Goal: Task Accomplishment & Management: Manage account settings

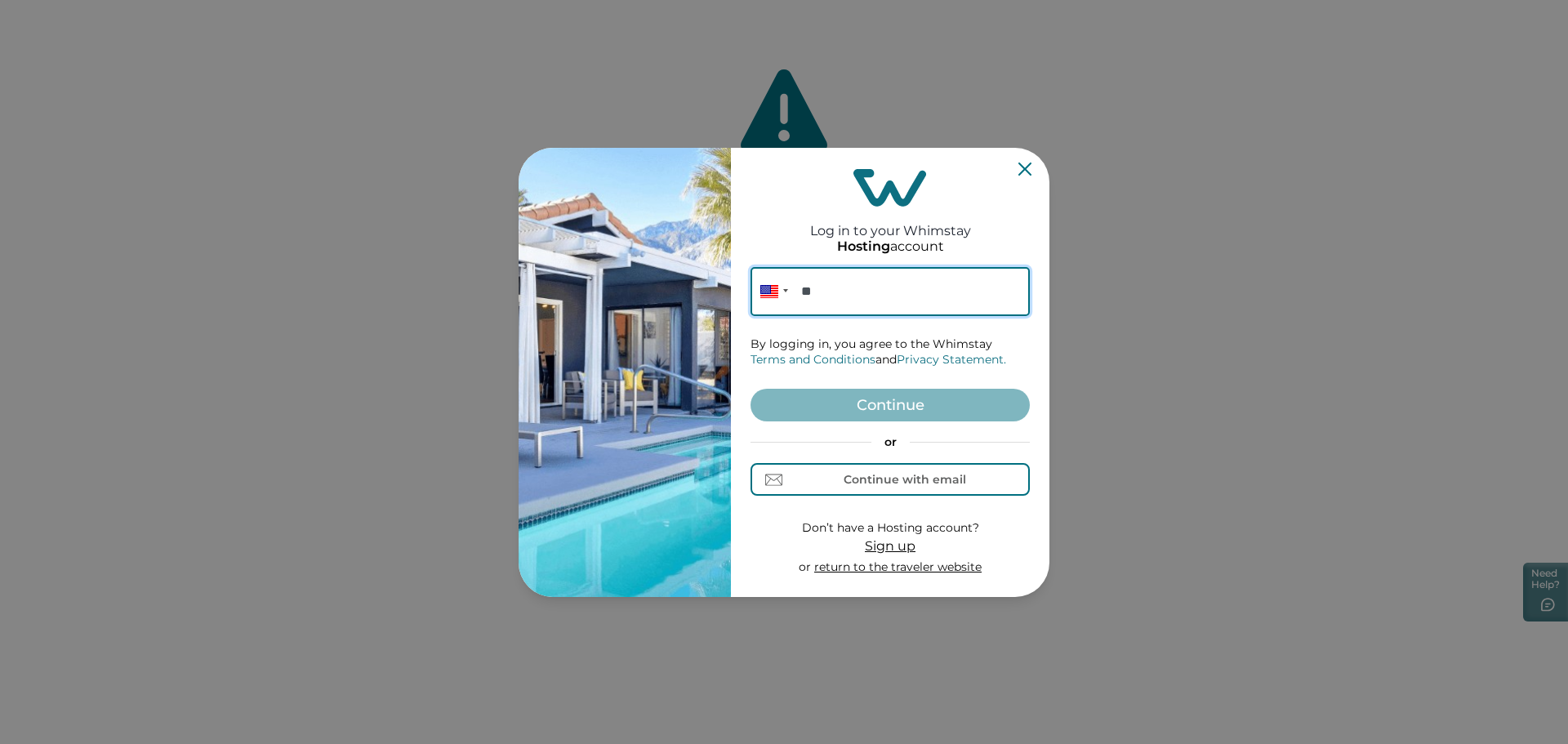
click at [842, 299] on input "**" at bounding box center [890, 292] width 280 height 49
paste input "**********"
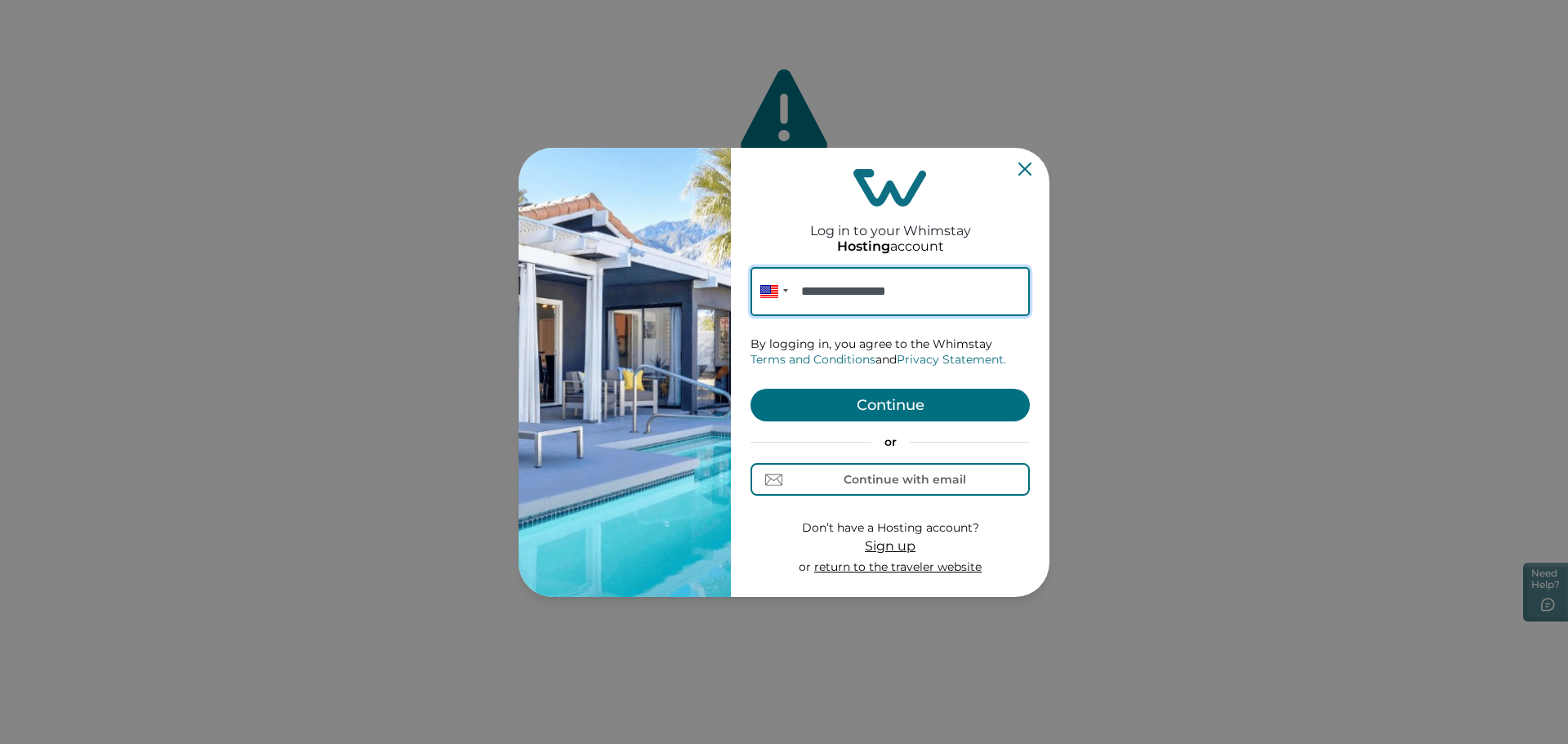
type input "**********"
click at [881, 404] on button "Continue" at bounding box center [890, 405] width 280 height 33
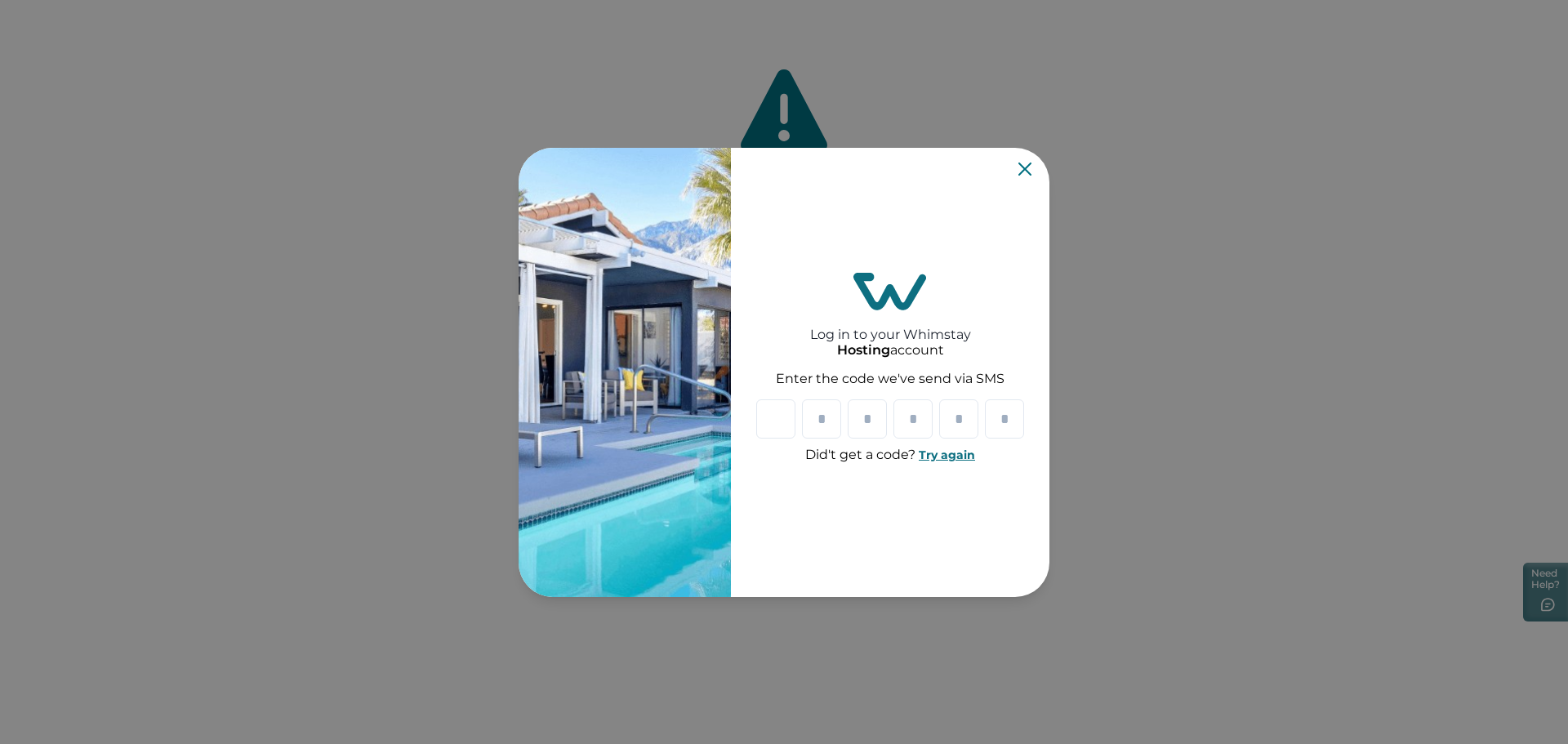
paste input "*"
type input "*"
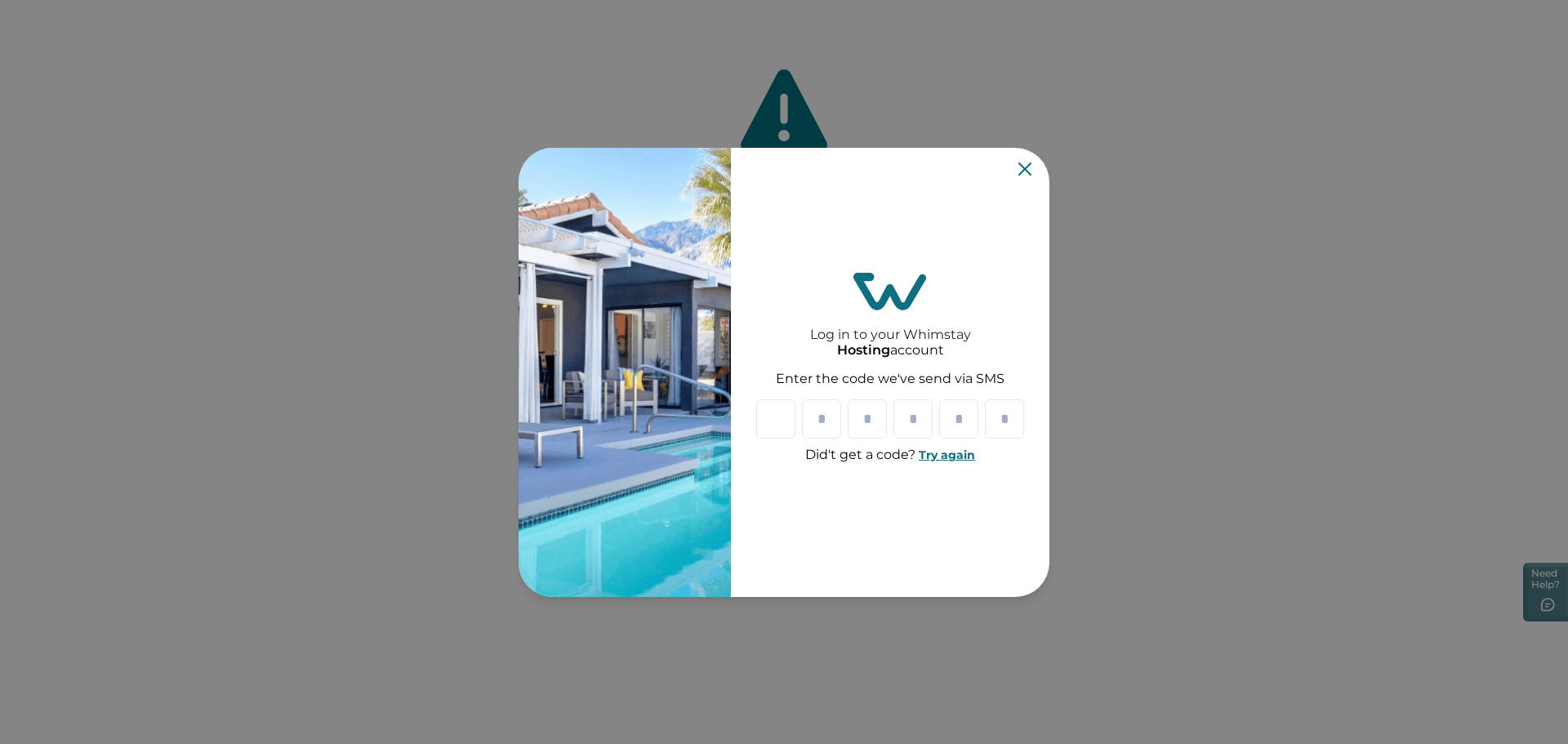
type input "*"
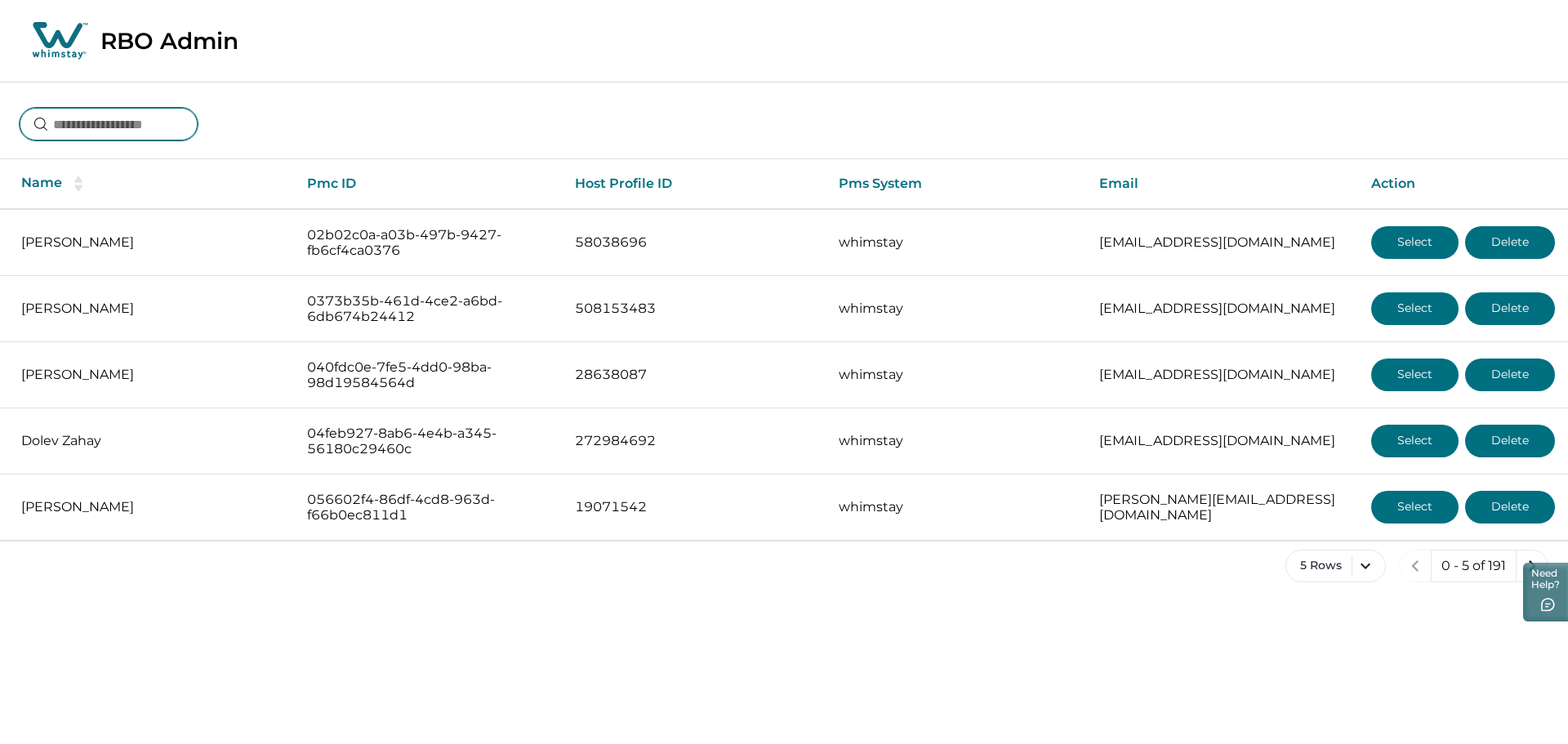
click at [157, 117] on input at bounding box center [108, 124] width 178 height 33
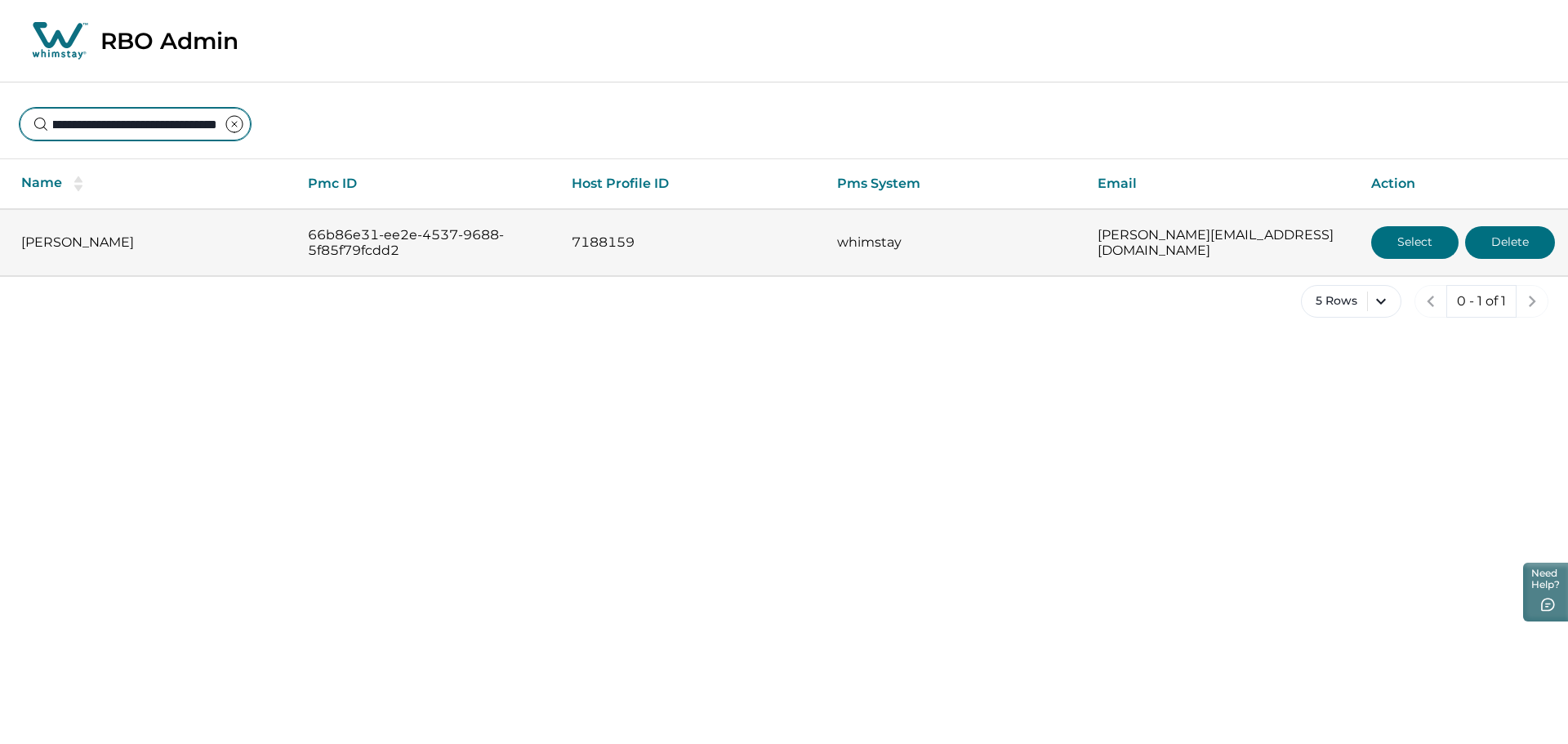
type input "**********"
click at [1405, 260] on td "Select Delete" at bounding box center [1463, 242] width 210 height 67
click at [1404, 258] on button "Select" at bounding box center [1414, 242] width 88 height 33
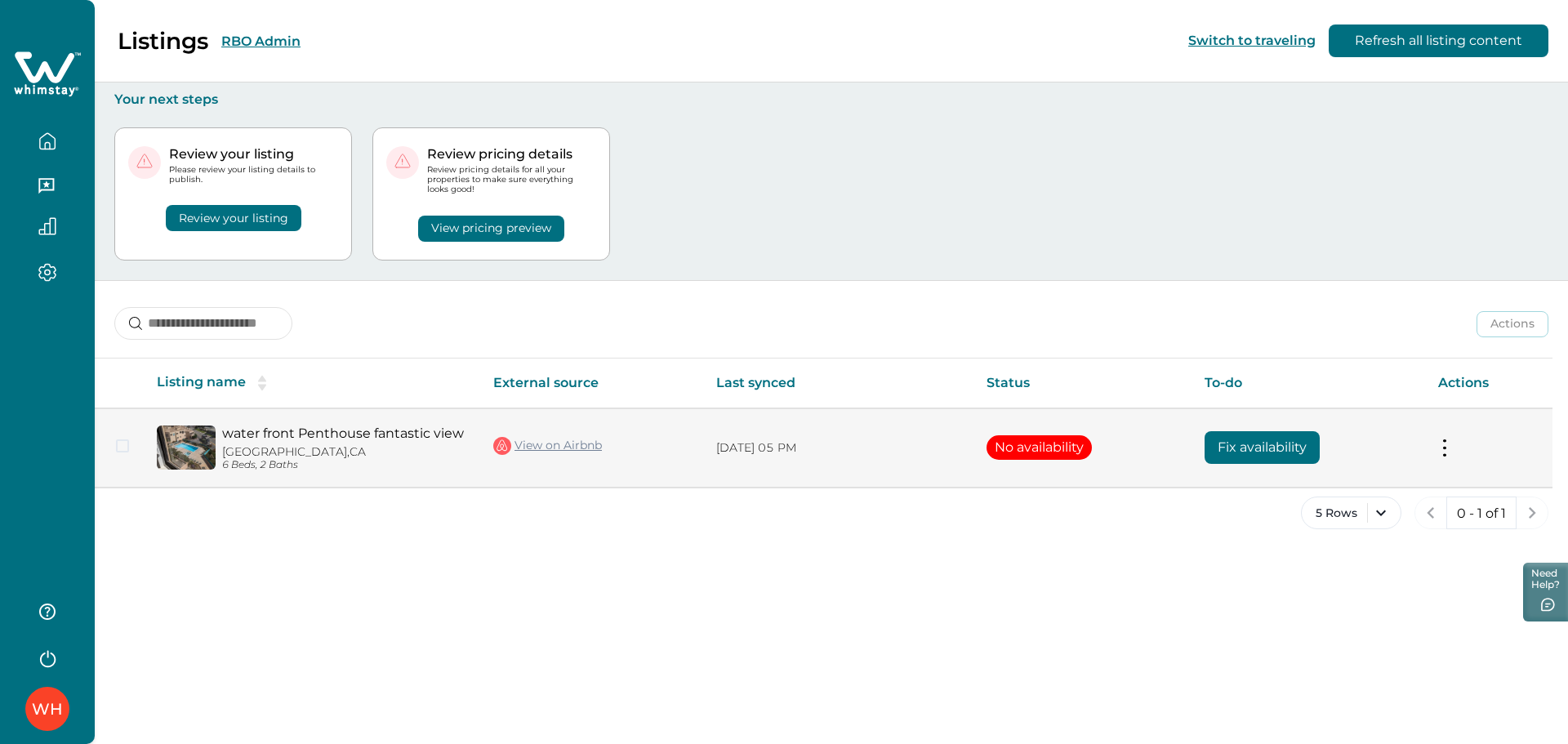
click at [561, 455] on link "View on Airbnb" at bounding box center [547, 445] width 108 height 22
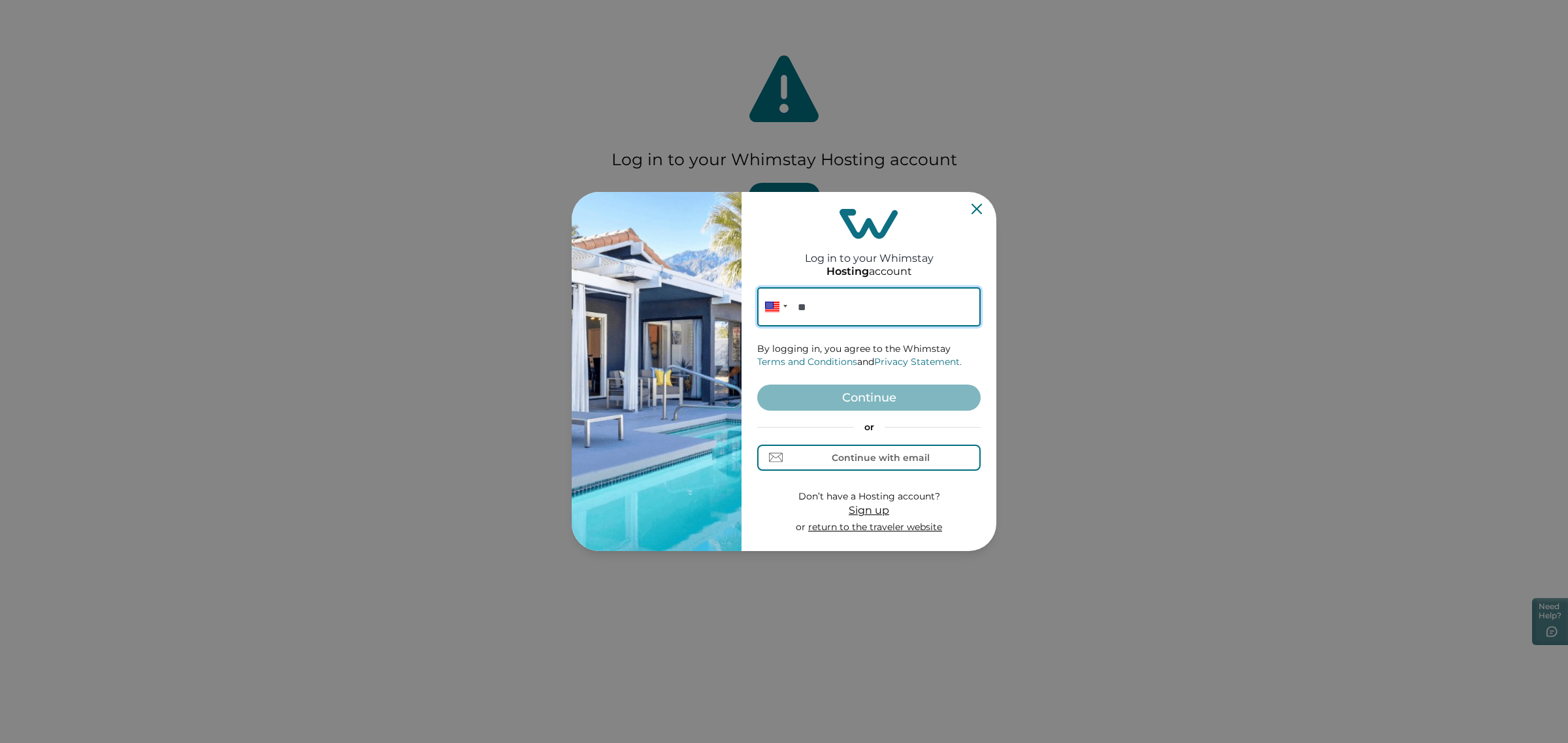
click at [838, 296] on input "**" at bounding box center [868, 307] width 224 height 39
type input "**********"
click at [864, 455] on div "Continue with email" at bounding box center [880, 458] width 98 height 11
click at [824, 301] on input at bounding box center [868, 307] width 224 height 39
paste input "**********"
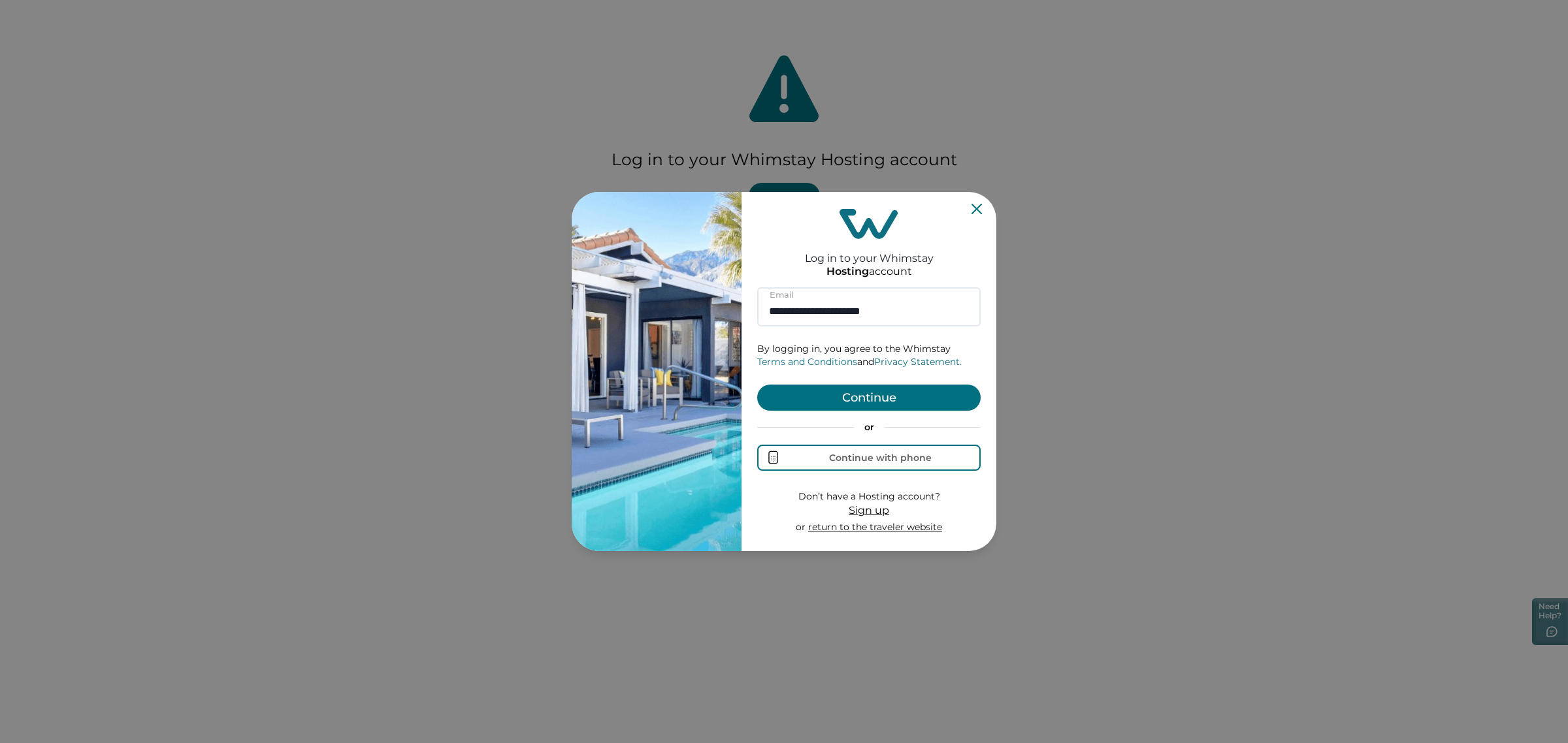
click at [801, 390] on button "Continue" at bounding box center [868, 397] width 224 height 26
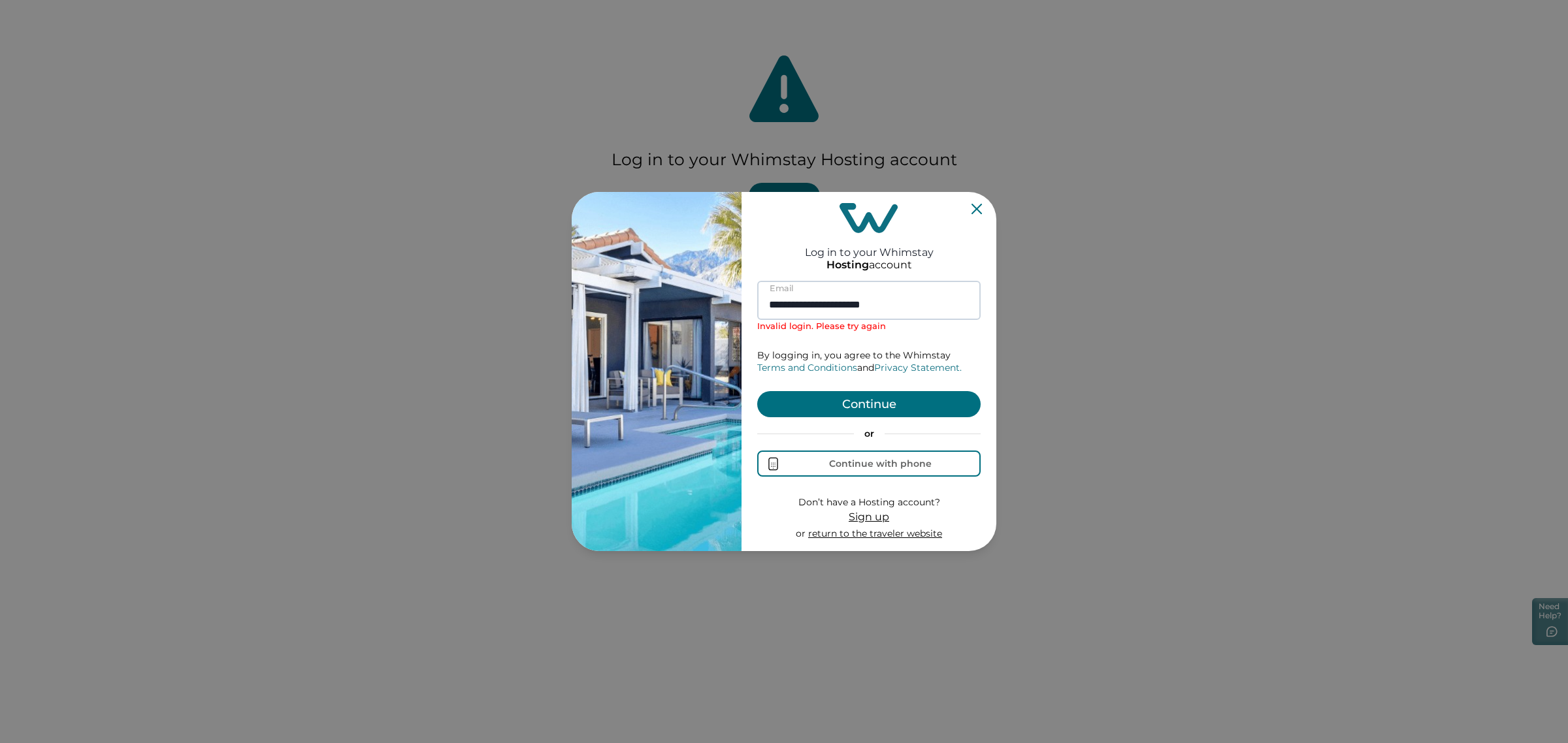
click at [850, 304] on input "**********" at bounding box center [868, 300] width 224 height 39
type input "**********"
click at [757, 391] on button "Continue" at bounding box center [868, 404] width 224 height 26
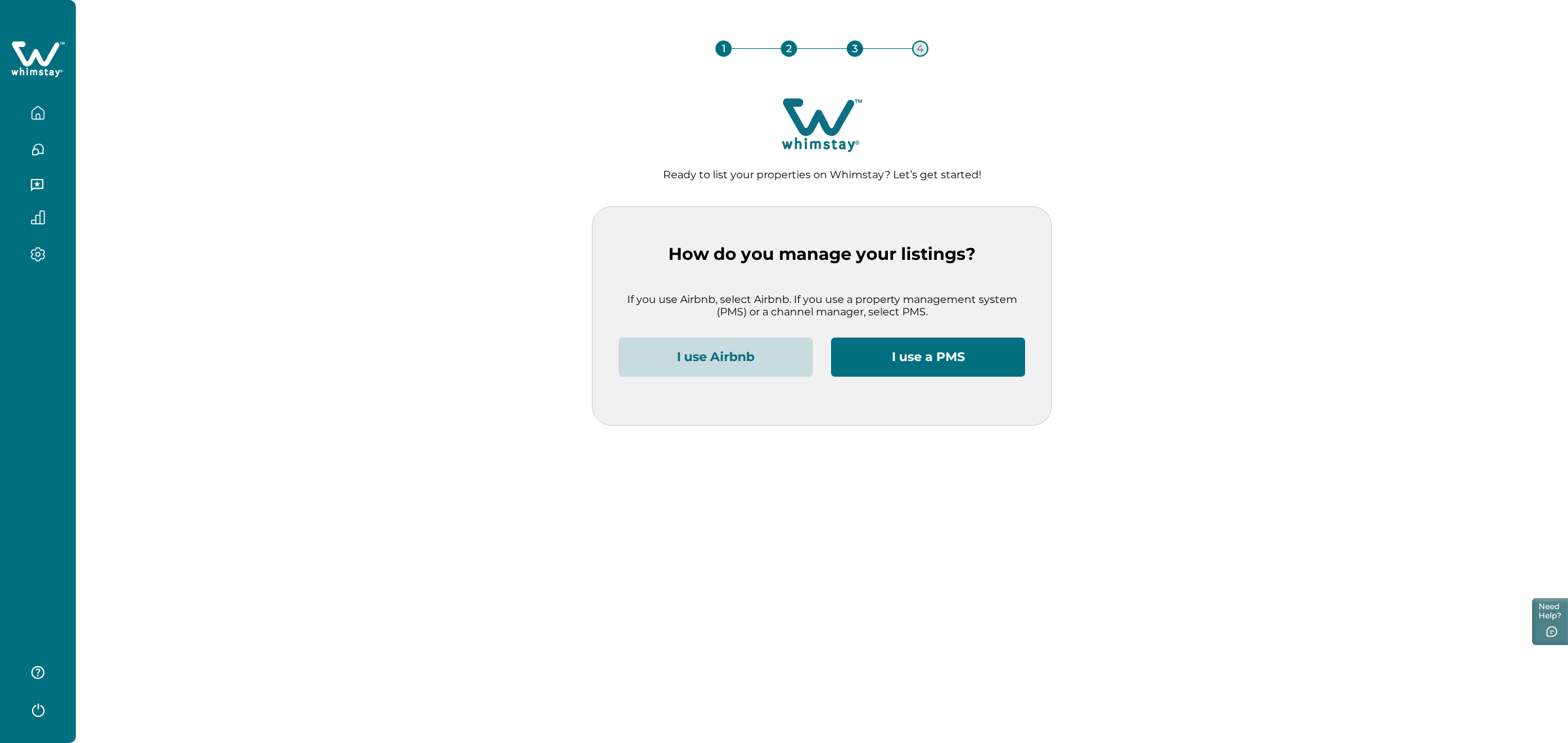
click at [39, 704] on icon "button" at bounding box center [38, 709] width 20 height 20
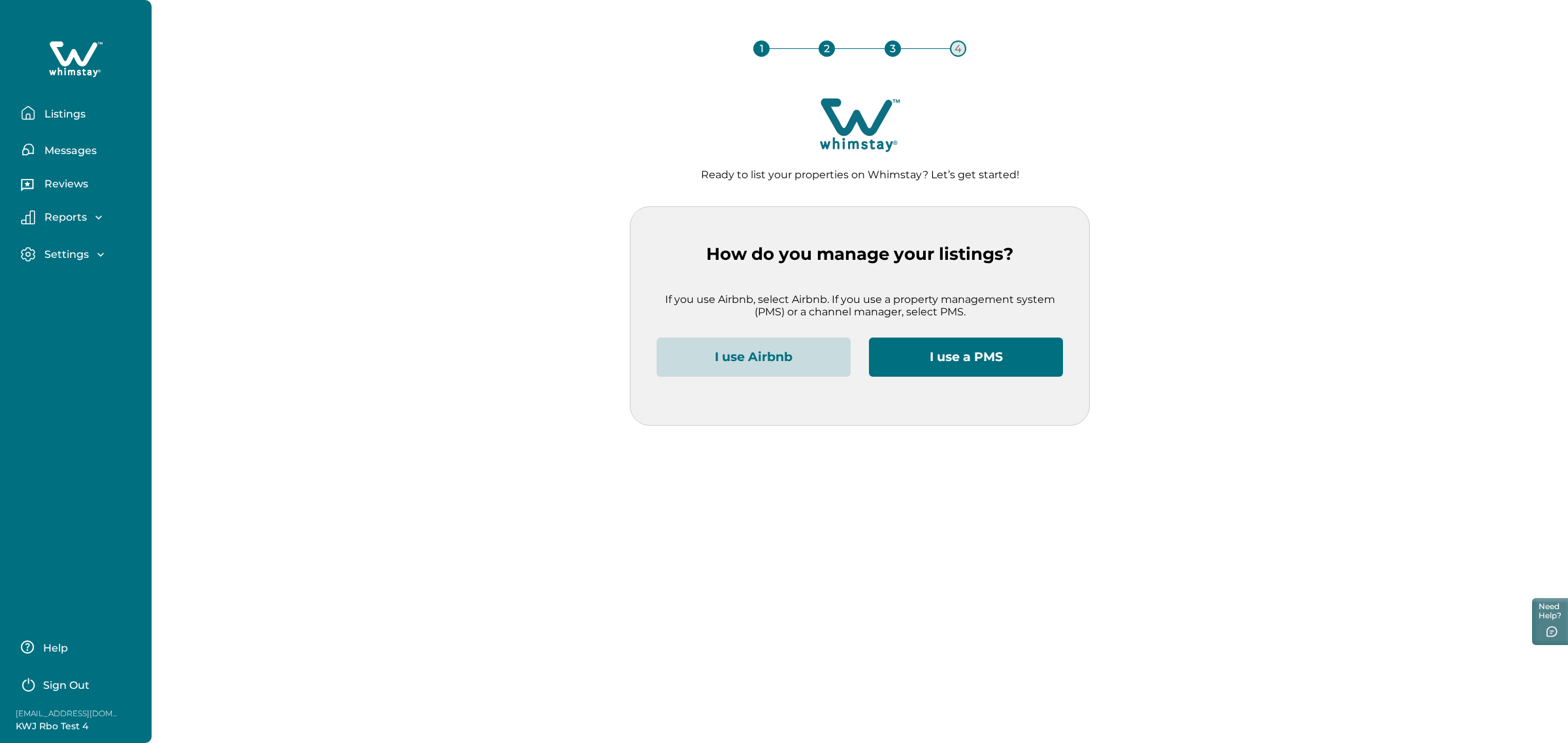
click at [56, 680] on p "Sign Out" at bounding box center [66, 685] width 47 height 13
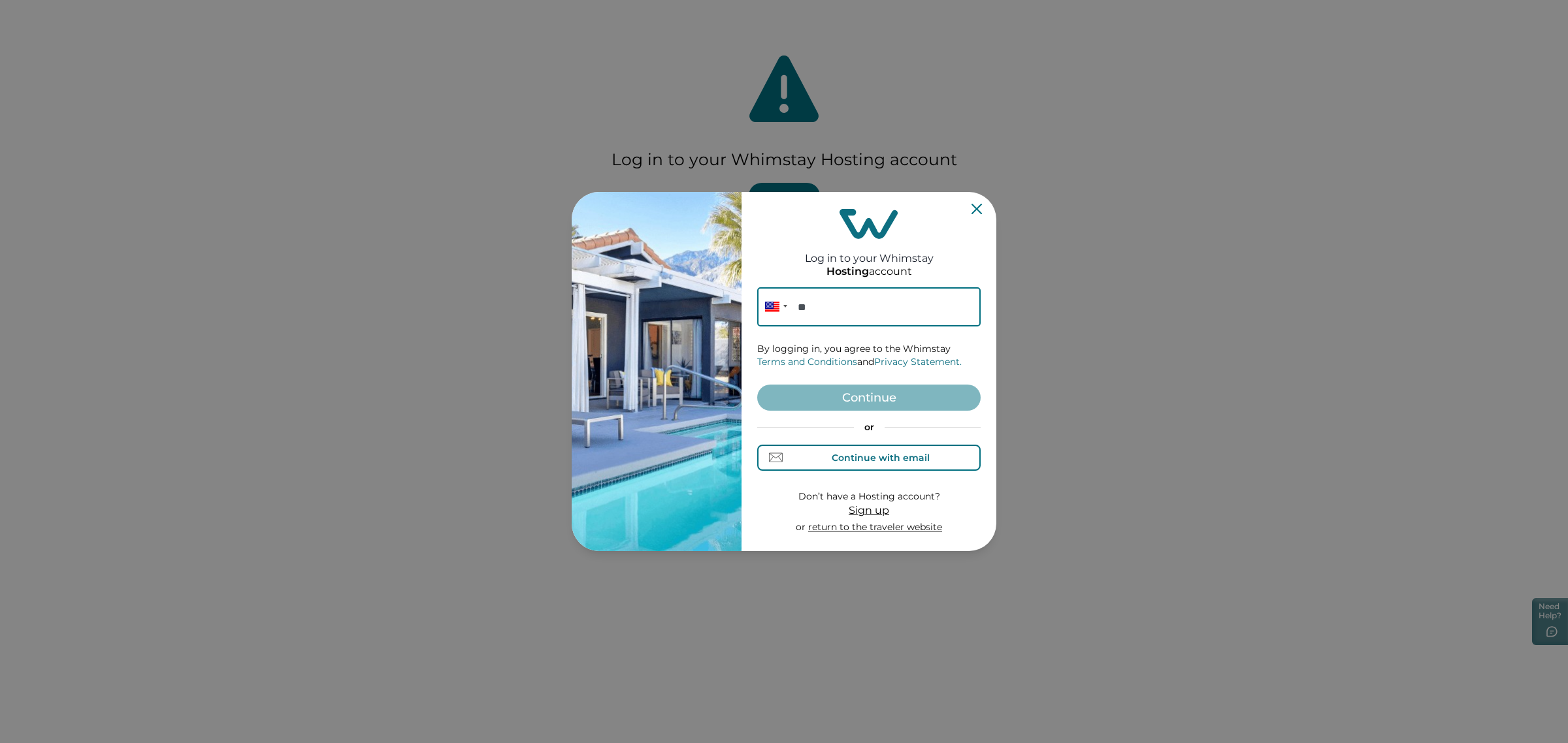
click at [831, 464] on div "Continue with email" at bounding box center [869, 458] width 120 height 14
click at [831, 322] on input at bounding box center [868, 307] width 224 height 39
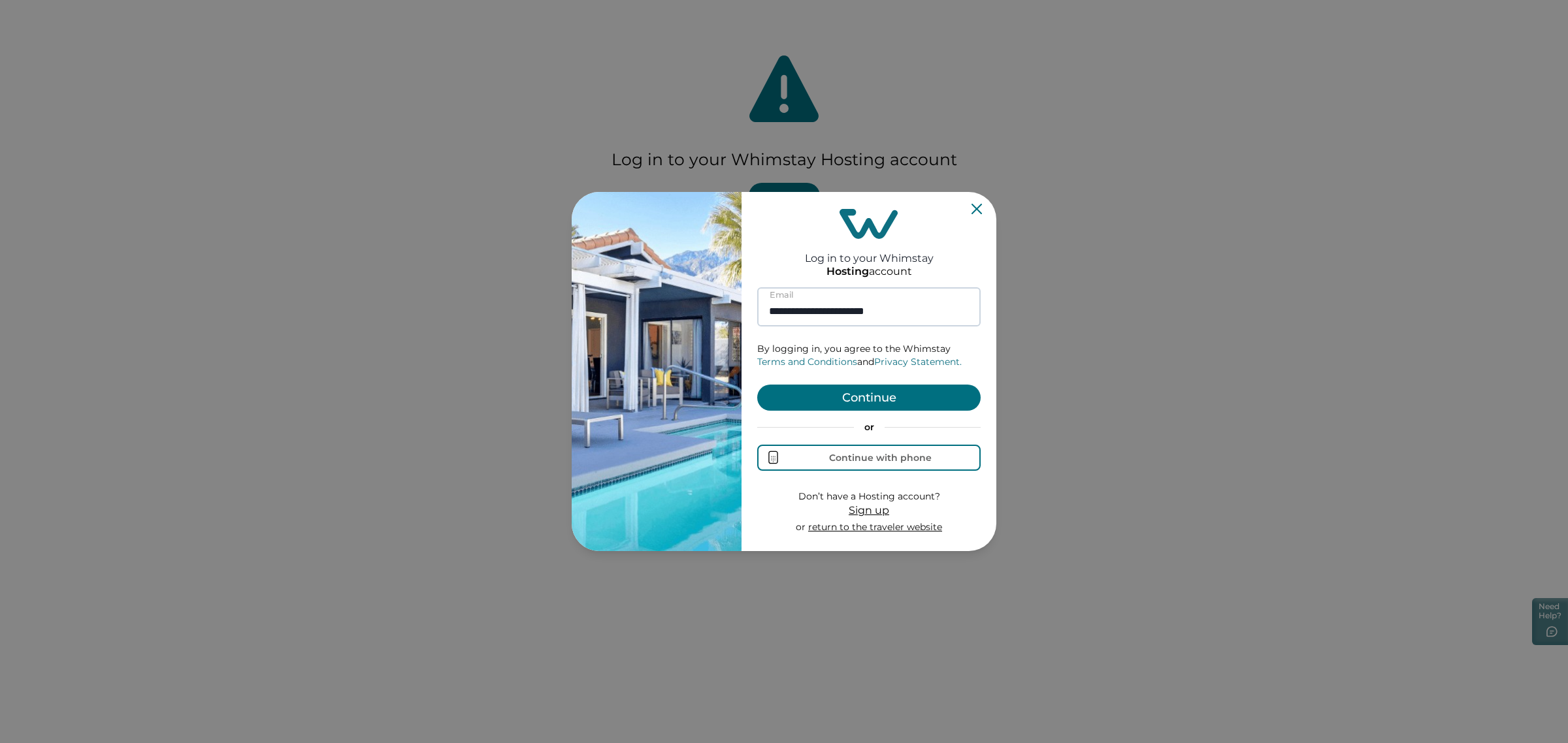
type input "**********"
click at [757, 385] on button "Continue" at bounding box center [868, 397] width 224 height 26
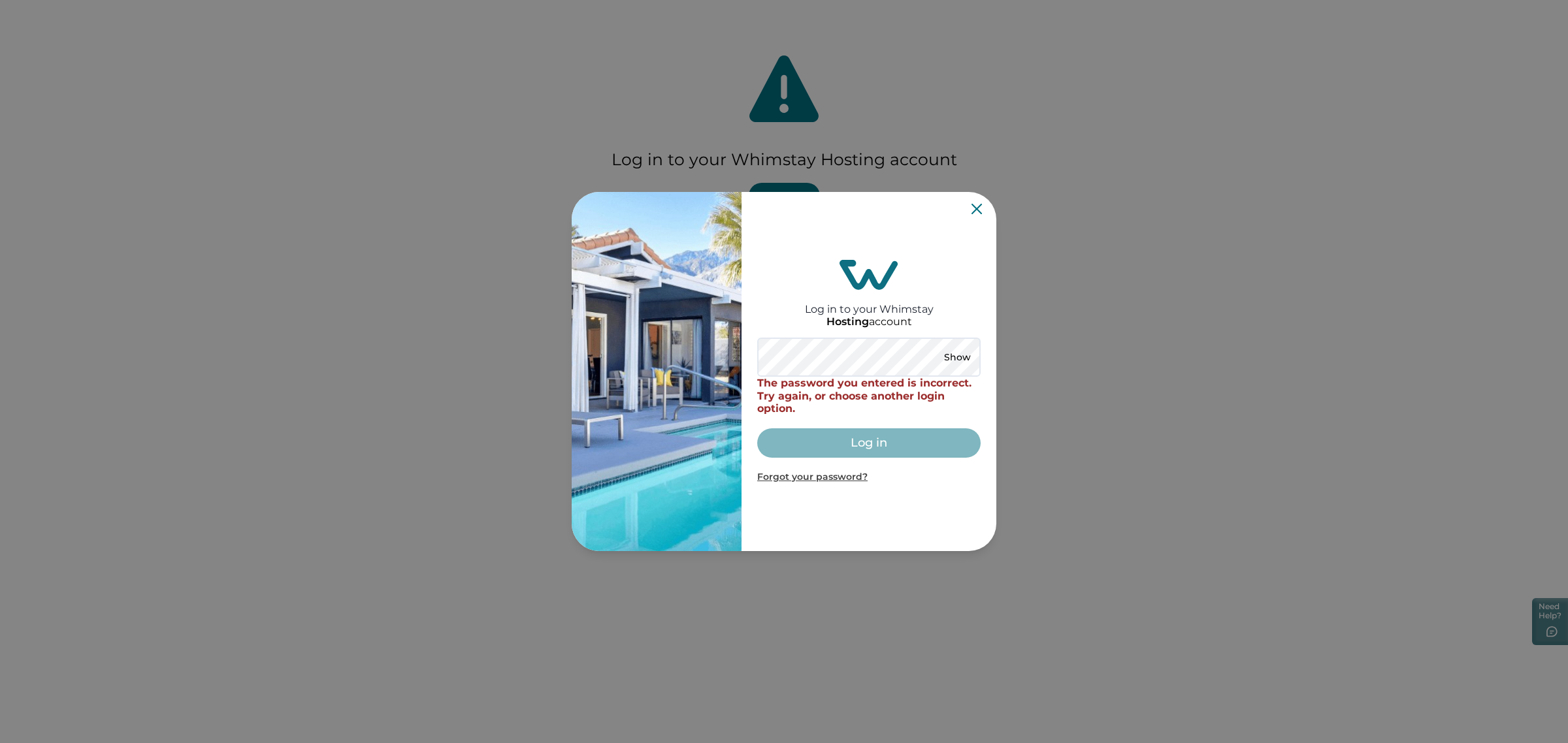
click at [973, 200] on div "Log in to your Whimstay Hosting account Show The password you entered is incorr…" at bounding box center [868, 371] width 224 height 349
click at [974, 204] on icon "Close" at bounding box center [977, 209] width 11 height 11
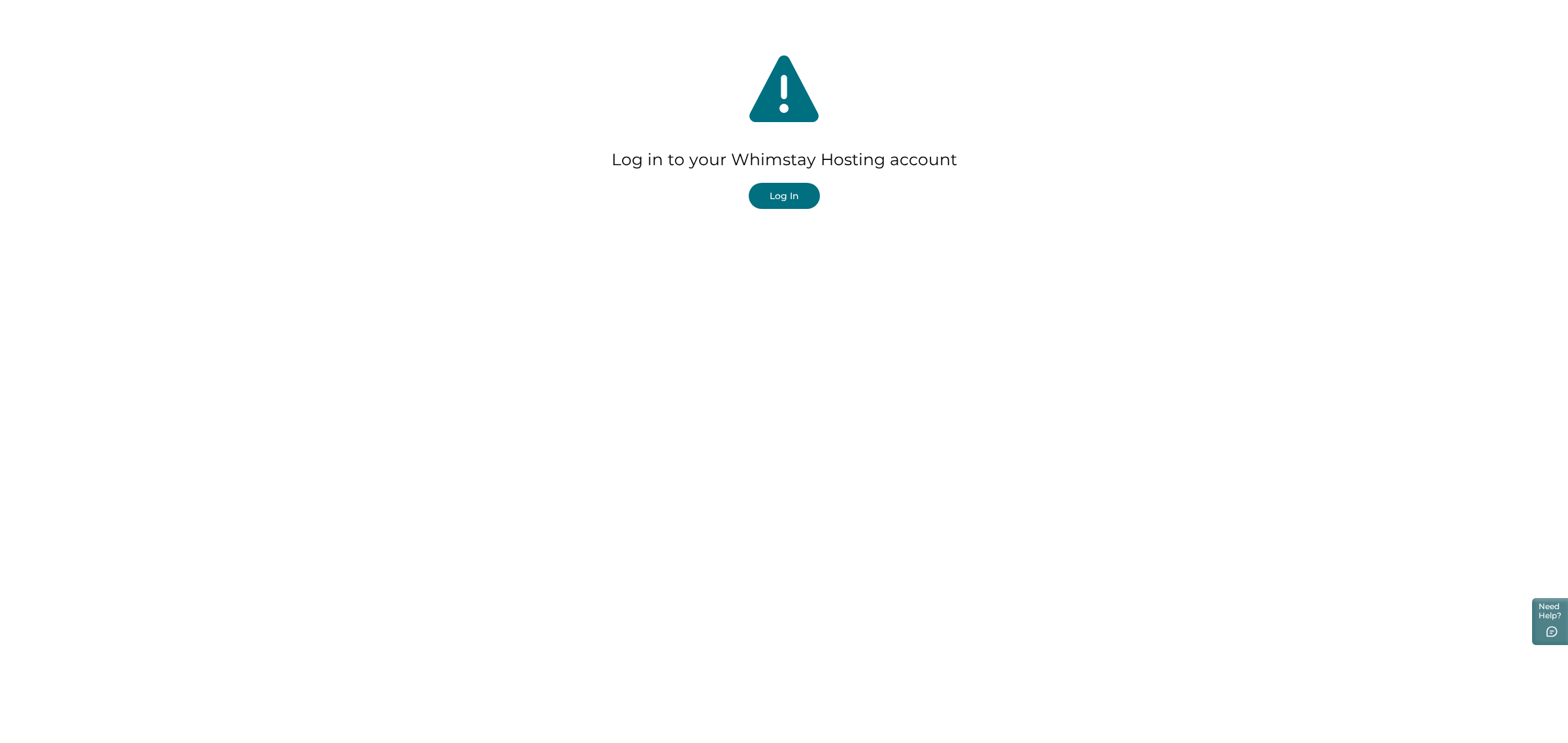
click at [786, 190] on button "Log In" at bounding box center [784, 196] width 72 height 26
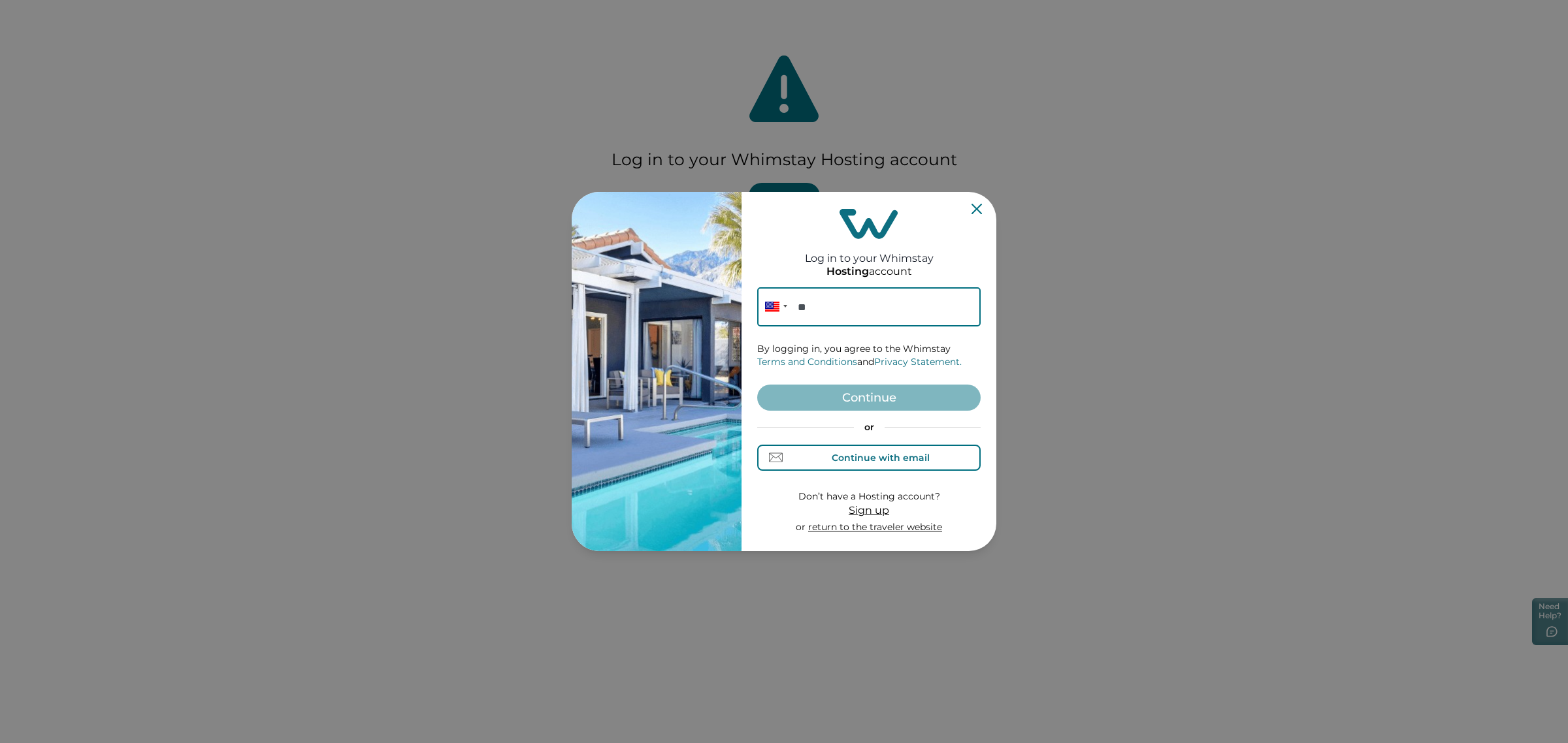
click at [821, 447] on button "Continue with email" at bounding box center [868, 458] width 224 height 26
click at [812, 306] on input at bounding box center [868, 307] width 224 height 39
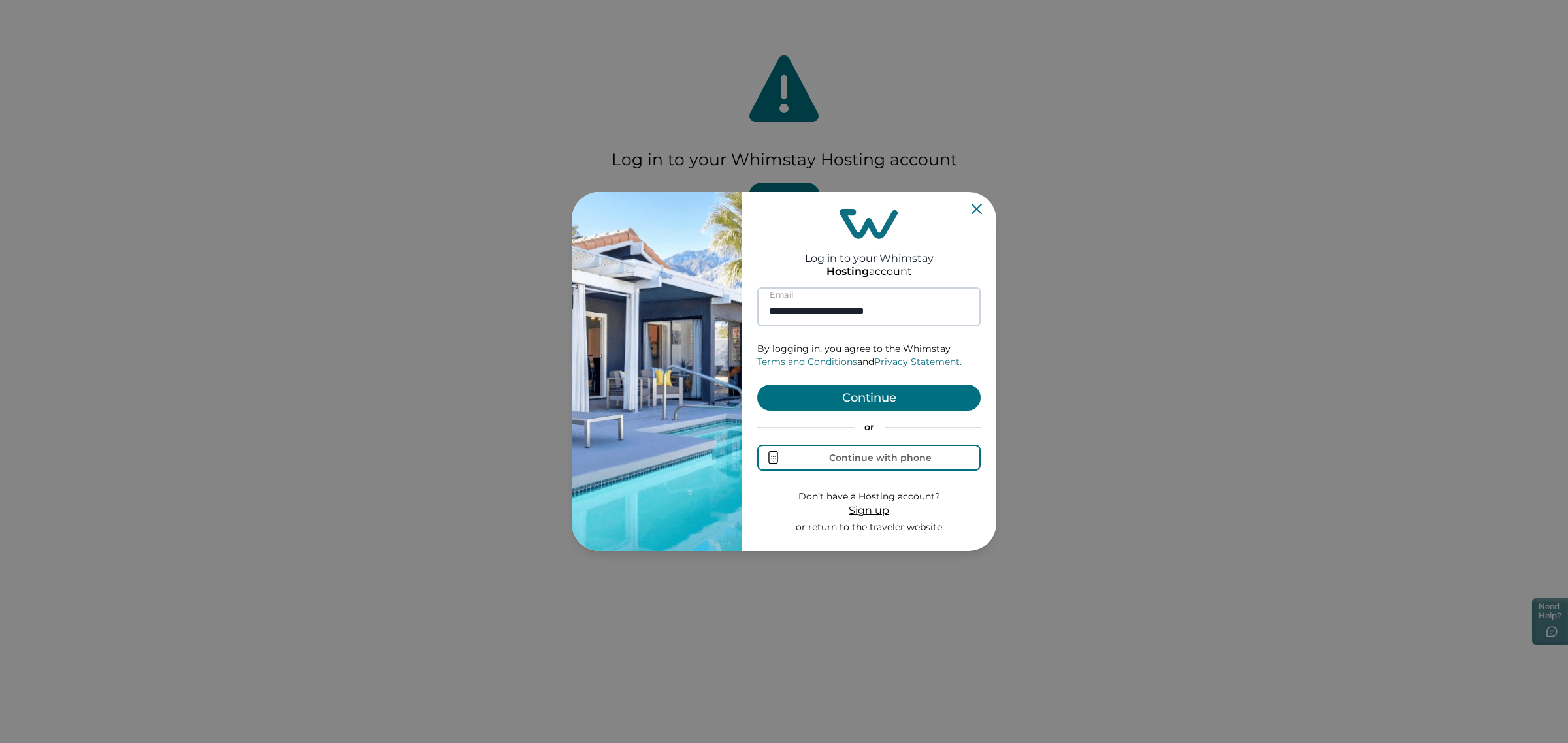
type input "**********"
click at [757, 385] on button "Continue" at bounding box center [868, 397] width 224 height 26
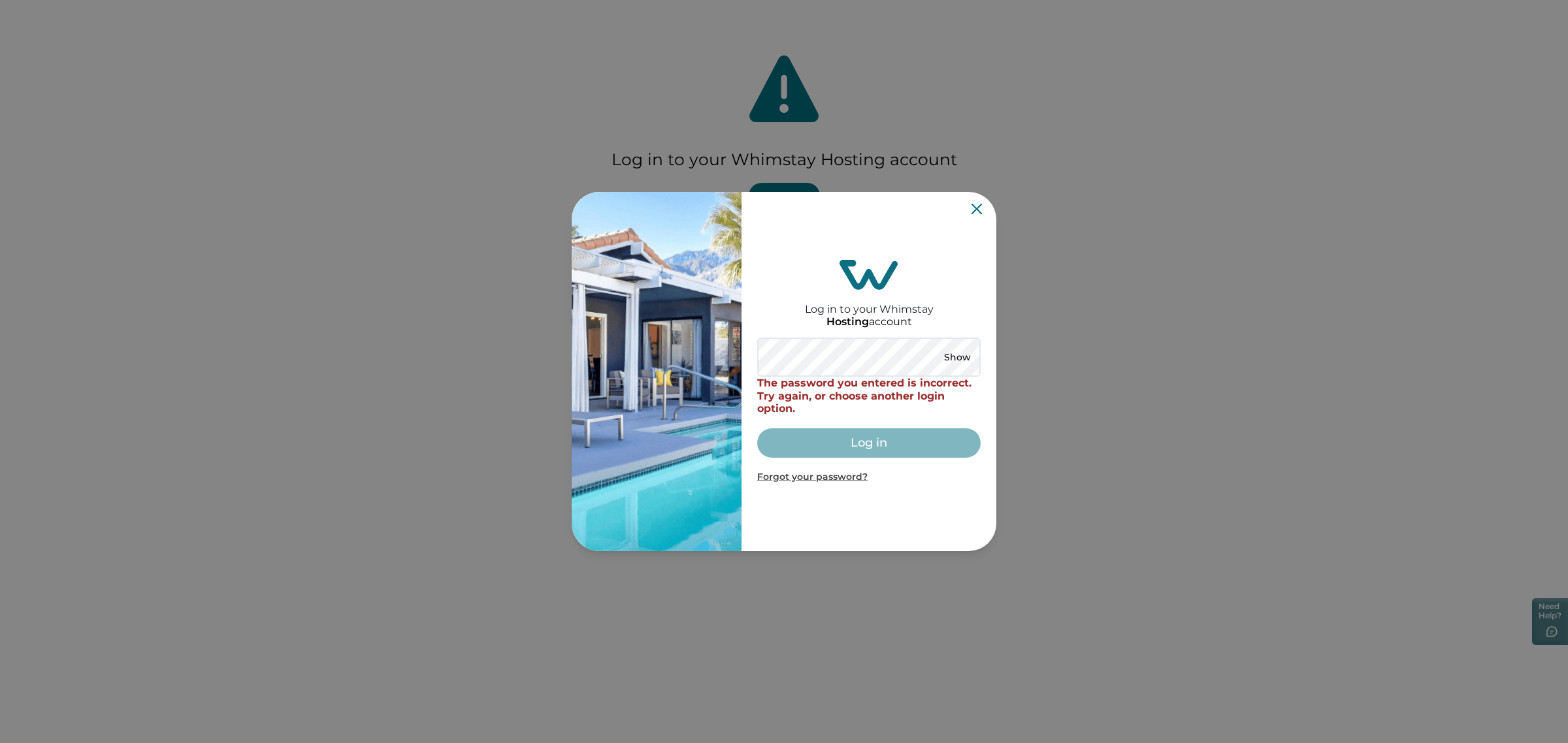
click at [971, 202] on div "Log in to your Whimstay Hosting account Show The password you entered is incorr…" at bounding box center [868, 371] width 224 height 349
click at [974, 202] on div "Log in to your Whimstay Hosting account Show The password you entered is incorr…" at bounding box center [868, 371] width 224 height 349
click at [975, 203] on section "Log in to your Whimstay Hosting account Show The password you entered is incorr…" at bounding box center [784, 371] width 425 height 359
click at [978, 206] on icon "Close" at bounding box center [977, 209] width 11 height 11
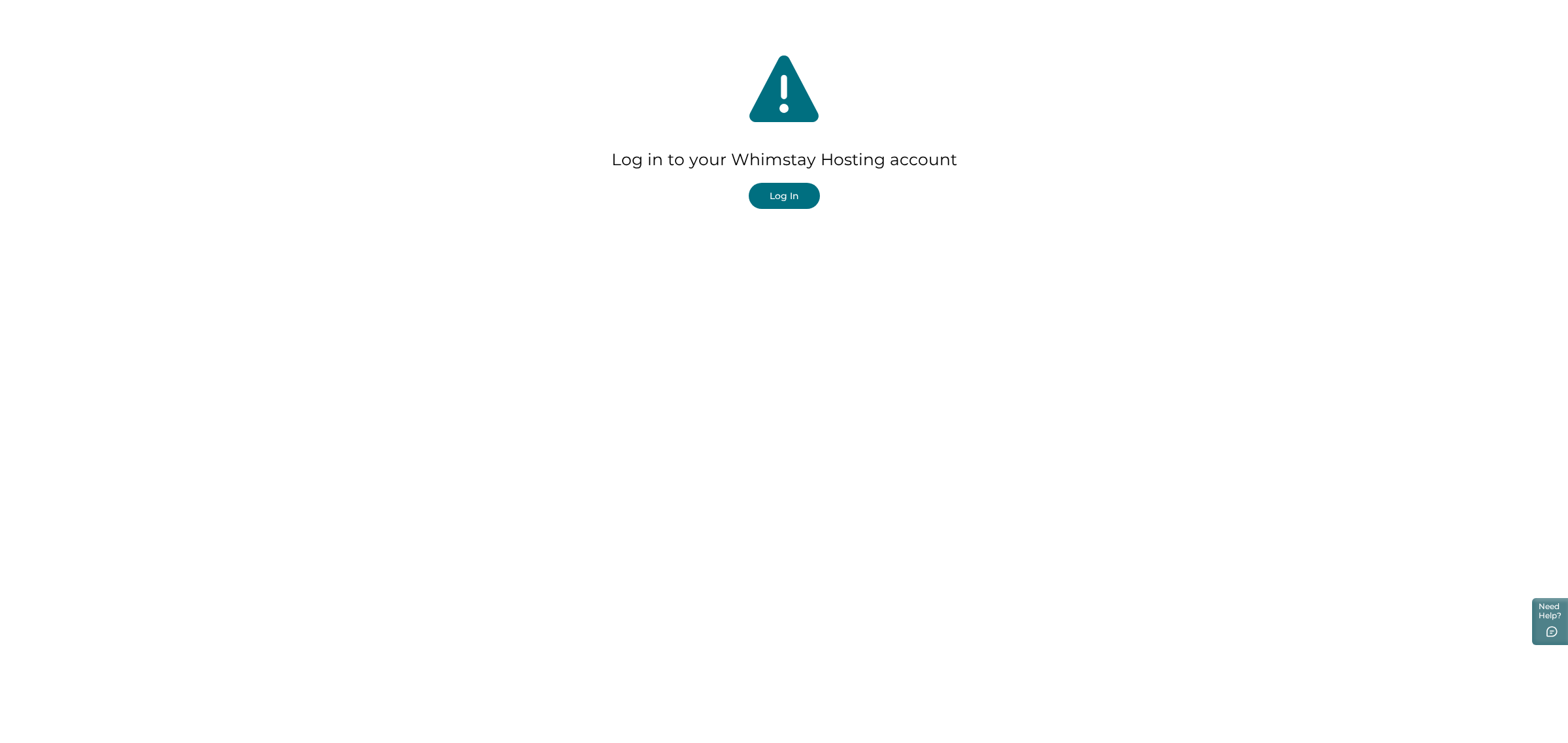
click at [812, 193] on button "Log In" at bounding box center [784, 196] width 72 height 26
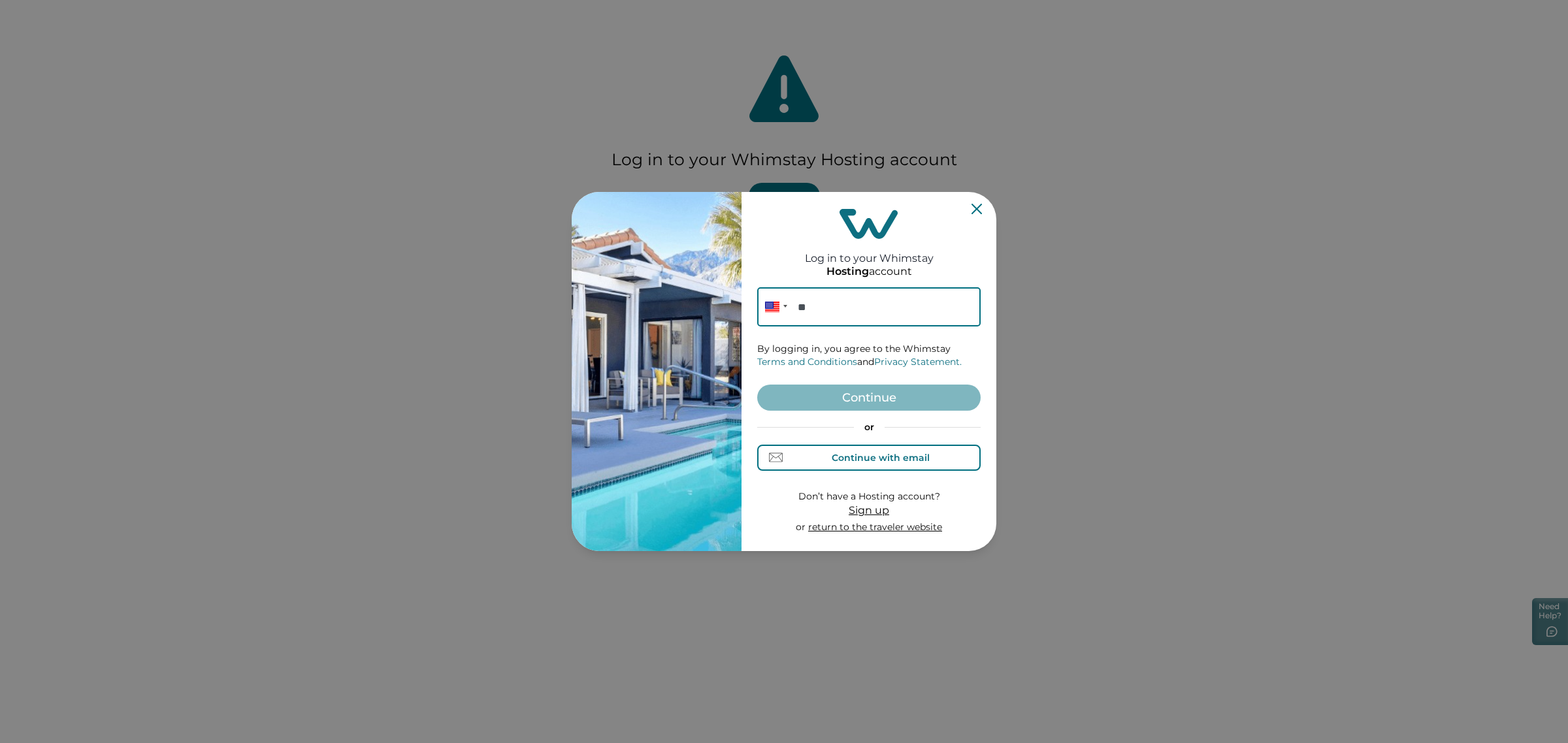
click at [825, 449] on button "Continue with email" at bounding box center [868, 458] width 224 height 26
click at [826, 327] on input at bounding box center [868, 307] width 224 height 39
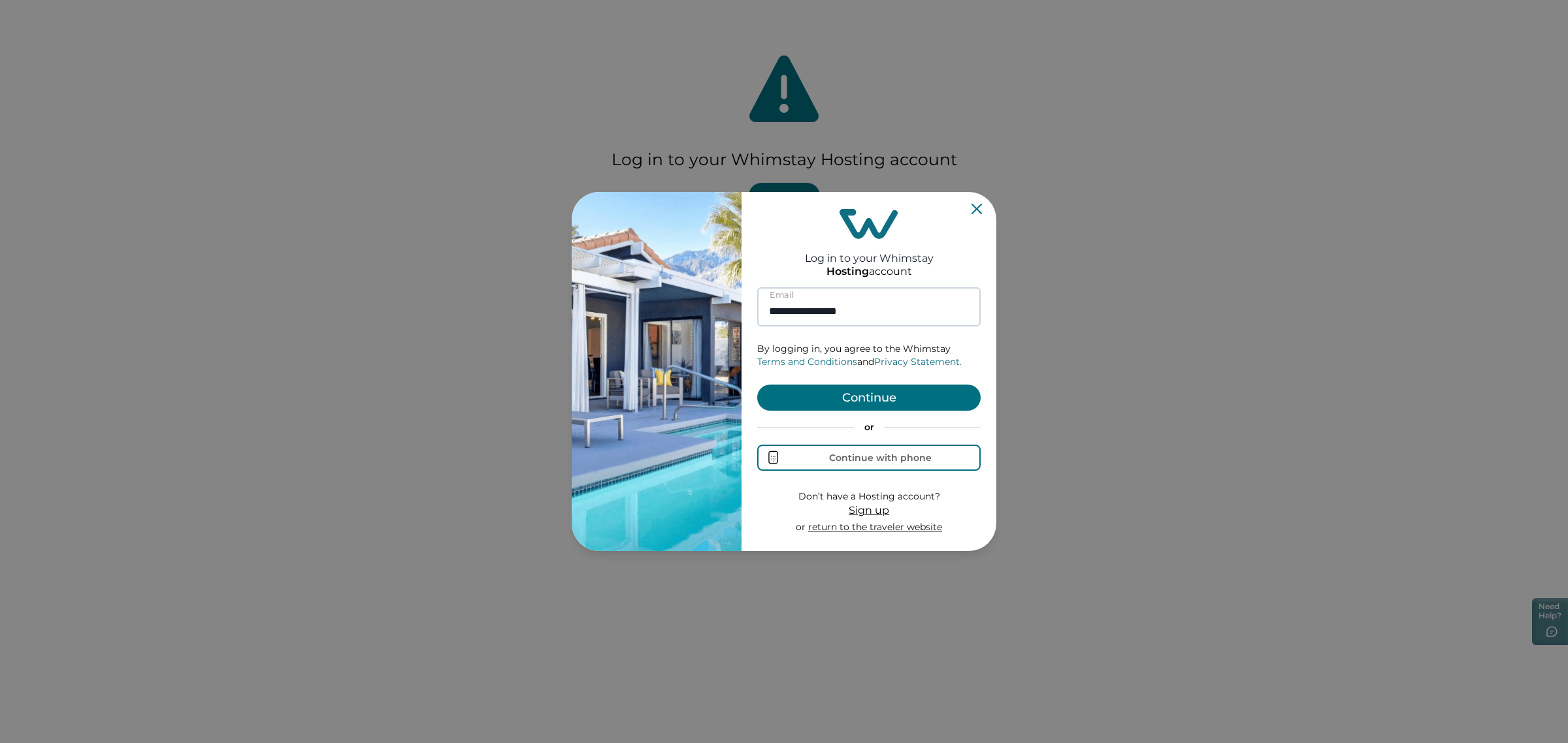
type input "**********"
click at [757, 385] on button "Continue" at bounding box center [868, 397] width 224 height 26
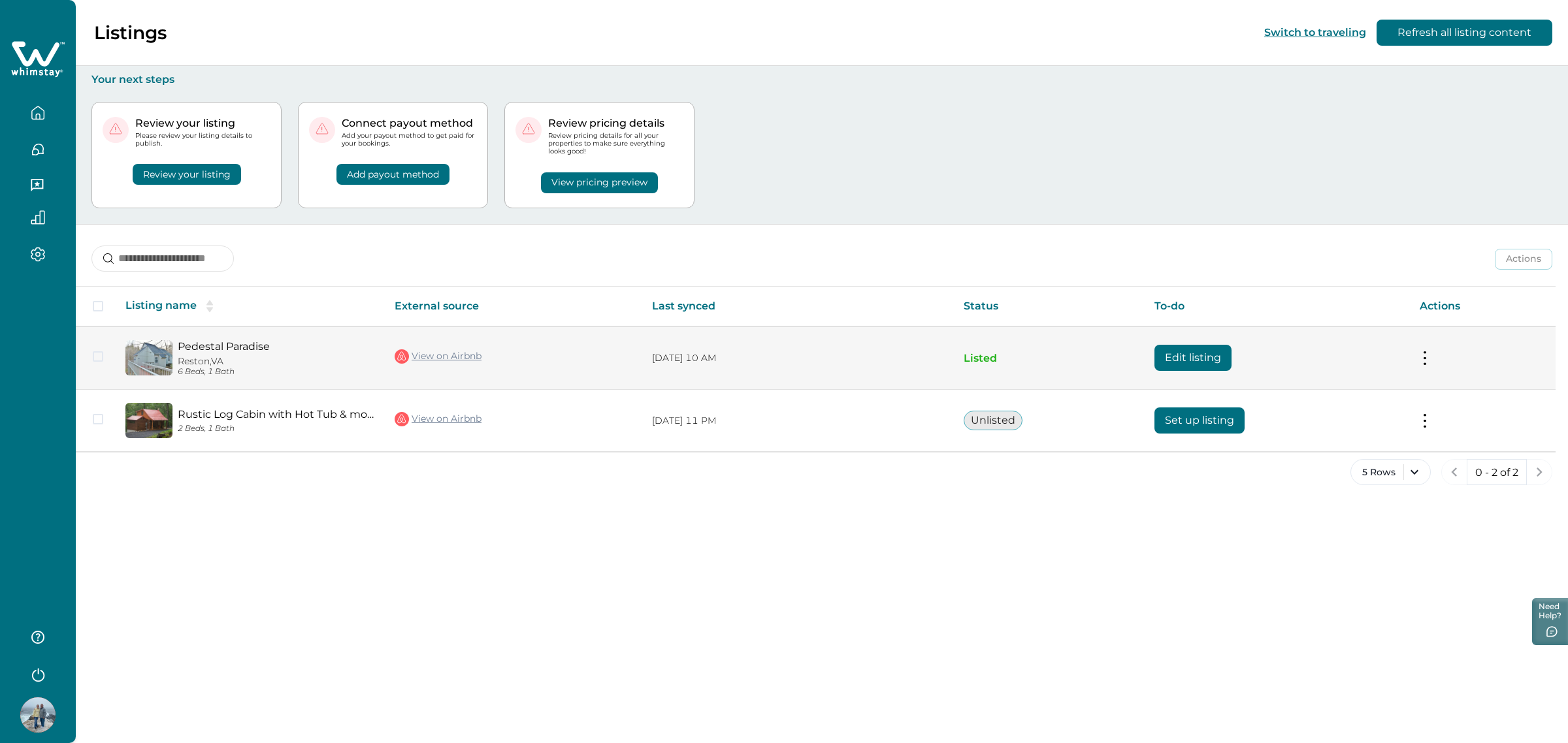
click at [1180, 347] on button "Edit listing" at bounding box center [1193, 358] width 77 height 26
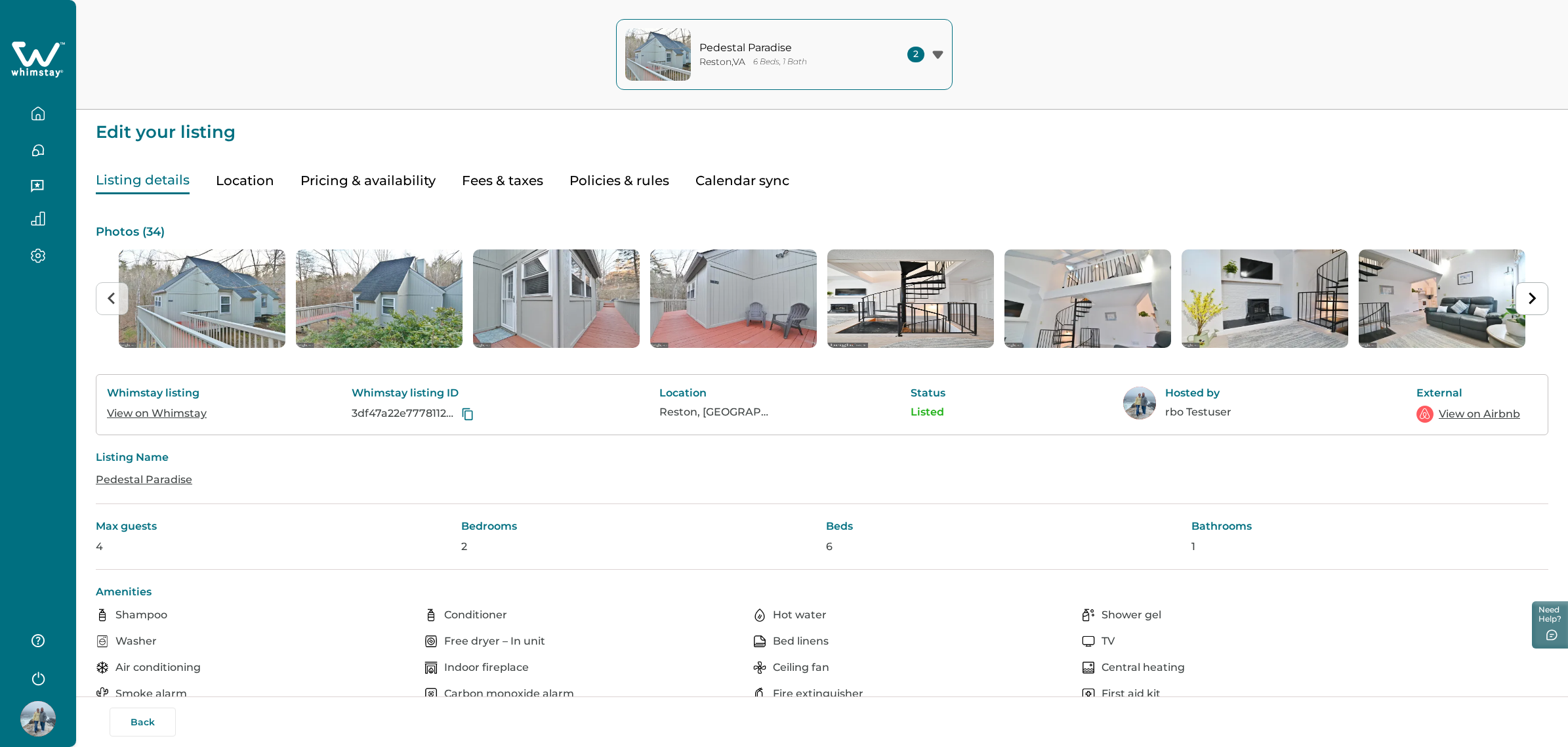
click at [585, 175] on button "Policies & rules" at bounding box center [619, 181] width 100 height 27
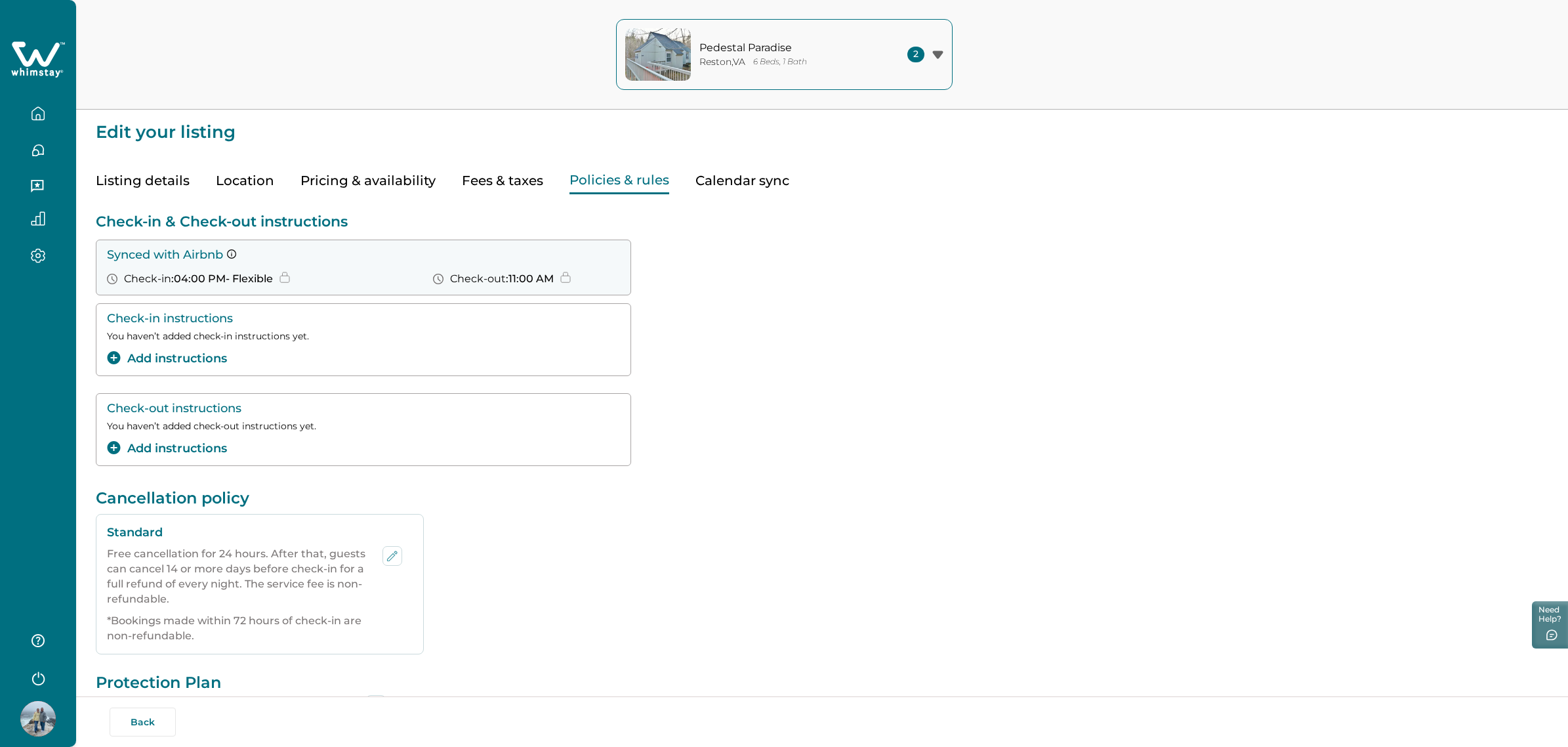
click at [846, 224] on p "Check-in & Check-out instructions" at bounding box center [822, 221] width 1453 height 17
click at [191, 353] on button "Add instructions" at bounding box center [166, 358] width 120 height 17
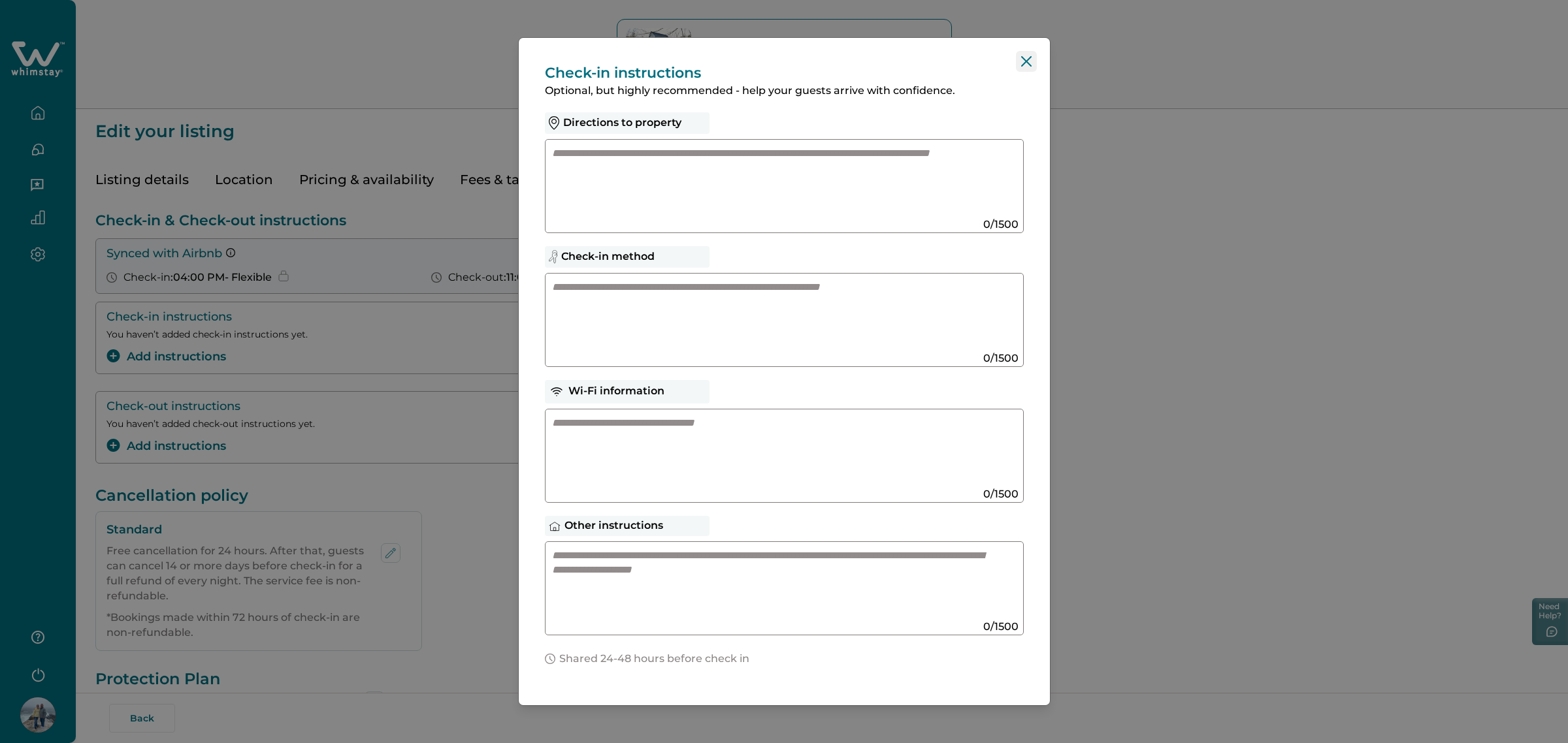
click at [1023, 56] on icon "Close" at bounding box center [1027, 62] width 11 height 11
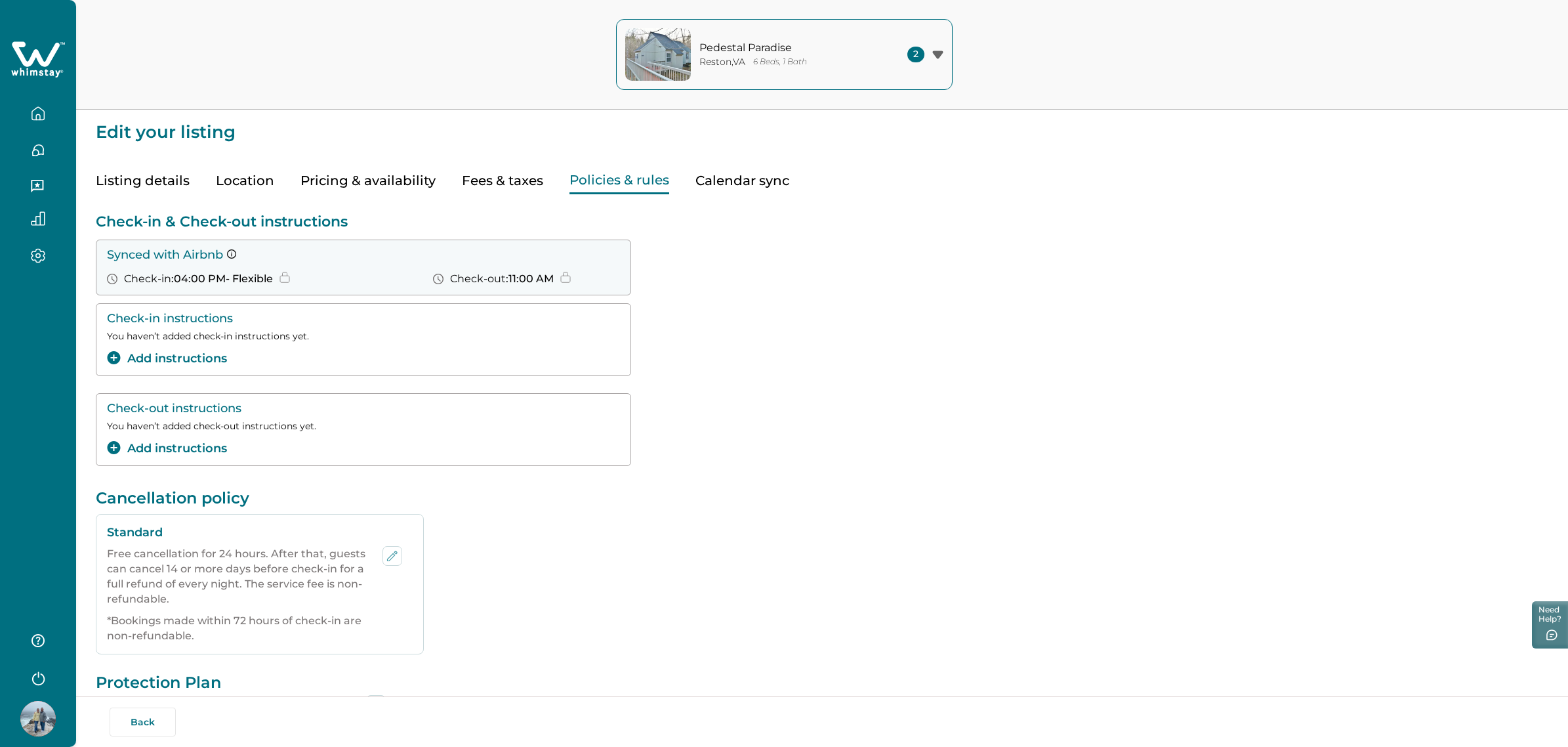
click at [169, 444] on button "Add instructions" at bounding box center [166, 448] width 120 height 17
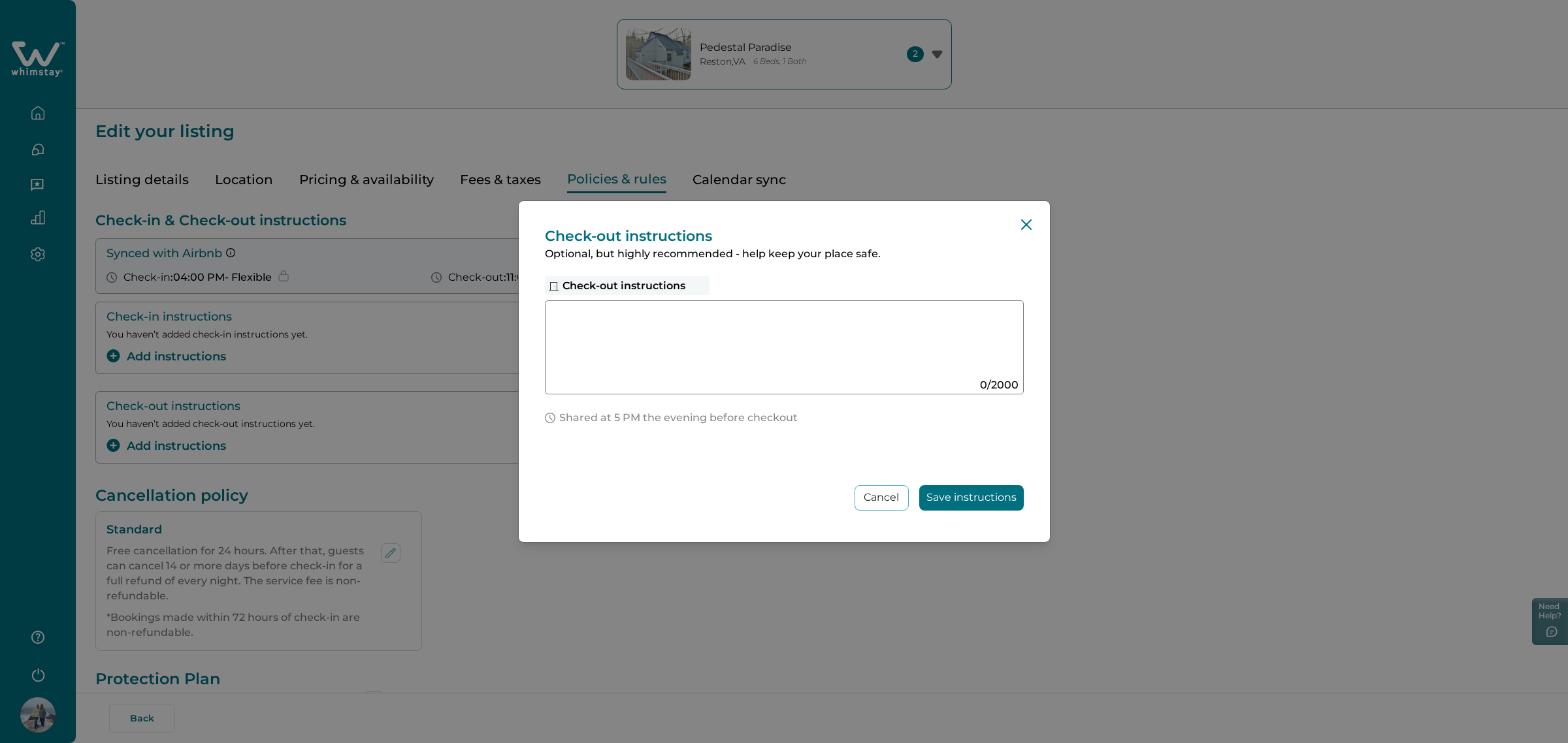
click at [1037, 223] on div "Check-out instructions Optional, but highly recommended - help keep your place …" at bounding box center [784, 371] width 531 height 341
click at [1021, 230] on button "Close" at bounding box center [1027, 225] width 21 height 21
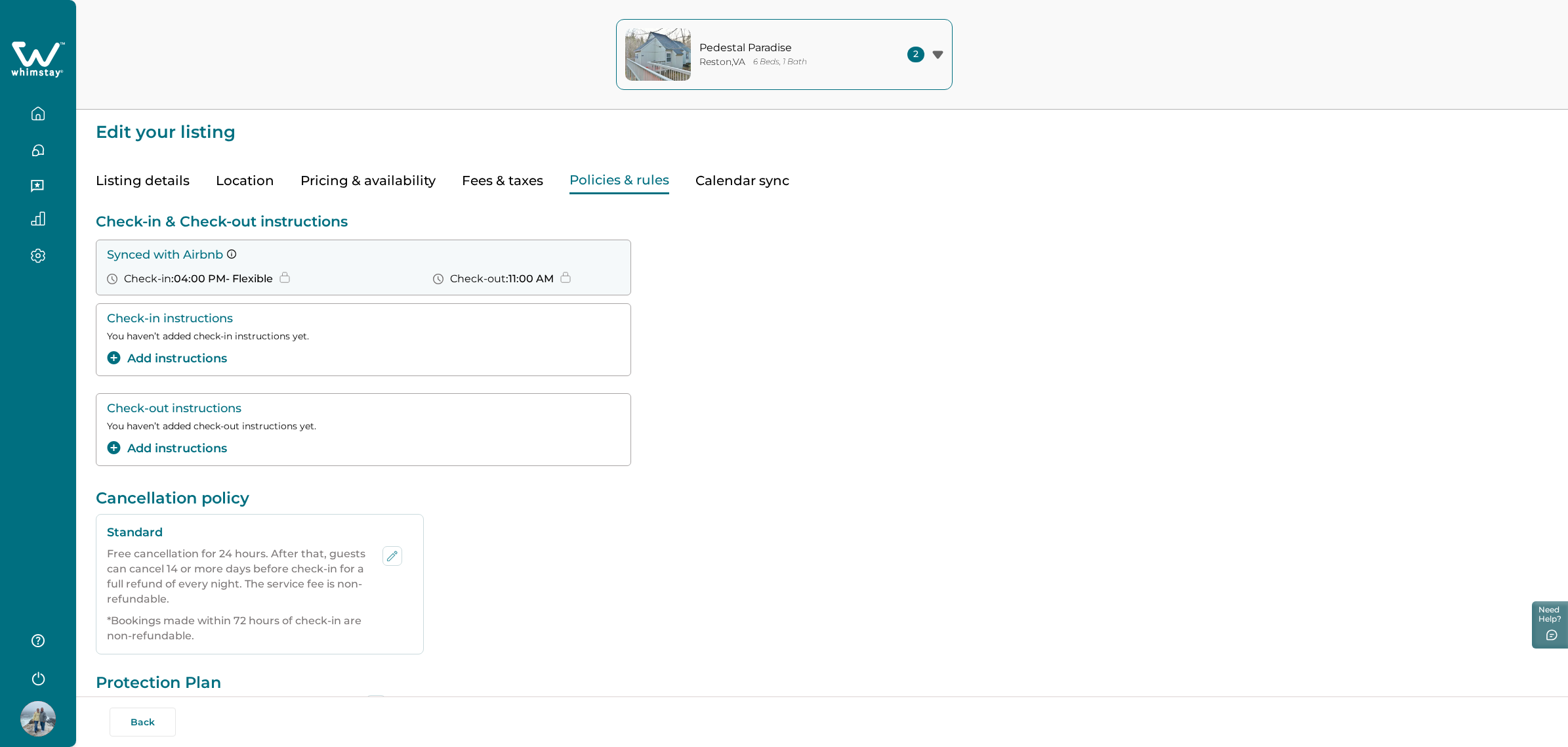
click at [930, 394] on div "Check-out instructions You haven’t added check-out instructions yet. Add instru…" at bounding box center [822, 430] width 1453 height 73
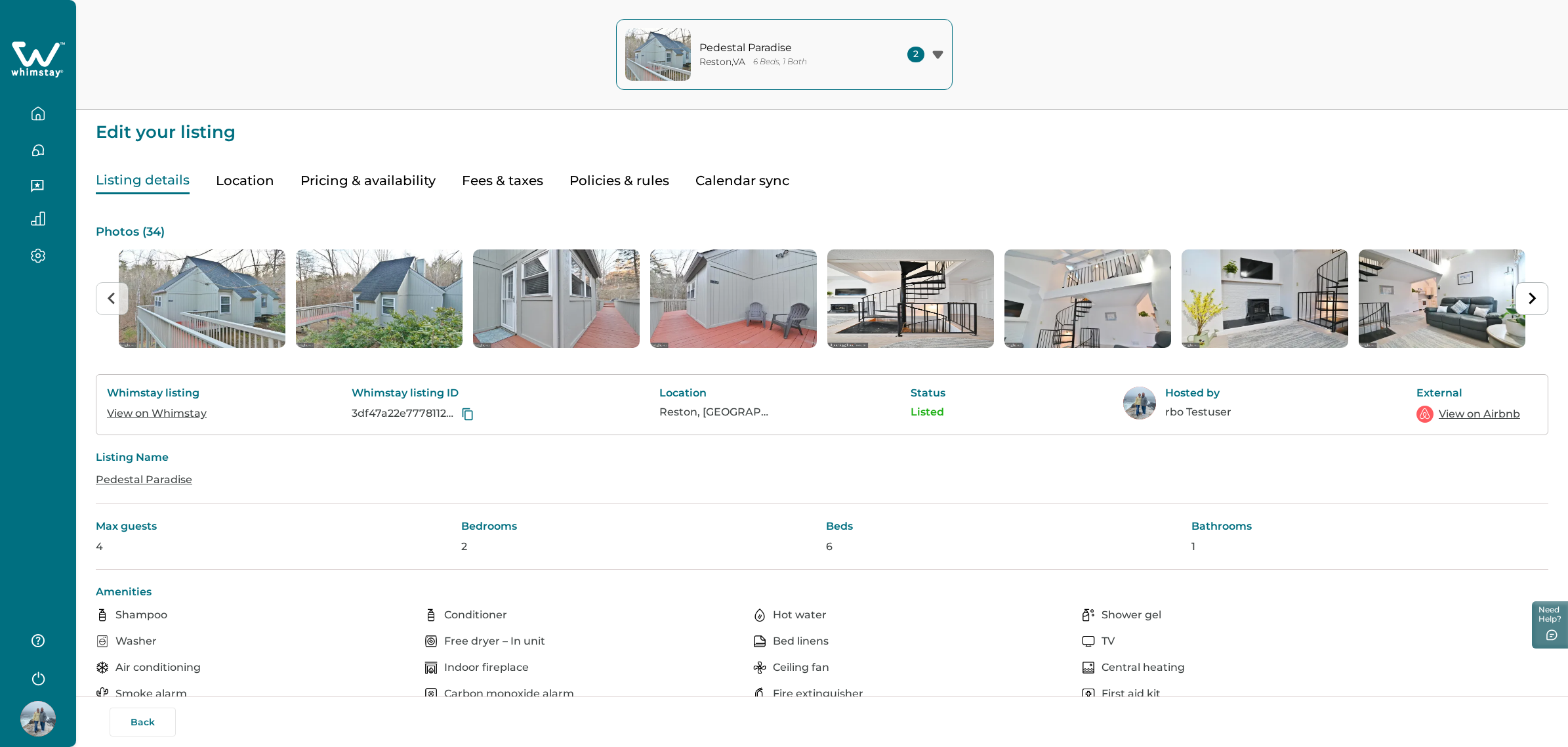
click at [147, 172] on button "Listing details" at bounding box center [143, 181] width 94 height 27
click at [48, 107] on button "button" at bounding box center [38, 114] width 55 height 26
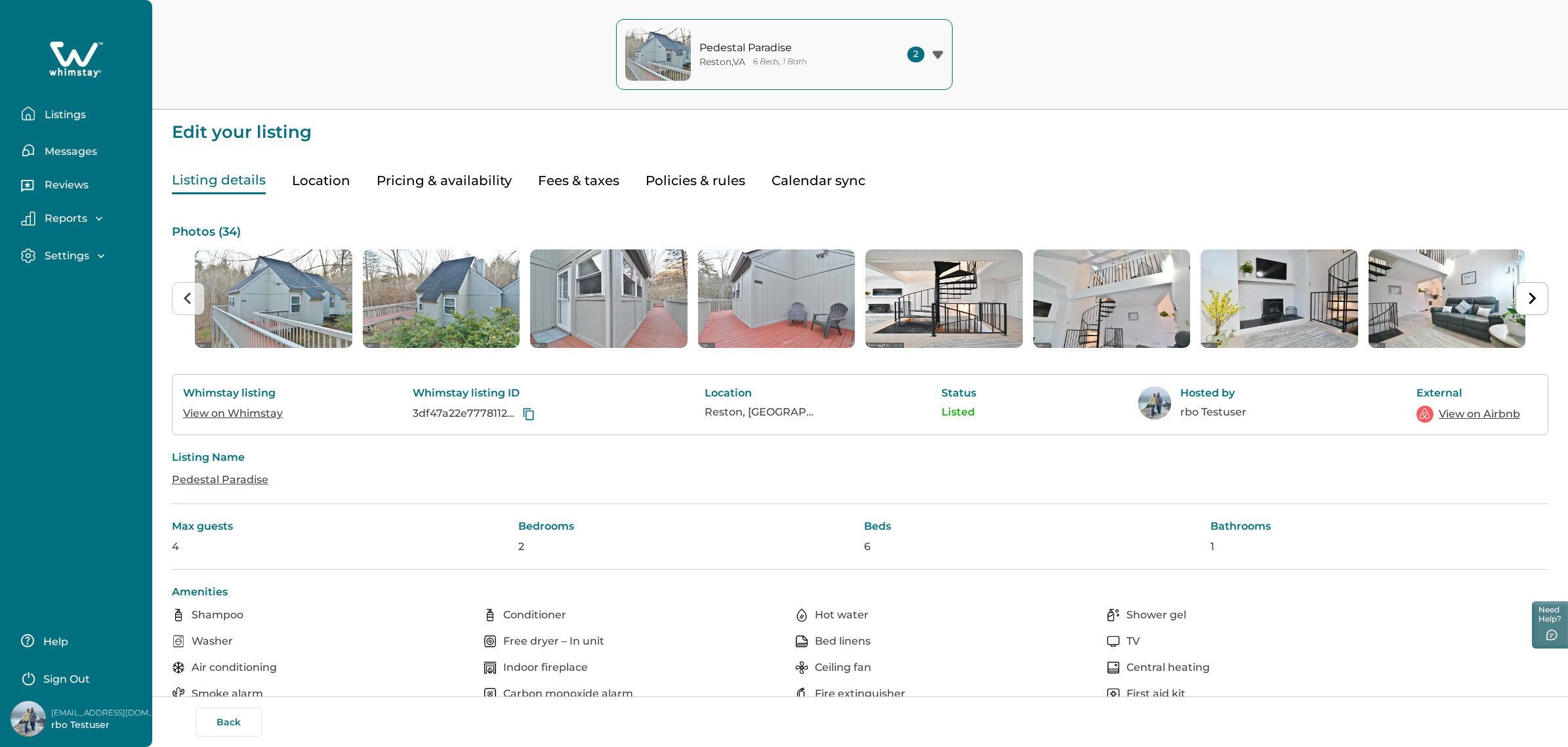
click at [93, 117] on button "Listings" at bounding box center [82, 114] width 121 height 26
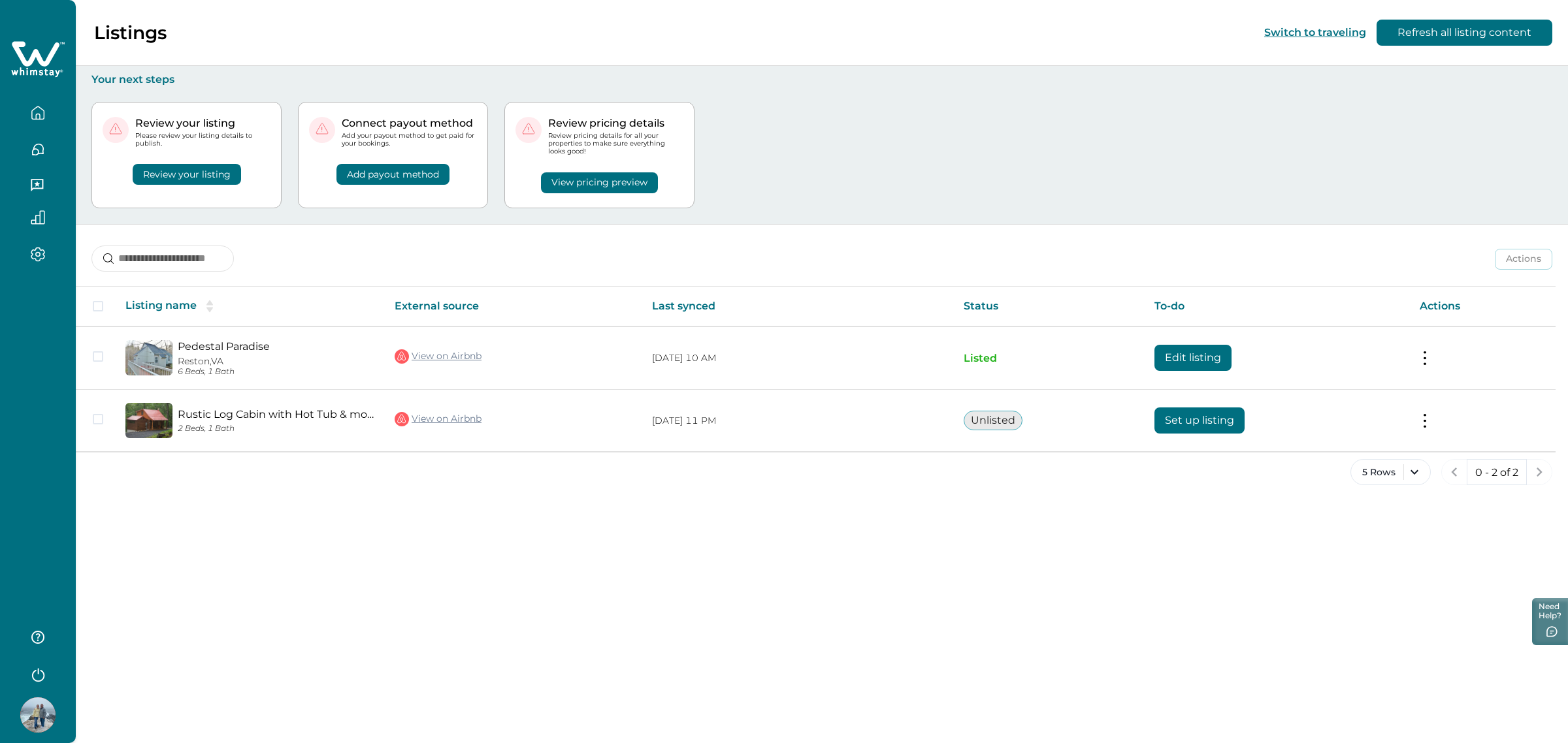
click at [639, 173] on button "View pricing preview" at bounding box center [599, 183] width 117 height 21
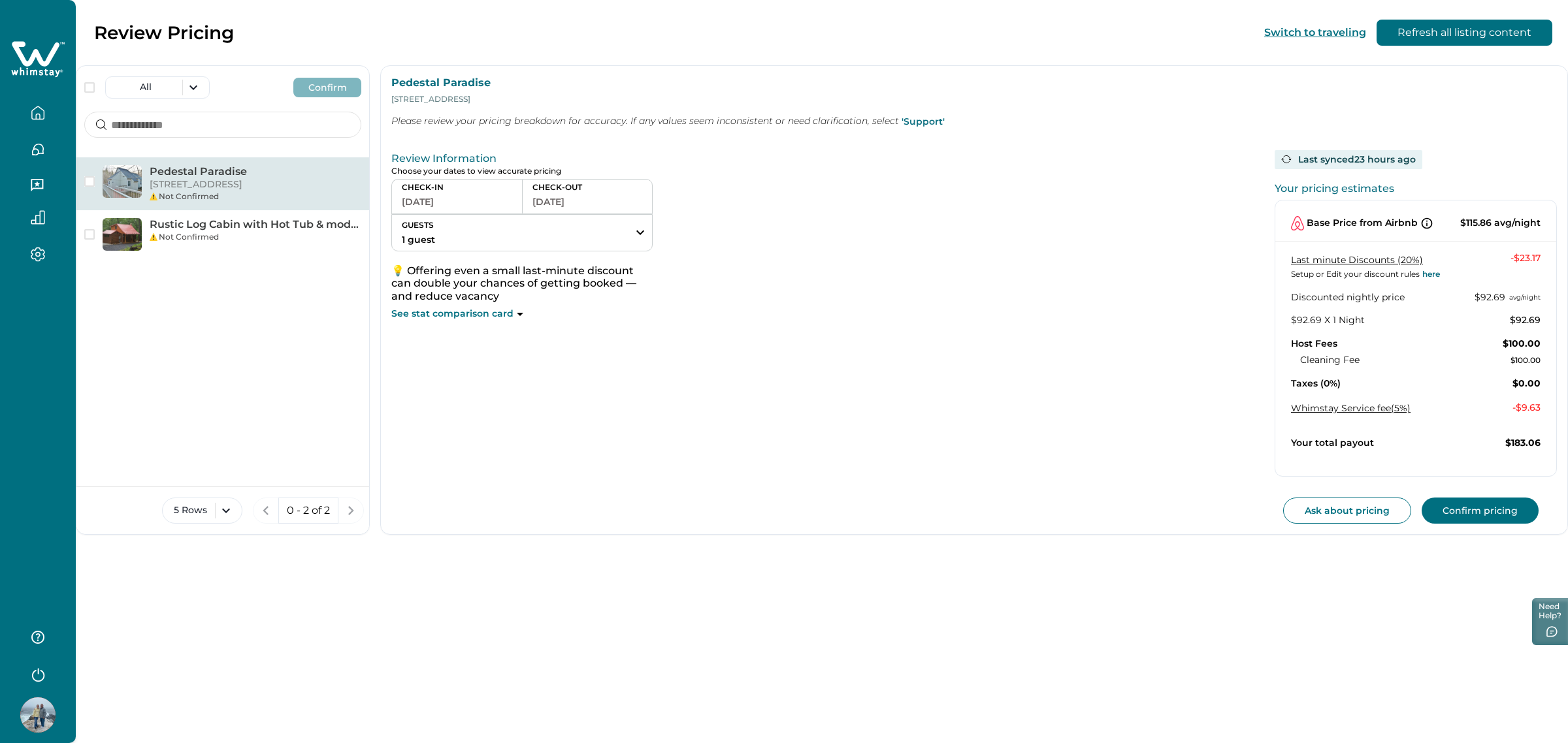
click at [41, 117] on icon "button" at bounding box center [38, 113] width 14 height 14
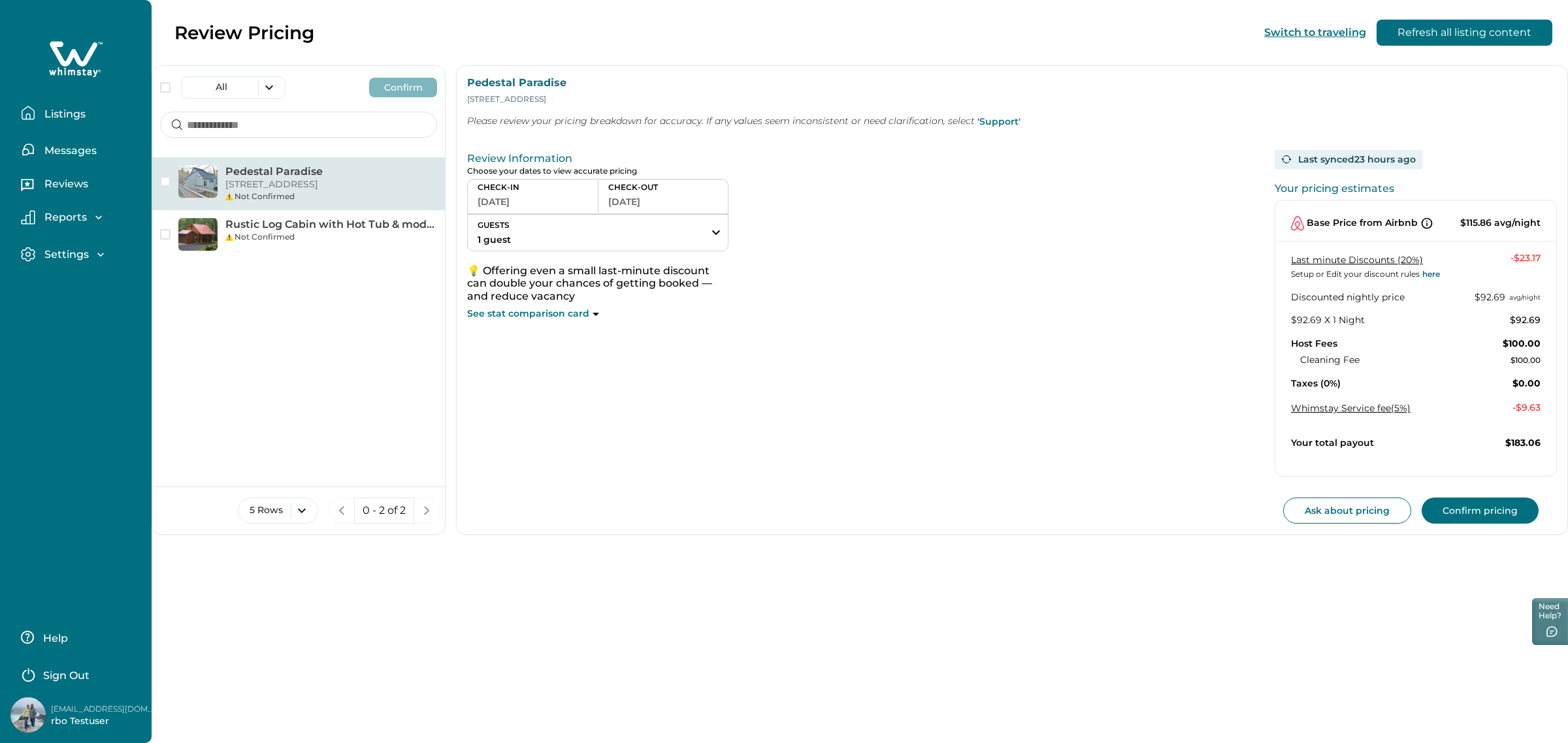
click at [41, 117] on p "Listings" at bounding box center [63, 114] width 45 height 13
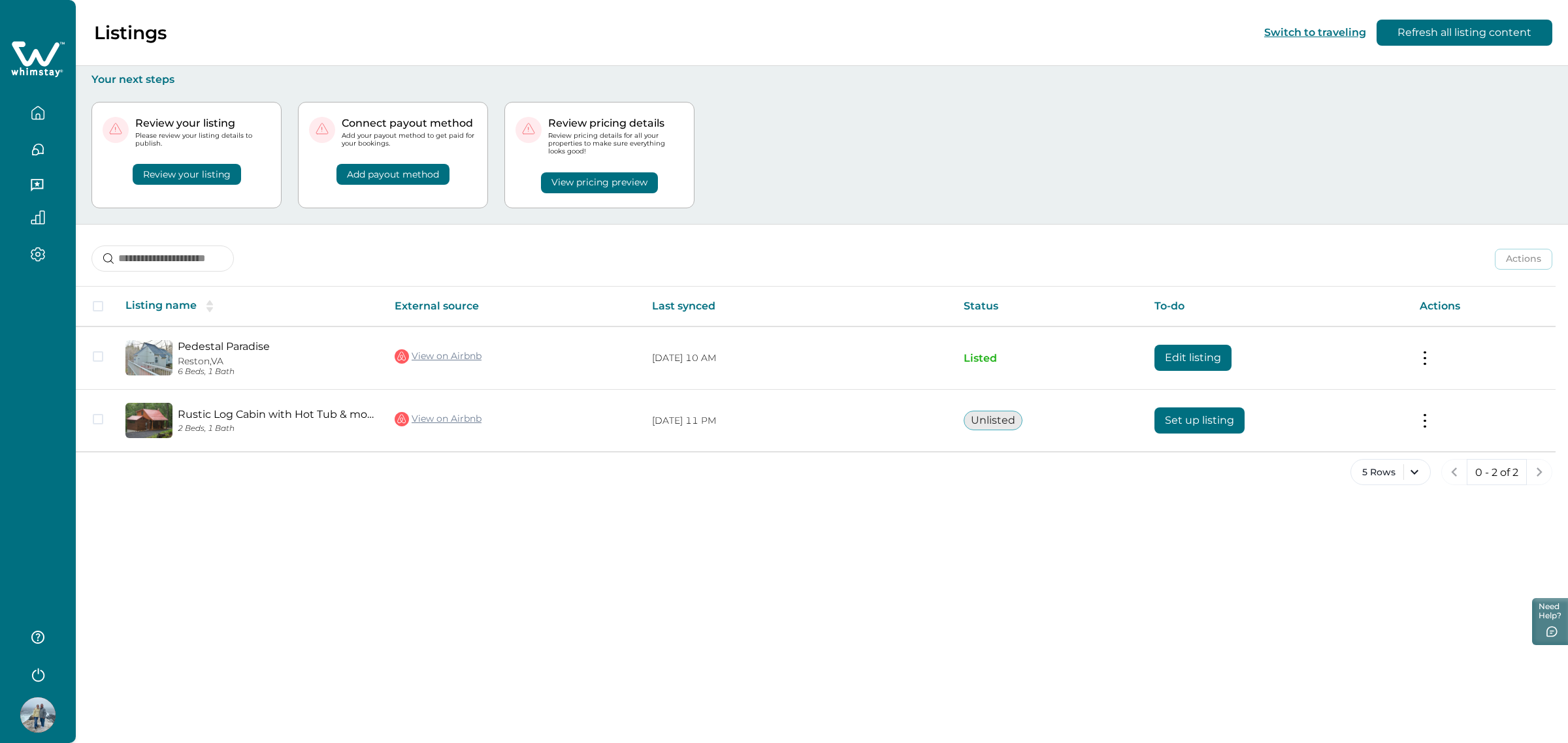
click at [270, 184] on div "Review your listing" at bounding box center [186, 166] width 168 height 37
click at [216, 168] on button "Review your listing" at bounding box center [187, 175] width 108 height 21
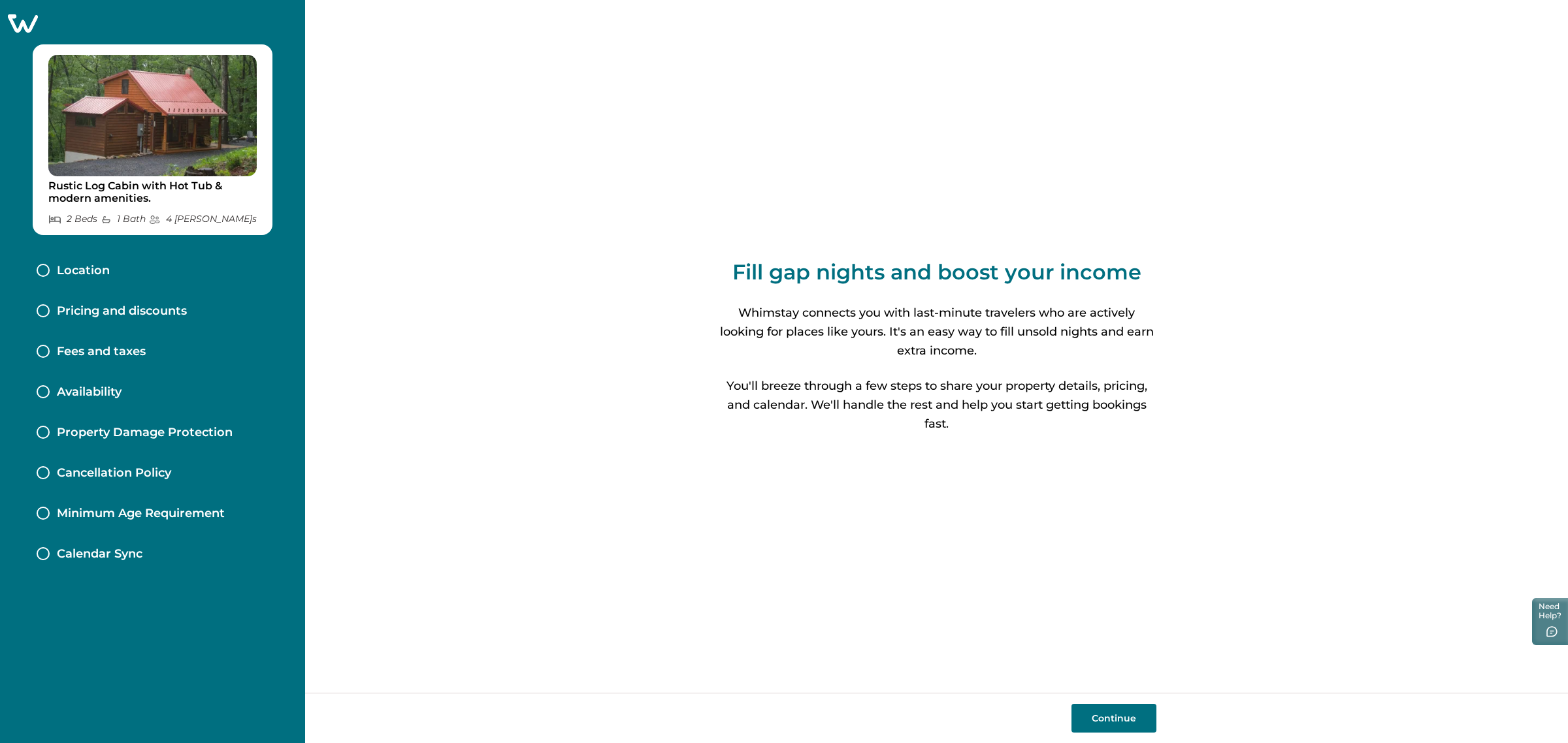
click at [25, 23] on icon at bounding box center [23, 23] width 32 height 20
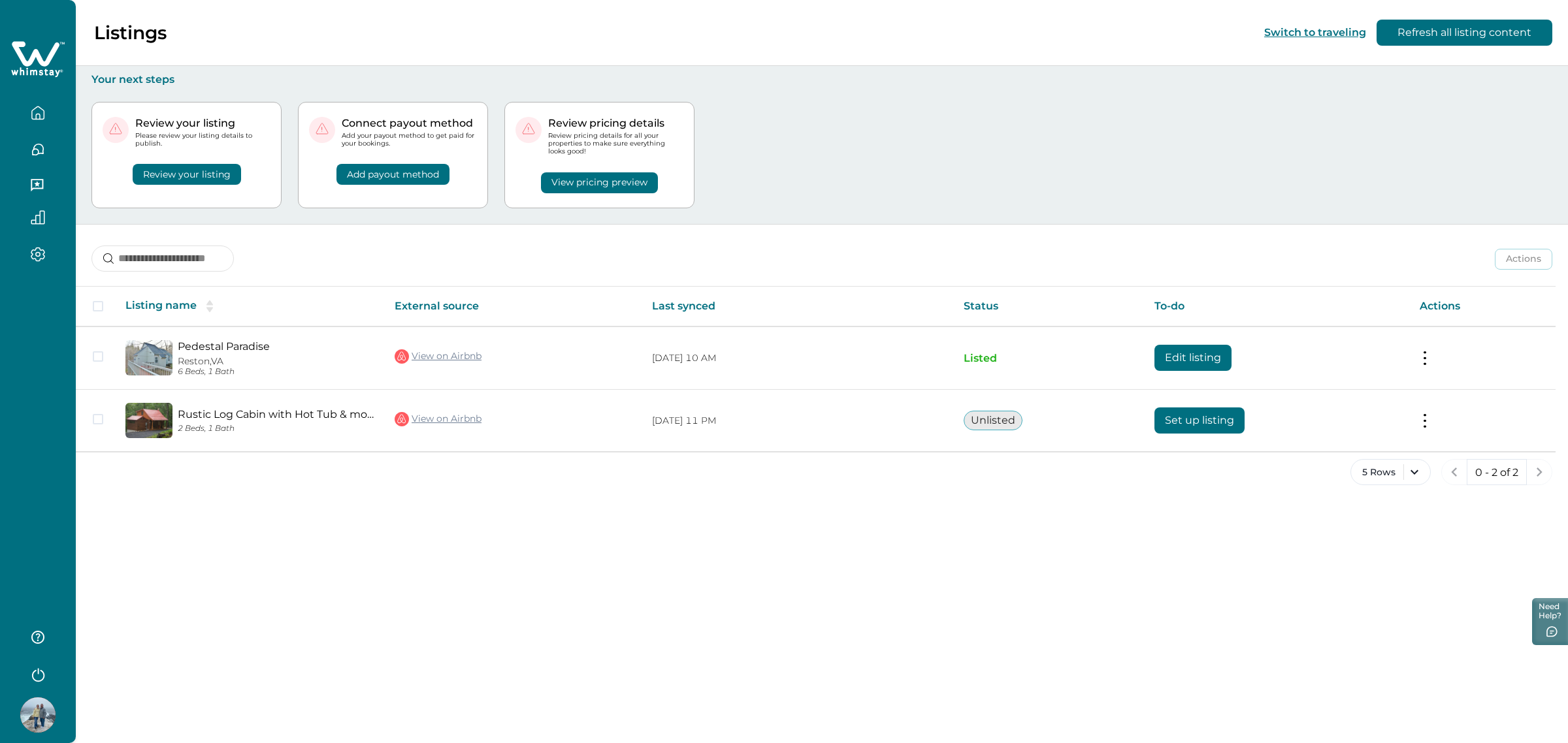
click at [771, 155] on div "Review your listing Please review your listing details to publish. Review your …" at bounding box center [822, 155] width 1461 height 138
click at [775, 148] on div "Review your listing Please review your listing details to publish. Review your …" at bounding box center [822, 155] width 1461 height 138
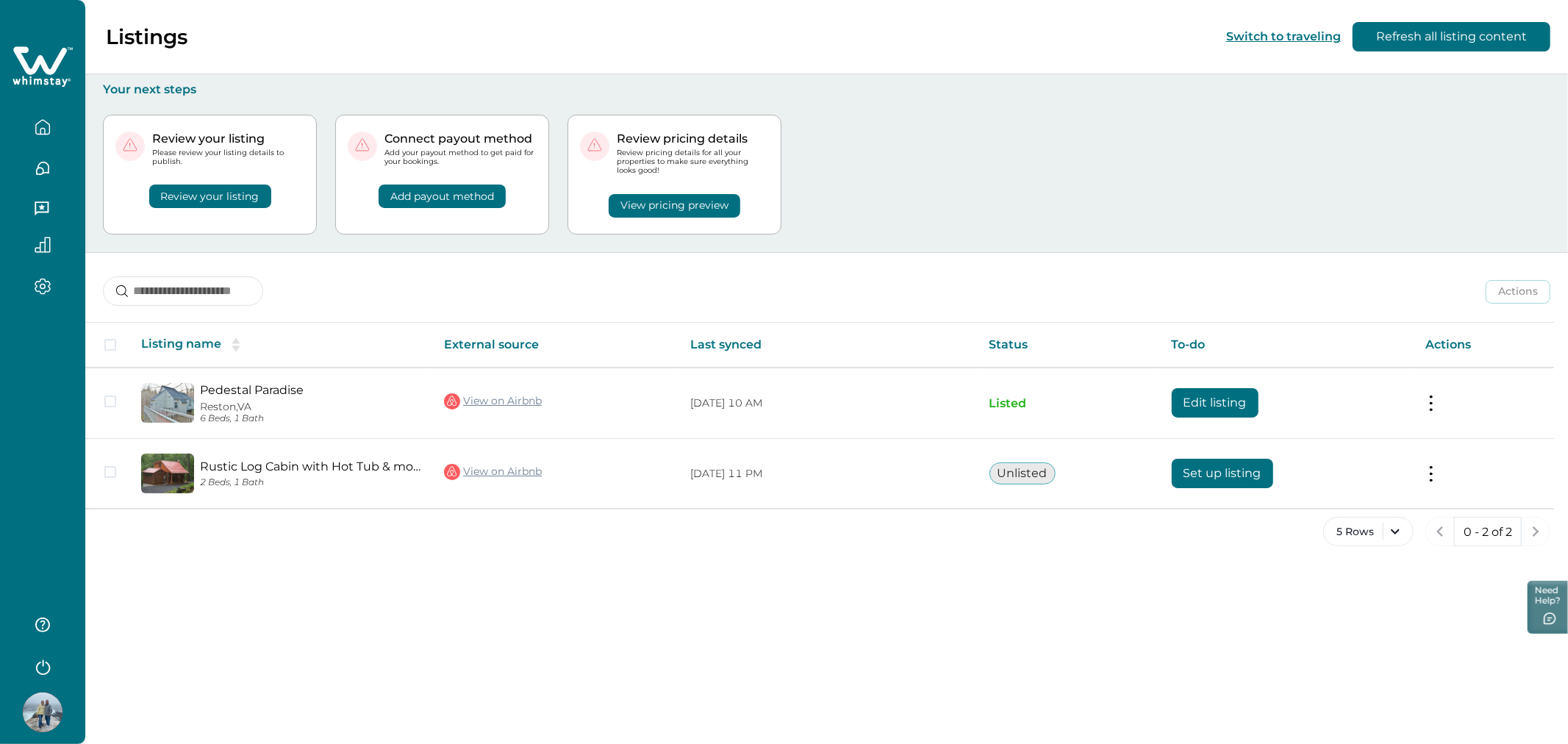
click at [428, 258] on div "Actions Actions Publish listing Unlist listing" at bounding box center [827, 280] width 1483 height 54
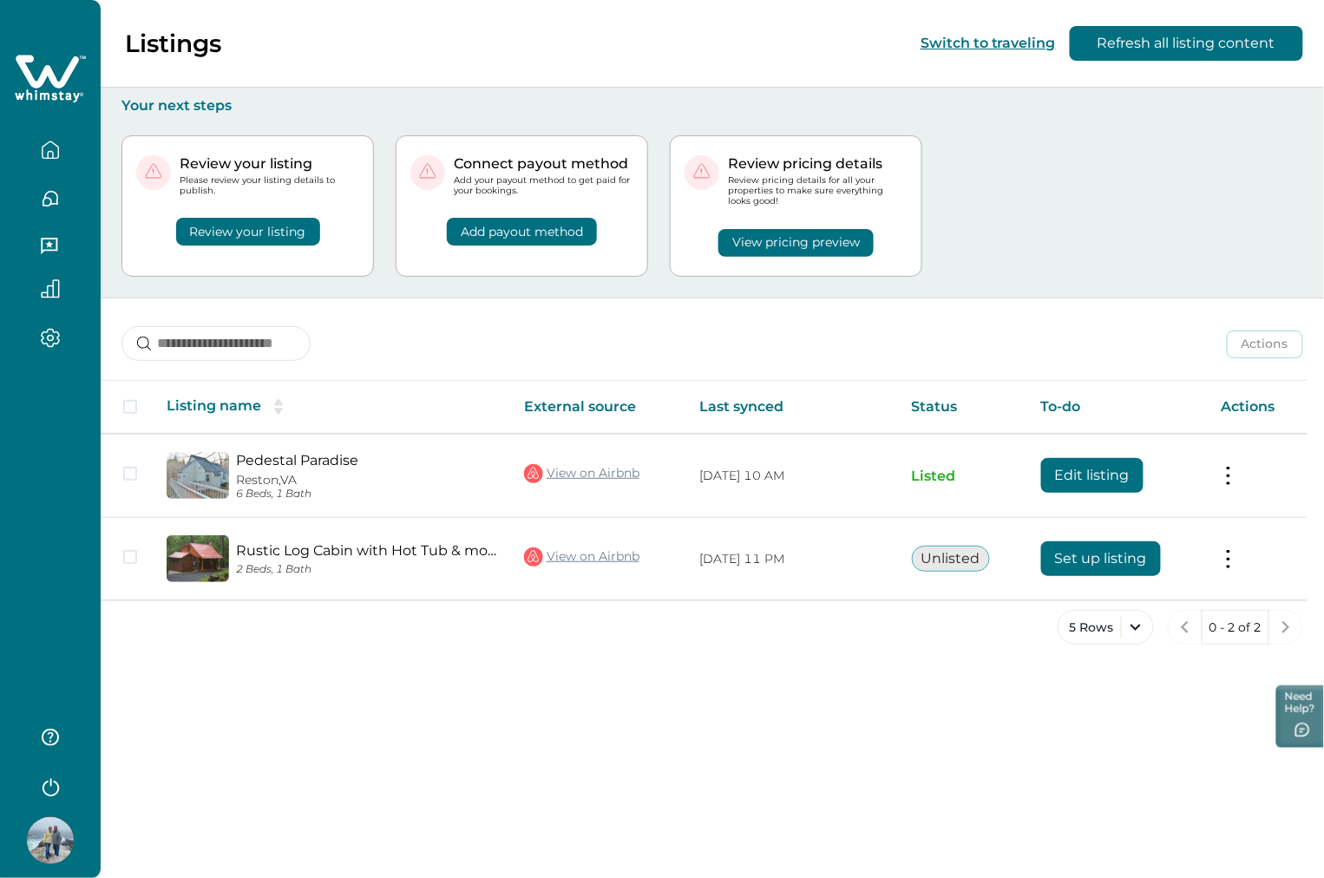
click at [250, 228] on button "Review your listing" at bounding box center [248, 232] width 144 height 28
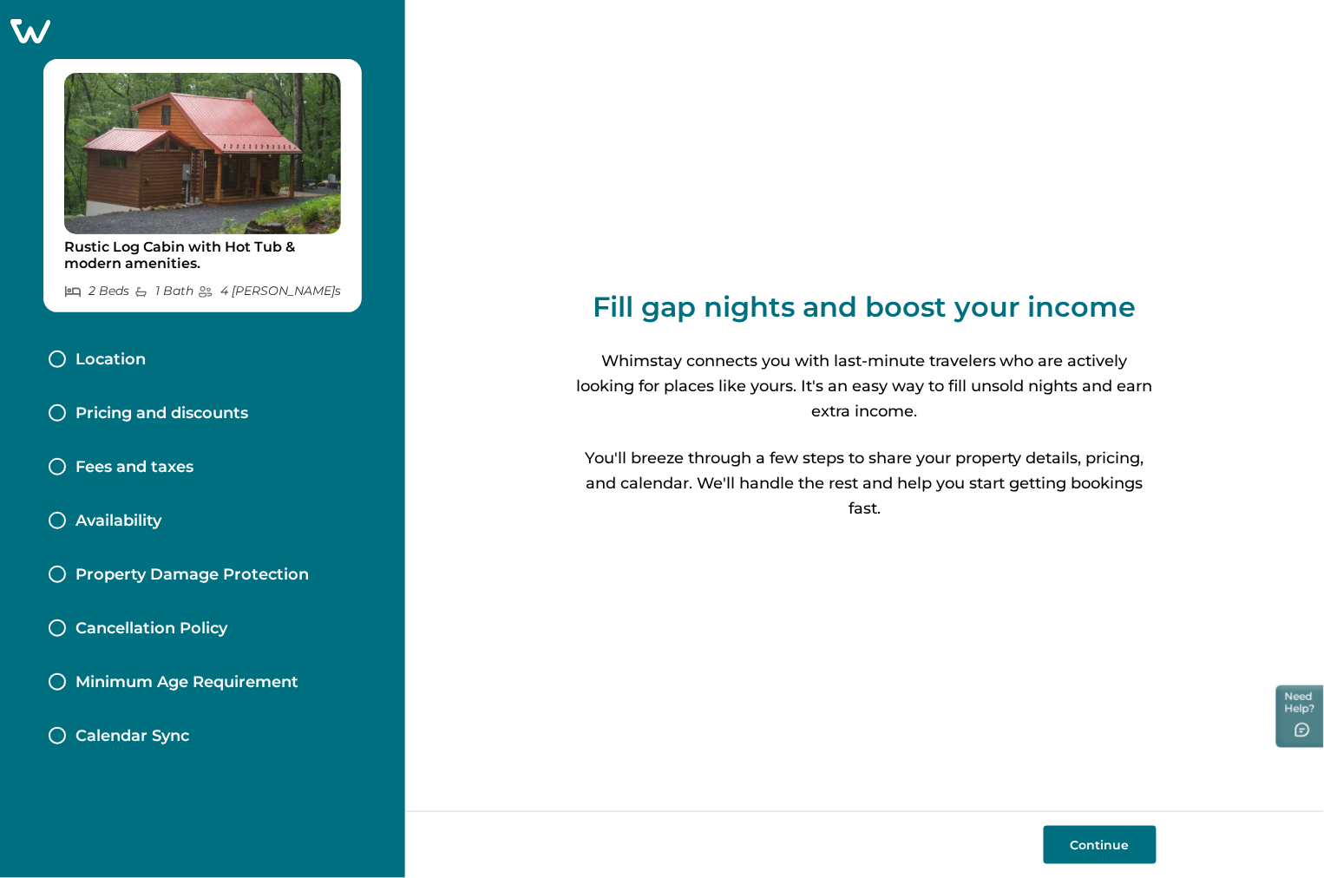
click at [43, 29] on icon at bounding box center [30, 30] width 43 height 27
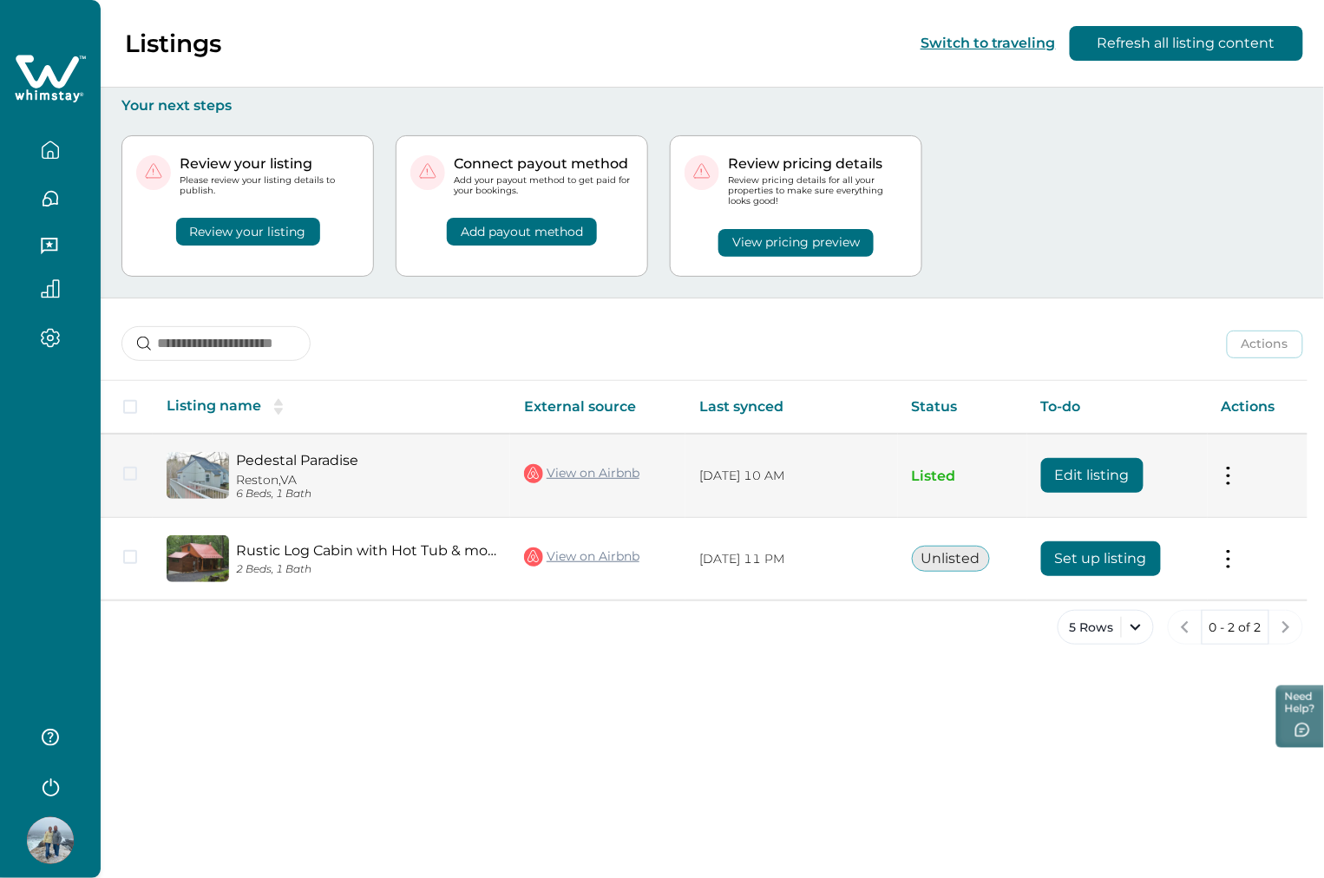
click at [1109, 469] on button "Edit listing" at bounding box center [1092, 475] width 102 height 35
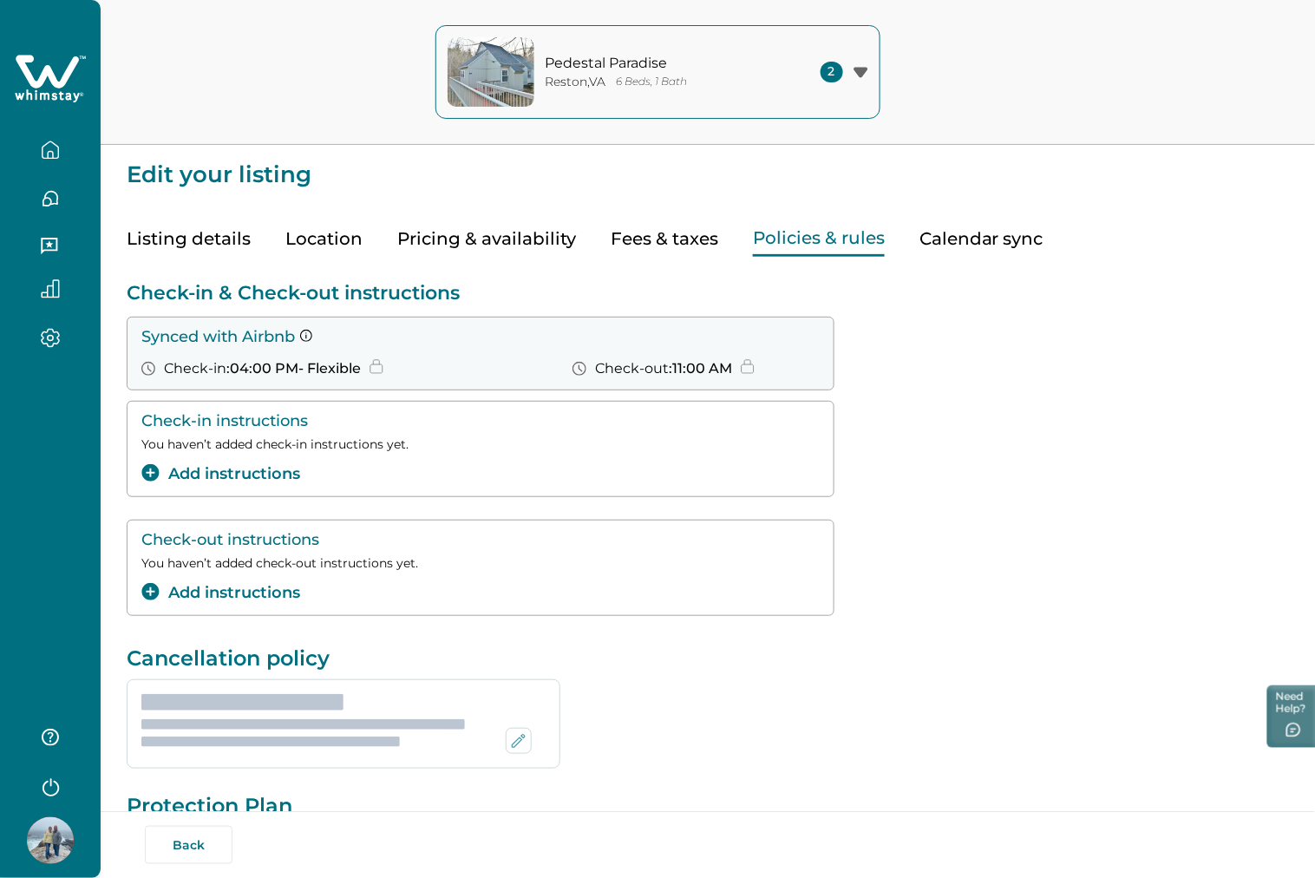
click at [789, 243] on button "Policies & rules" at bounding box center [819, 239] width 132 height 36
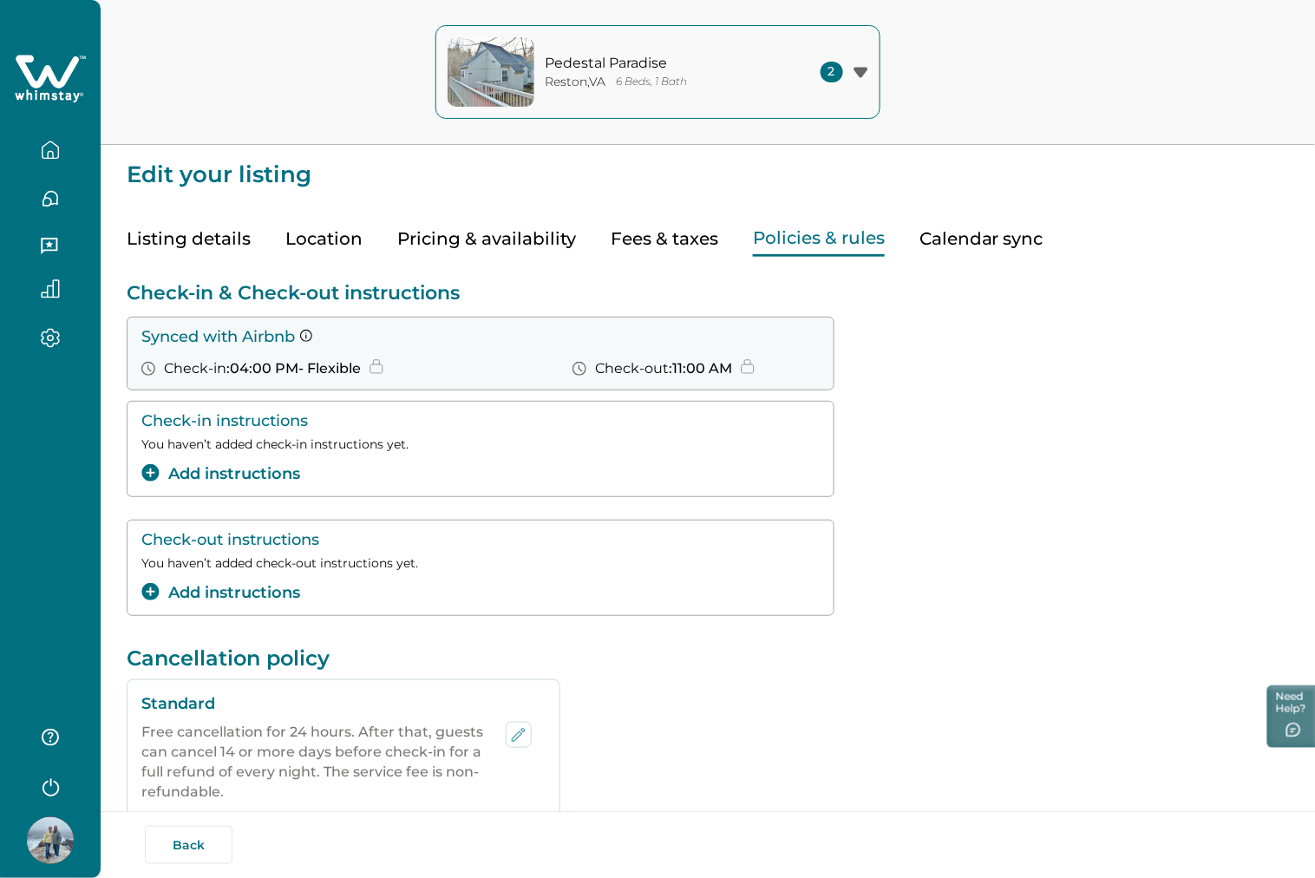
click at [59, 139] on button "button" at bounding box center [50, 150] width 73 height 35
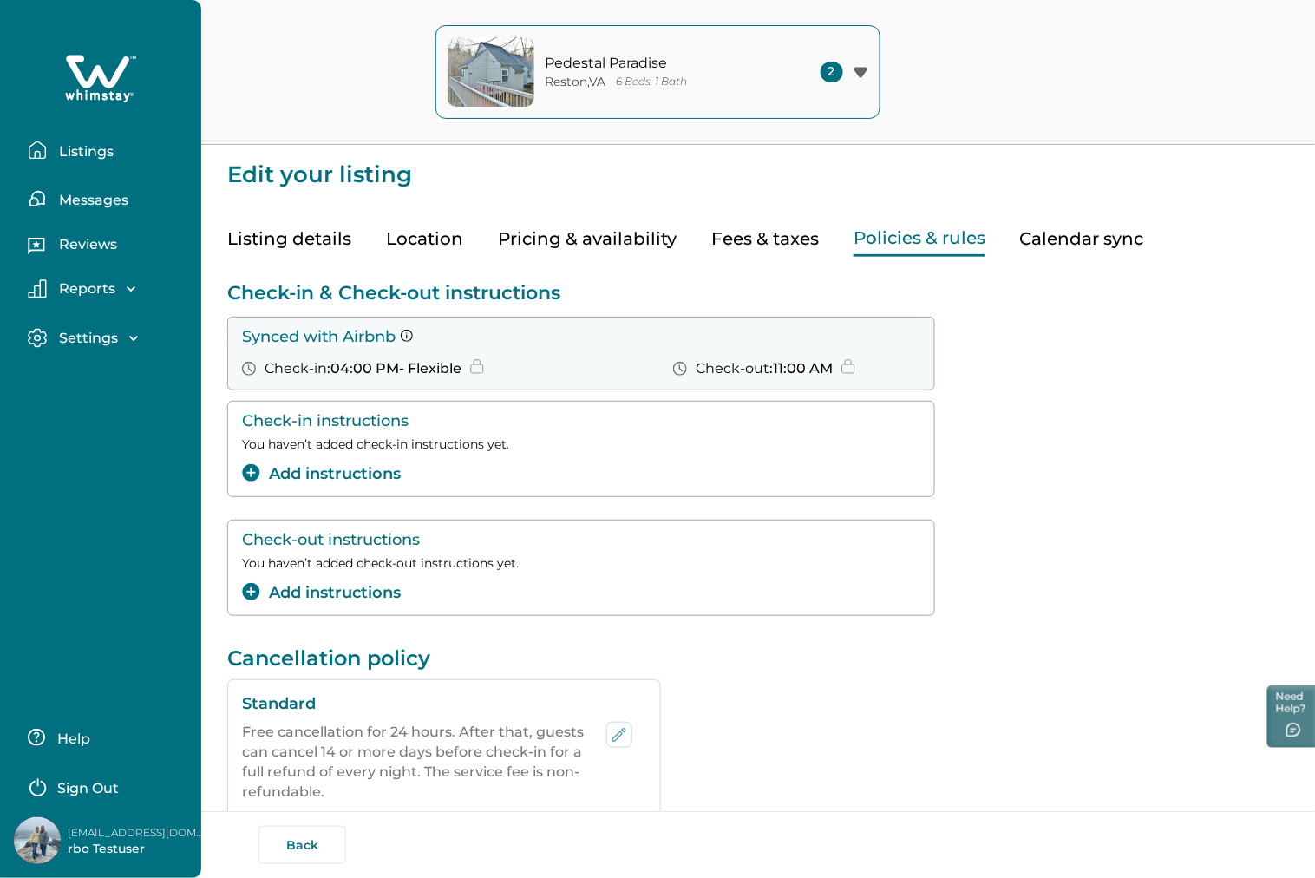
click at [59, 139] on button "Listings" at bounding box center [108, 150] width 160 height 35
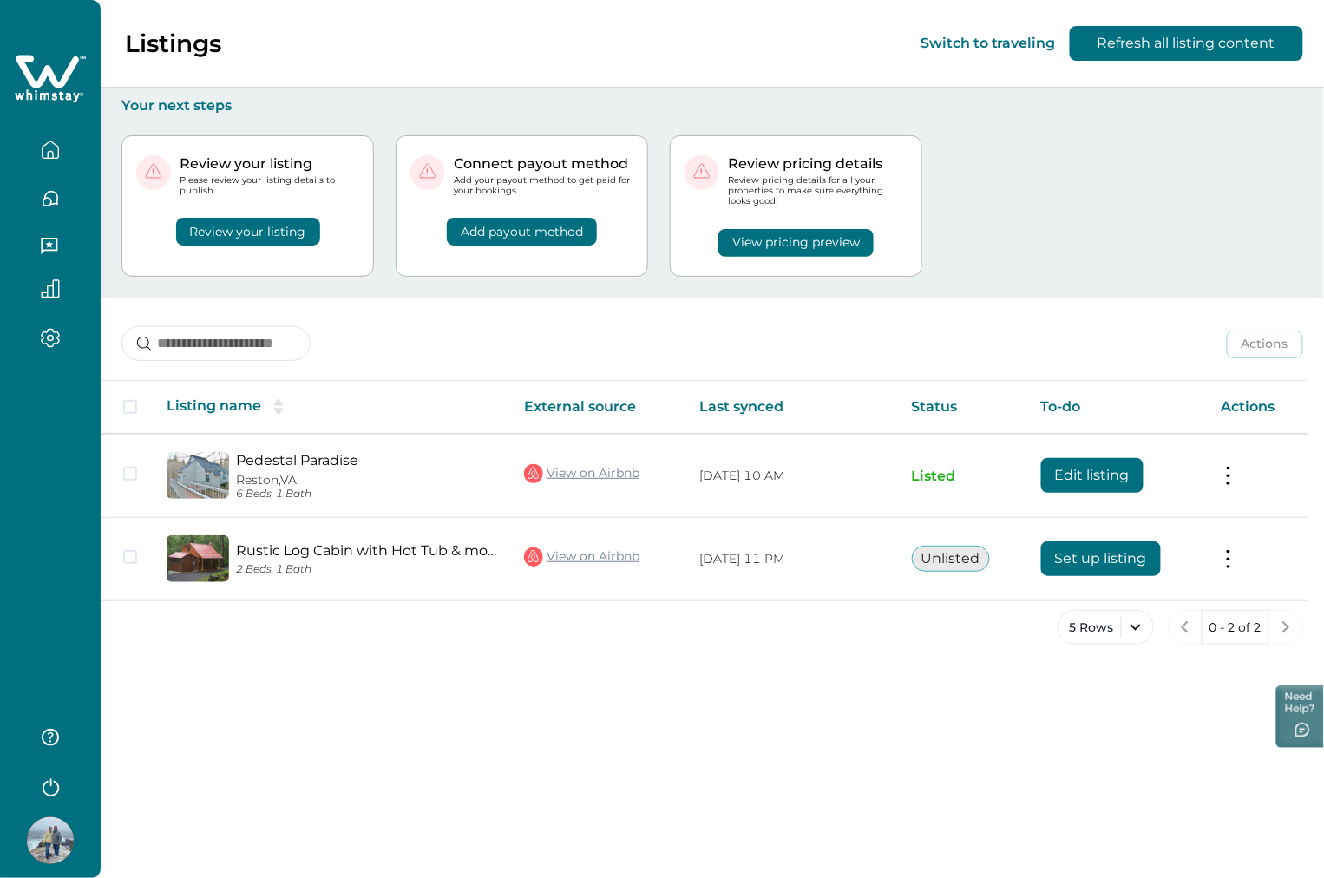
click at [689, 695] on div "Listings Switch to traveling Refresh all listing content Your next steps Review…" at bounding box center [712, 439] width 1223 height 878
click at [1047, 703] on div "Listings Switch to traveling Refresh all listing content Your next steps Review…" at bounding box center [712, 439] width 1223 height 878
click at [938, 629] on div "5 Rows 0 - 2 of 2" at bounding box center [712, 641] width 1223 height 62
click at [270, 226] on button "Review your listing" at bounding box center [248, 232] width 144 height 28
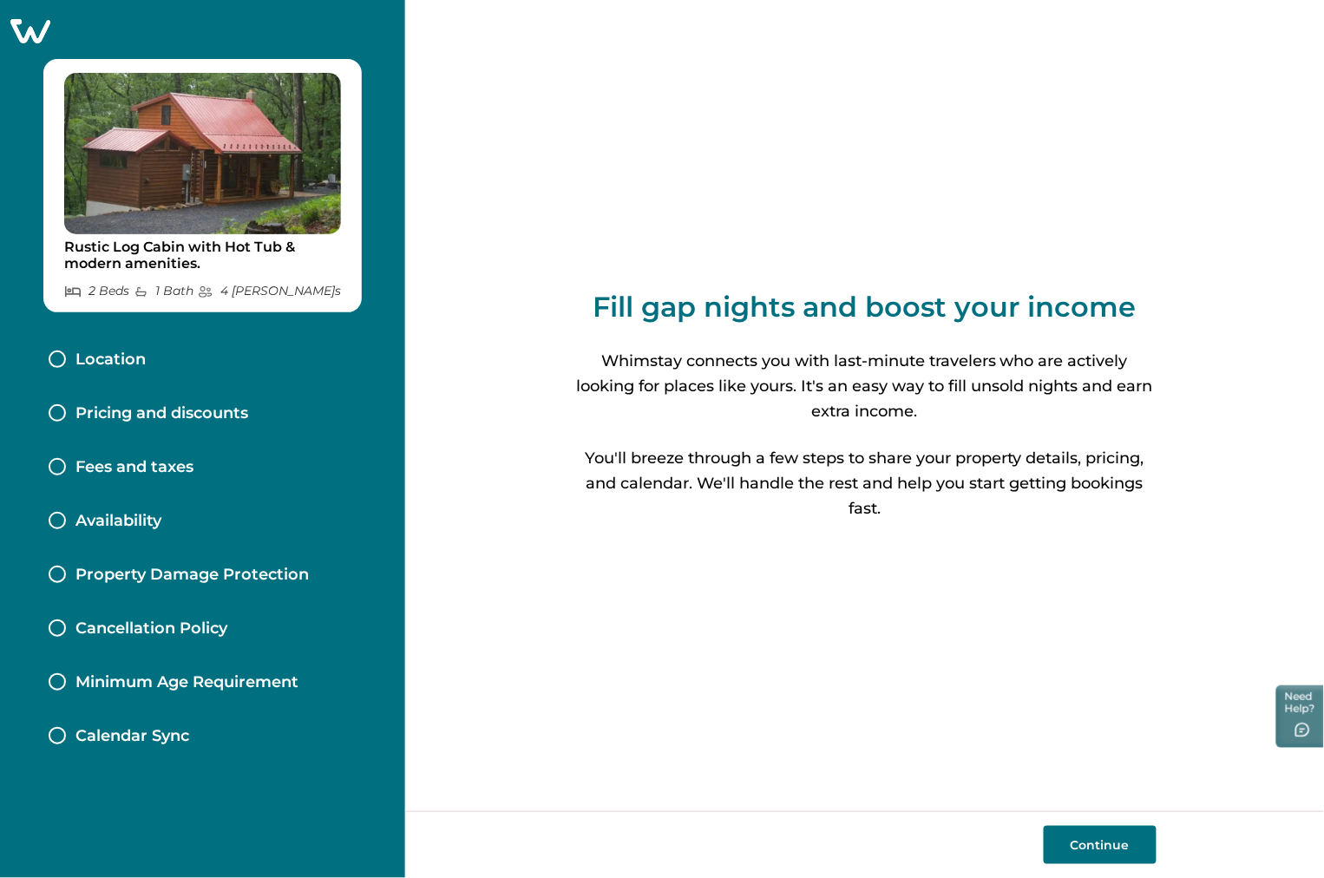
click at [38, 29] on icon at bounding box center [30, 31] width 40 height 24
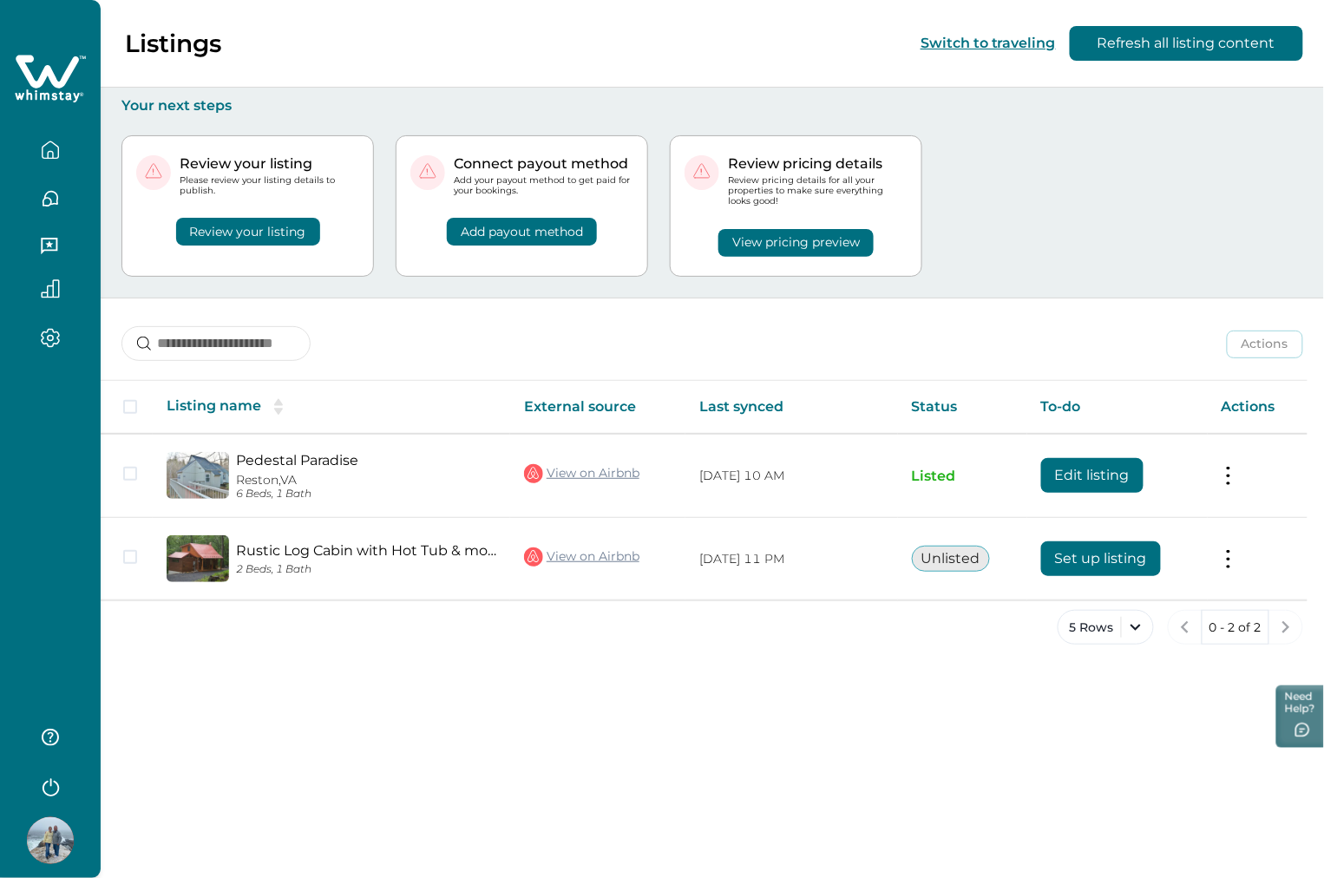
click at [879, 299] on div "Actions Actions Publish listing Unlist listing" at bounding box center [712, 330] width 1223 height 64
click at [1044, 263] on div "Review your listing Please review your listing details to publish. Review your …" at bounding box center [711, 206] width 1181 height 183
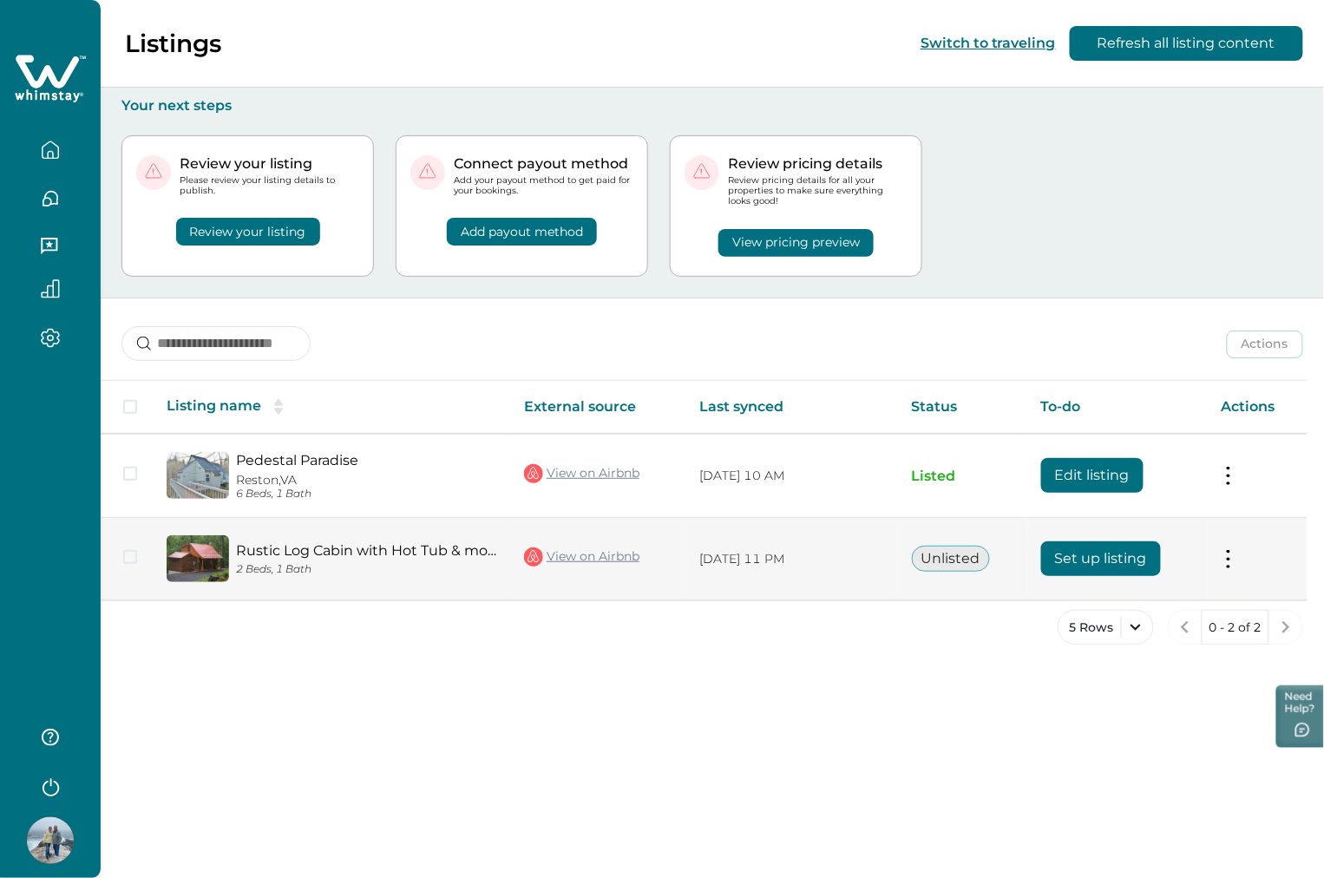
click at [1089, 544] on button "Set up listing" at bounding box center [1101, 558] width 120 height 35
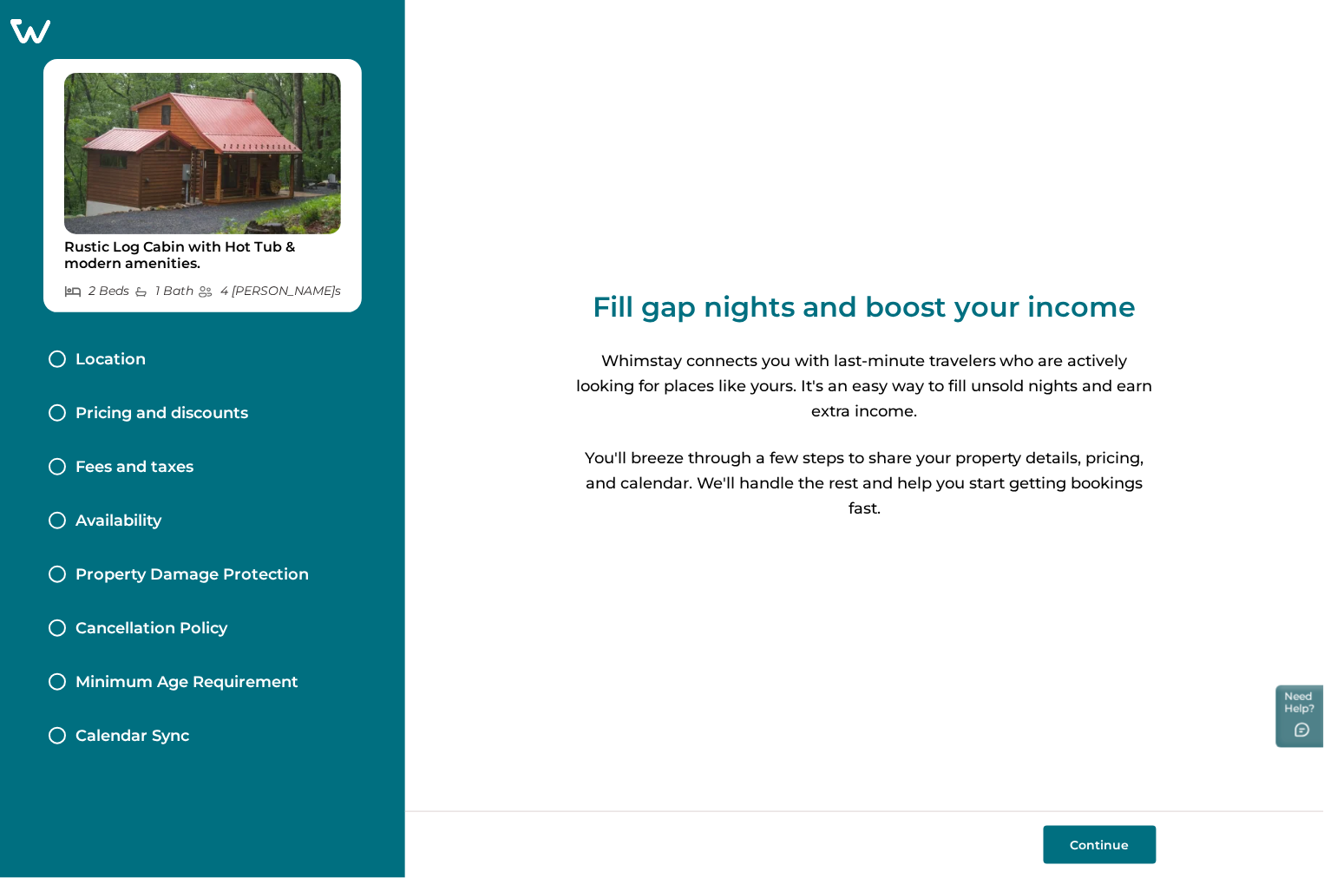
click at [23, 17] on div "Rustic Log Cabin with Hot Tub & modern amenities. 2 Bed s 1 Bath 4 Max Guest s …" at bounding box center [202, 439] width 405 height 878
click at [29, 27] on icon at bounding box center [30, 30] width 43 height 27
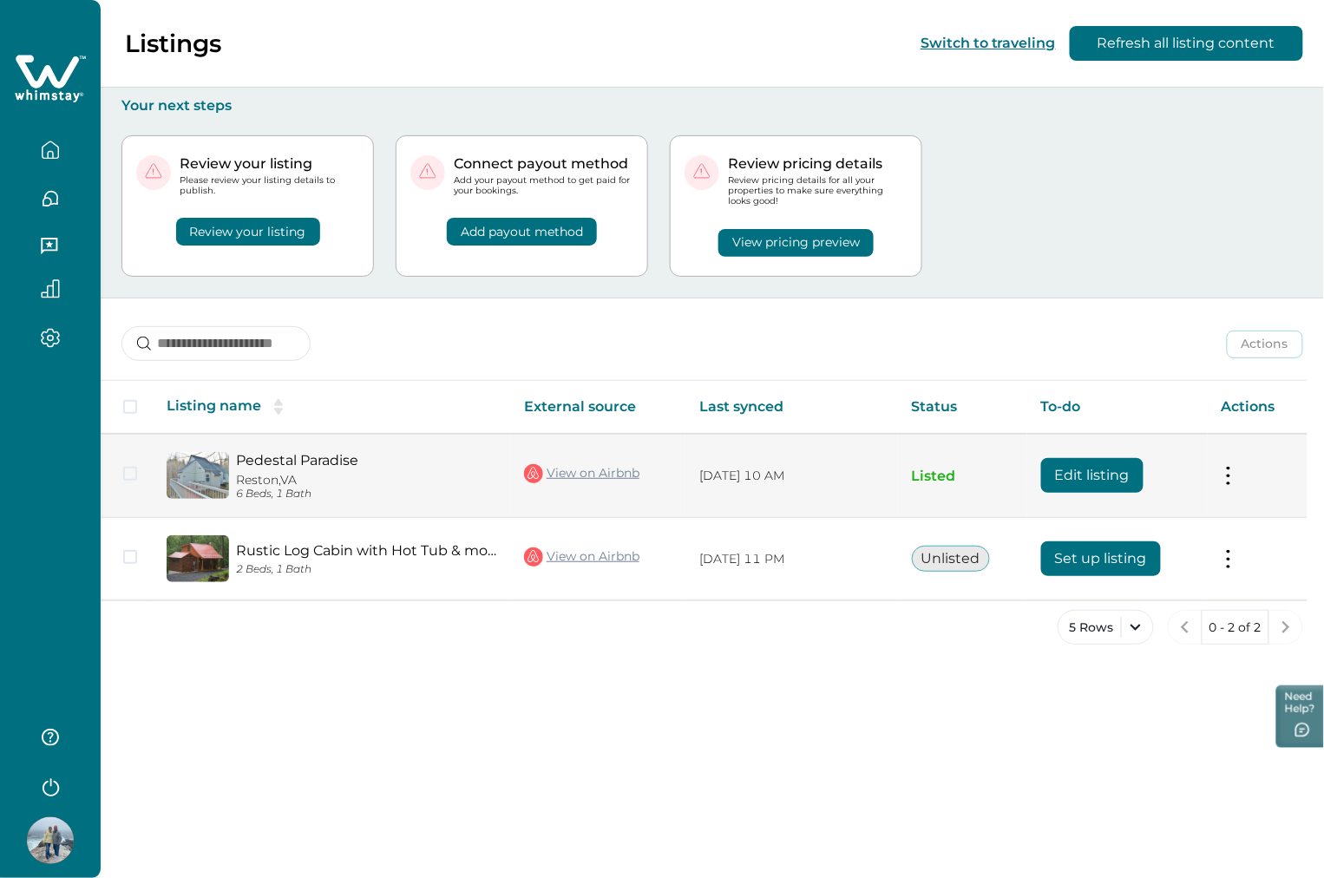
click at [1093, 474] on button "Edit listing" at bounding box center [1092, 475] width 102 height 35
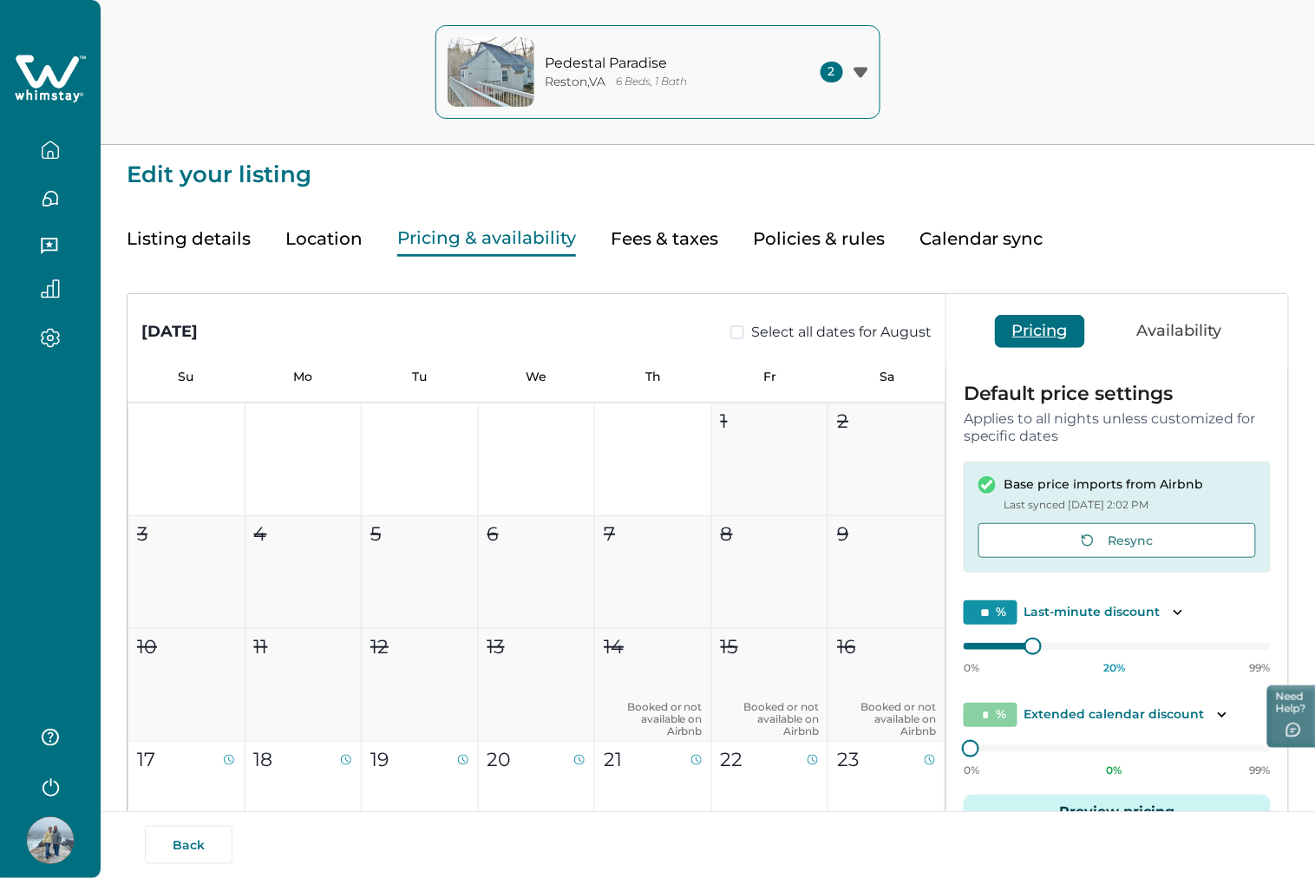
click at [501, 231] on button "Pricing & availability" at bounding box center [486, 239] width 179 height 36
click at [814, 236] on button "Policies & rules" at bounding box center [819, 239] width 132 height 36
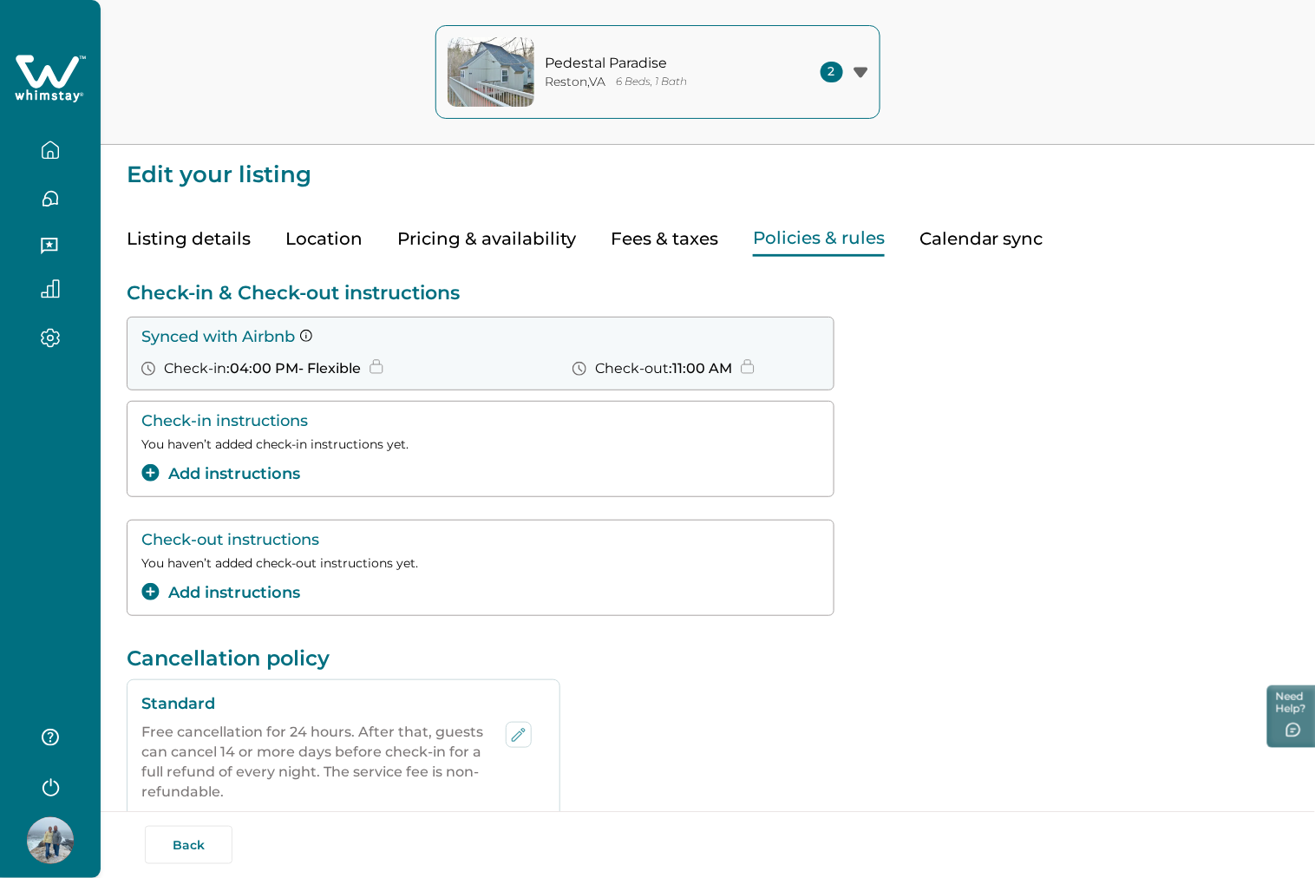
click at [856, 299] on p "Check-in & Check-out instructions" at bounding box center [708, 292] width 1162 height 23
click at [1070, 509] on div "Check-in & Check-out instructions Synced with Airbnb Check-in : 04:00 PM - Flex…" at bounding box center [708, 451] width 1162 height 340
click at [170, 237] on button "Listing details" at bounding box center [189, 239] width 124 height 36
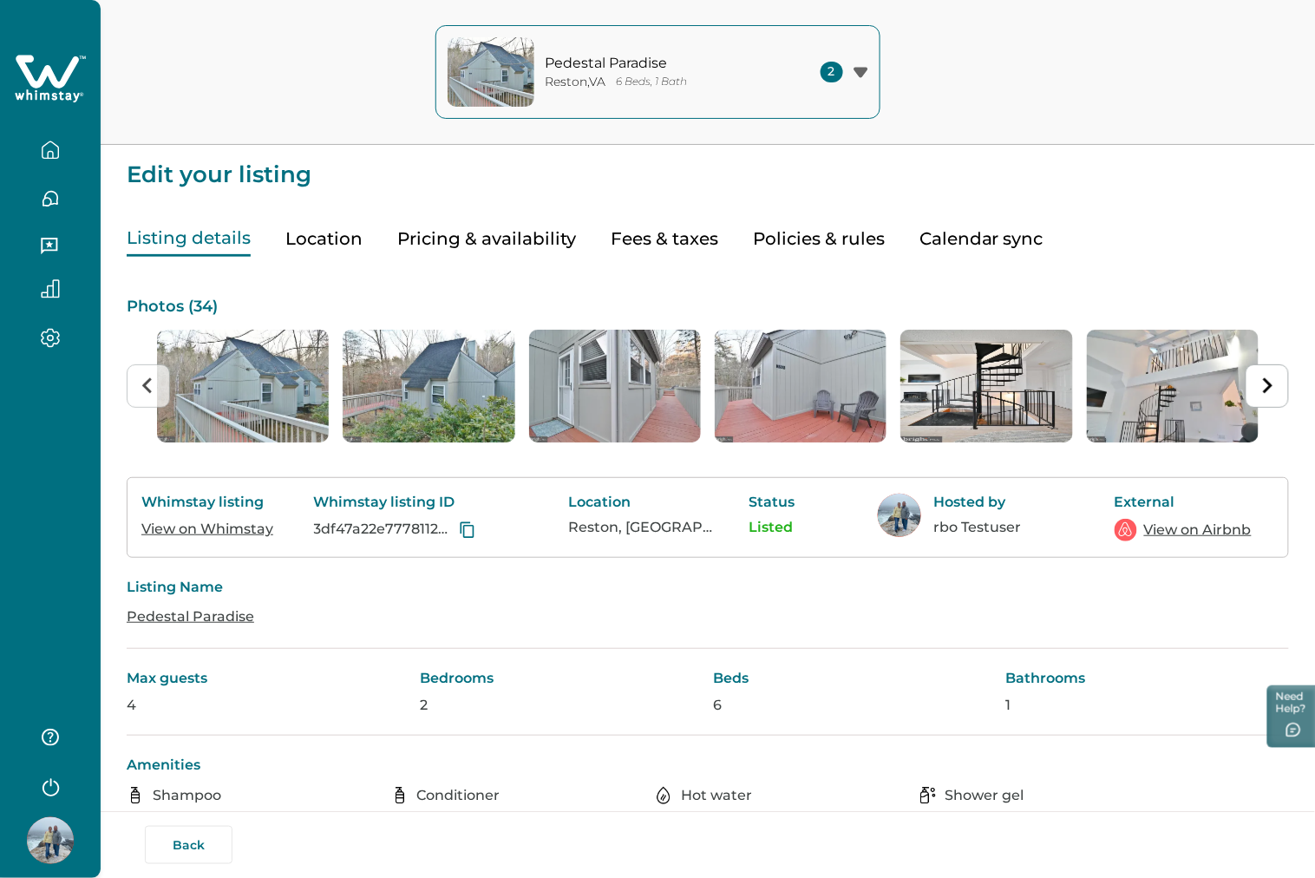
click at [56, 152] on icon "button" at bounding box center [50, 150] width 19 height 19
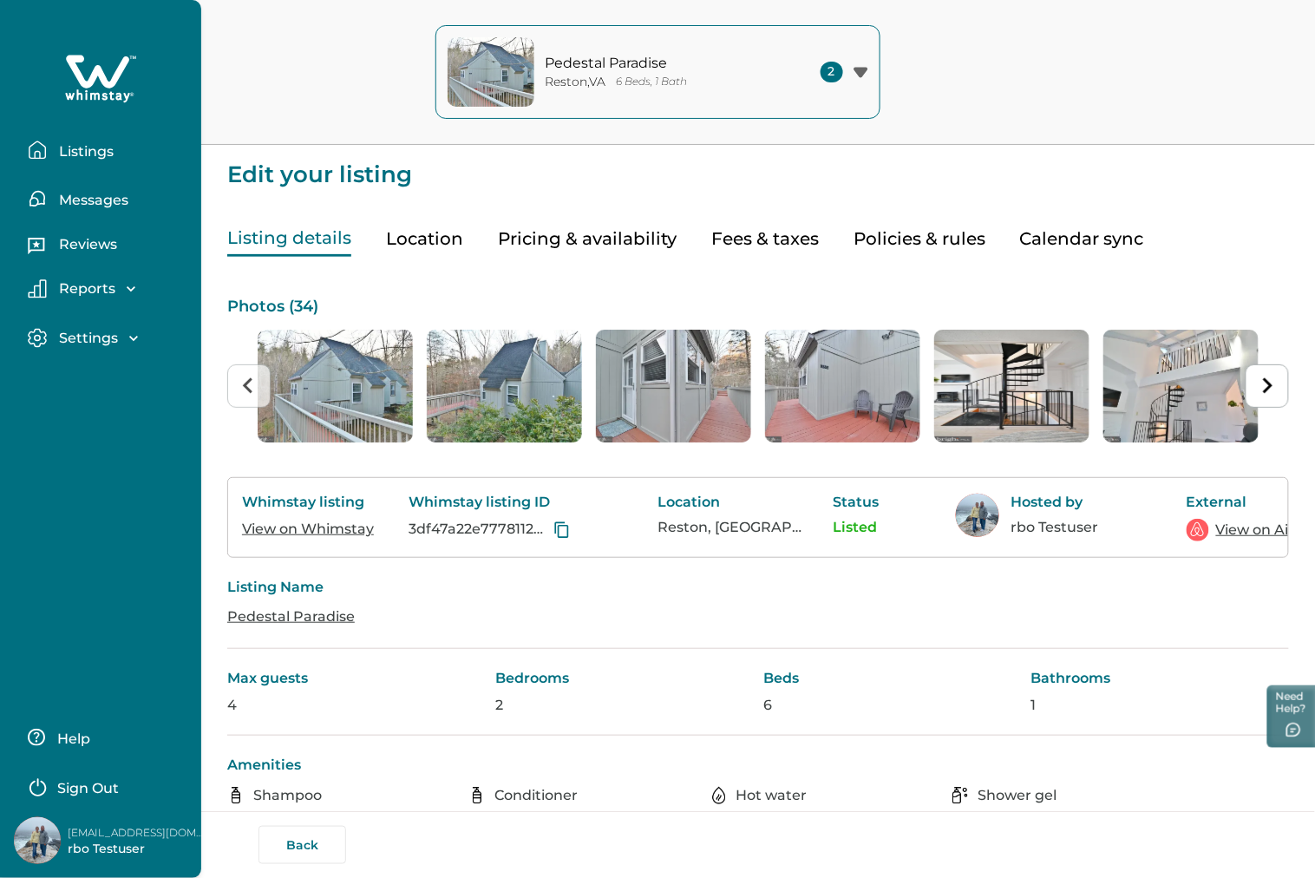
click at [94, 156] on p "Listings" at bounding box center [84, 151] width 60 height 17
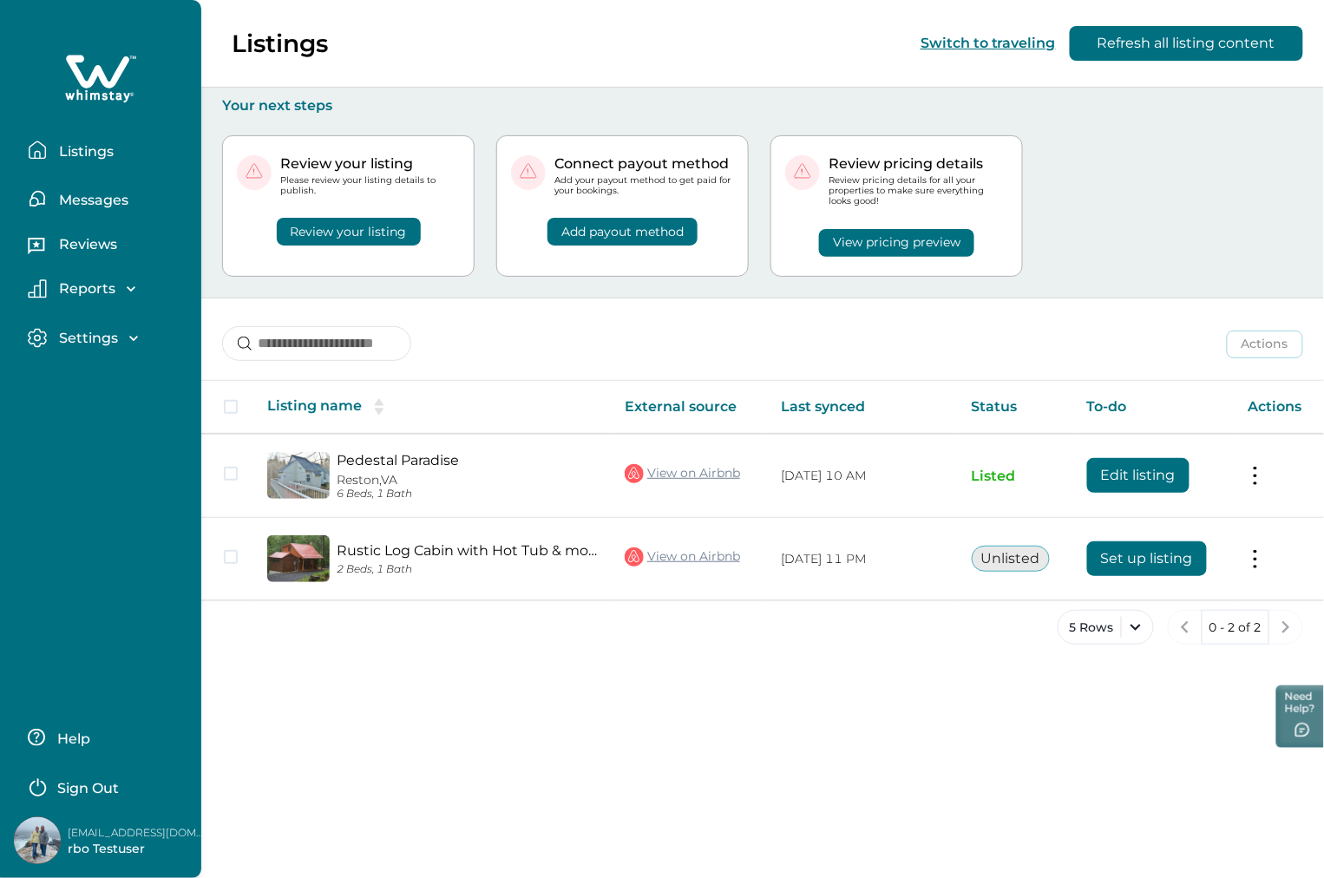
click at [1084, 180] on div "Review your listing Please review your listing details to publish. Review your …" at bounding box center [762, 206] width 1081 height 183
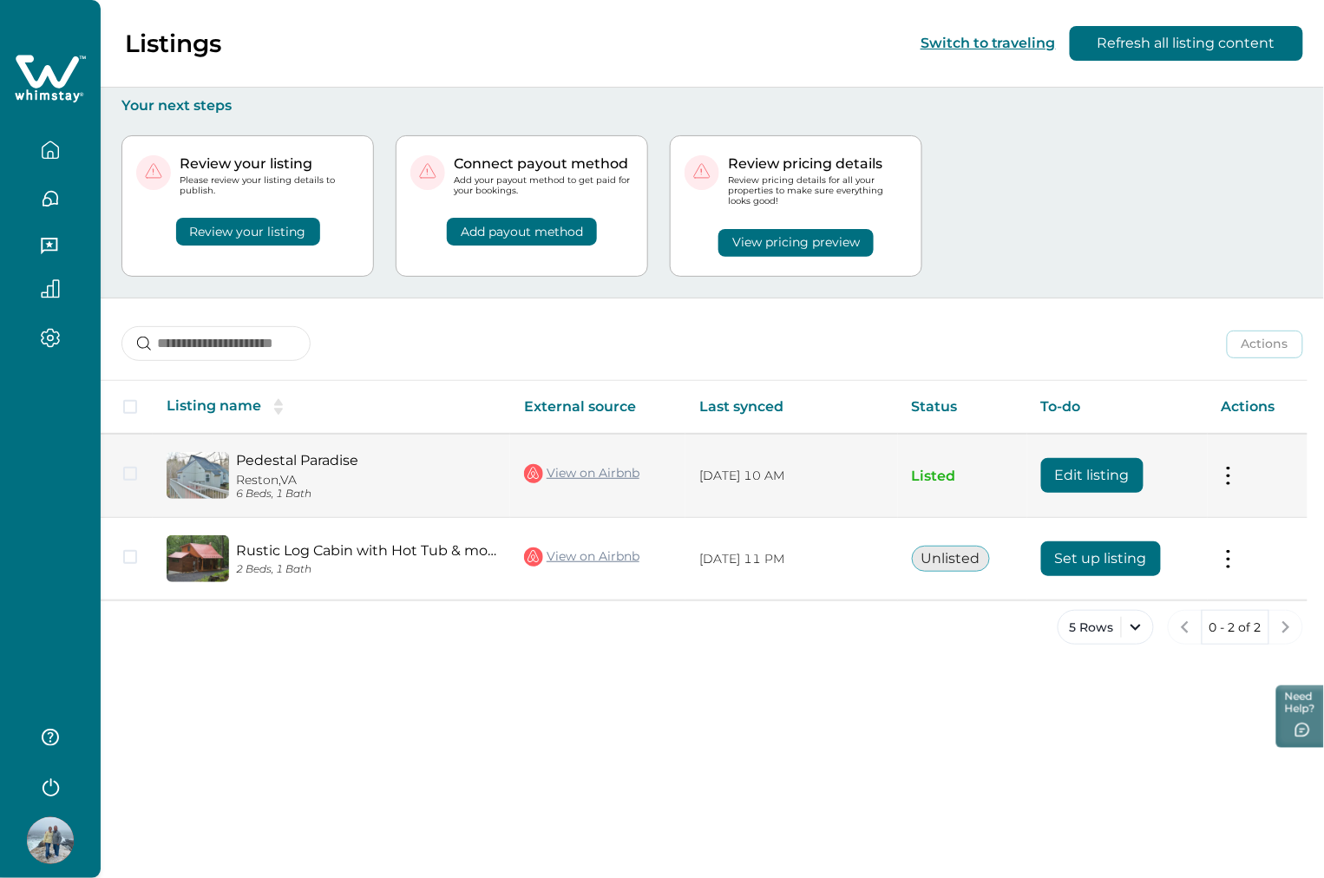
click at [1079, 458] on button "Edit listing" at bounding box center [1092, 475] width 102 height 35
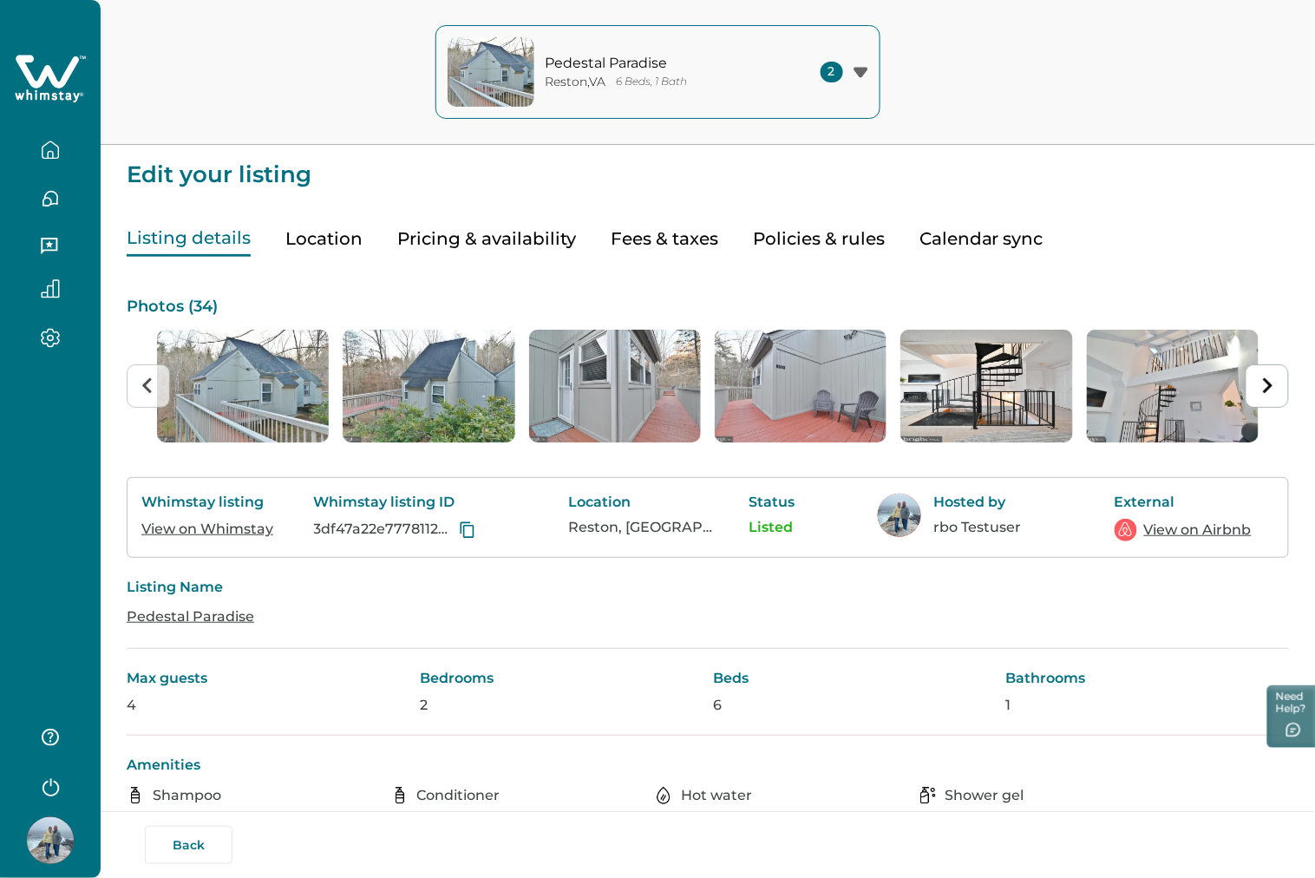
click at [631, 241] on button "Fees & taxes" at bounding box center [665, 239] width 108 height 36
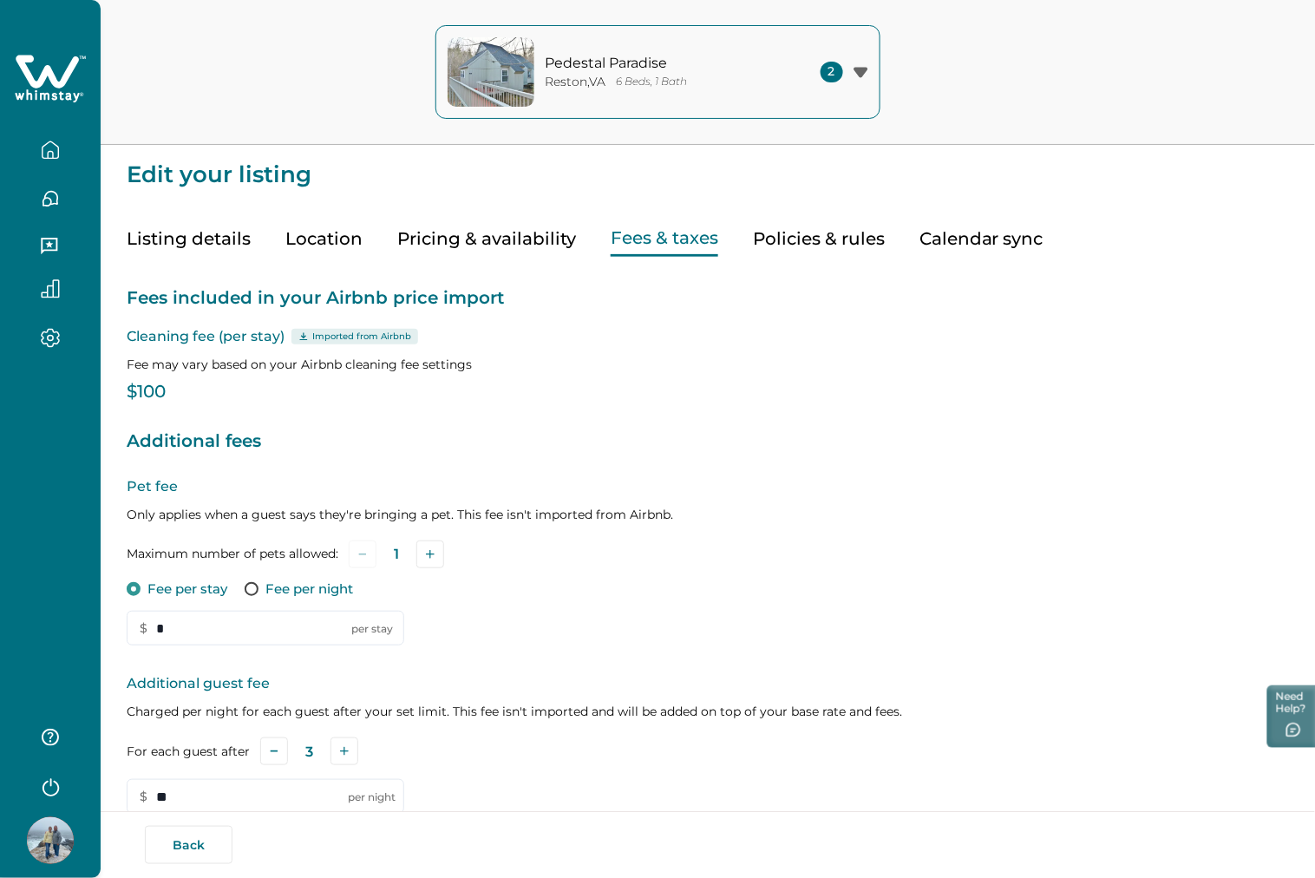
type input "**"
click at [810, 247] on button "Policies & rules" at bounding box center [819, 239] width 132 height 36
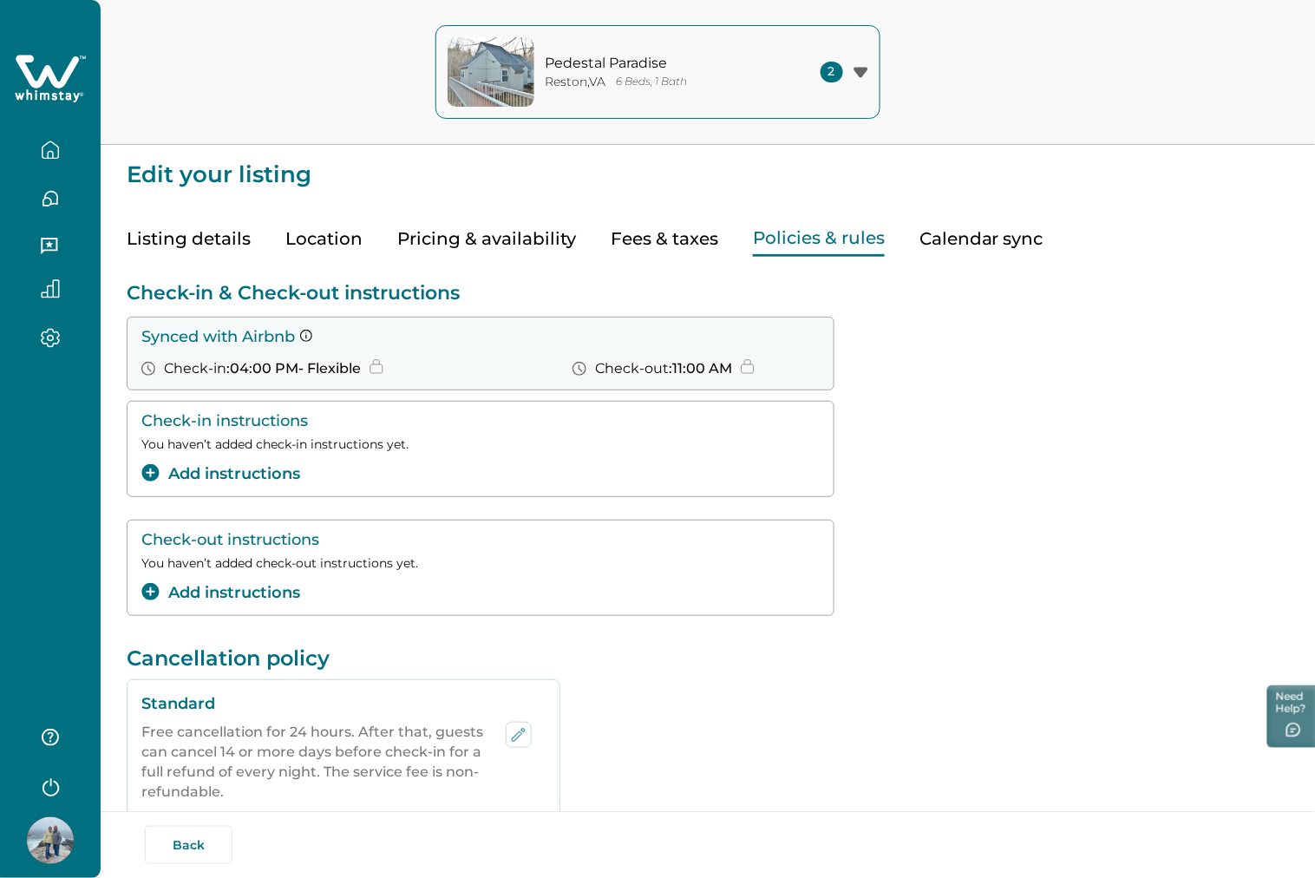
click at [239, 483] on button "Add instructions" at bounding box center [220, 473] width 159 height 23
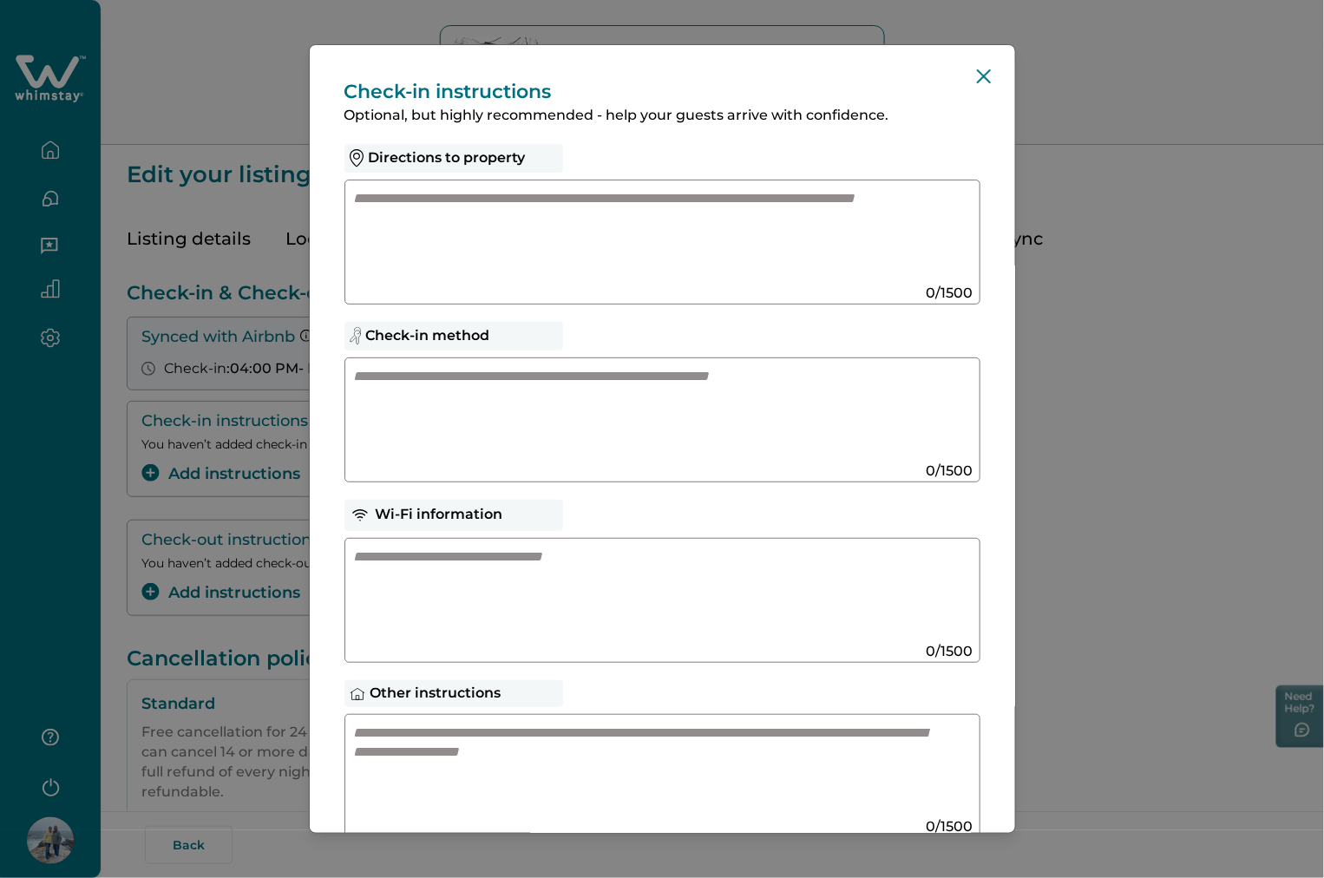
click at [501, 252] on textarea at bounding box center [645, 235] width 583 height 93
type textarea "****"
click at [500, 394] on textarea at bounding box center [645, 413] width 583 height 93
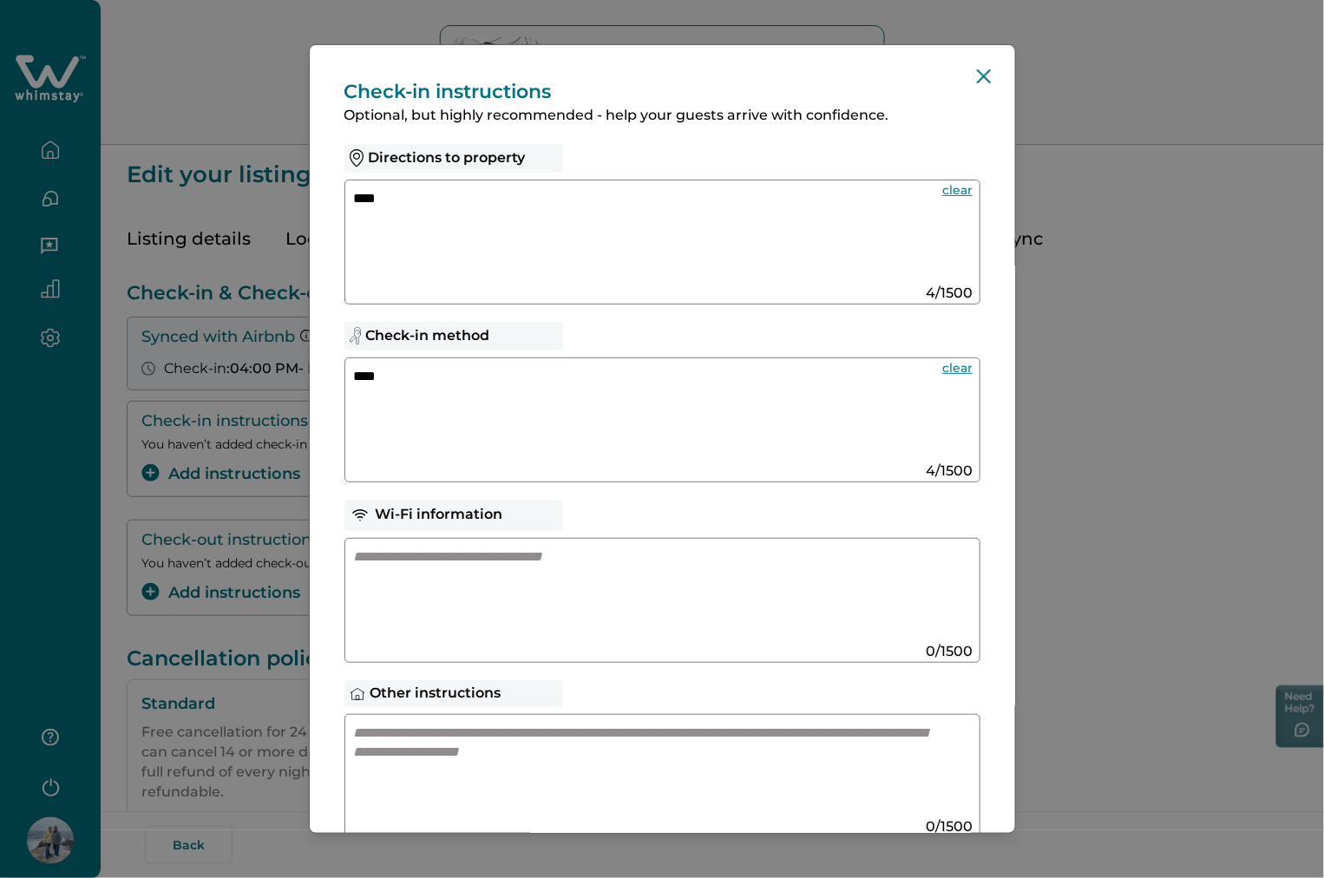
type textarea "****"
click at [486, 592] on textarea at bounding box center [645, 593] width 583 height 93
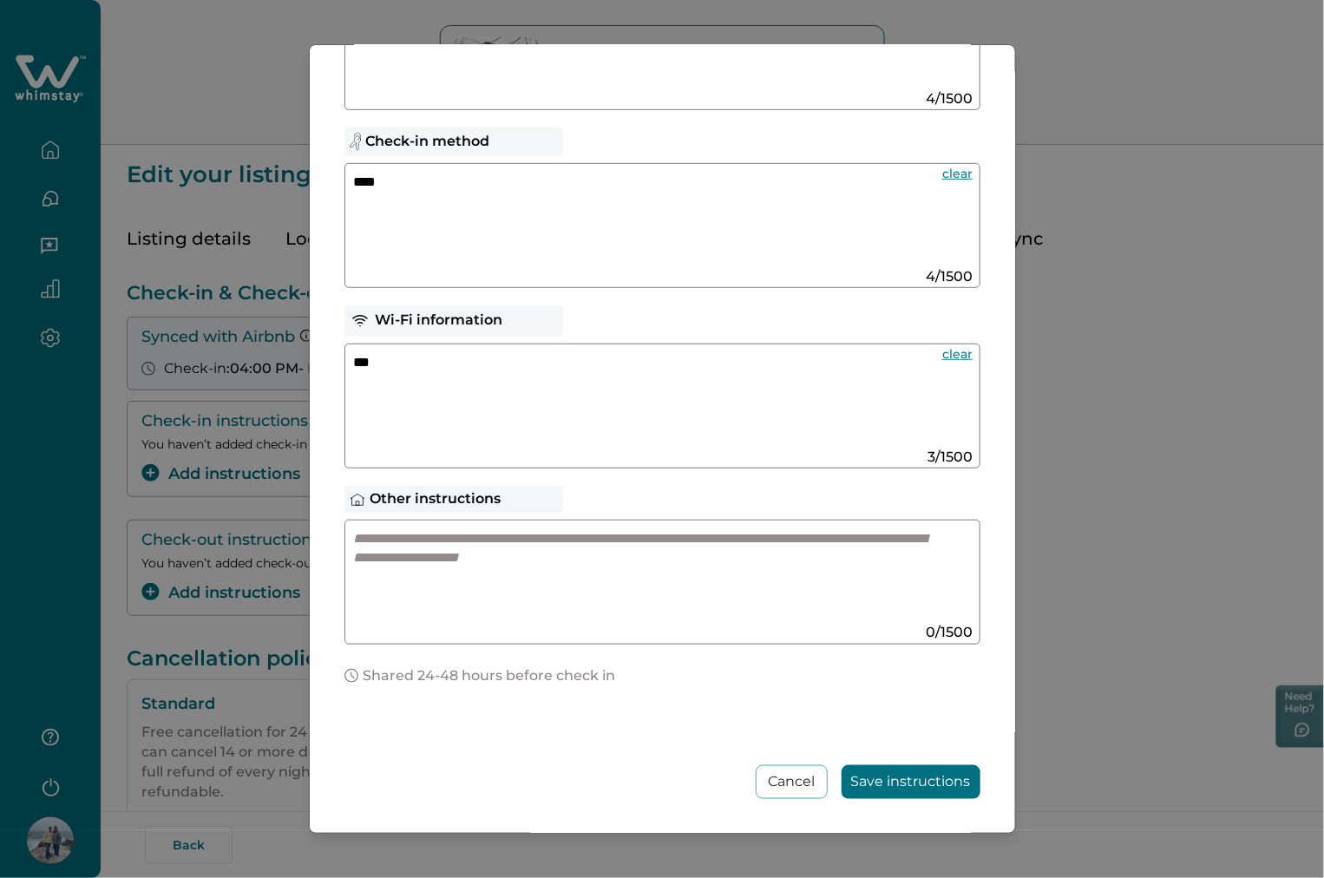
scroll to position [200, 0]
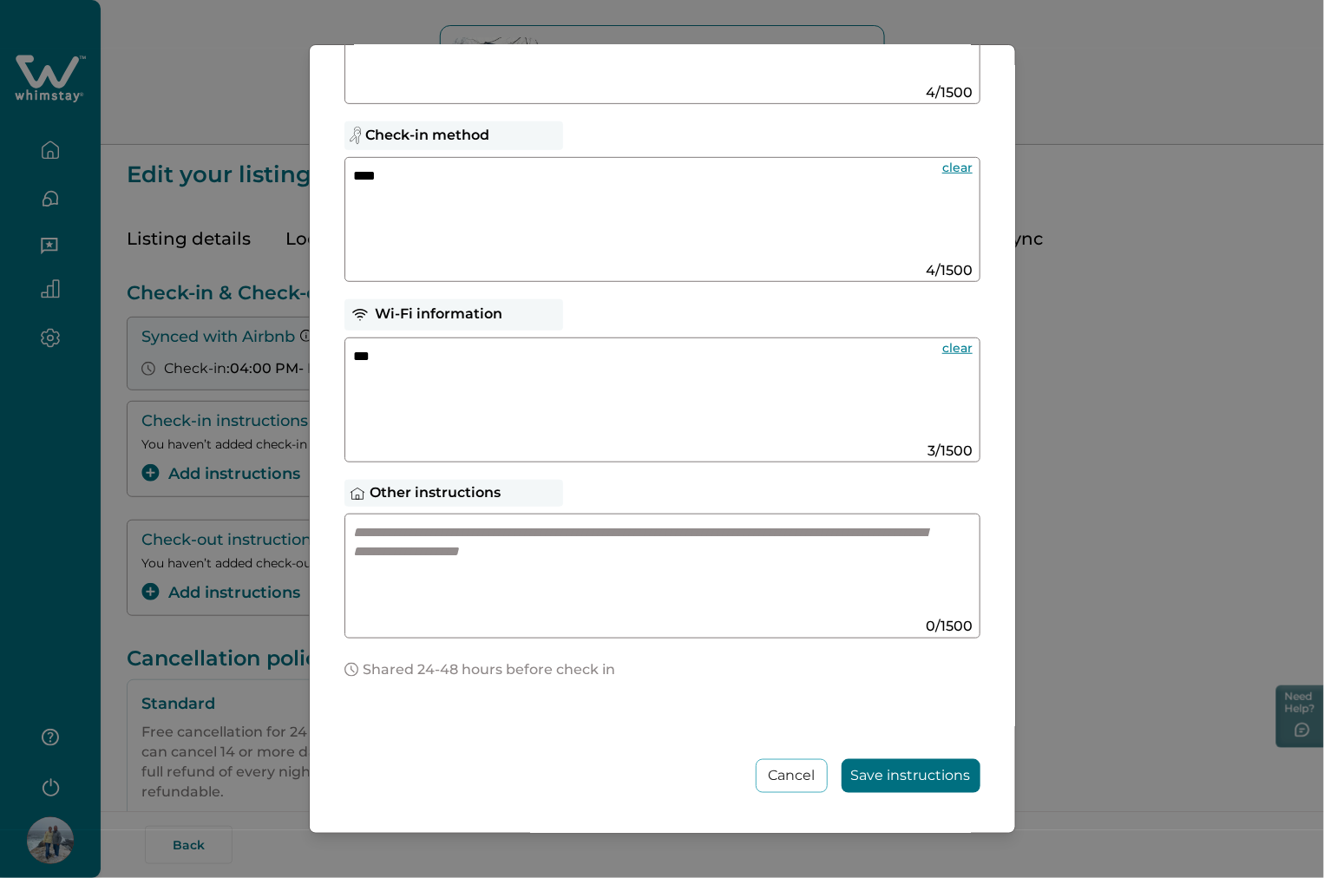
type textarea "***"
click at [490, 586] on textarea at bounding box center [645, 569] width 583 height 93
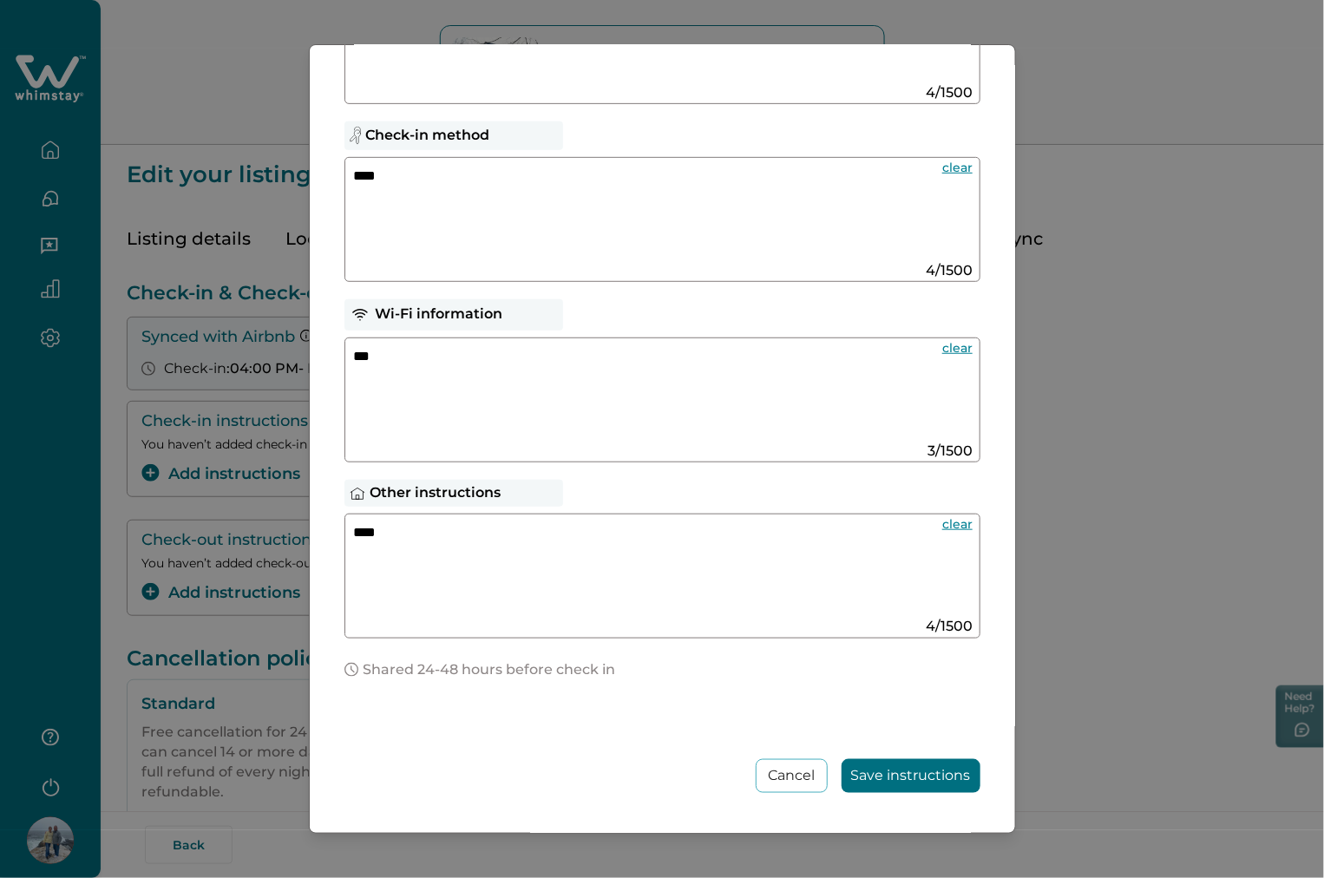
type textarea "****"
click at [911, 762] on button "Save instructions" at bounding box center [910, 776] width 139 height 34
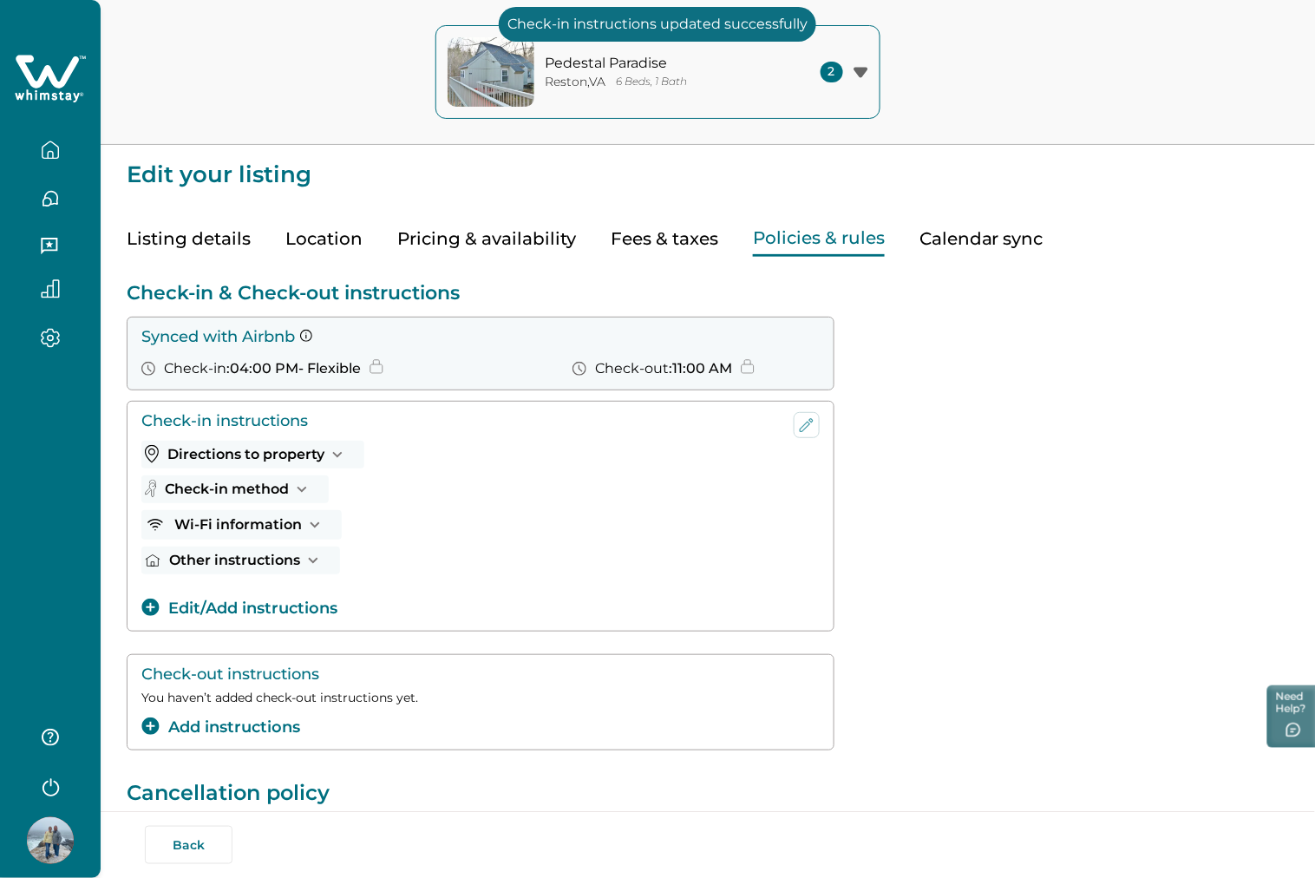
click at [315, 561] on icon "button" at bounding box center [313, 560] width 19 height 19
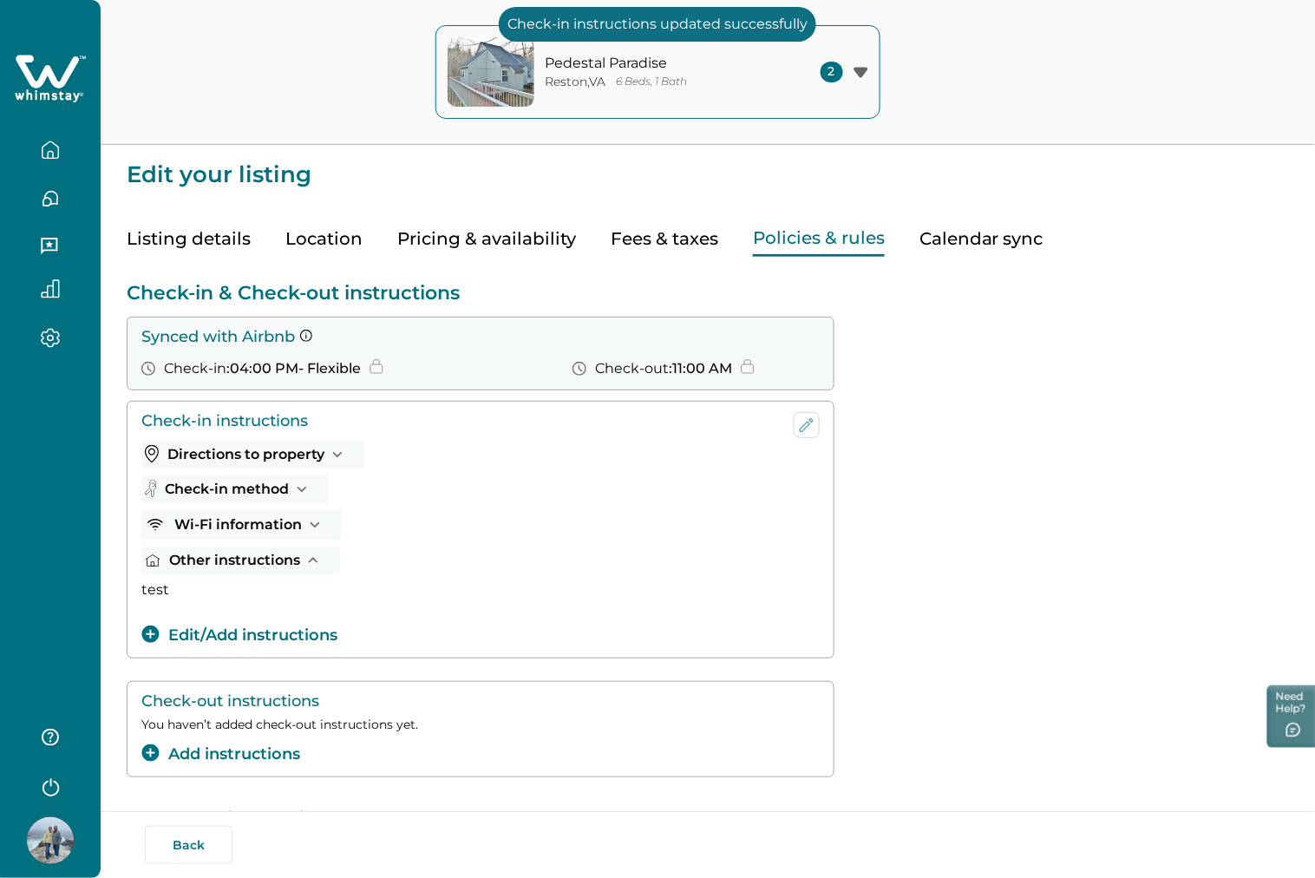
click at [315, 561] on icon "button" at bounding box center [313, 560] width 19 height 19
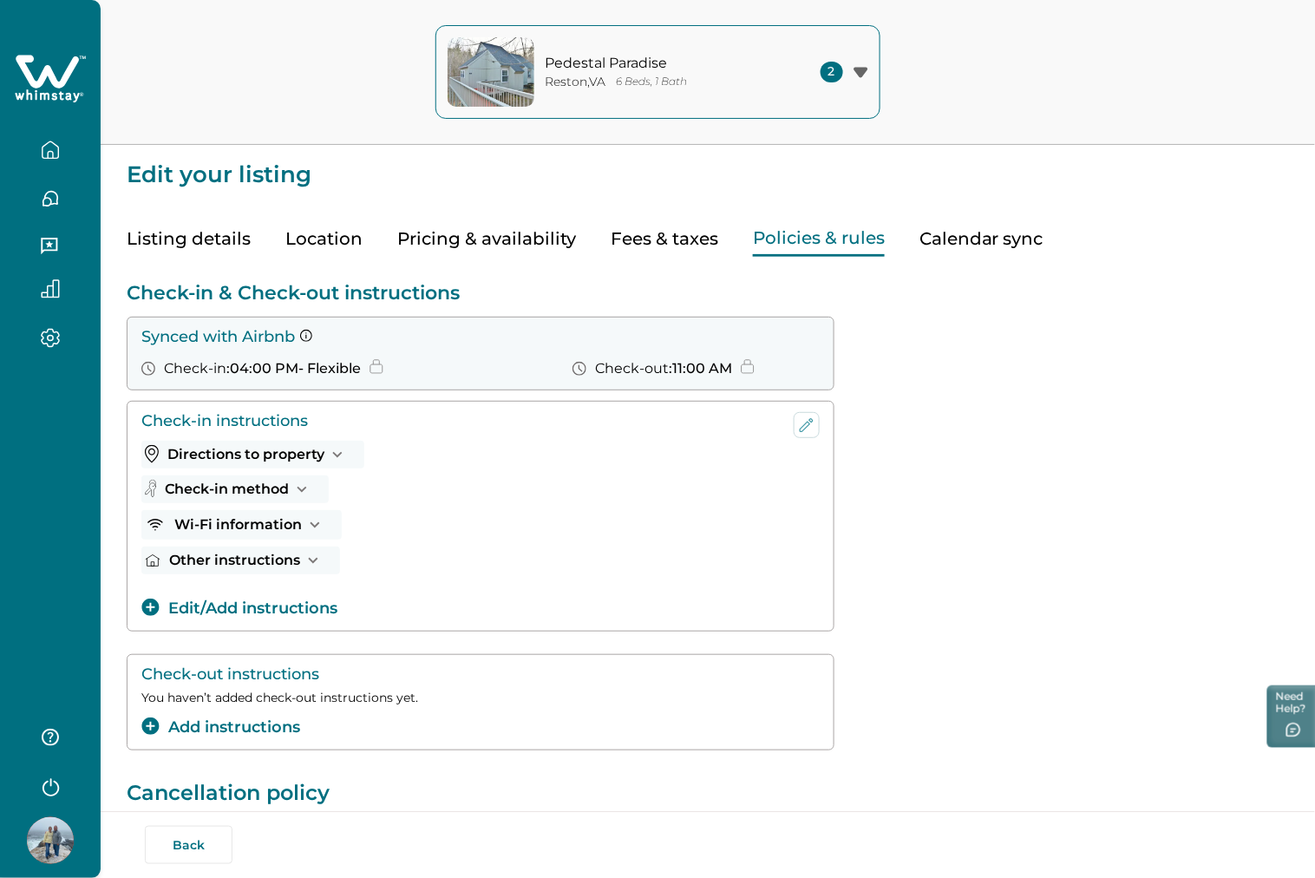
click at [276, 594] on div "Check-in instructions Directions to property test Check-in method test Wi-Fi in…" at bounding box center [463, 516] width 645 height 208
click at [279, 608] on button "Edit/Add instructions" at bounding box center [239, 608] width 196 height 23
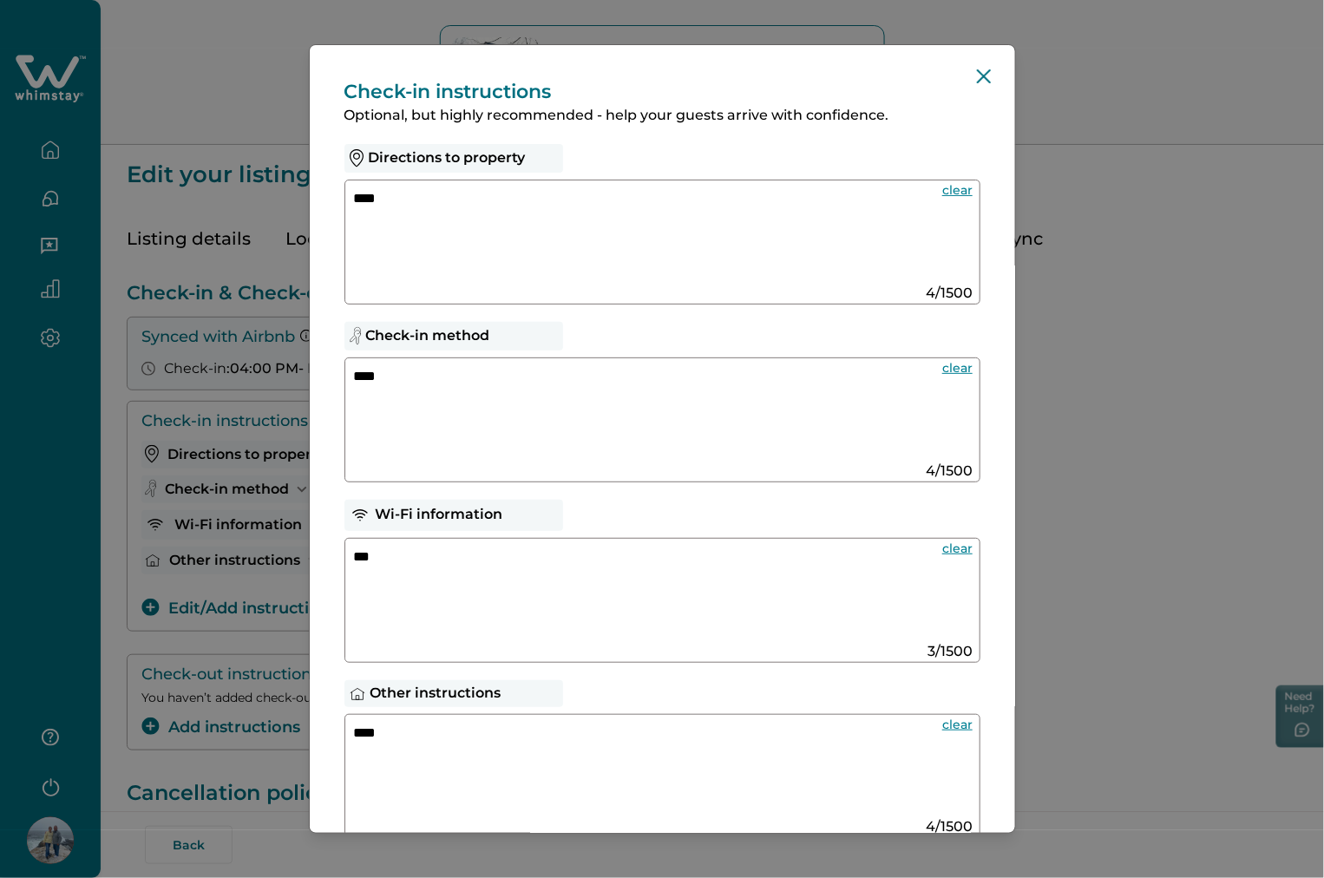
click at [431, 746] on textarea "****" at bounding box center [641, 769] width 574 height 93
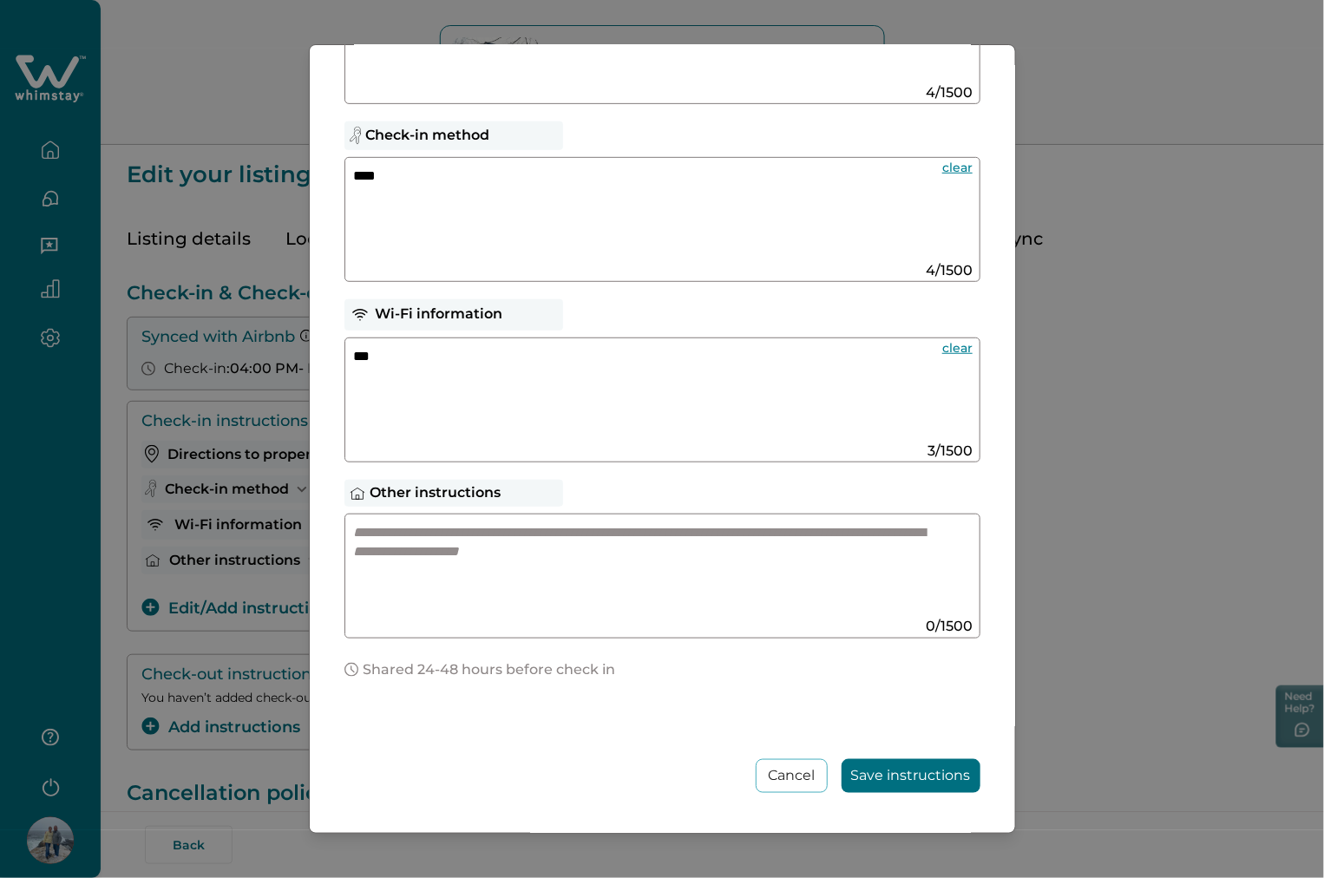
click at [908, 782] on button "Save instructions" at bounding box center [910, 776] width 139 height 34
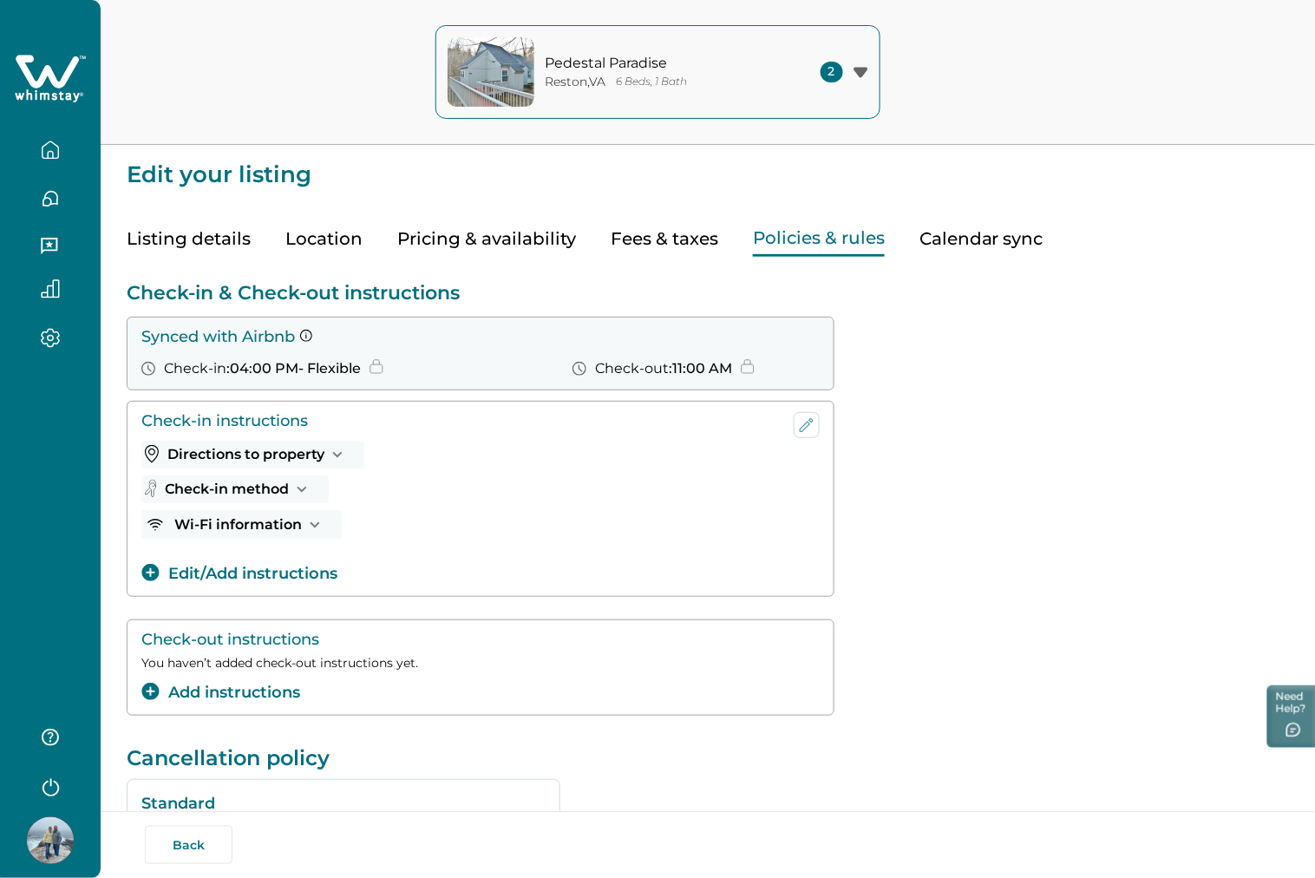
click at [248, 681] on button "Add instructions" at bounding box center [220, 692] width 159 height 23
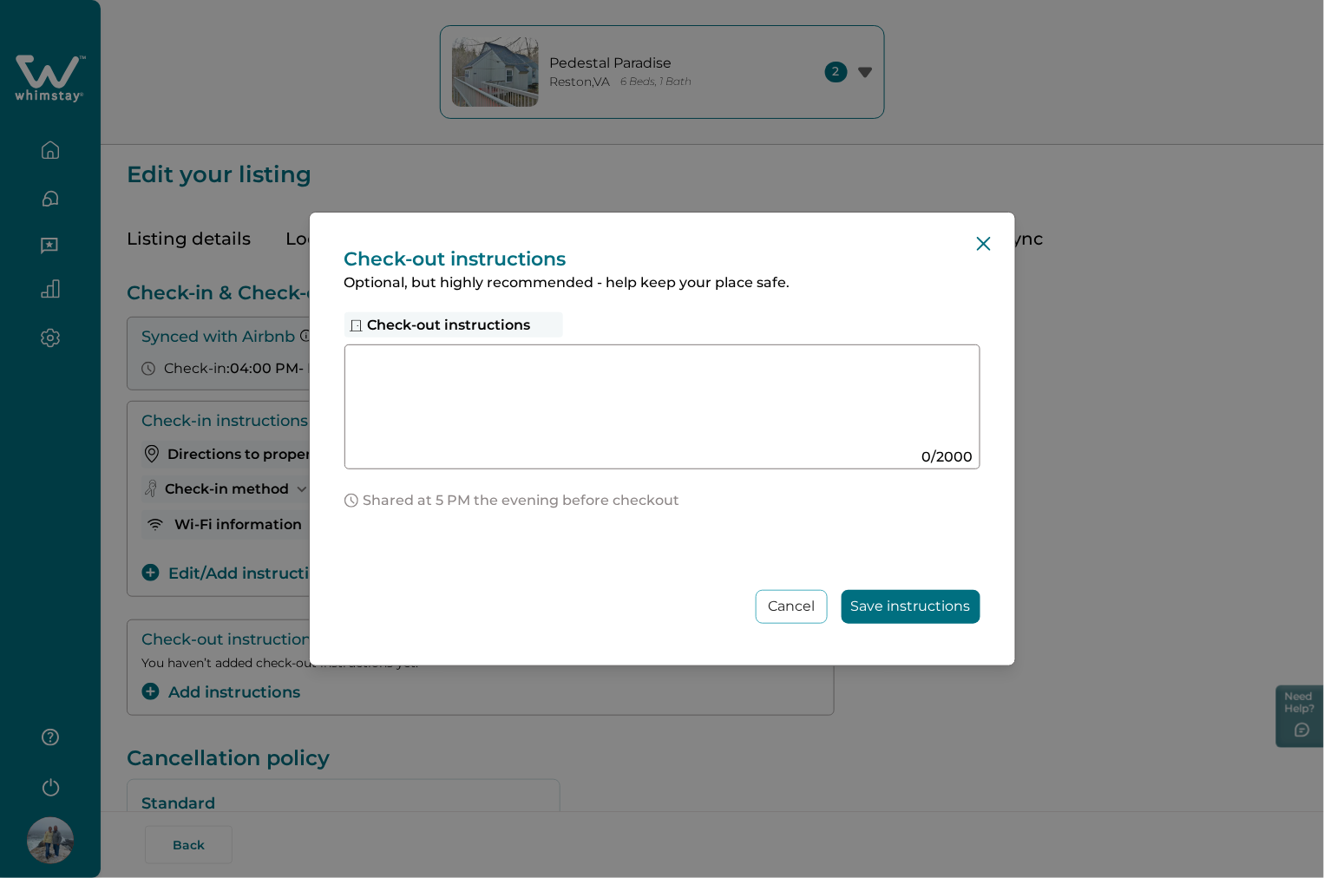
click at [538, 383] on textarea at bounding box center [645, 400] width 583 height 93
type textarea "***"
click at [887, 605] on button "Save instructions" at bounding box center [910, 607] width 139 height 34
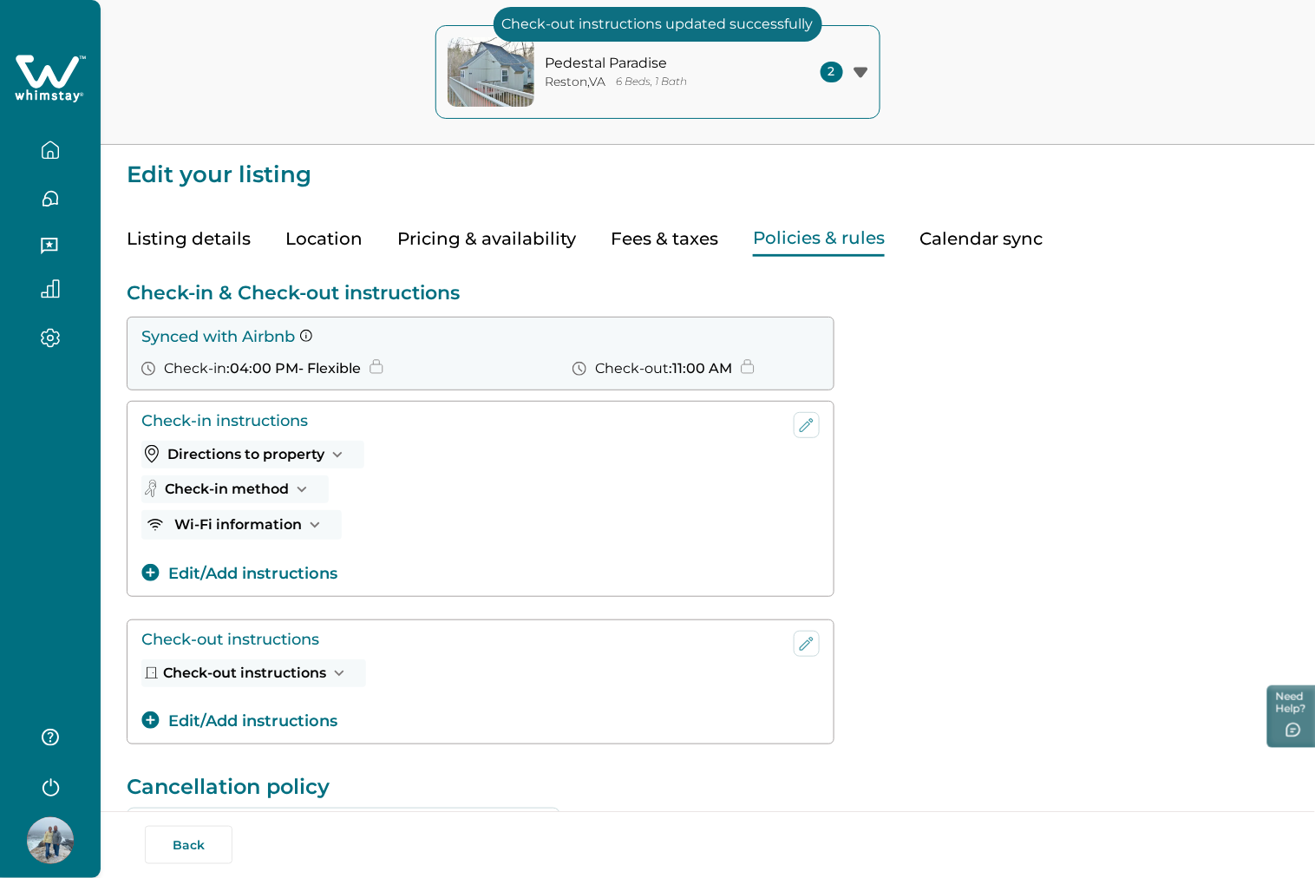
click at [300, 576] on button "Edit/Add instructions" at bounding box center [239, 573] width 196 height 23
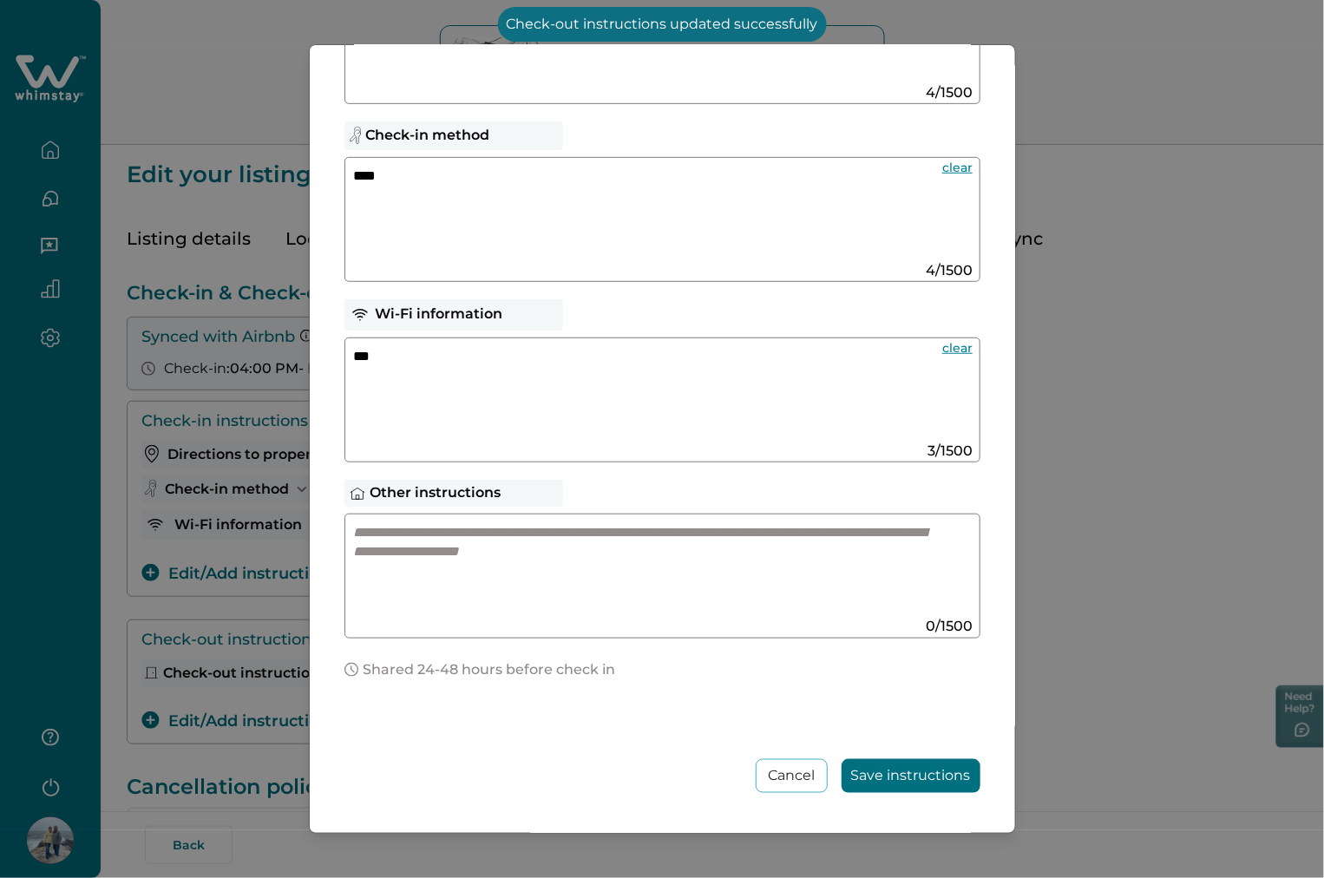
click at [494, 536] on textarea at bounding box center [645, 569] width 583 height 93
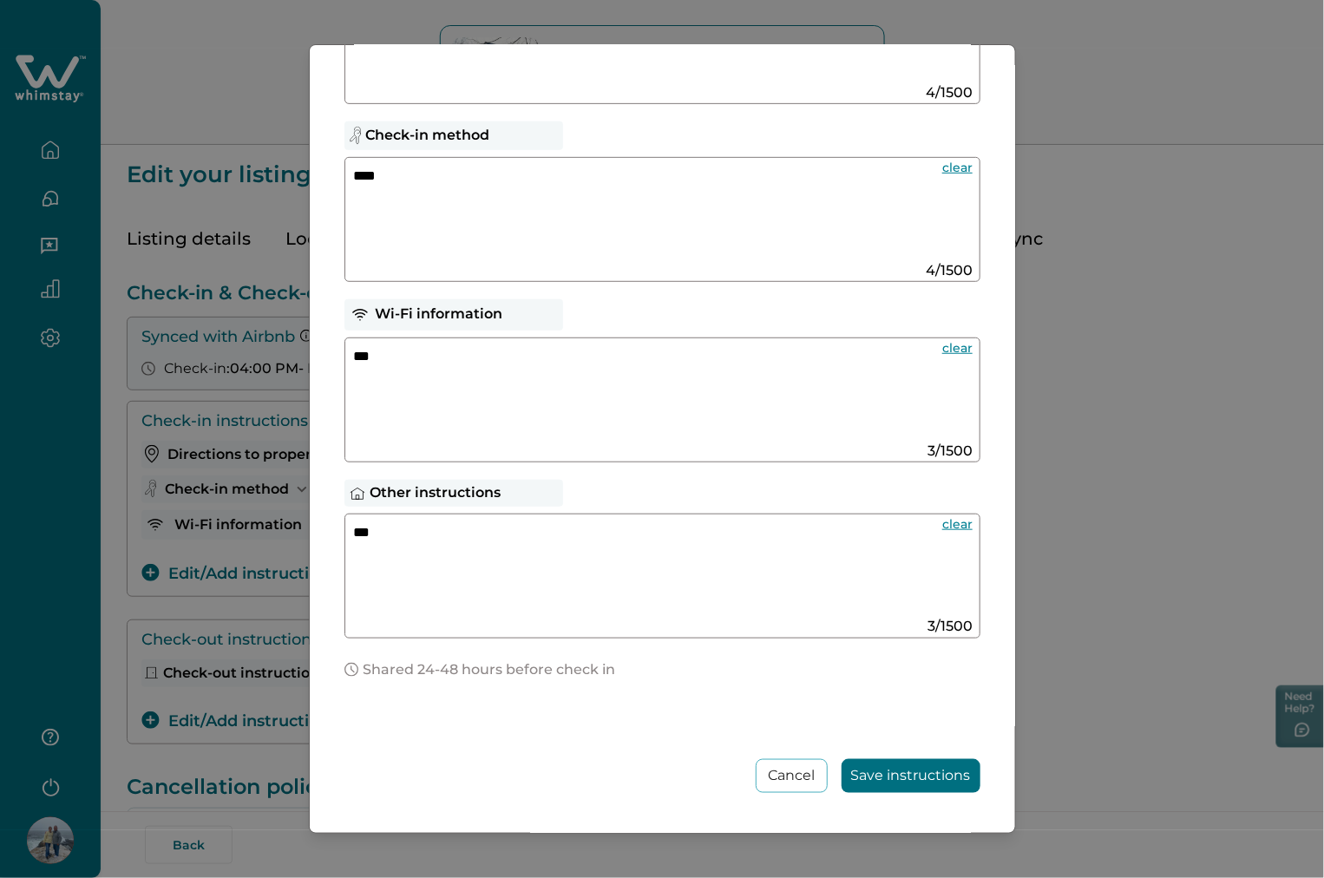
type textarea "***"
click at [924, 772] on button "Save instructions" at bounding box center [910, 776] width 139 height 34
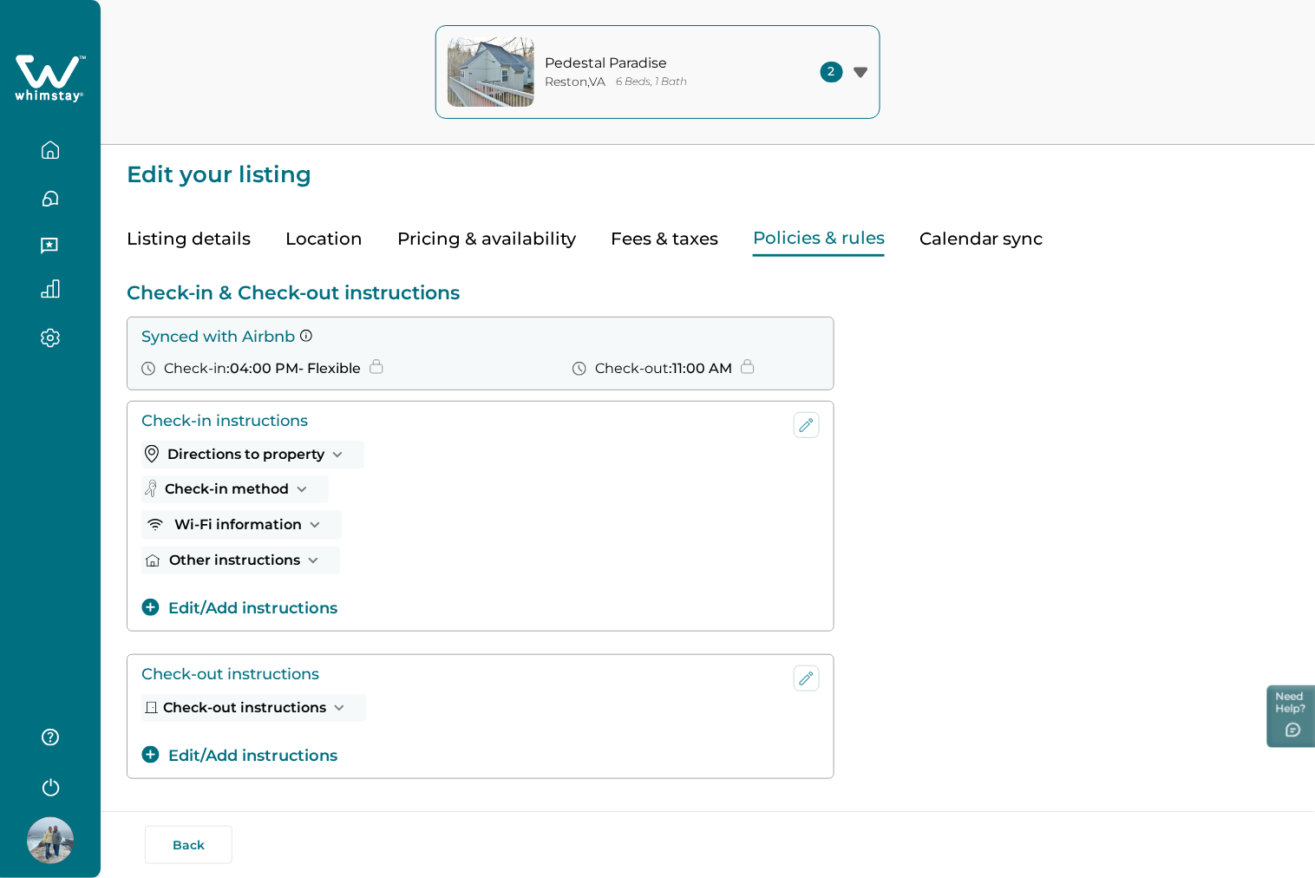
click at [324, 453] on button "Directions to property" at bounding box center [252, 455] width 223 height 28
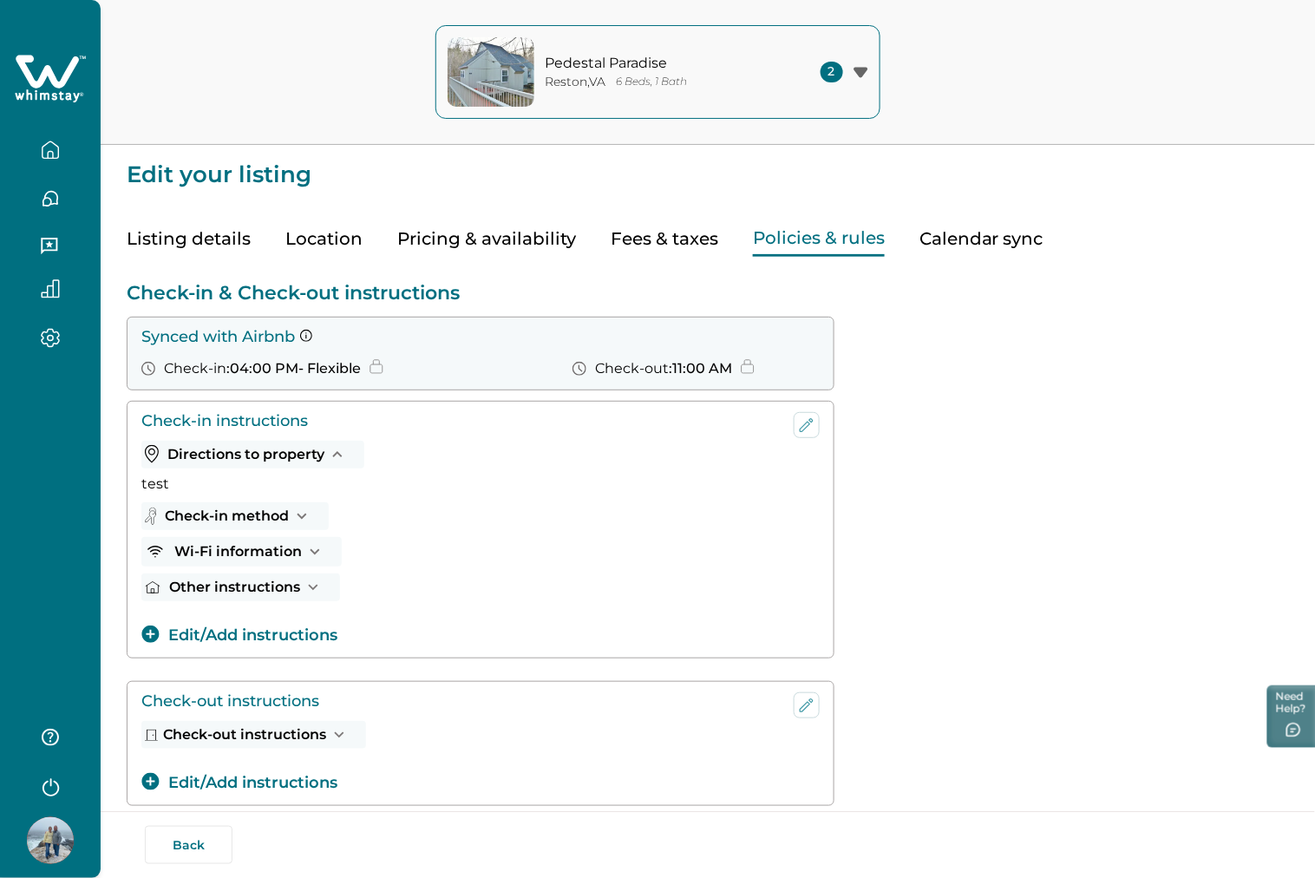
click at [331, 456] on icon "button" at bounding box center [337, 454] width 19 height 19
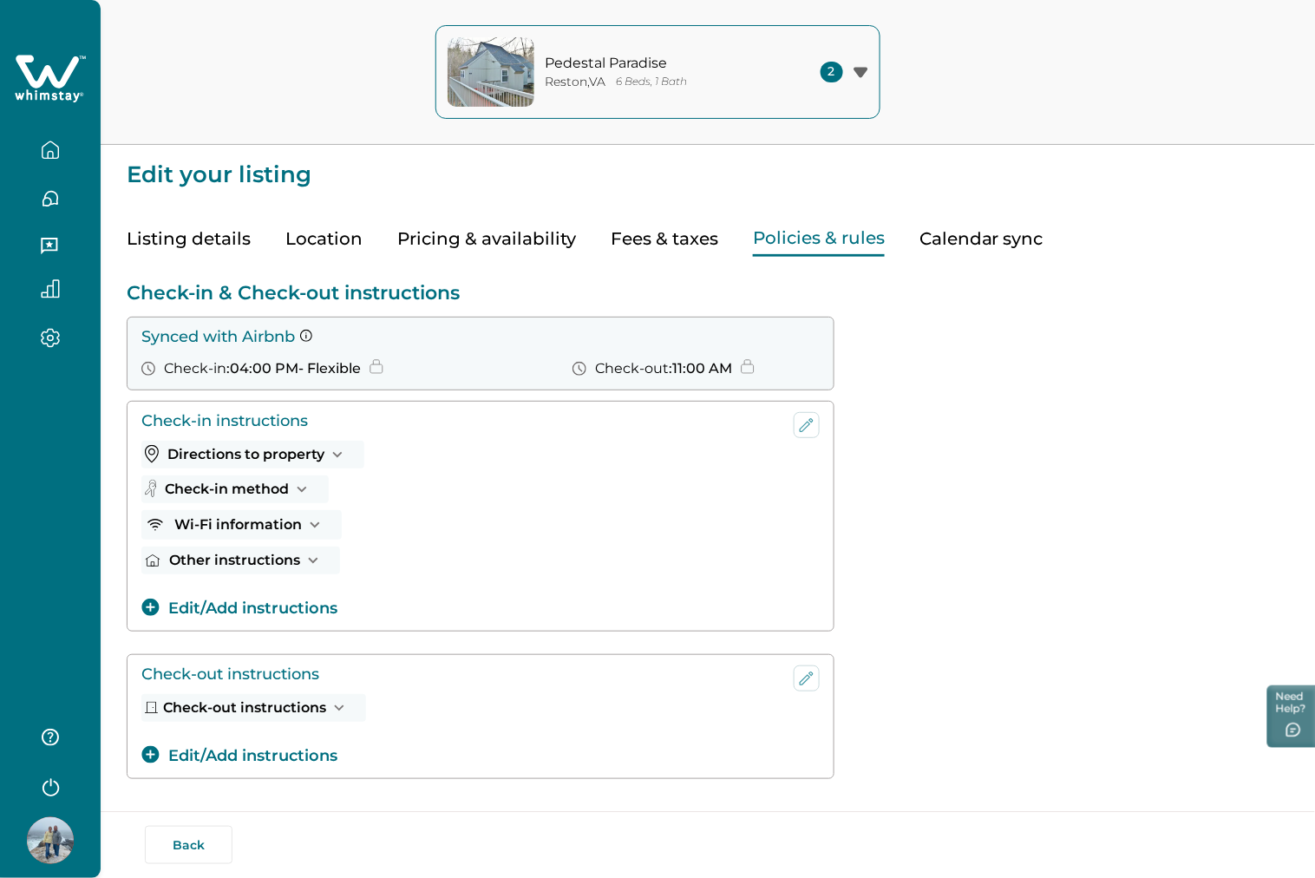
click at [195, 605] on button "Edit/Add instructions" at bounding box center [239, 608] width 196 height 23
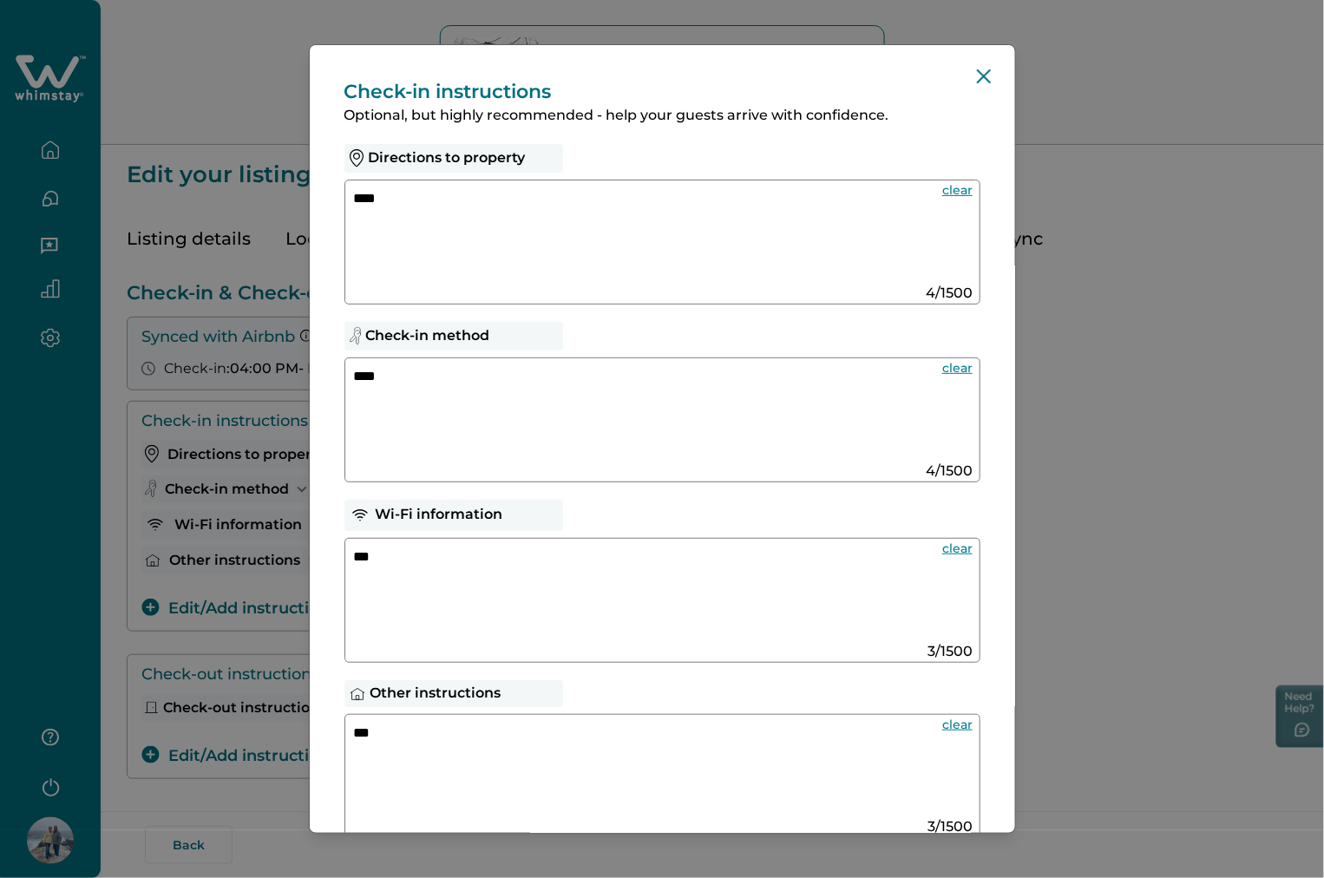
click at [526, 260] on textarea "****" at bounding box center [641, 235] width 574 height 93
click at [461, 392] on textarea "****" at bounding box center [641, 413] width 574 height 93
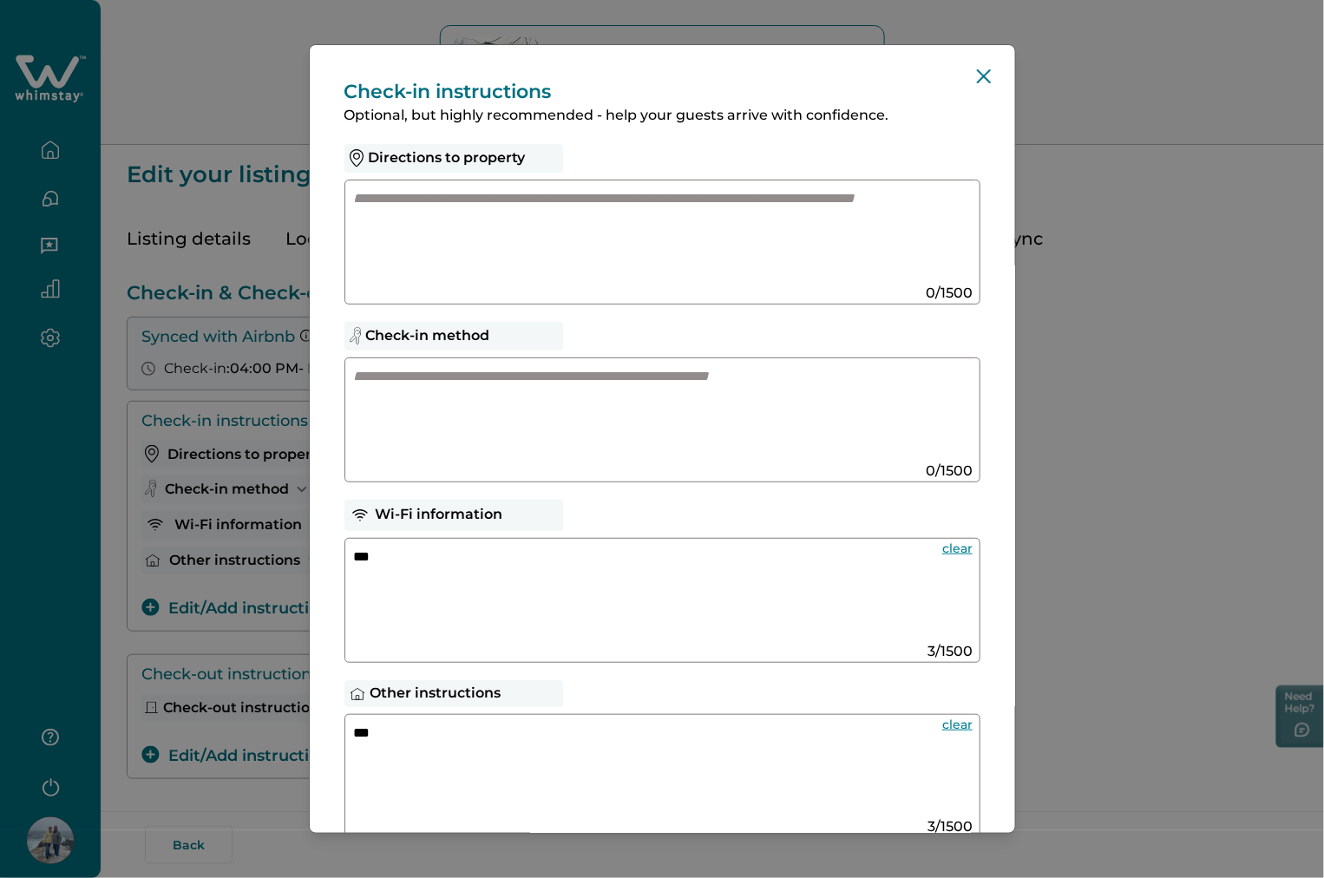
click at [423, 566] on textarea "***" at bounding box center [641, 593] width 574 height 93
click at [420, 750] on textarea "***" at bounding box center [641, 769] width 574 height 93
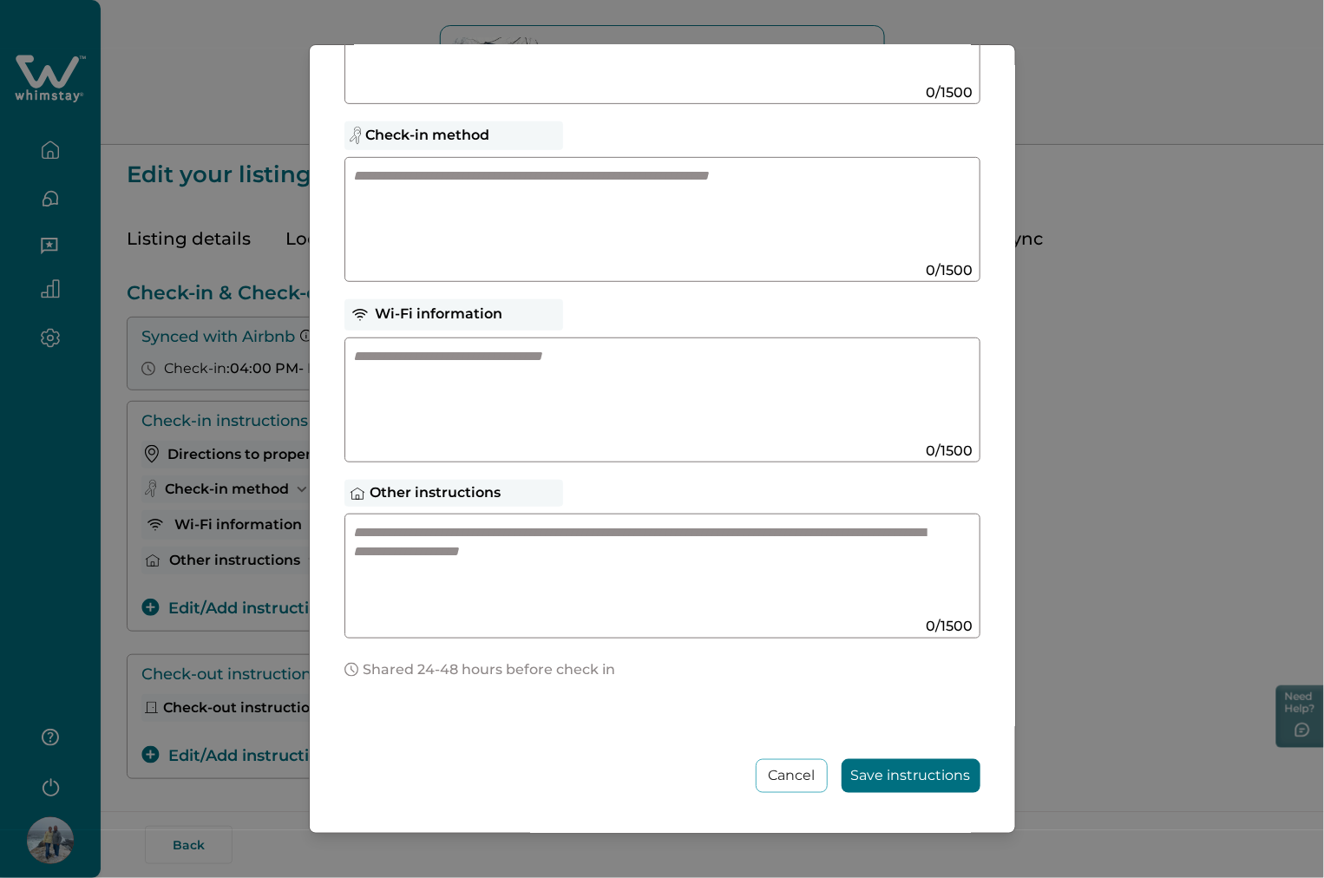
click at [915, 773] on button "Save instructions" at bounding box center [910, 776] width 139 height 34
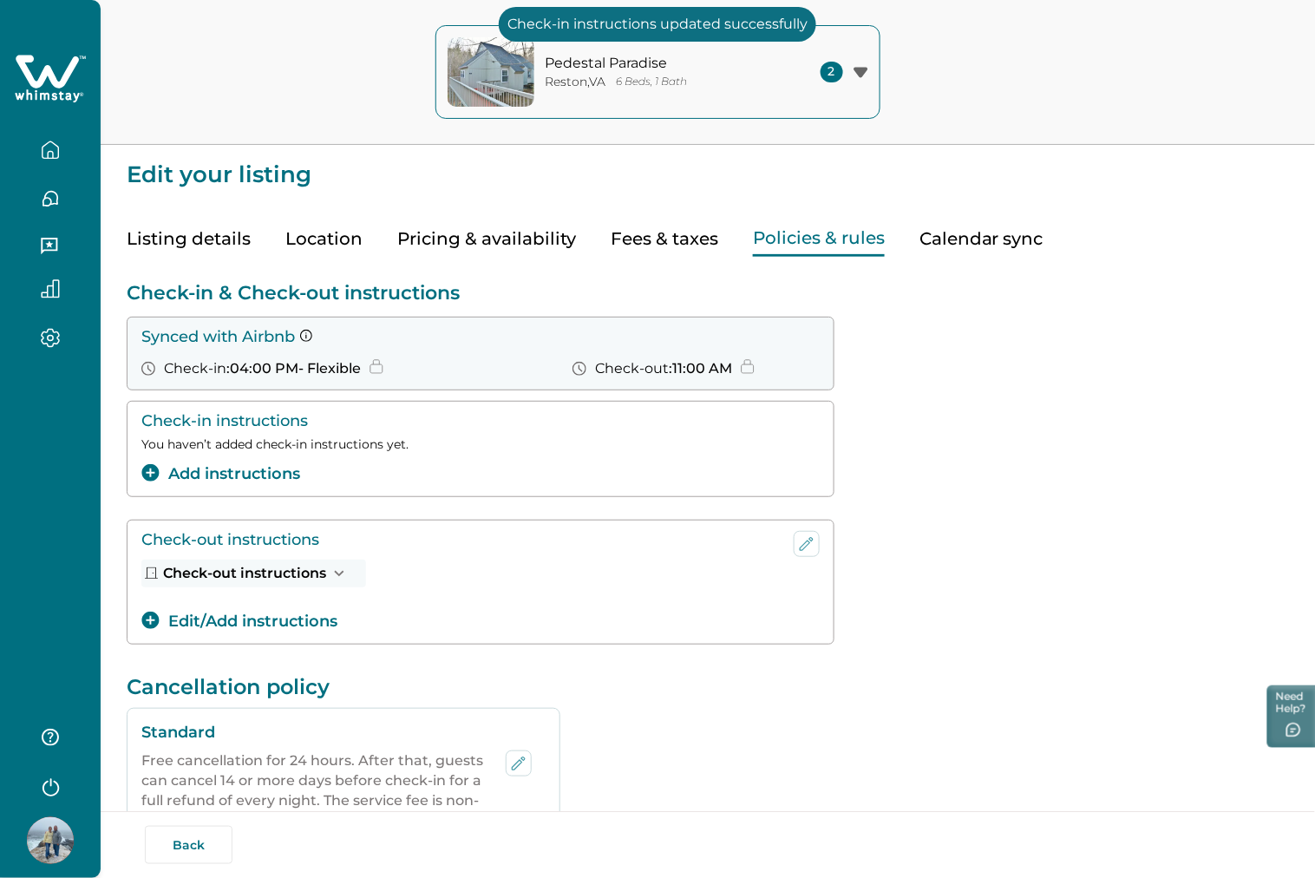
click at [298, 622] on button "Edit/Add instructions" at bounding box center [239, 621] width 196 height 23
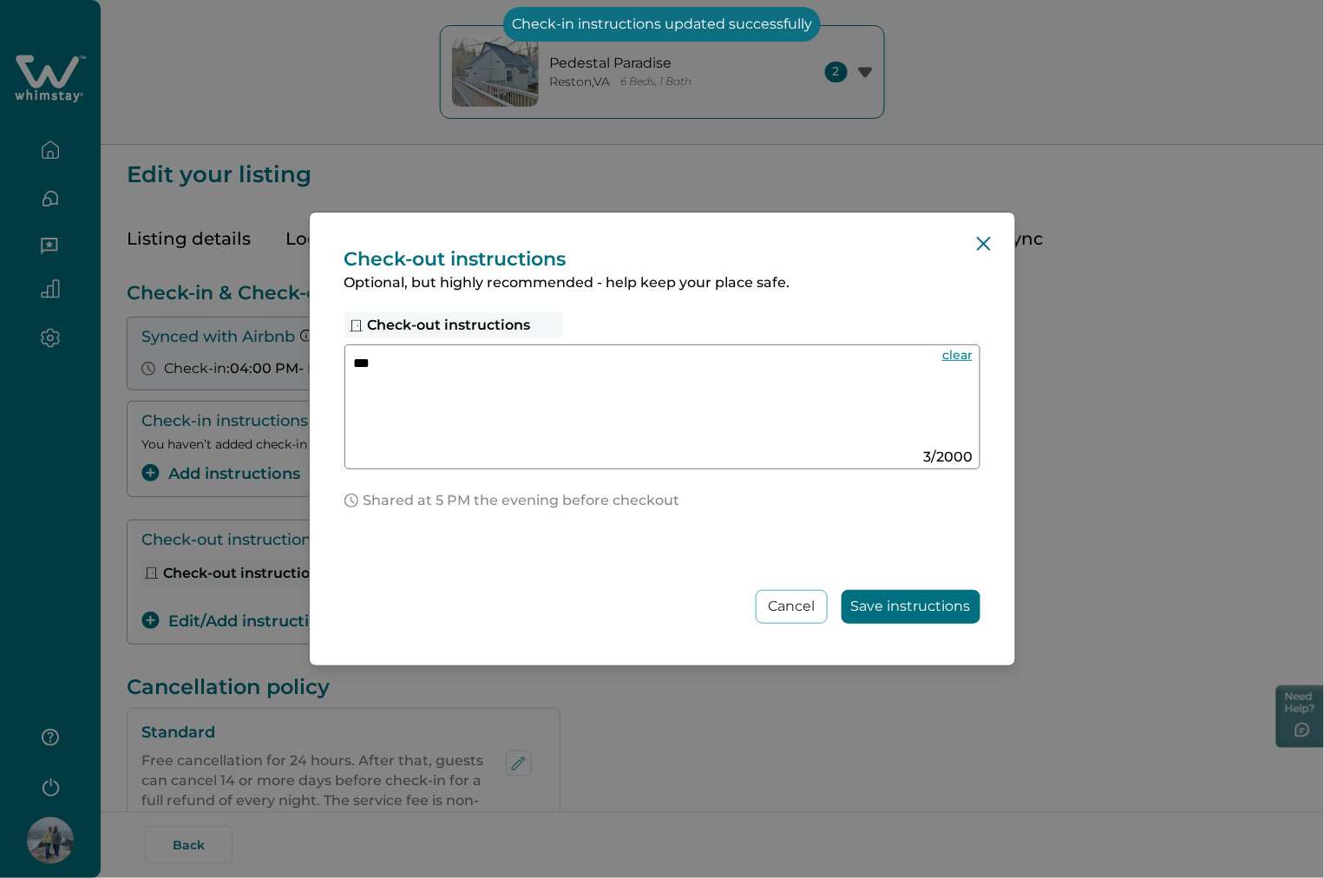
click at [622, 448] on div "***" at bounding box center [662, 406] width 636 height 125
click at [620, 428] on textarea "***" at bounding box center [645, 400] width 583 height 93
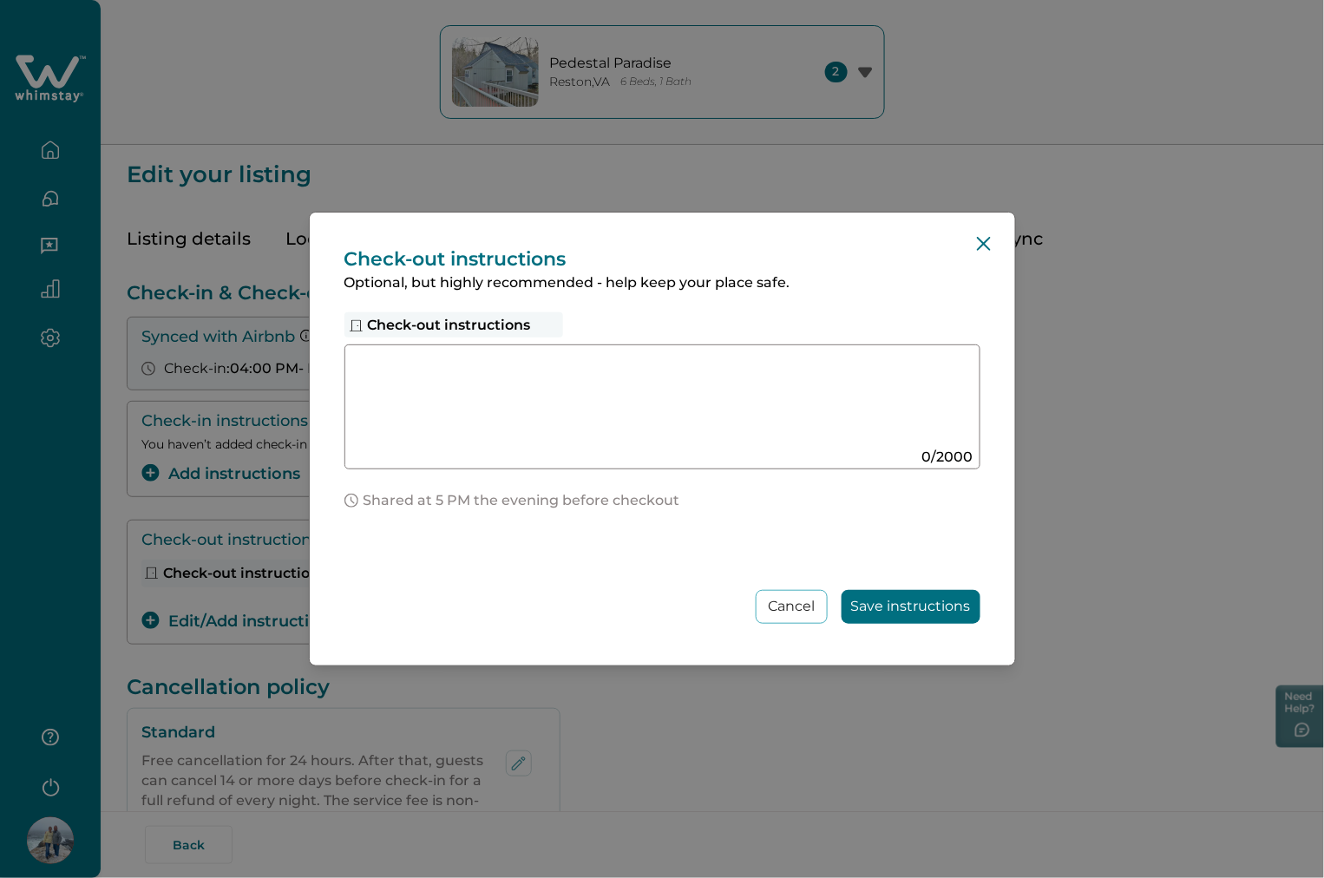
click at [880, 608] on button "Save instructions" at bounding box center [910, 607] width 139 height 34
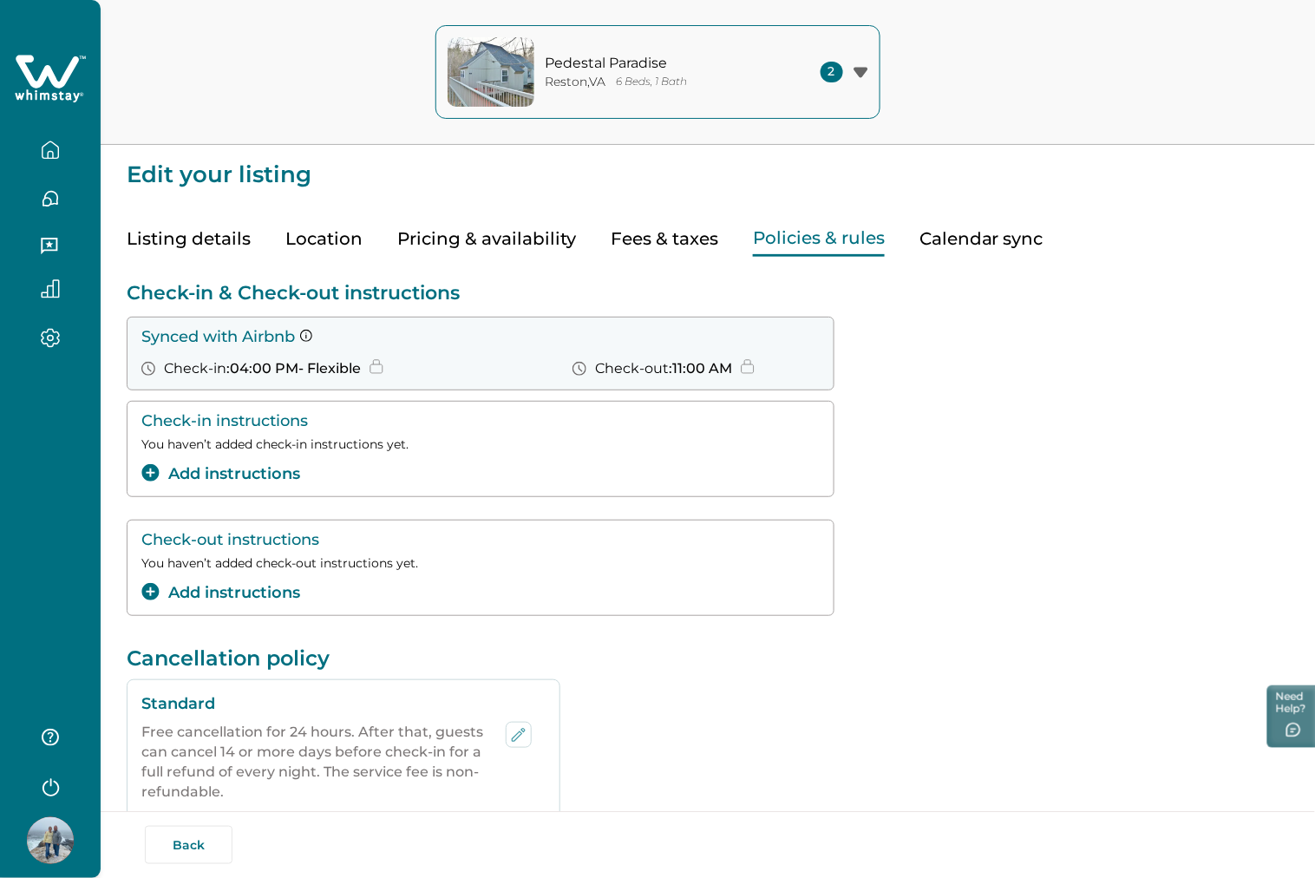
click at [274, 474] on button "Add instructions" at bounding box center [220, 473] width 159 height 23
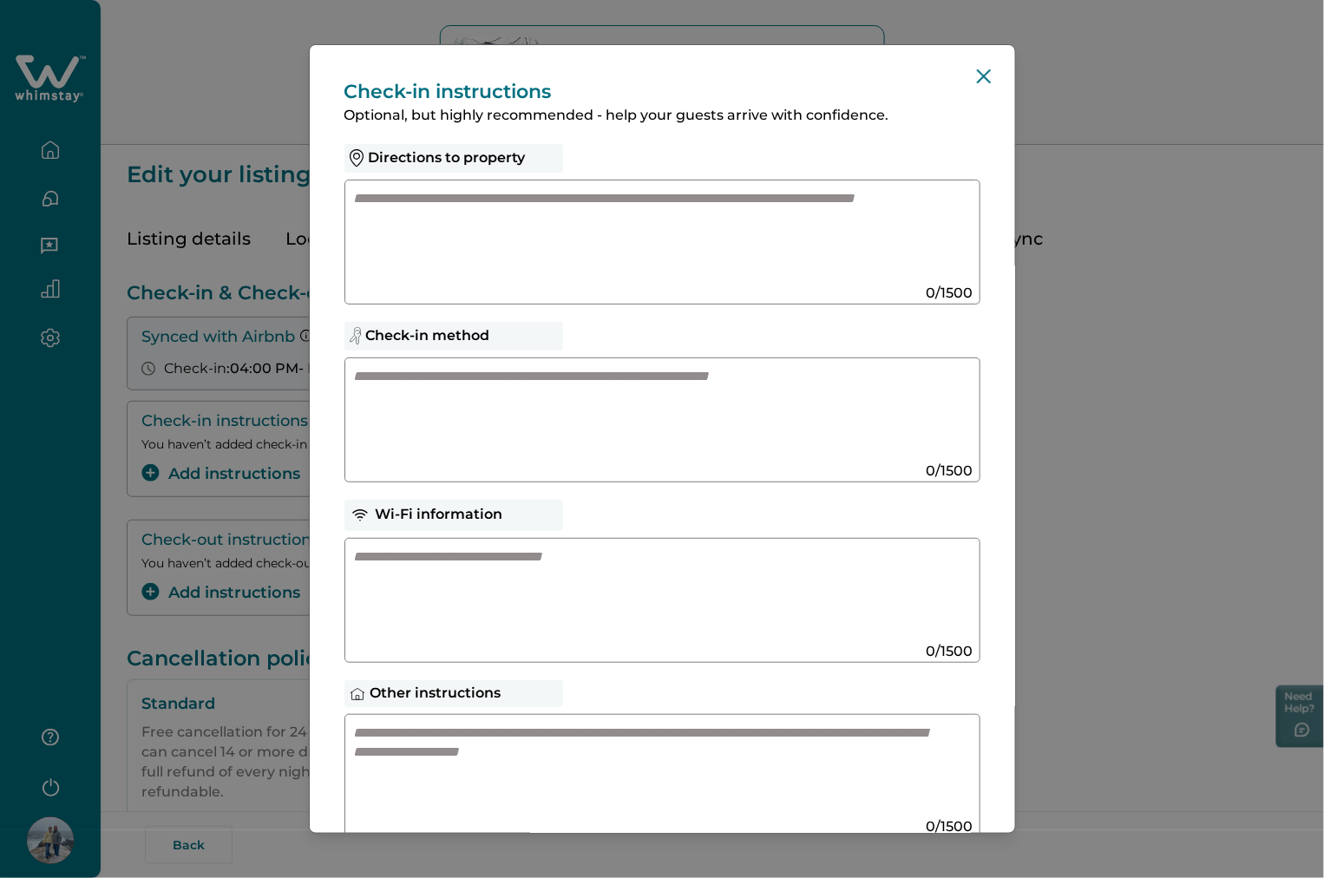
click at [534, 267] on textarea at bounding box center [645, 235] width 583 height 93
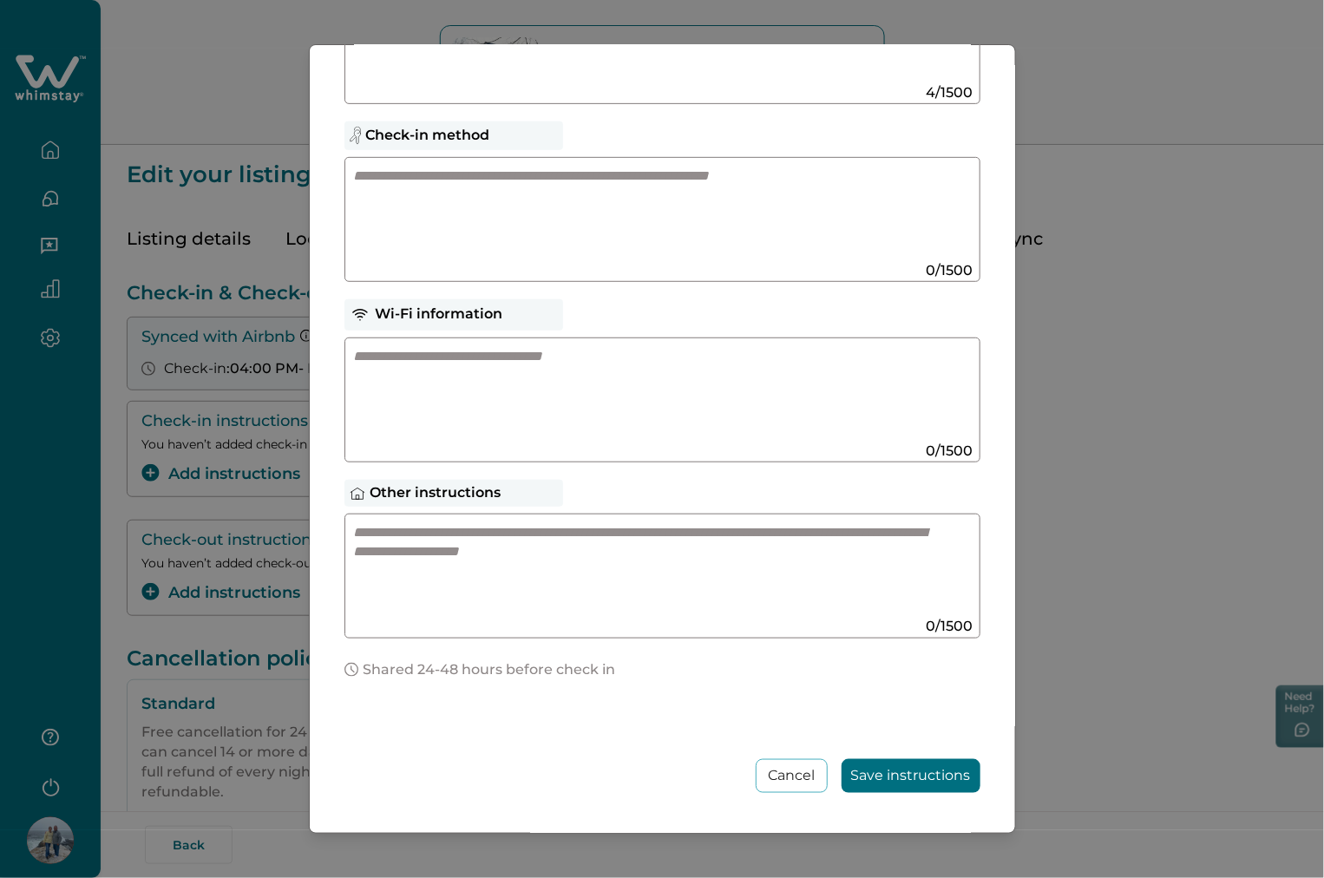
type textarea "****"
click at [905, 778] on button "Save instructions" at bounding box center [910, 776] width 139 height 34
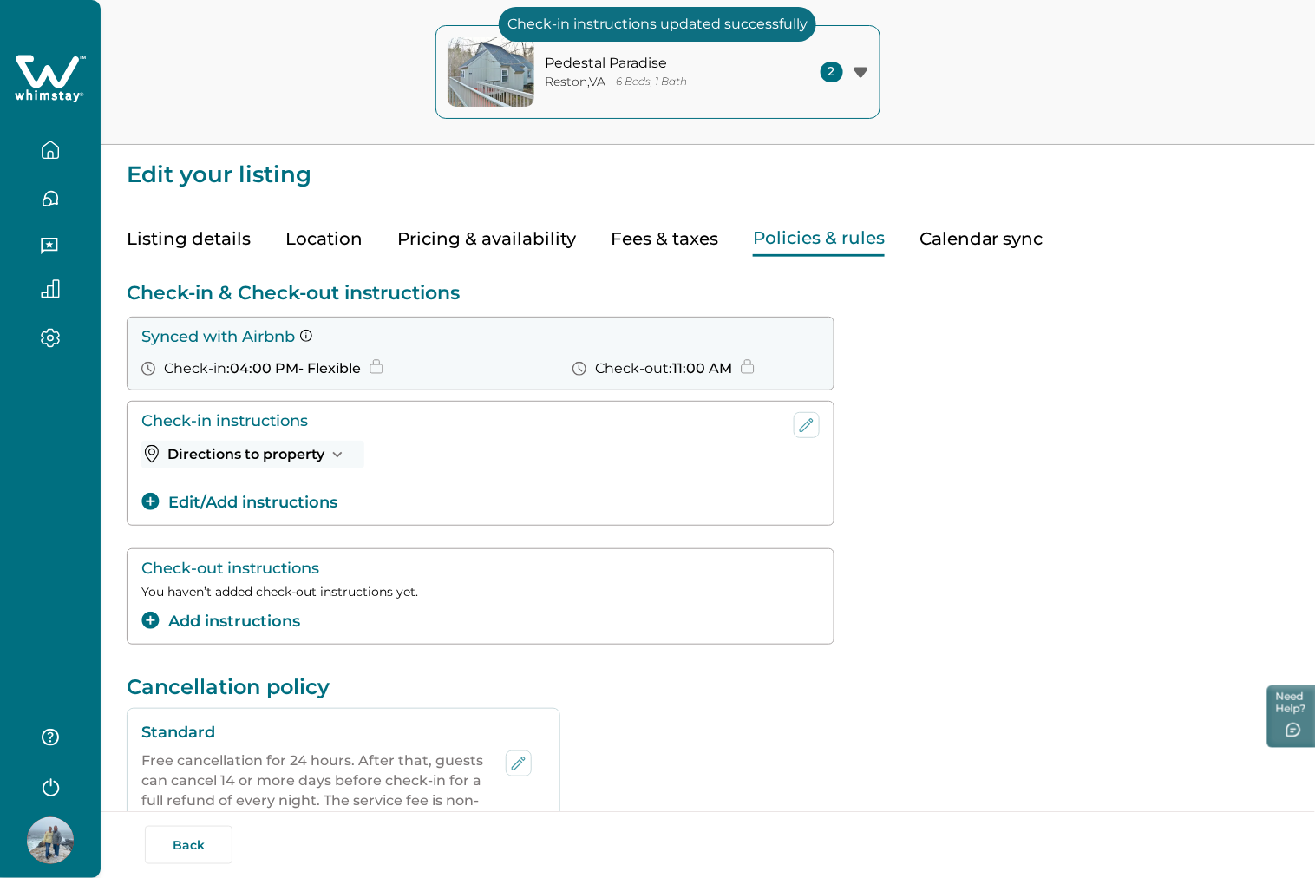
click at [245, 610] on button "Add instructions" at bounding box center [220, 621] width 159 height 23
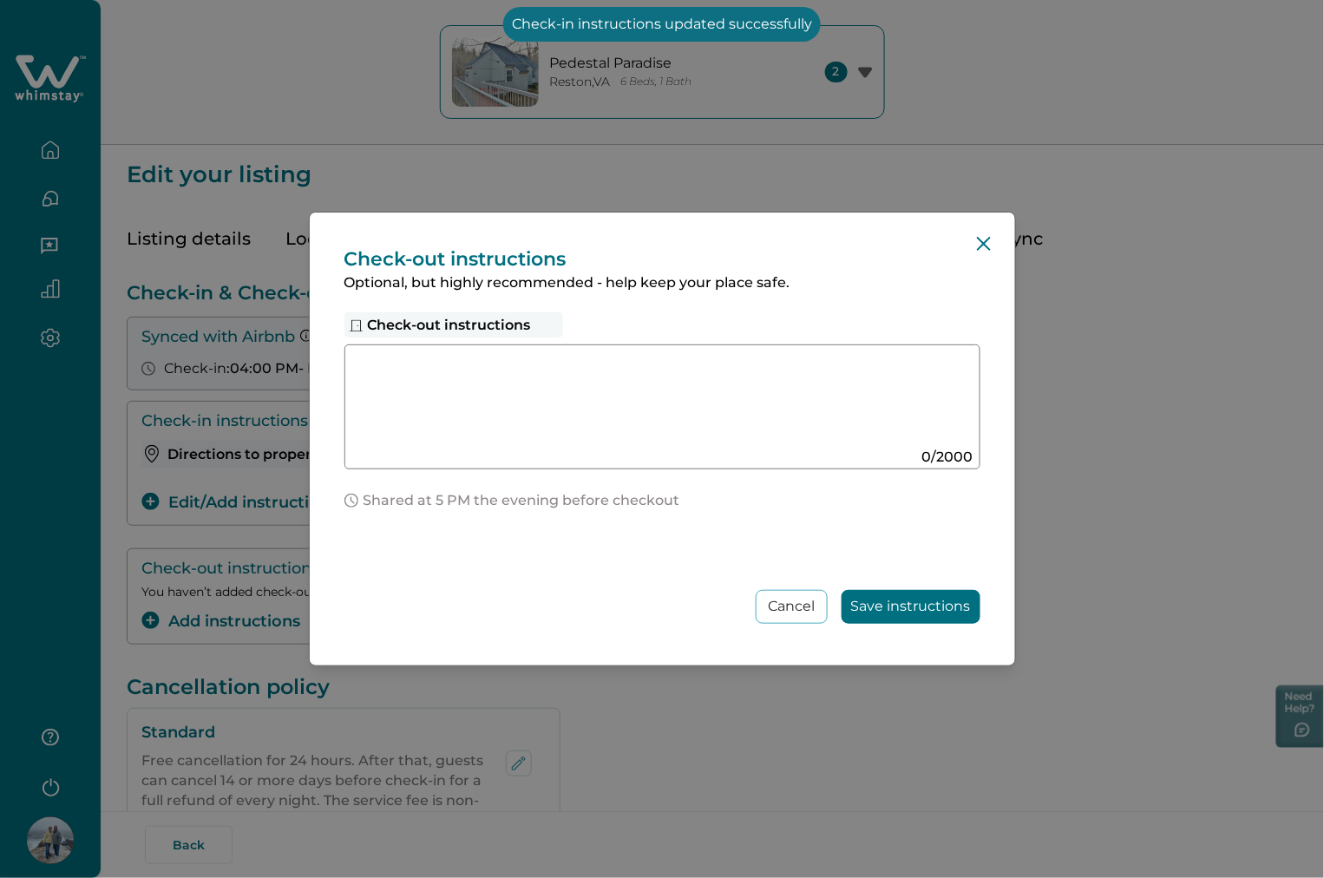
click at [501, 404] on textarea at bounding box center [645, 400] width 583 height 93
type textarea "****"
click at [886, 611] on button "Save instructions" at bounding box center [910, 607] width 139 height 34
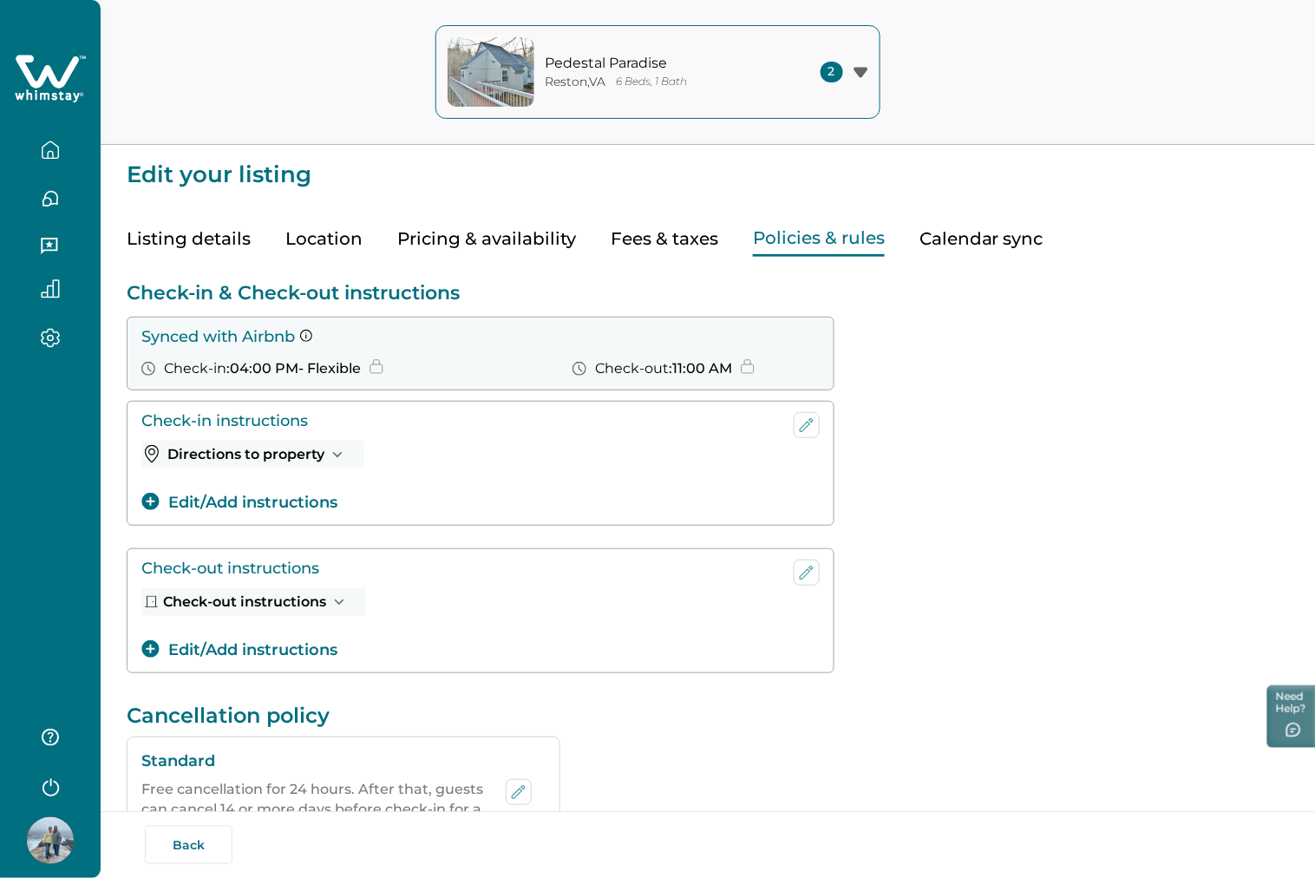
click at [311, 646] on button "Edit/Add instructions" at bounding box center [239, 649] width 196 height 23
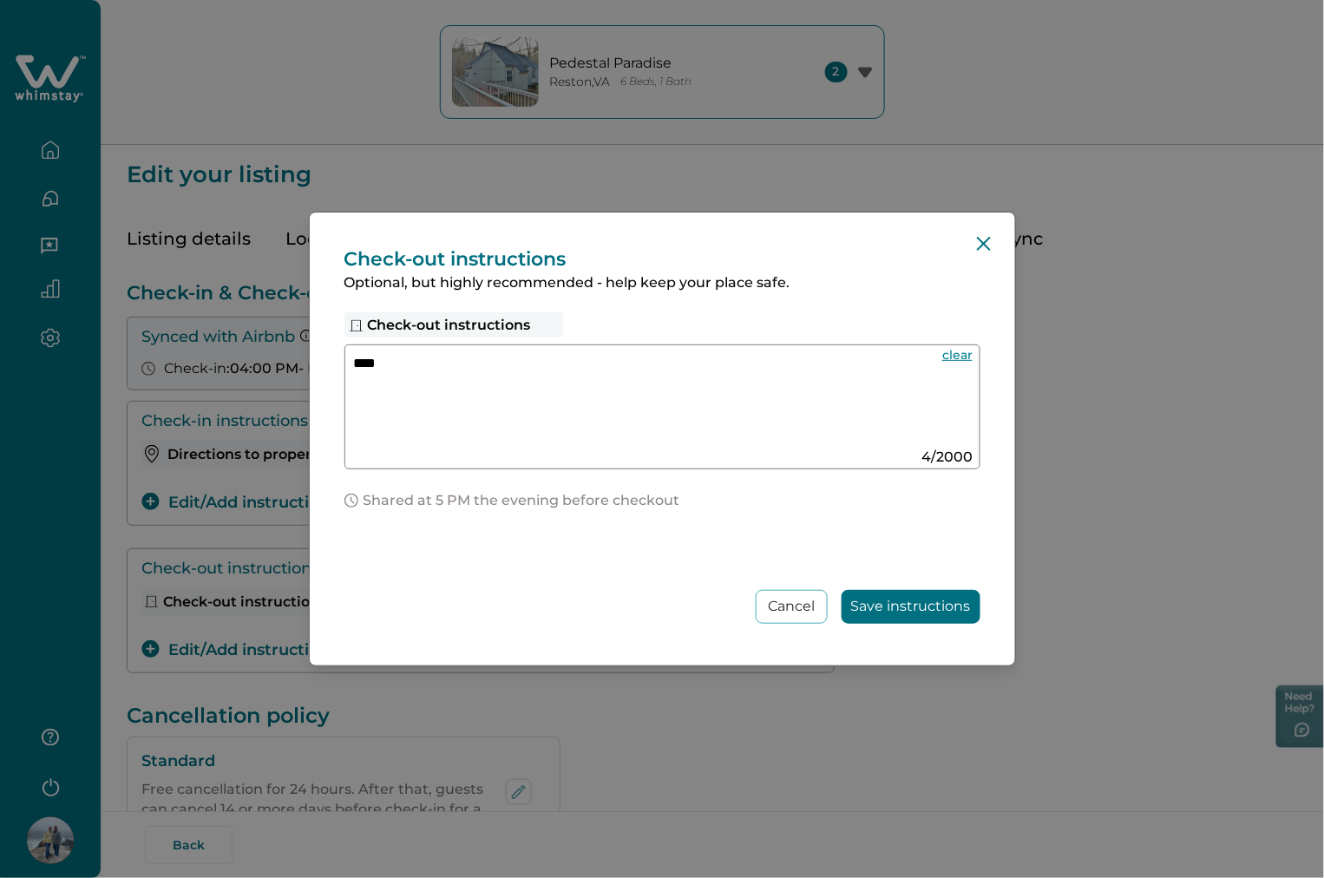
click at [635, 389] on textarea "****" at bounding box center [645, 400] width 583 height 93
click at [946, 597] on button "Save instructions" at bounding box center [910, 607] width 139 height 34
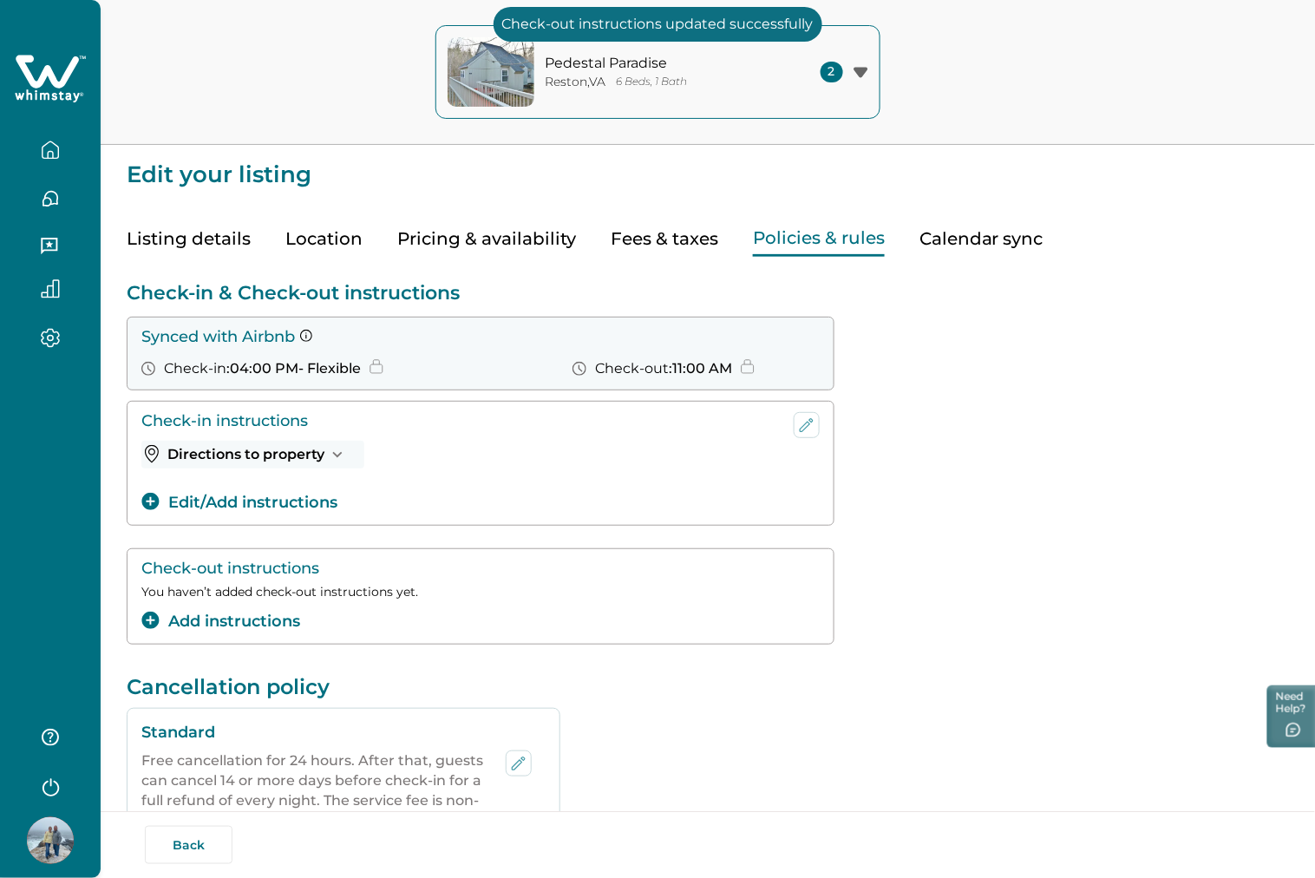
click at [977, 575] on div "Check-out instructions You haven’t added check-out instructions yet. Add instru…" at bounding box center [708, 596] width 1162 height 96
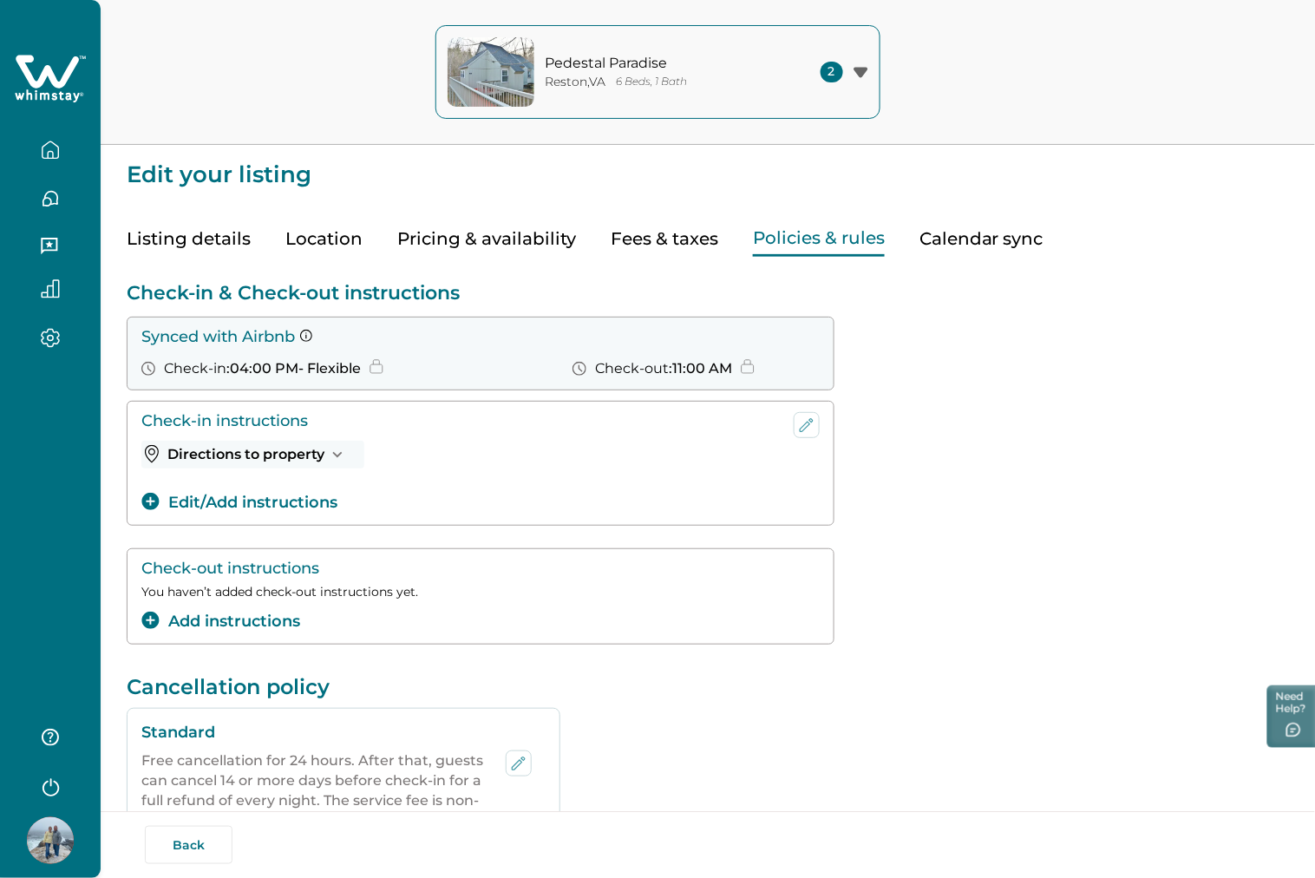
click at [239, 618] on button "Add instructions" at bounding box center [220, 621] width 159 height 23
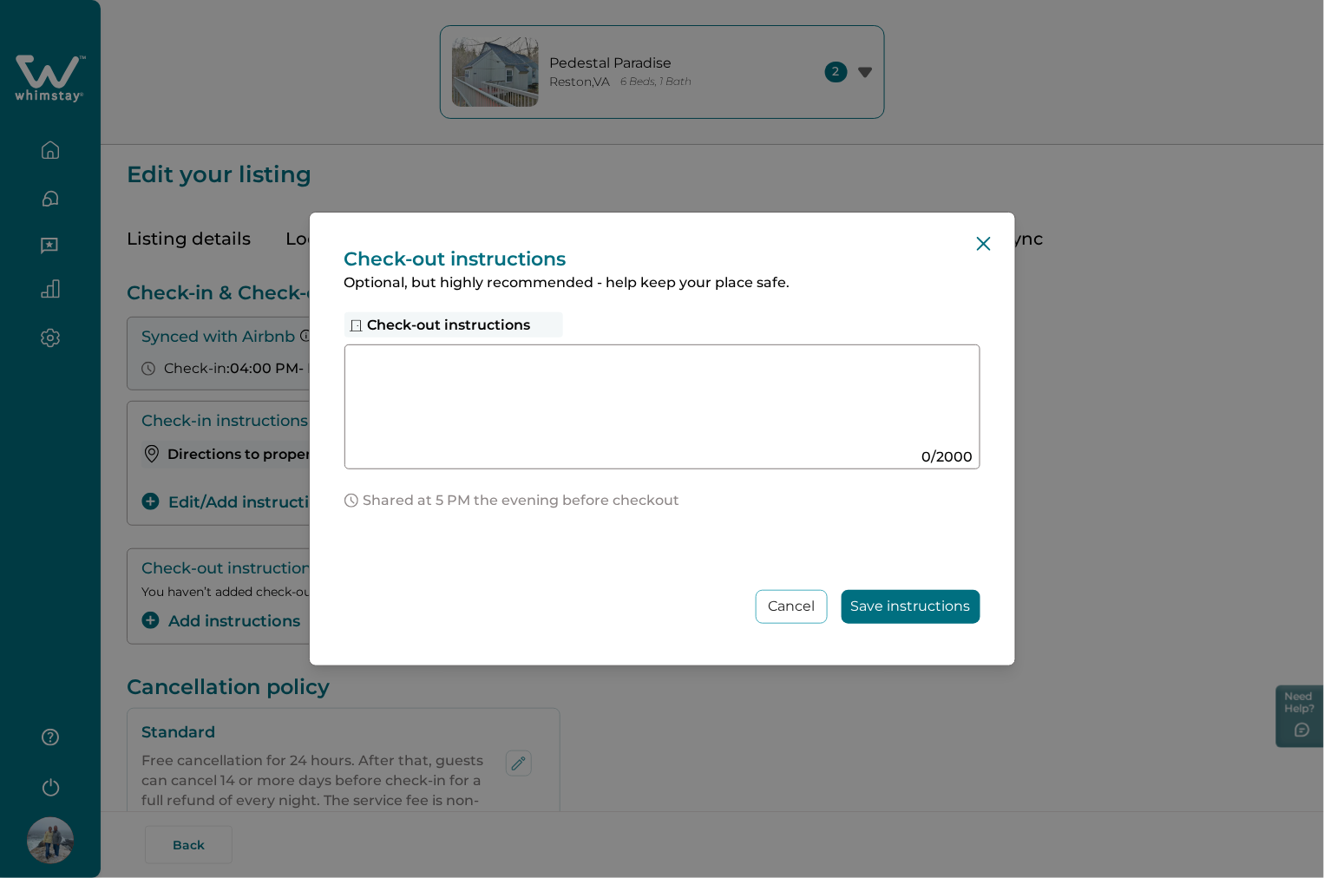
click at [575, 370] on textarea at bounding box center [645, 400] width 583 height 93
type textarea "****"
click at [897, 612] on button "Save instructions" at bounding box center [910, 607] width 139 height 34
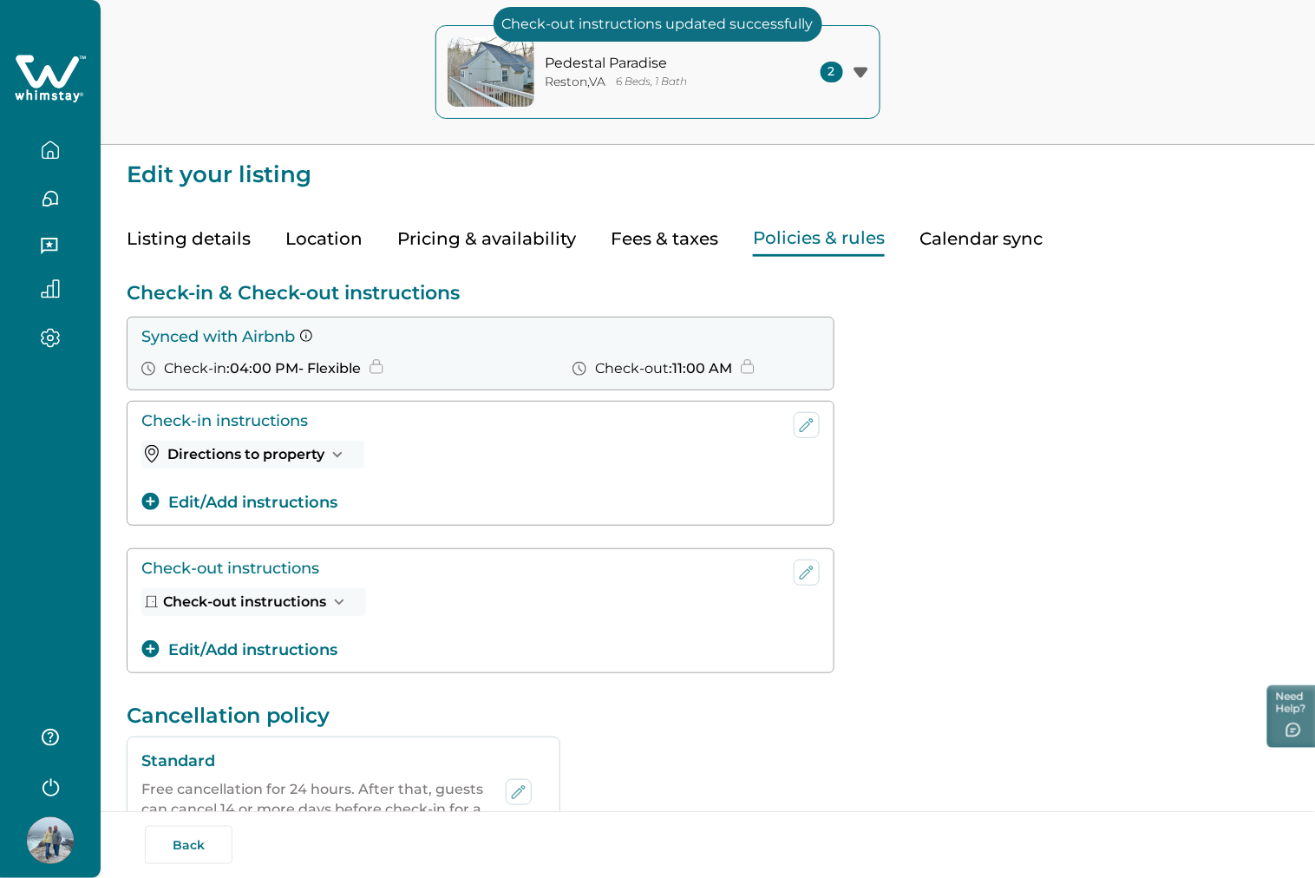
click at [965, 422] on div "Check-in instructions Directions to property test Edit/Add instructions" at bounding box center [708, 463] width 1162 height 125
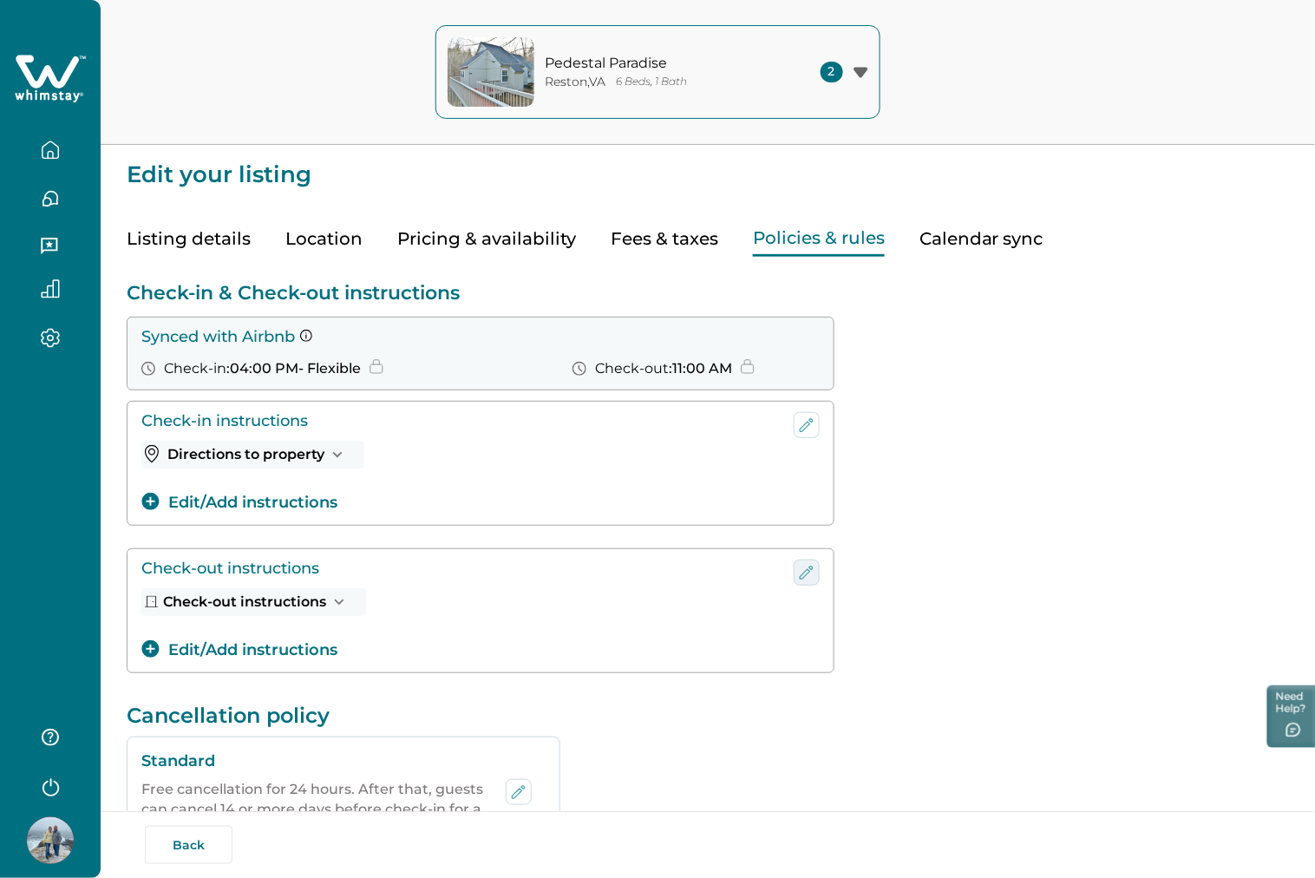
click at [796, 567] on icon "edit-check-in" at bounding box center [806, 572] width 21 height 21
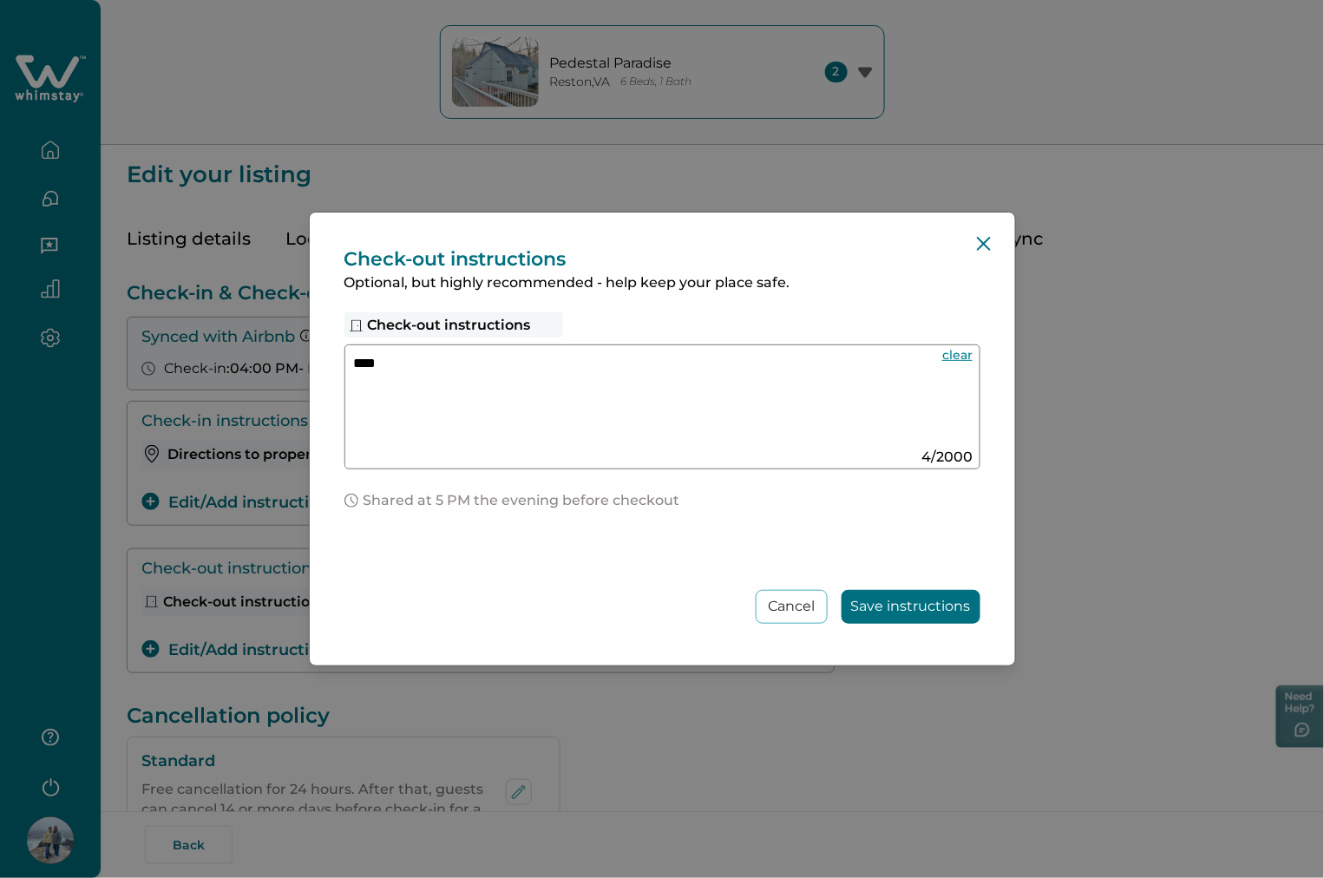
click at [560, 410] on textarea "****" at bounding box center [645, 400] width 583 height 93
click at [977, 244] on icon "Close" at bounding box center [984, 244] width 14 height 14
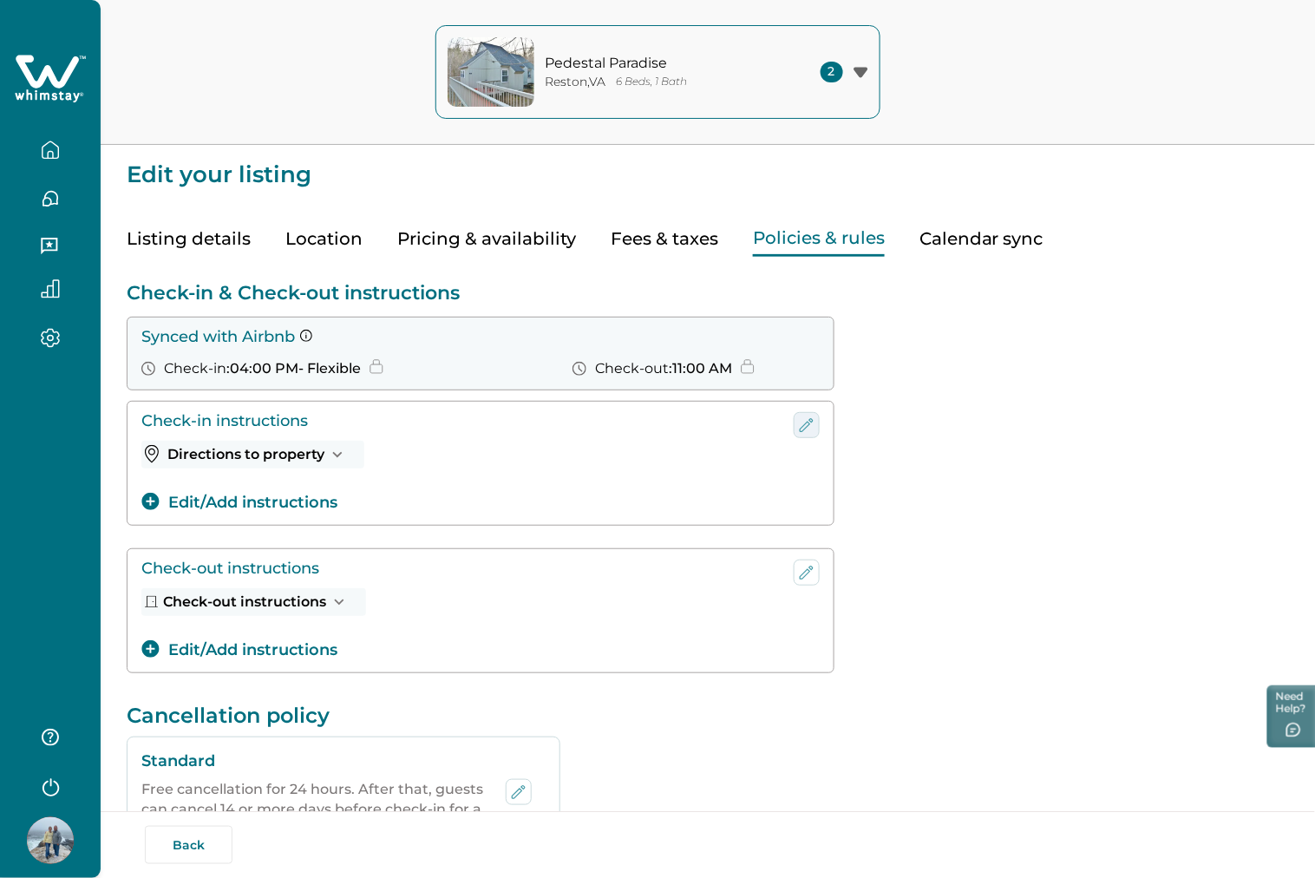
click at [796, 422] on icon "edit-check-in" at bounding box center [806, 425] width 21 height 21
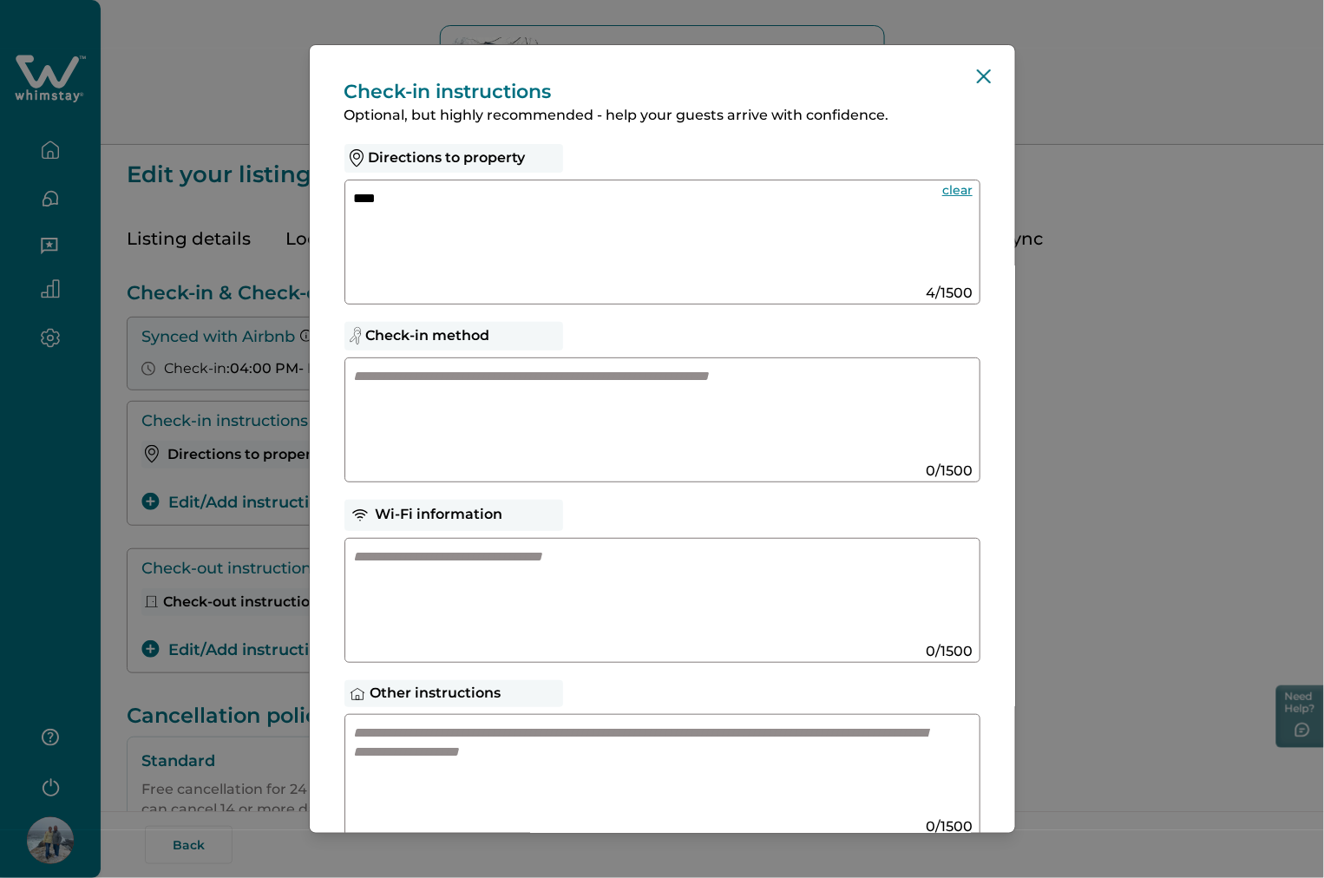
click at [457, 214] on textarea "****" at bounding box center [641, 235] width 574 height 93
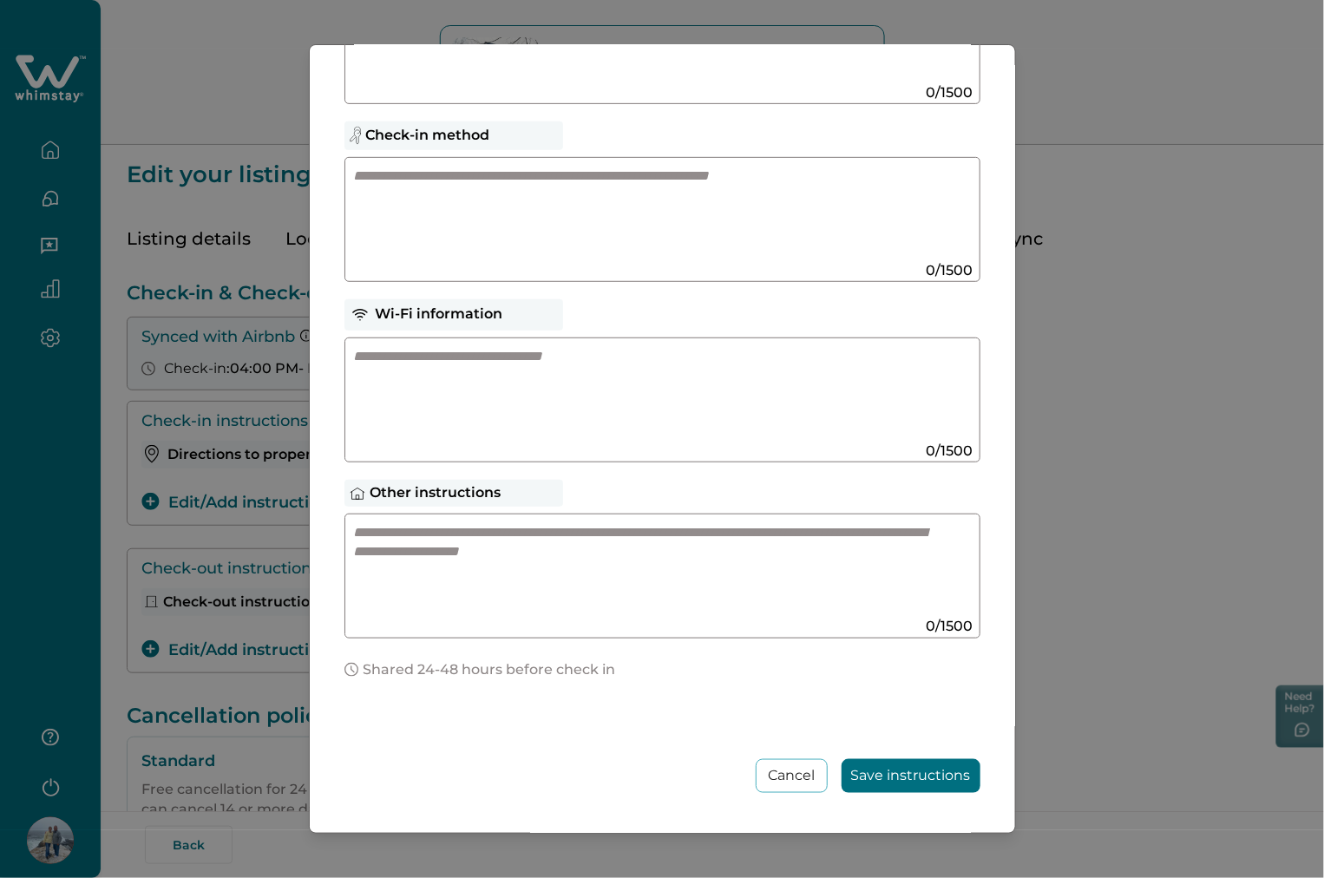
click at [860, 761] on button "Save instructions" at bounding box center [910, 776] width 139 height 34
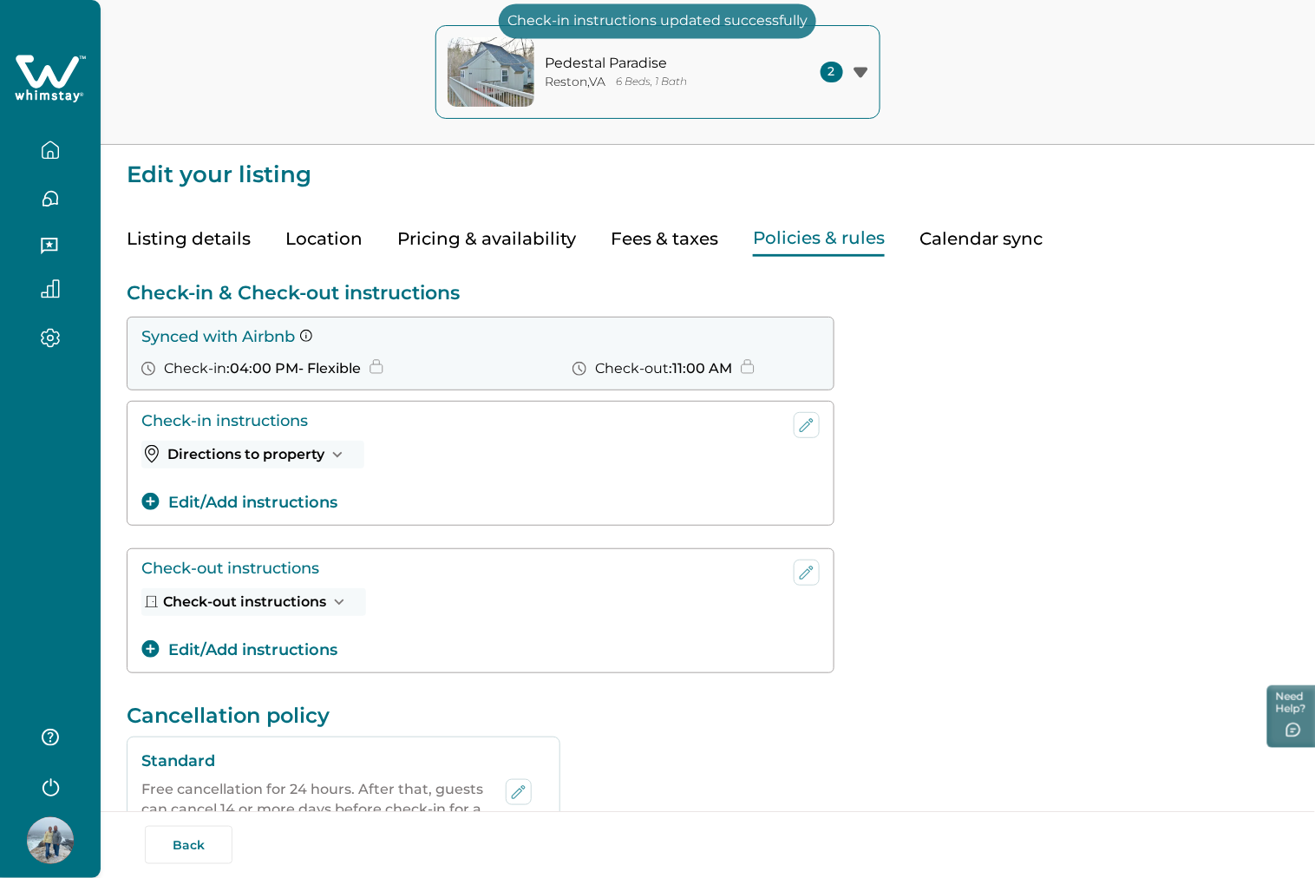
click at [1094, 586] on div "Check-out instructions Check-out instructions test Edit/Add instructions" at bounding box center [708, 610] width 1162 height 125
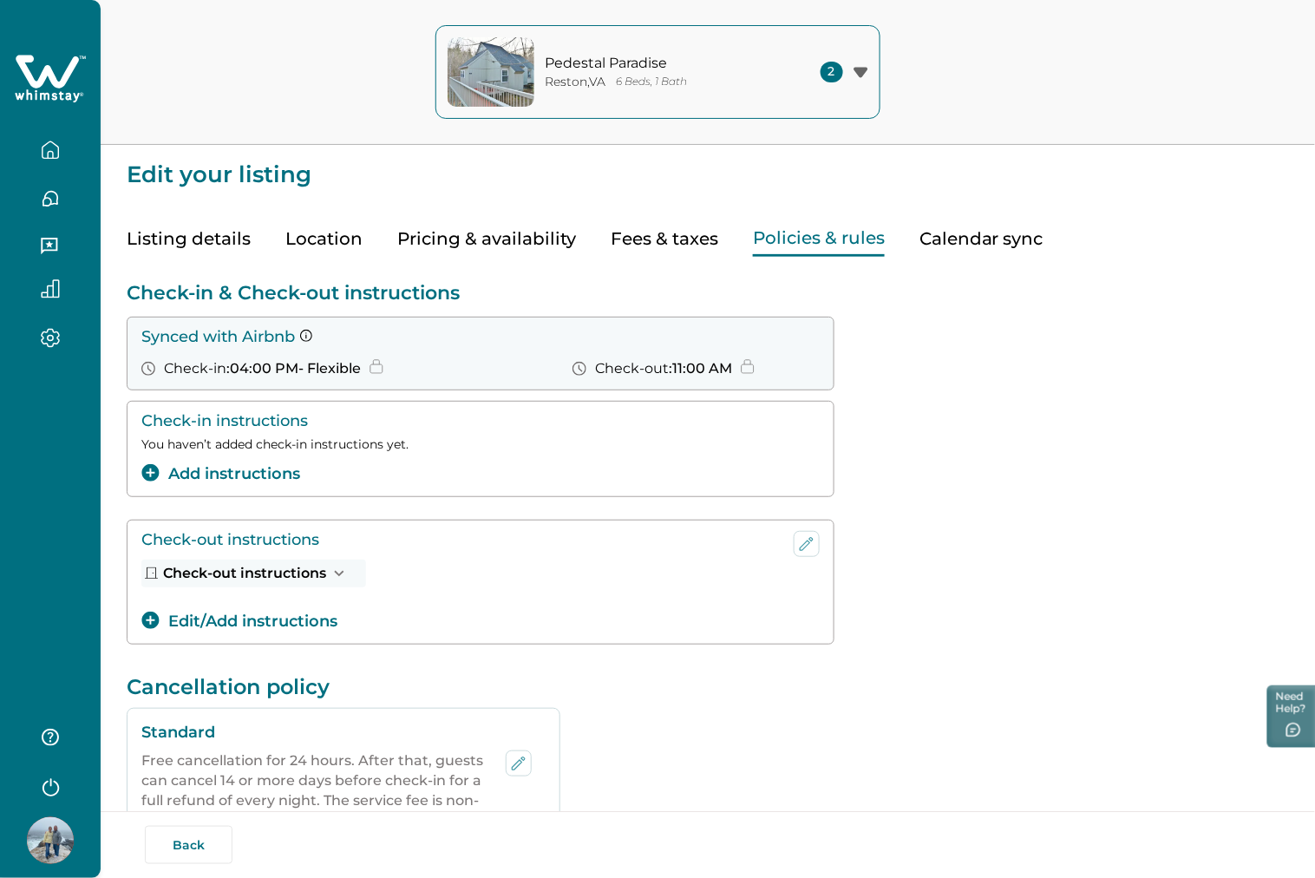
click at [280, 481] on button "Add instructions" at bounding box center [220, 473] width 159 height 23
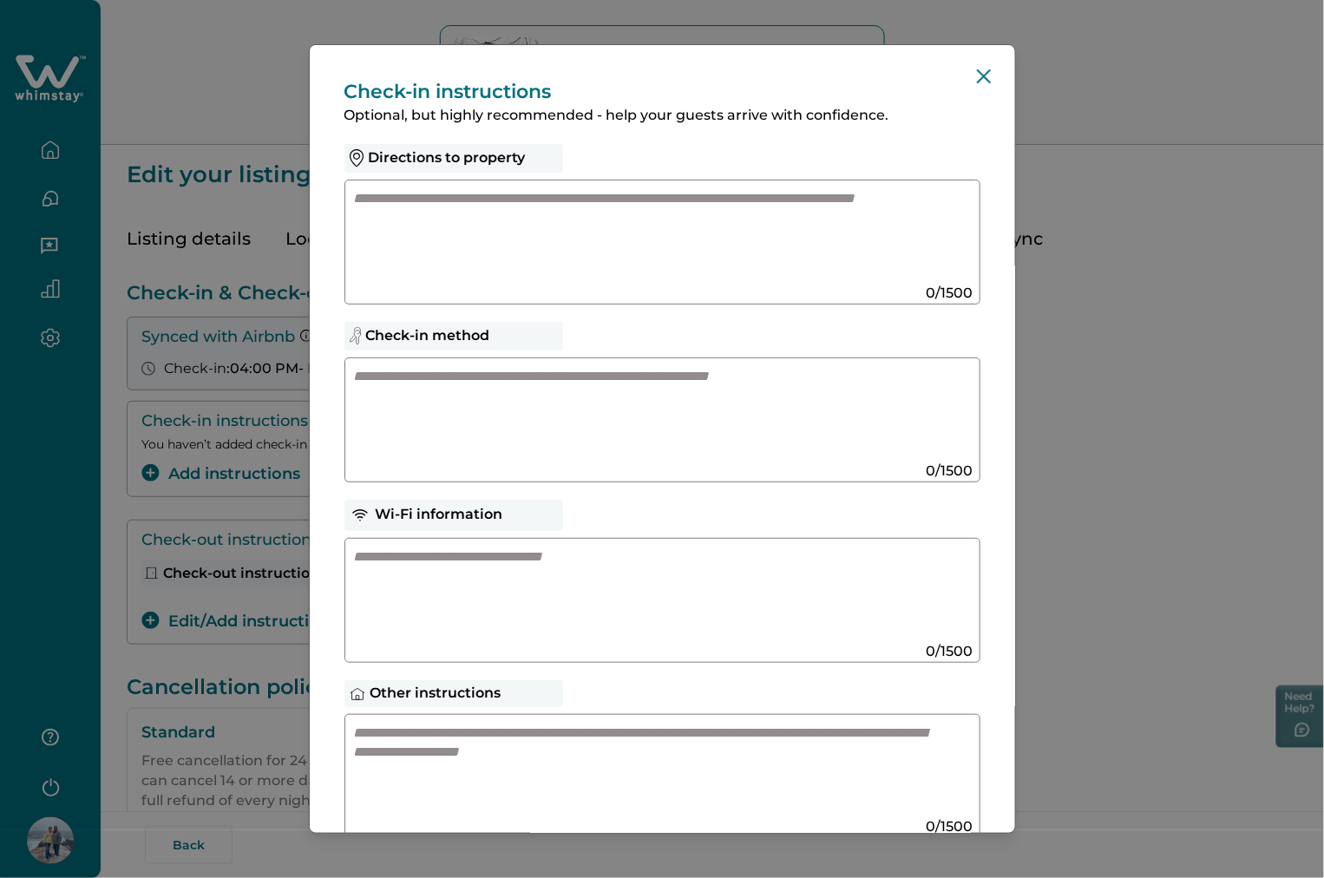
click at [514, 231] on textarea at bounding box center [645, 235] width 583 height 93
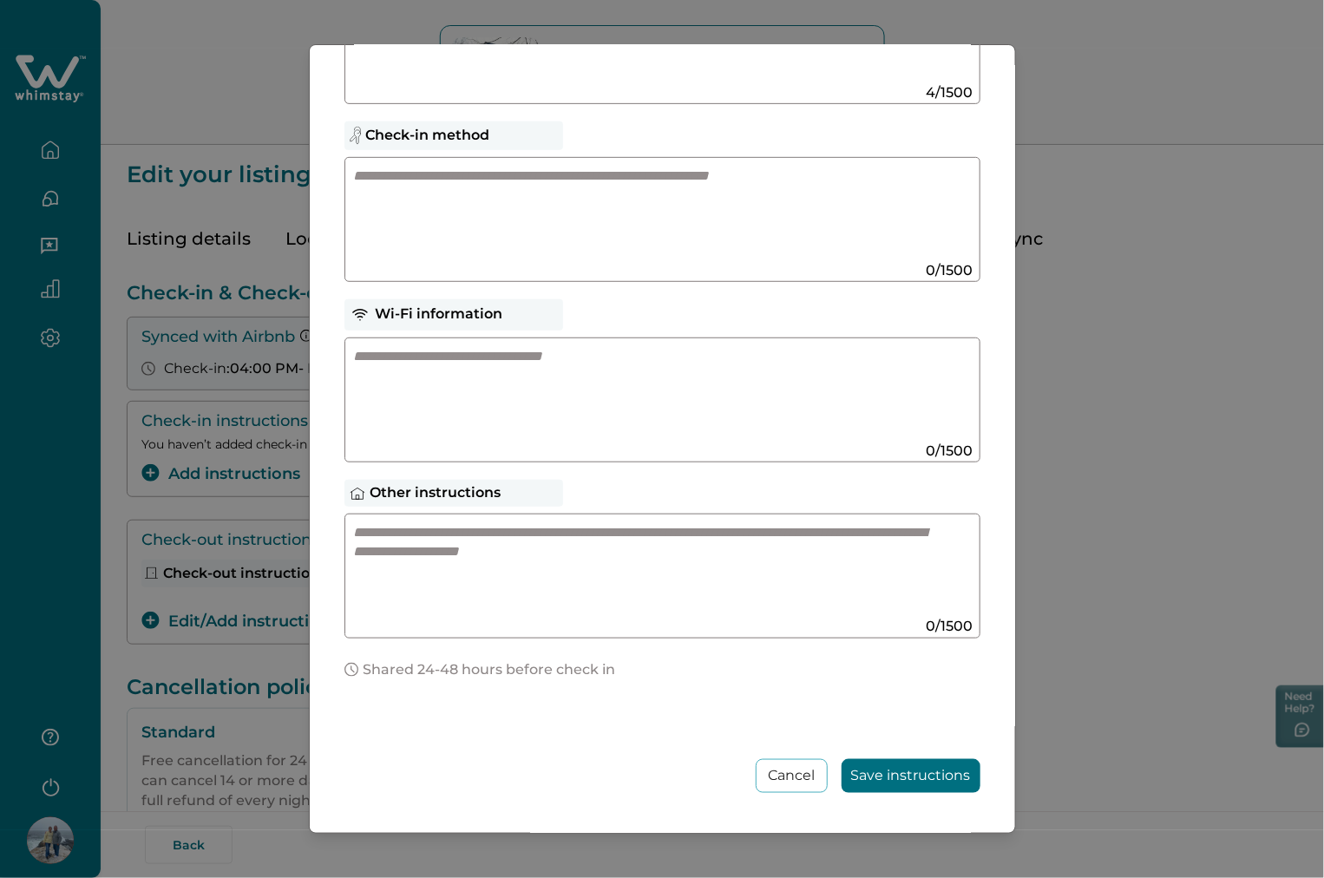
type textarea "****"
click at [909, 768] on button "Save instructions" at bounding box center [910, 776] width 139 height 34
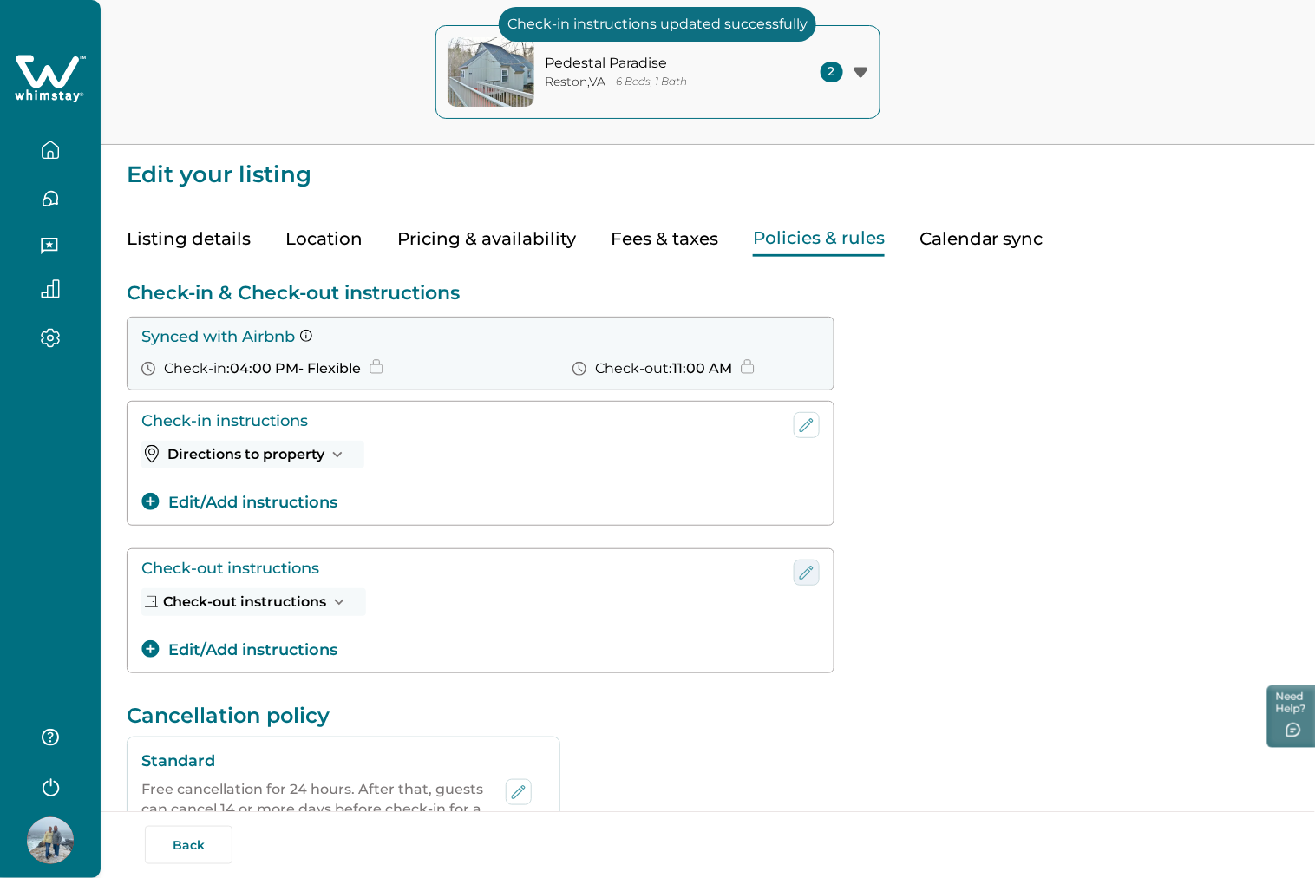
click at [808, 575] on icon "edit-check-in" at bounding box center [806, 572] width 21 height 21
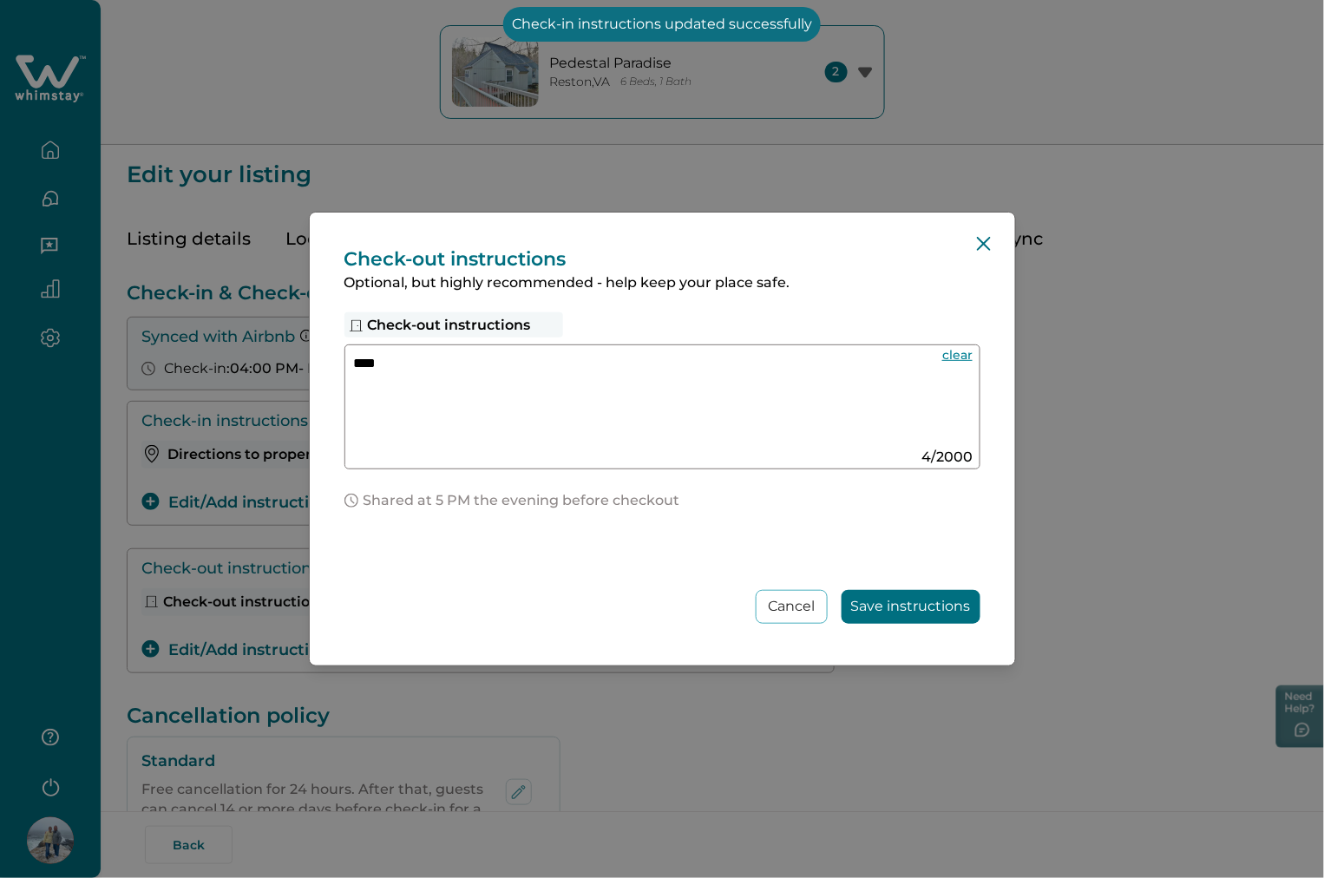
click at [532, 365] on textarea "****" at bounding box center [645, 400] width 583 height 93
click at [854, 600] on button "Save instructions" at bounding box center [910, 607] width 139 height 34
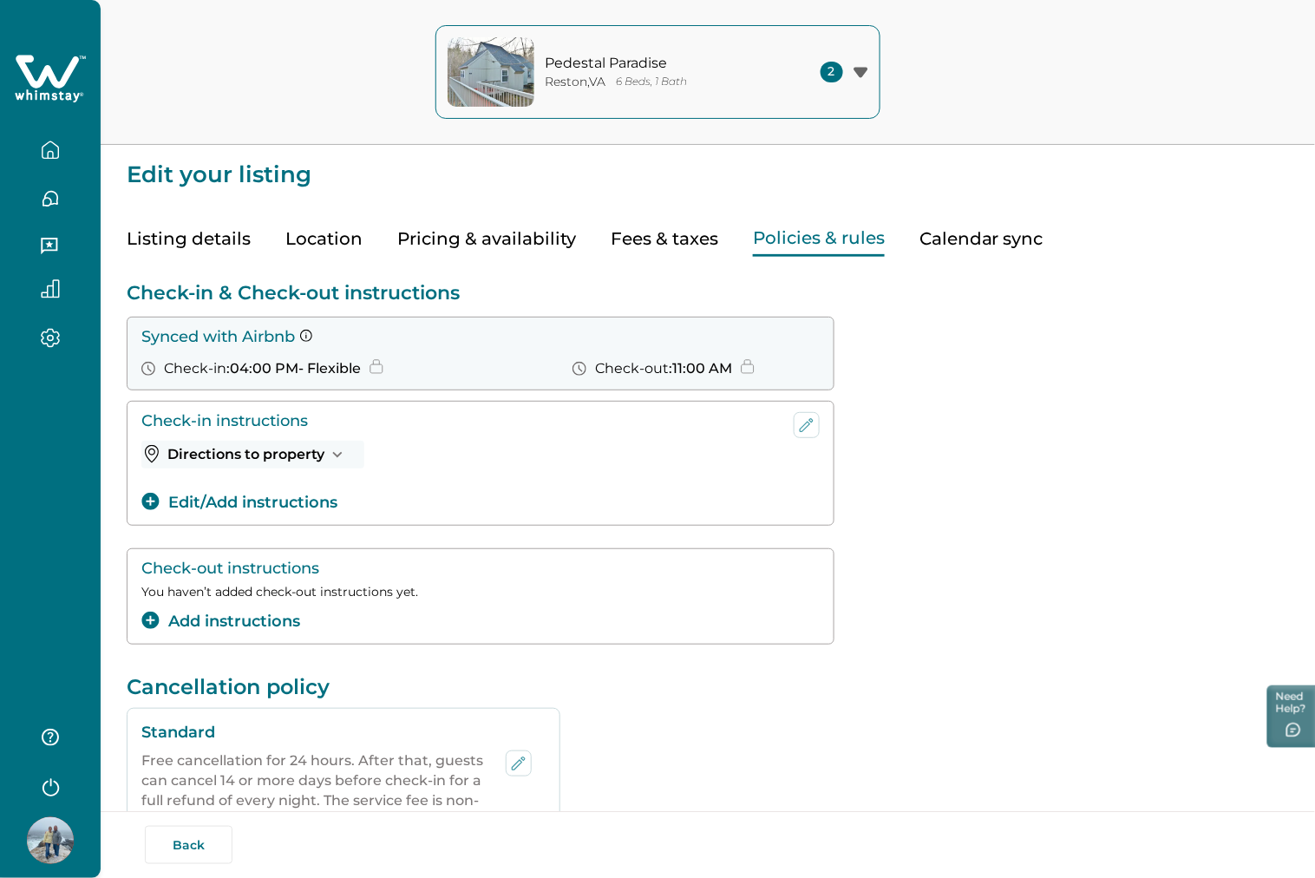
click at [887, 517] on div "Check-in instructions Directions to property test Edit/Add instructions" at bounding box center [708, 463] width 1162 height 125
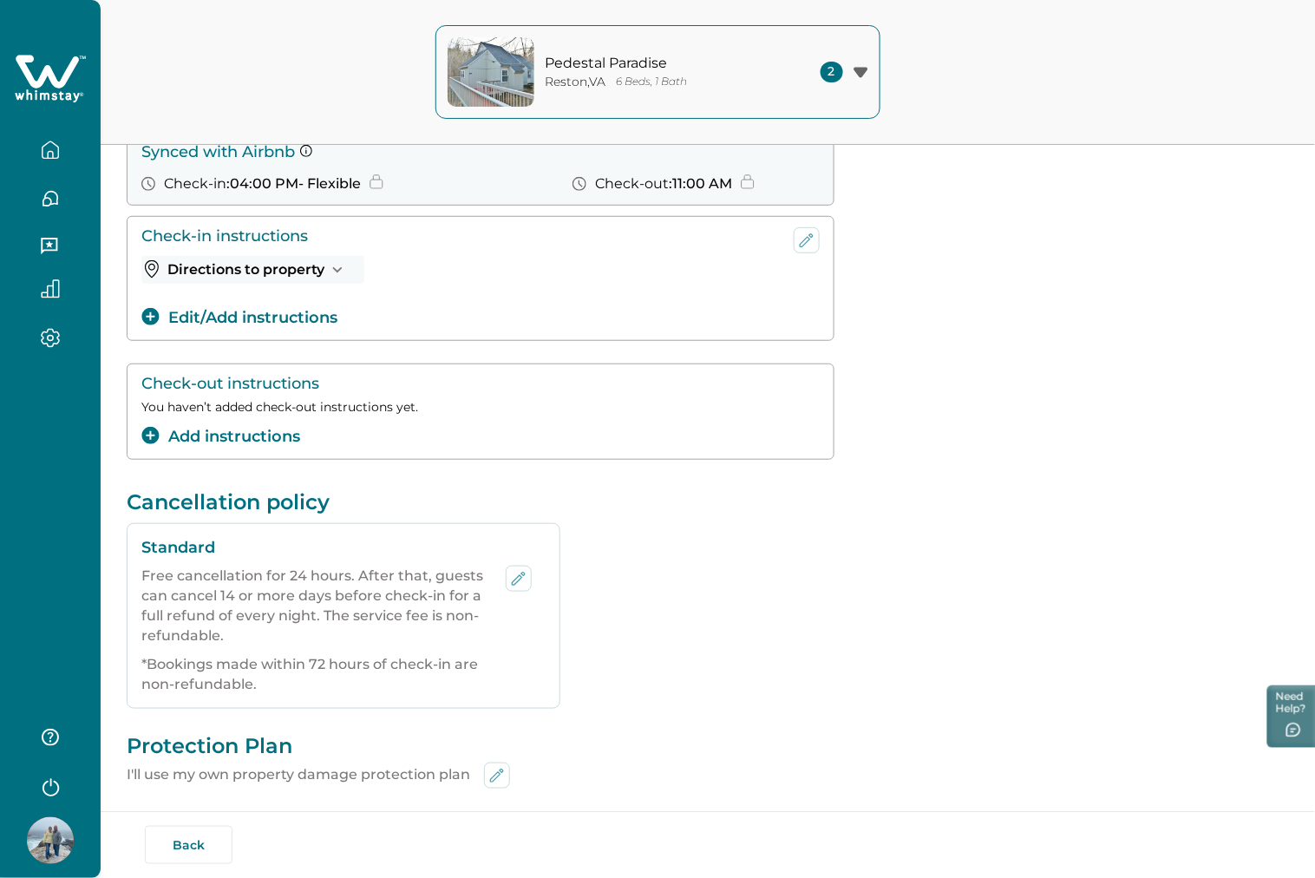
scroll to position [193, 0]
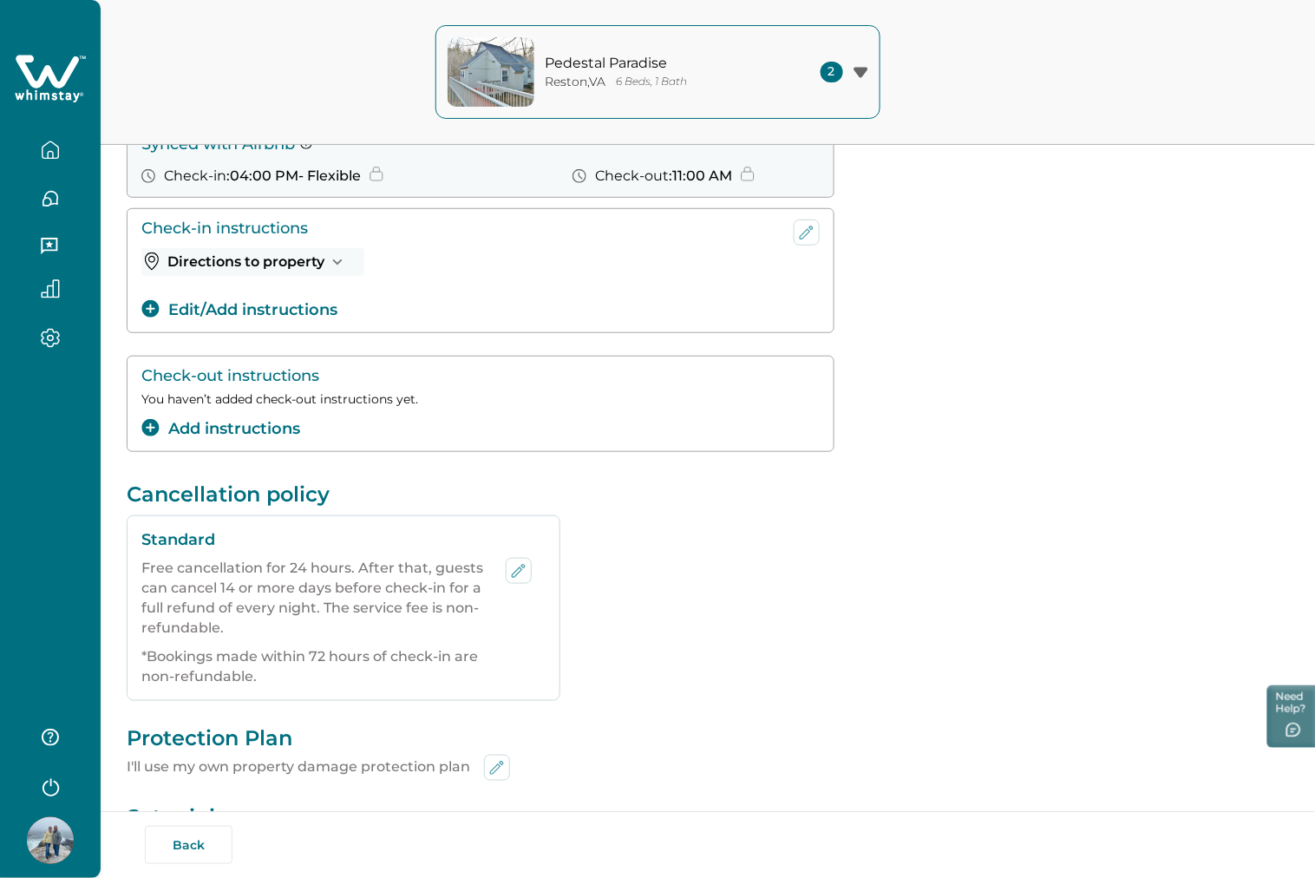
click at [279, 429] on button "Add instructions" at bounding box center [220, 428] width 159 height 23
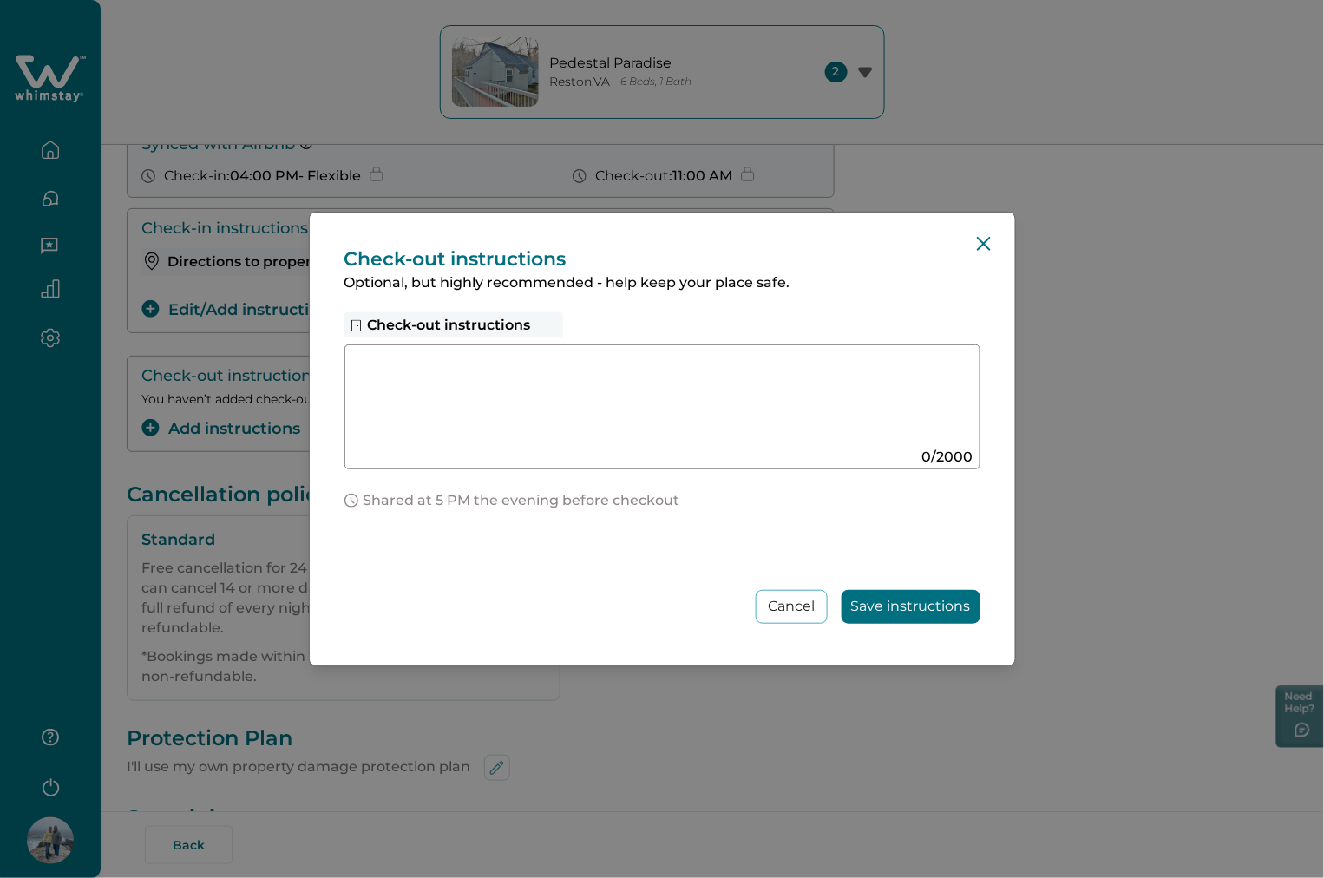
click at [500, 401] on textarea at bounding box center [645, 400] width 583 height 93
type textarea "****"
click at [890, 613] on button "Save instructions" at bounding box center [910, 607] width 139 height 34
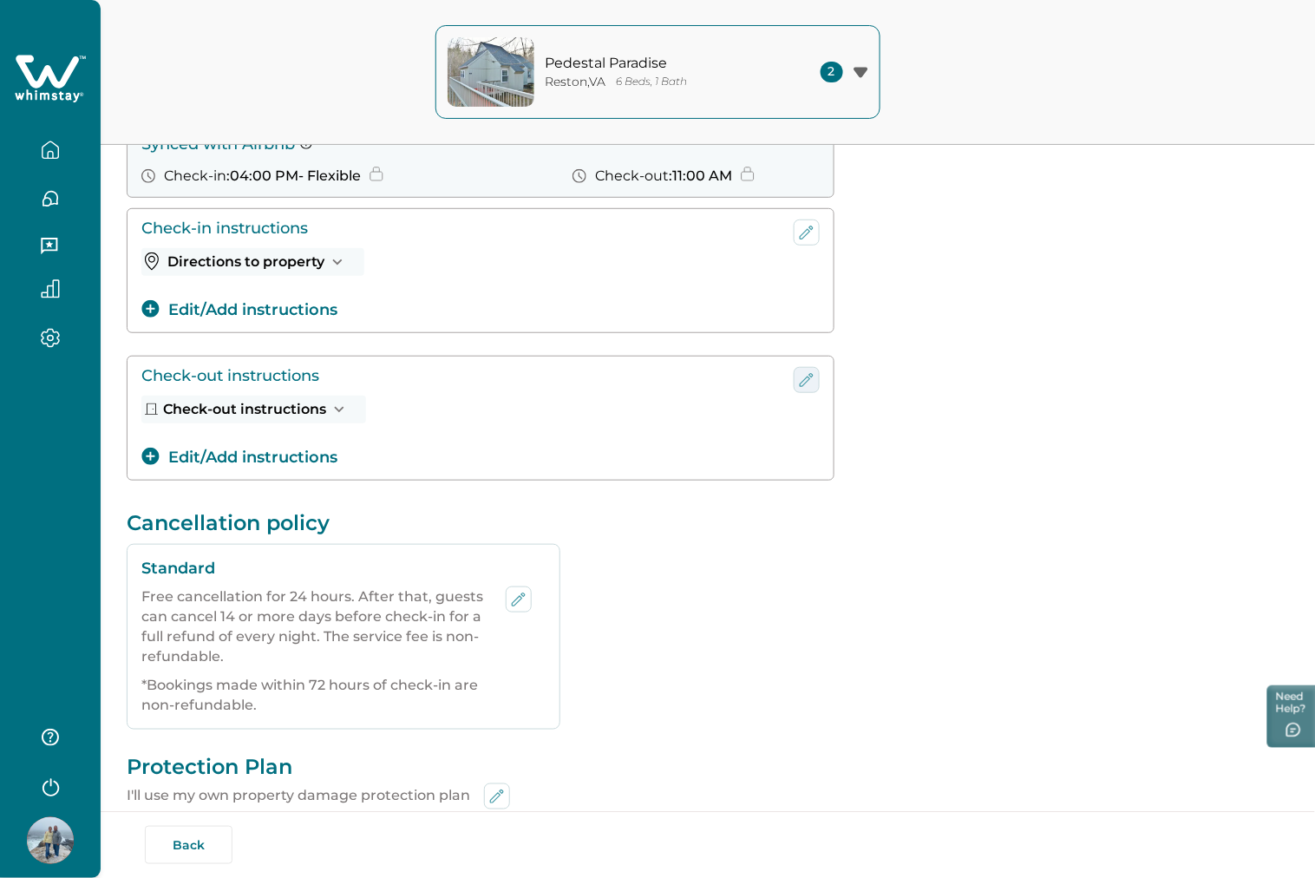
click at [802, 380] on icon "edit-check-in" at bounding box center [806, 380] width 21 height 21
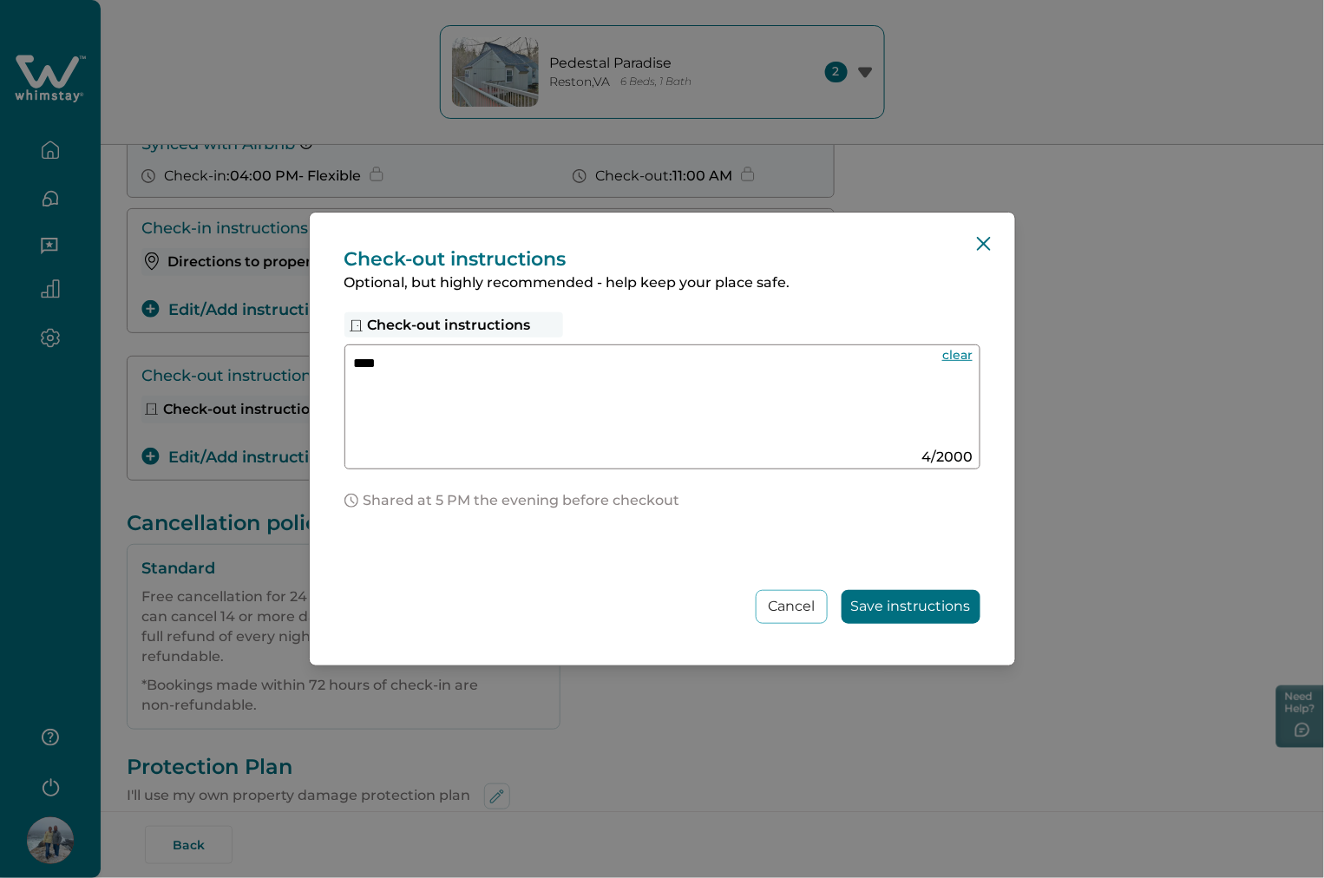
click at [801, 364] on textarea "****" at bounding box center [645, 400] width 583 height 93
click at [954, 612] on button "Save instructions" at bounding box center [910, 607] width 139 height 34
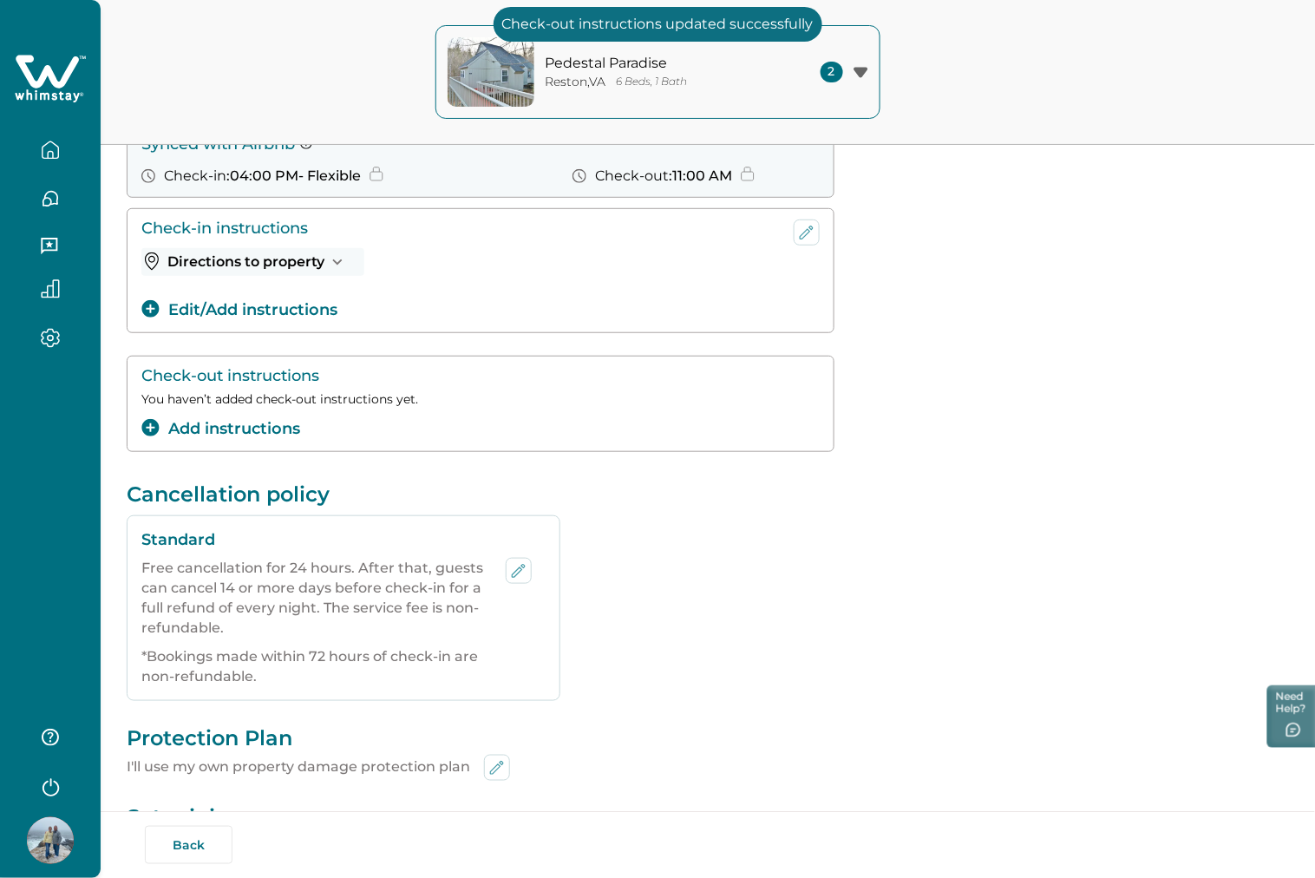
click at [1048, 396] on div "Check-out instructions You haven’t added check-out instructions yet. Add instru…" at bounding box center [708, 404] width 1162 height 96
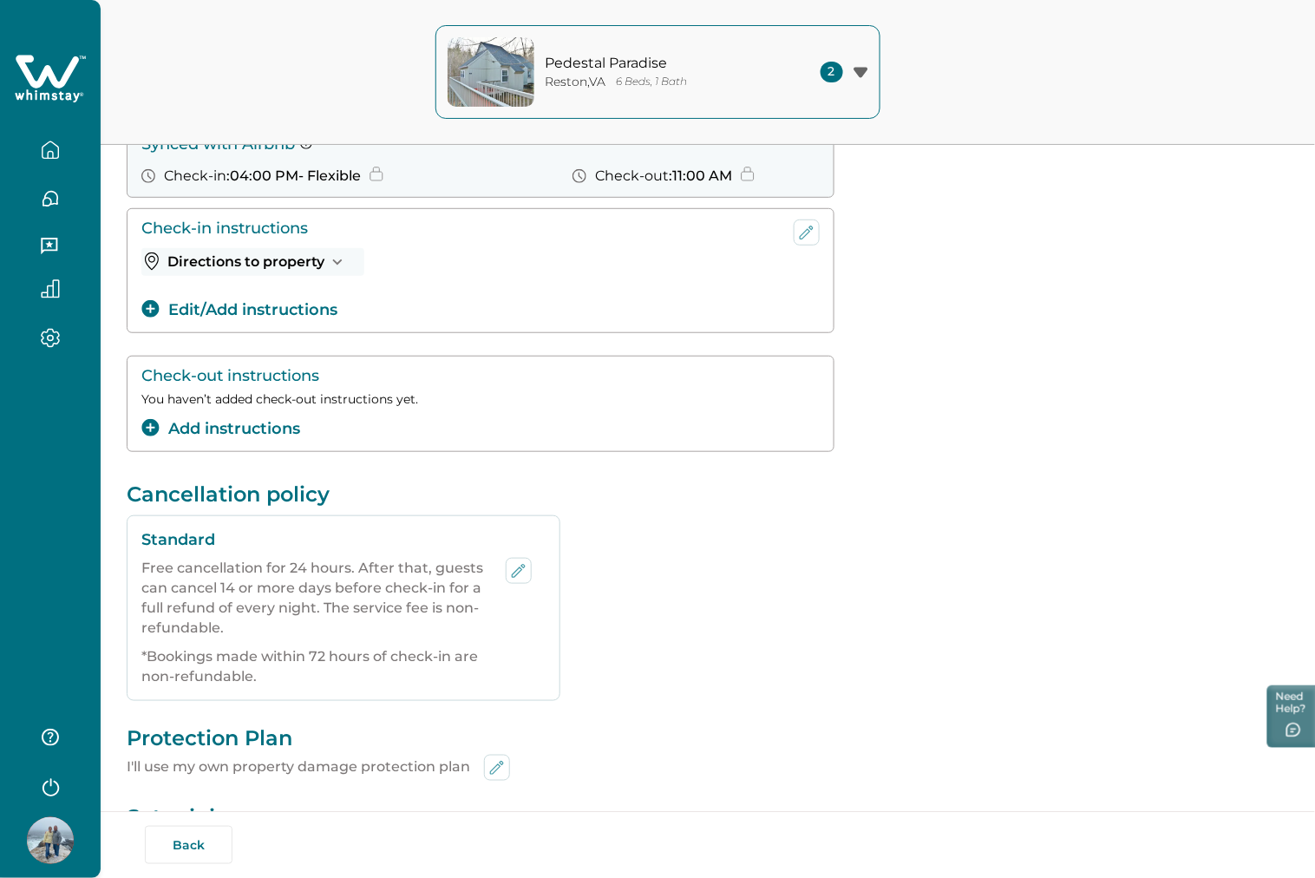
click at [67, 842] on img at bounding box center [50, 840] width 47 height 47
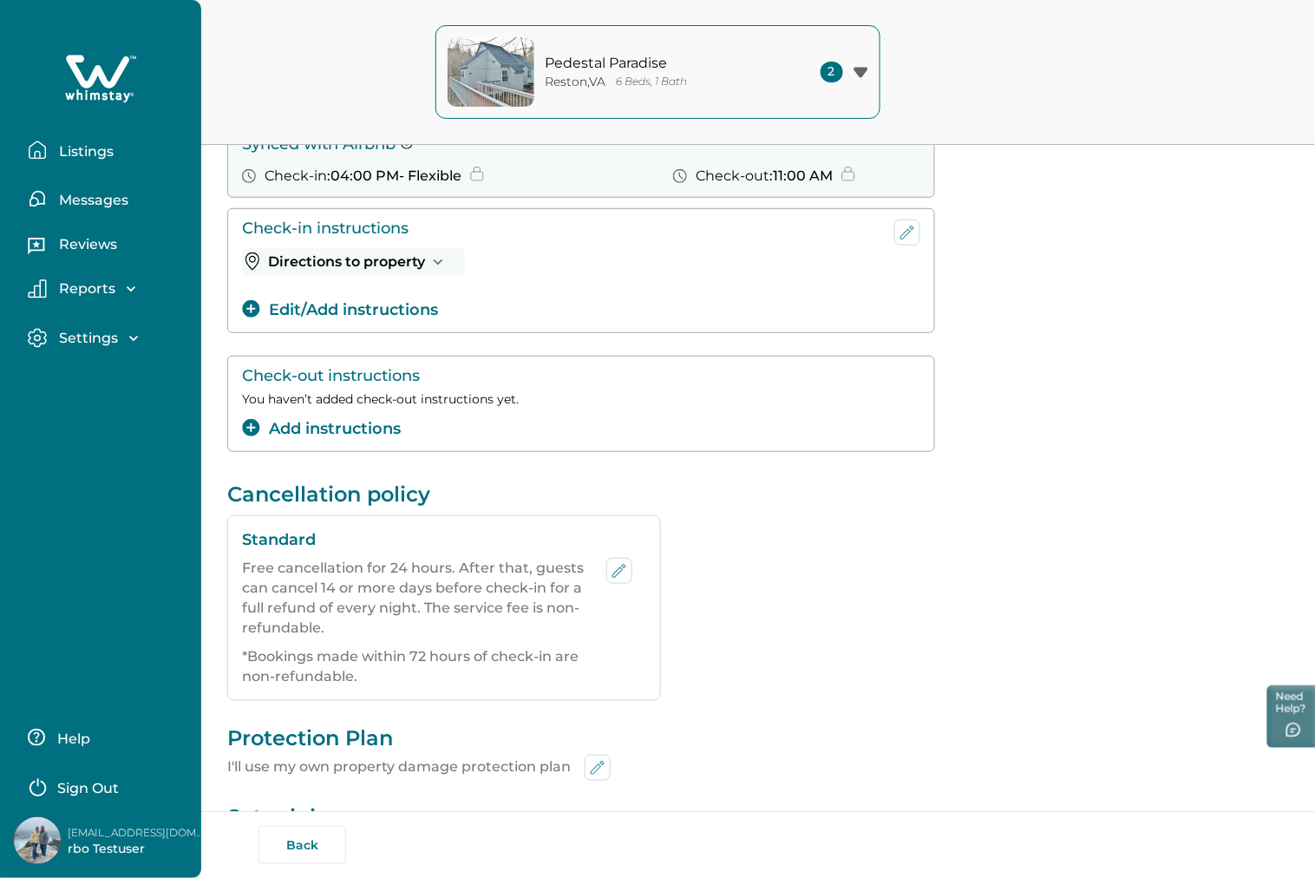
click at [132, 824] on p "rbo22@yopmail.com" at bounding box center [137, 832] width 139 height 17
copy p "rbo22@yopmail.com"
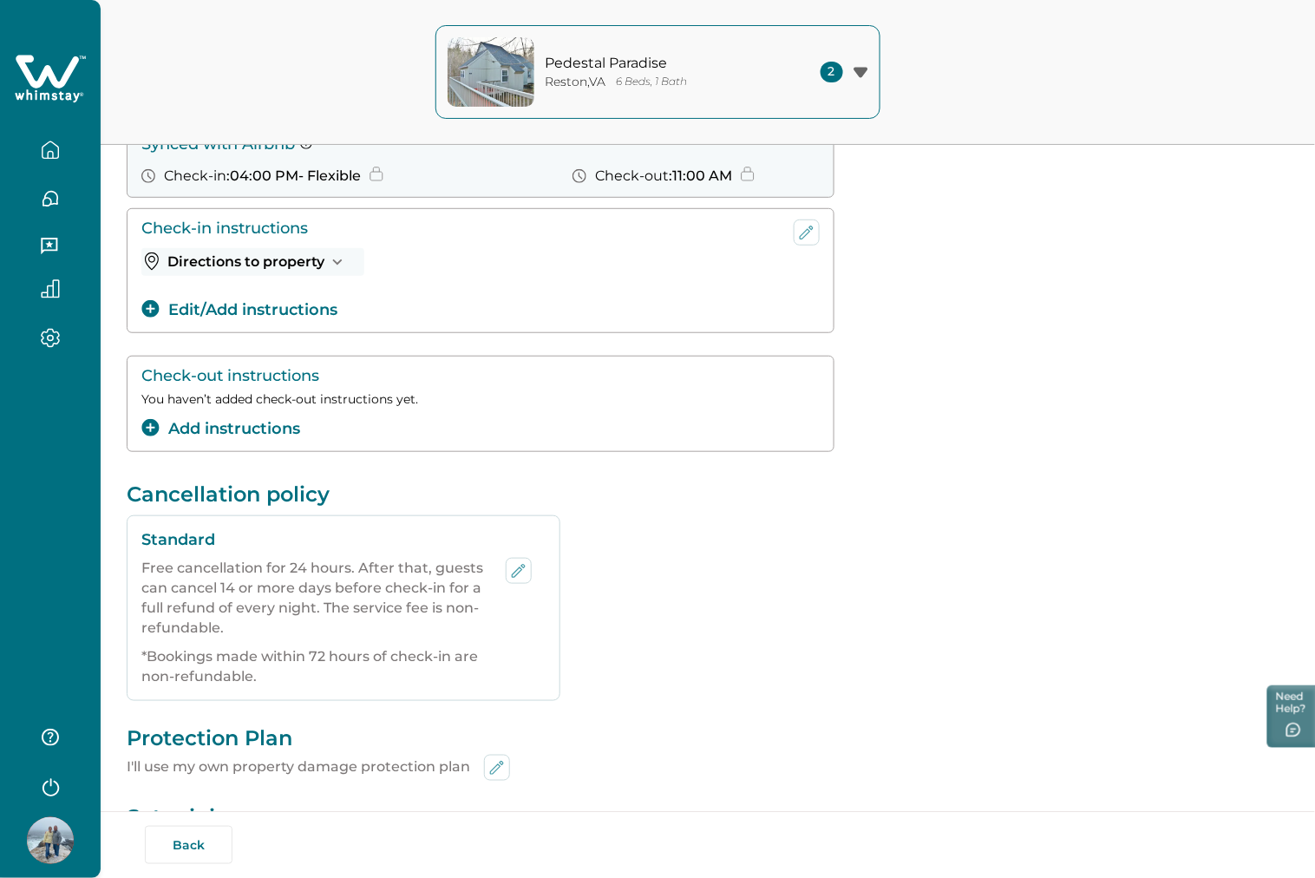
click at [828, 645] on div "Cancellation policy Standard Free cancellation for 24 hours. After that, guests…" at bounding box center [708, 590] width 1162 height 219
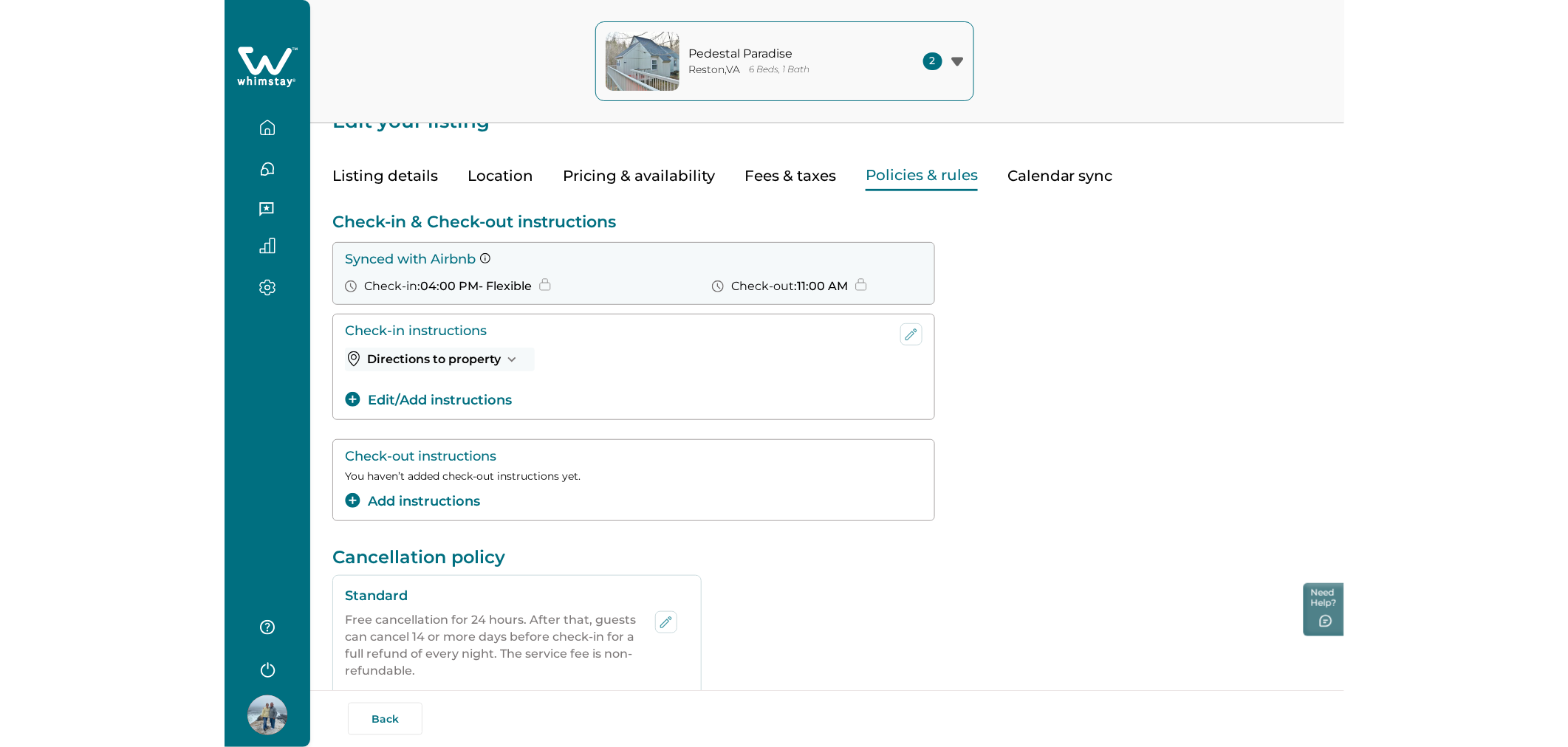
scroll to position [0, 0]
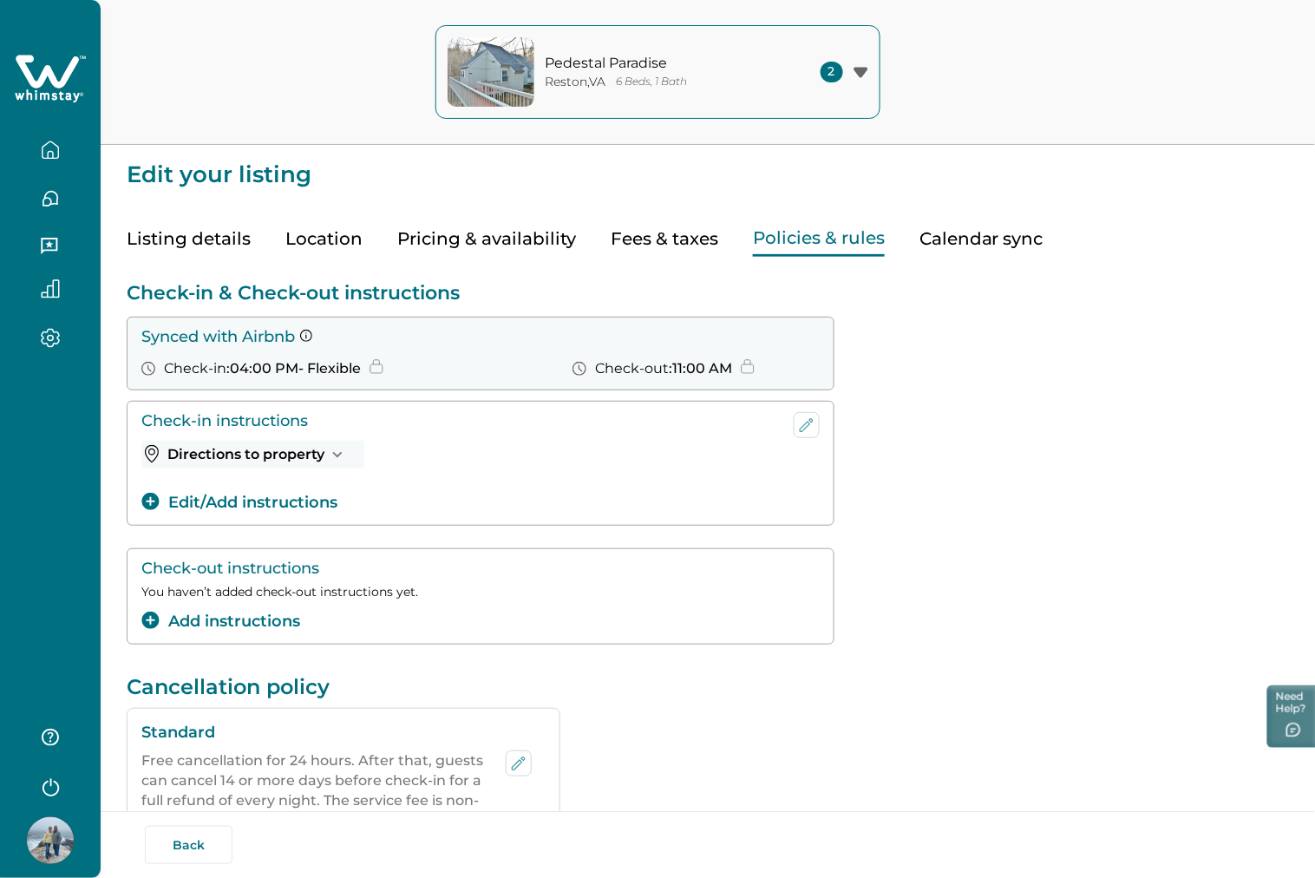
click at [198, 227] on button "Listing details" at bounding box center [189, 239] width 124 height 36
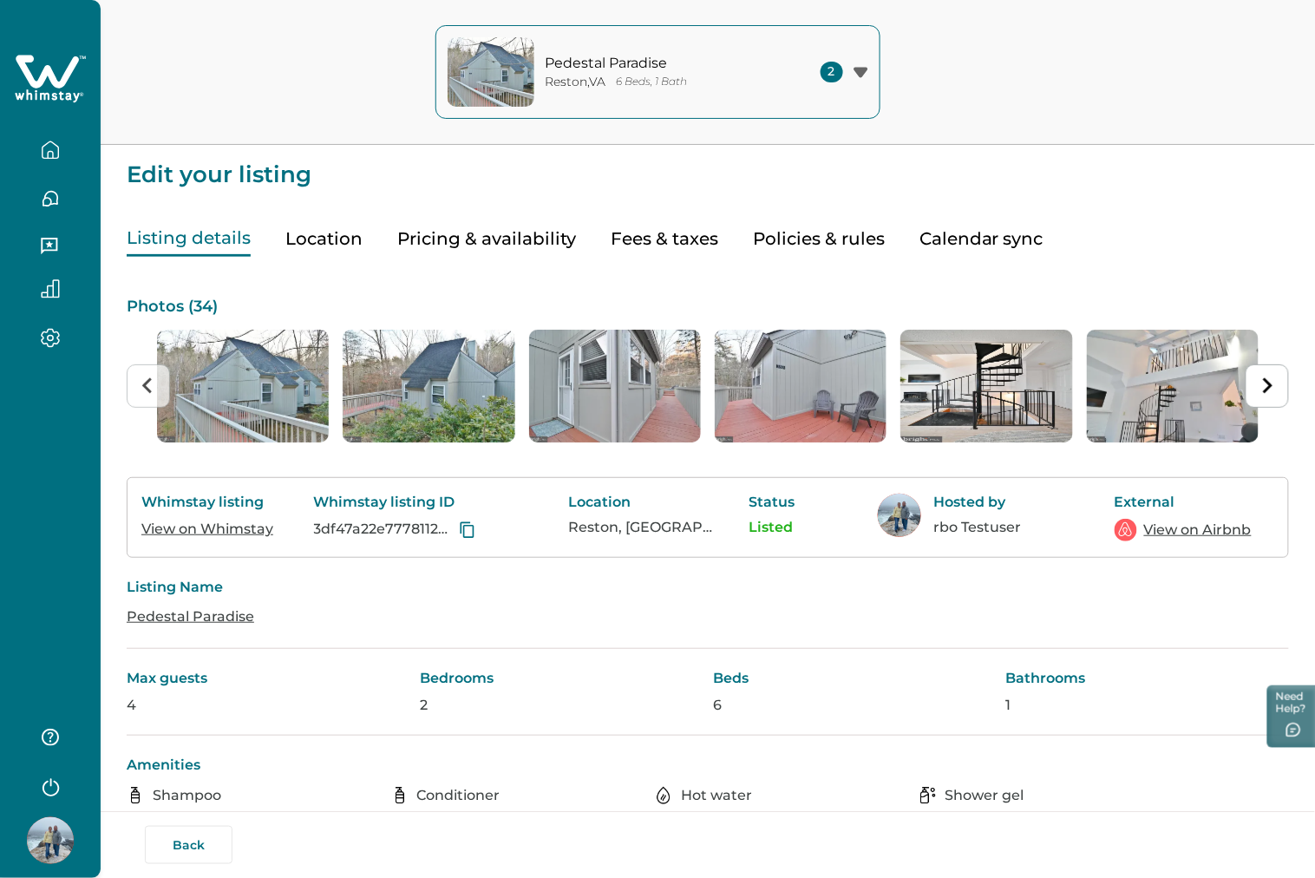
click at [50, 148] on icon "button" at bounding box center [50, 150] width 19 height 19
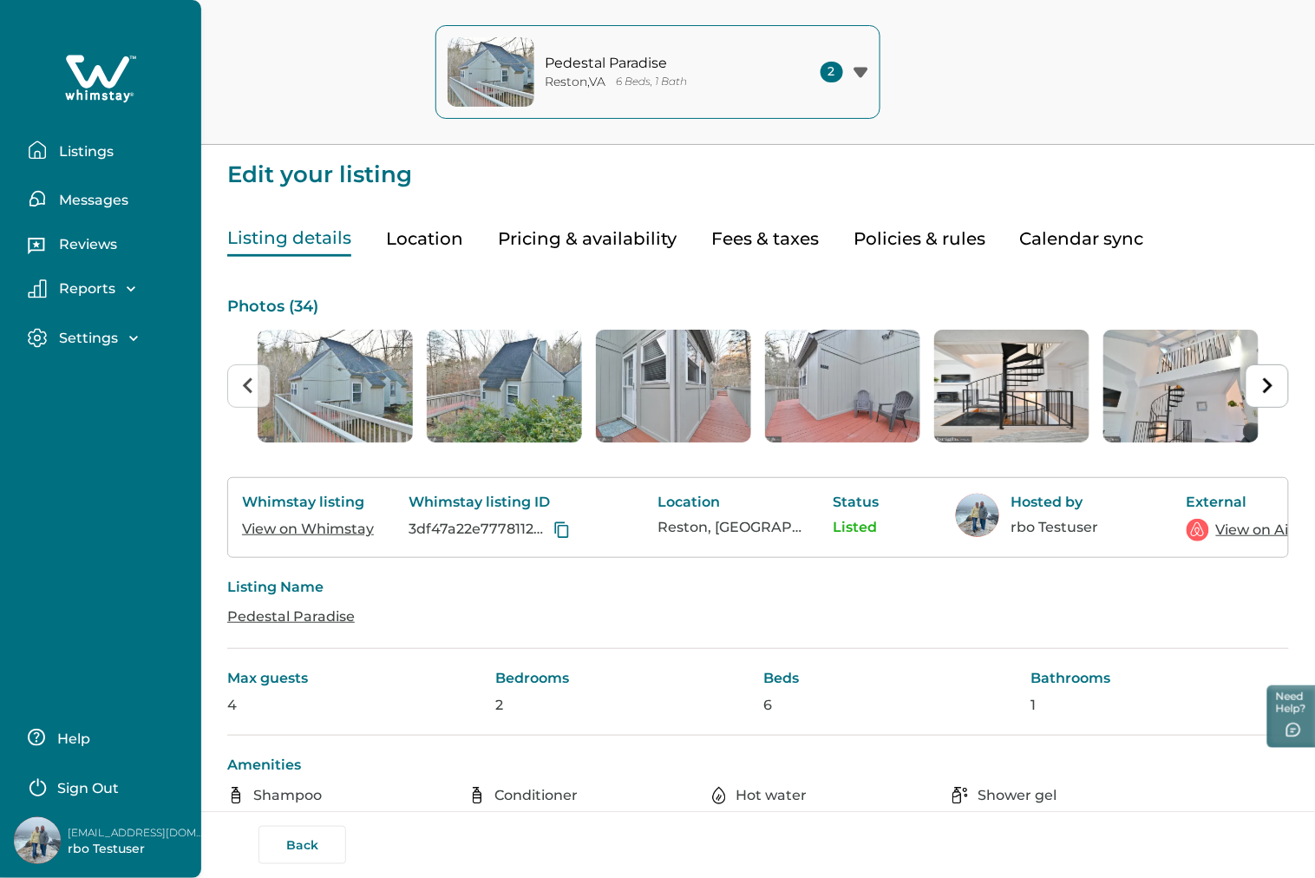
click at [57, 148] on p "Listings" at bounding box center [84, 151] width 60 height 17
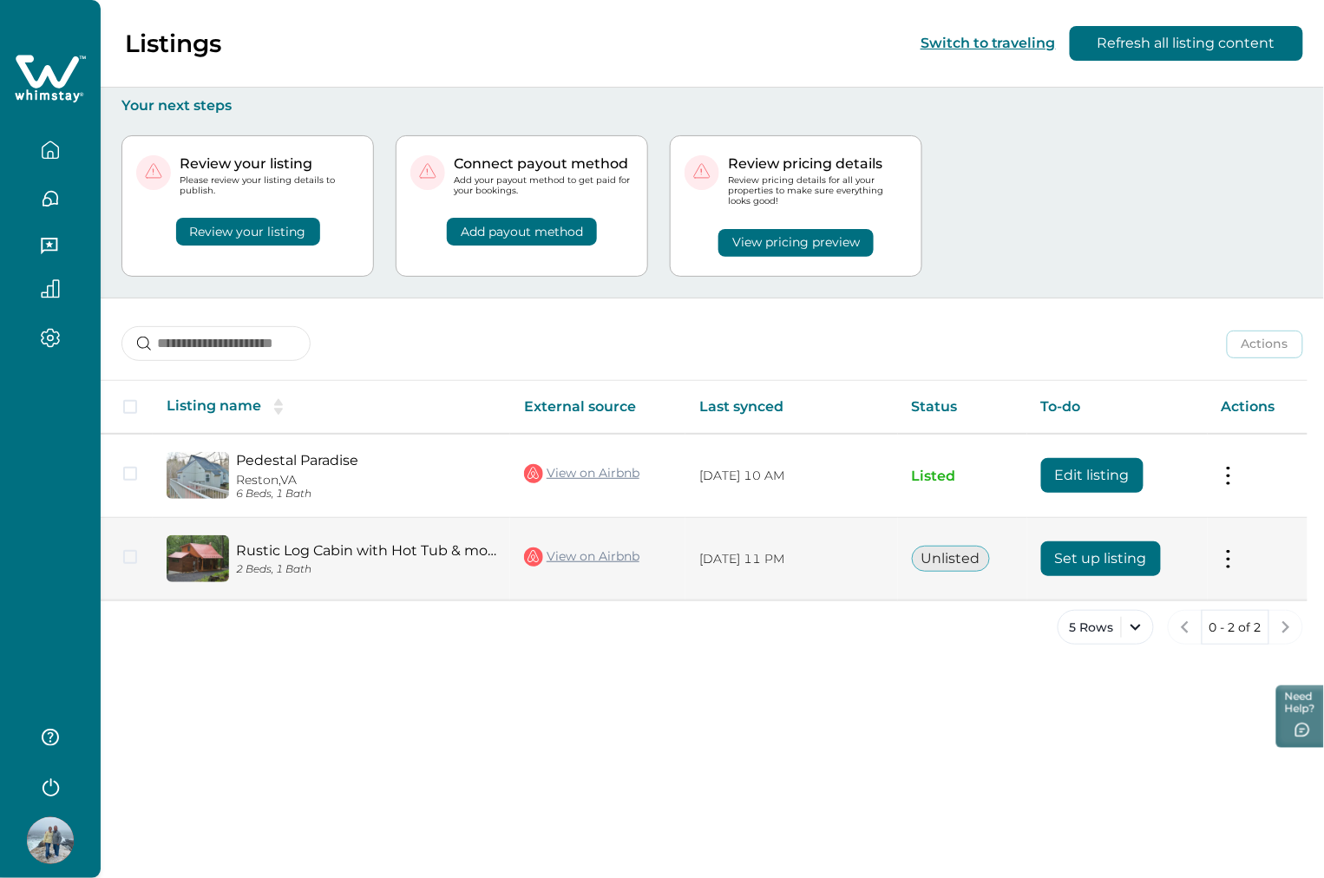
click at [1135, 566] on button "Set up listing" at bounding box center [1101, 558] width 120 height 35
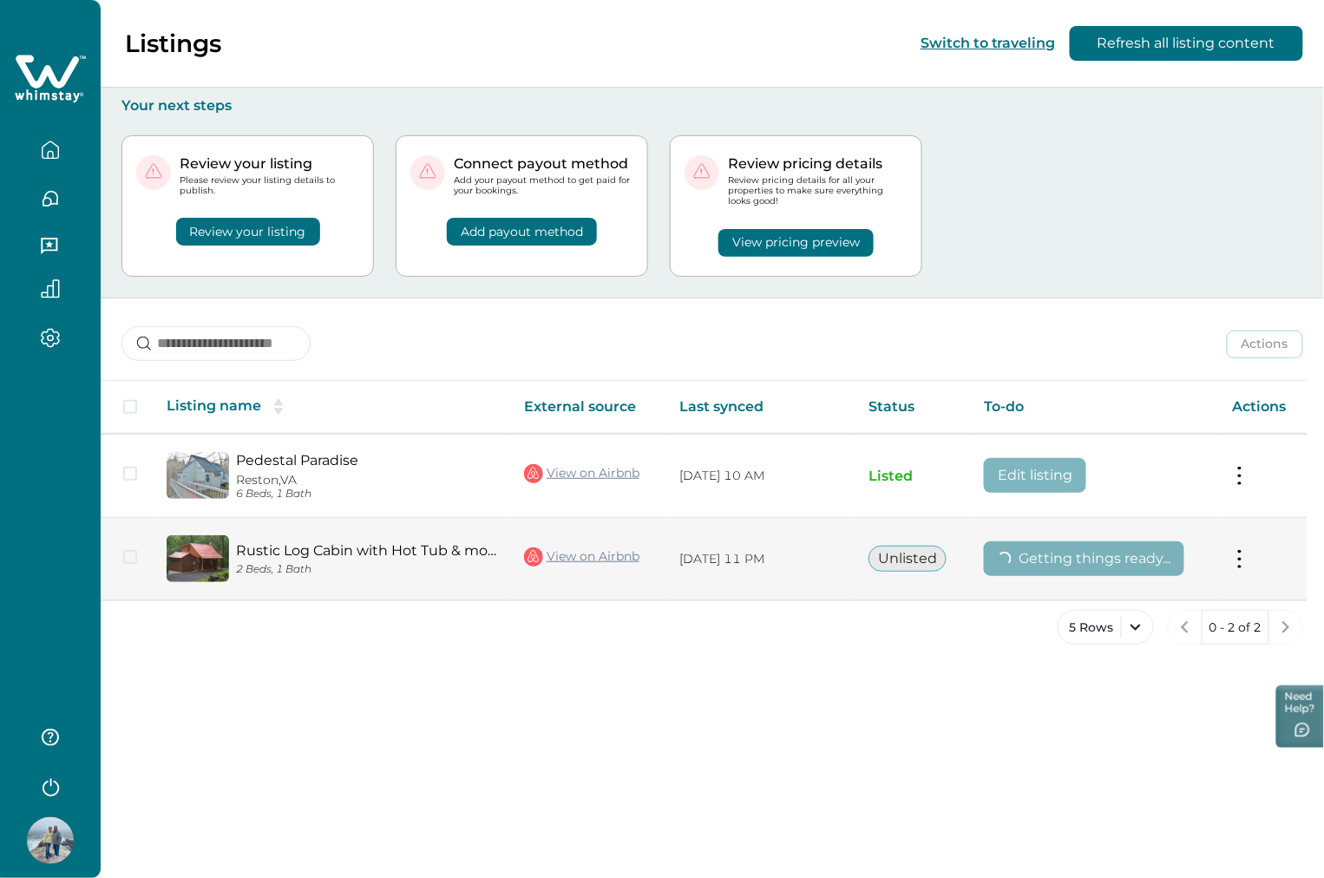
click at [571, 552] on link "View on Airbnb" at bounding box center [581, 557] width 115 height 23
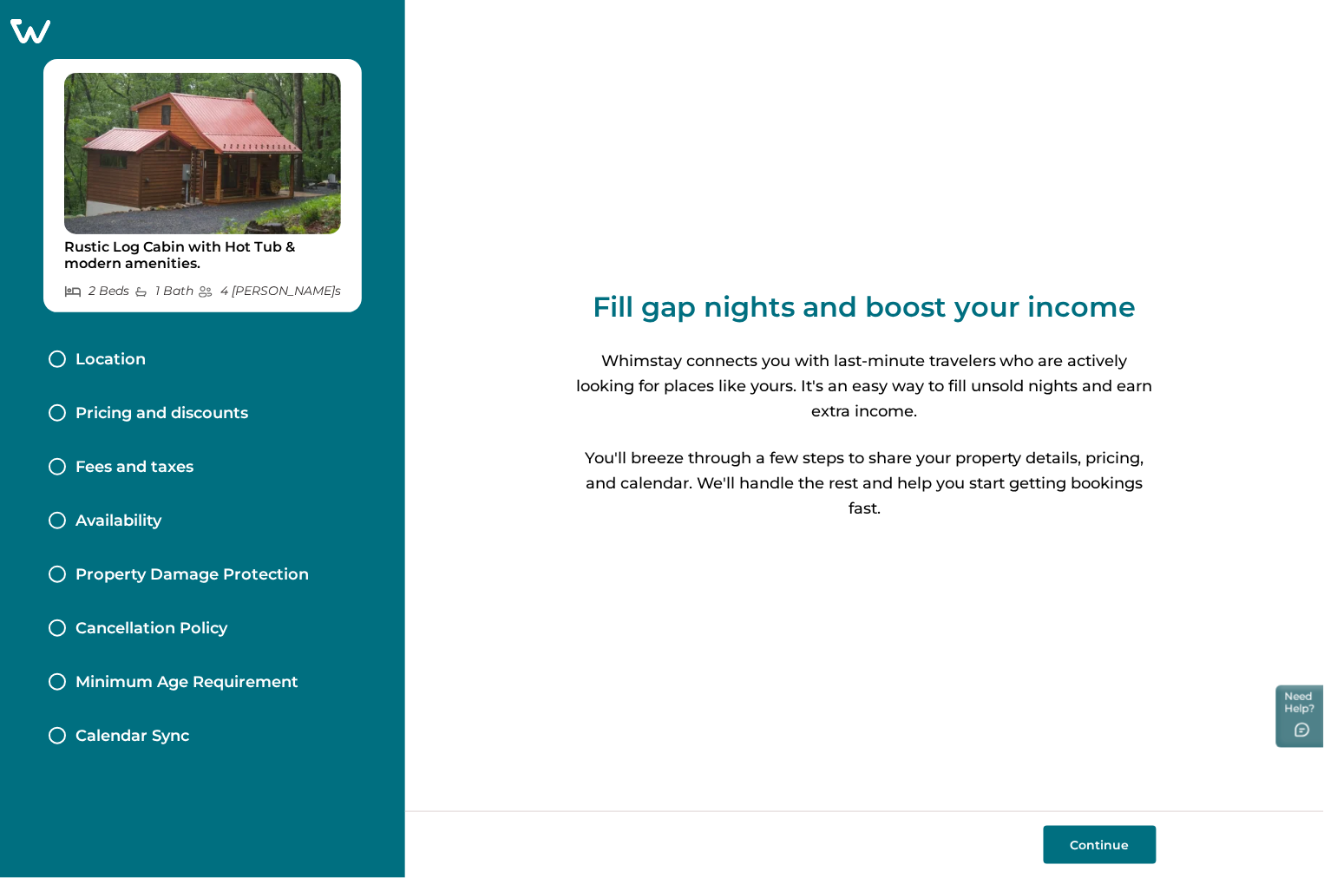
click at [10, 24] on icon at bounding box center [30, 30] width 43 height 27
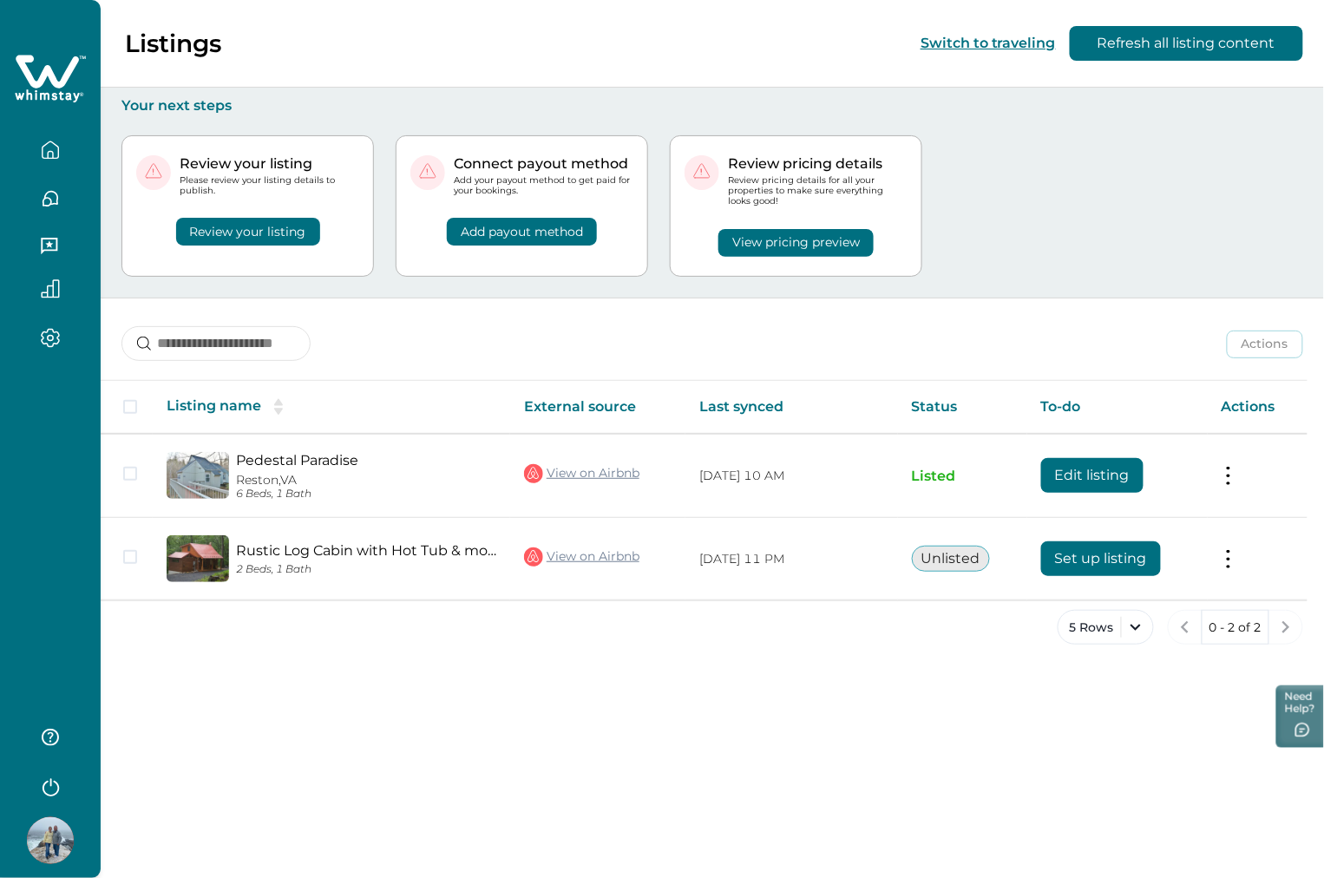
click at [948, 659] on div "5 Rows 0 - 2 of 2" at bounding box center [712, 641] width 1223 height 62
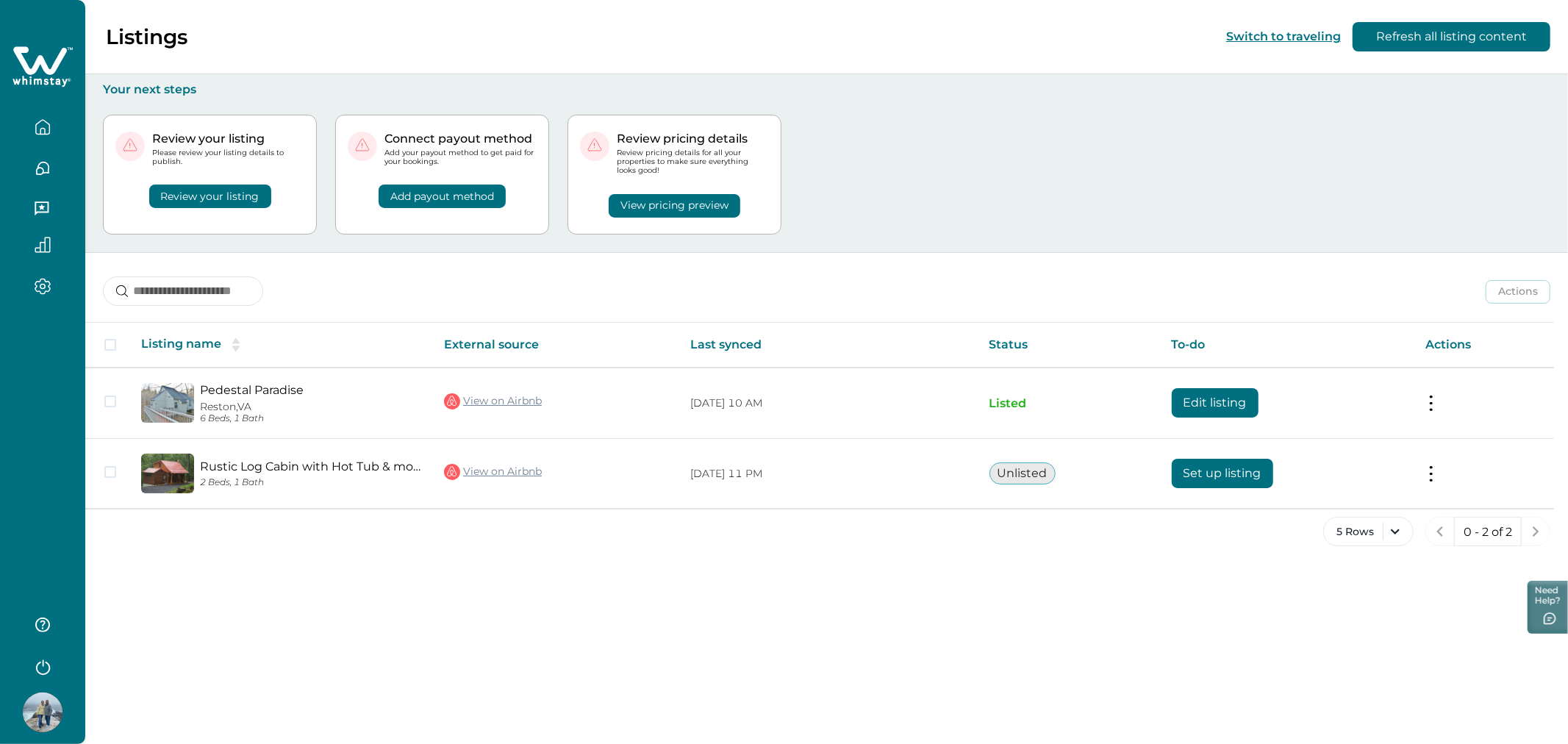
click at [1057, 175] on div "Review your listing Please review your listing details to publish. Review your …" at bounding box center [826, 175] width 1448 height 155
click at [85, 655] on div at bounding box center [42, 671] width 86 height 146
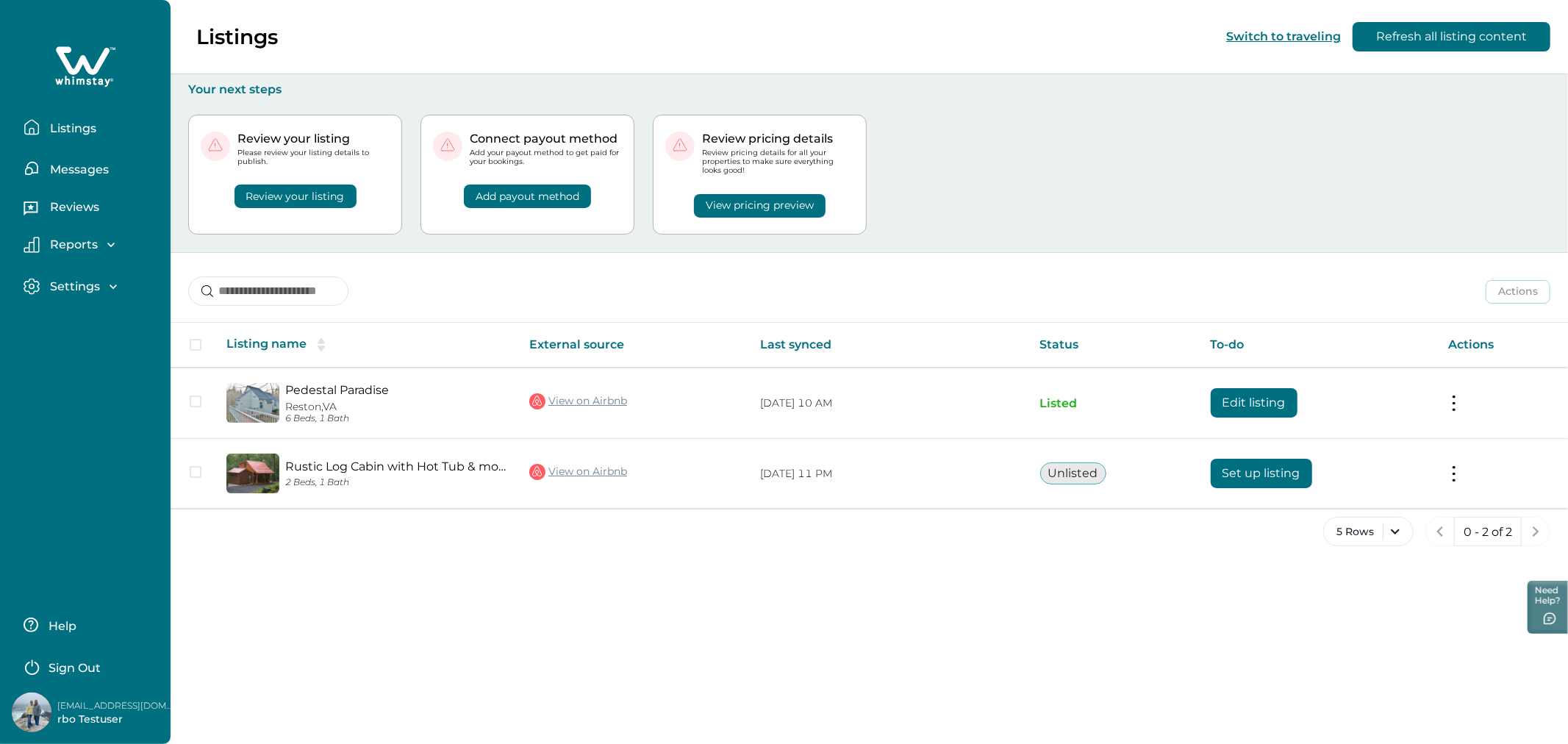
click at [79, 663] on p "Sign Out" at bounding box center [75, 668] width 53 height 14
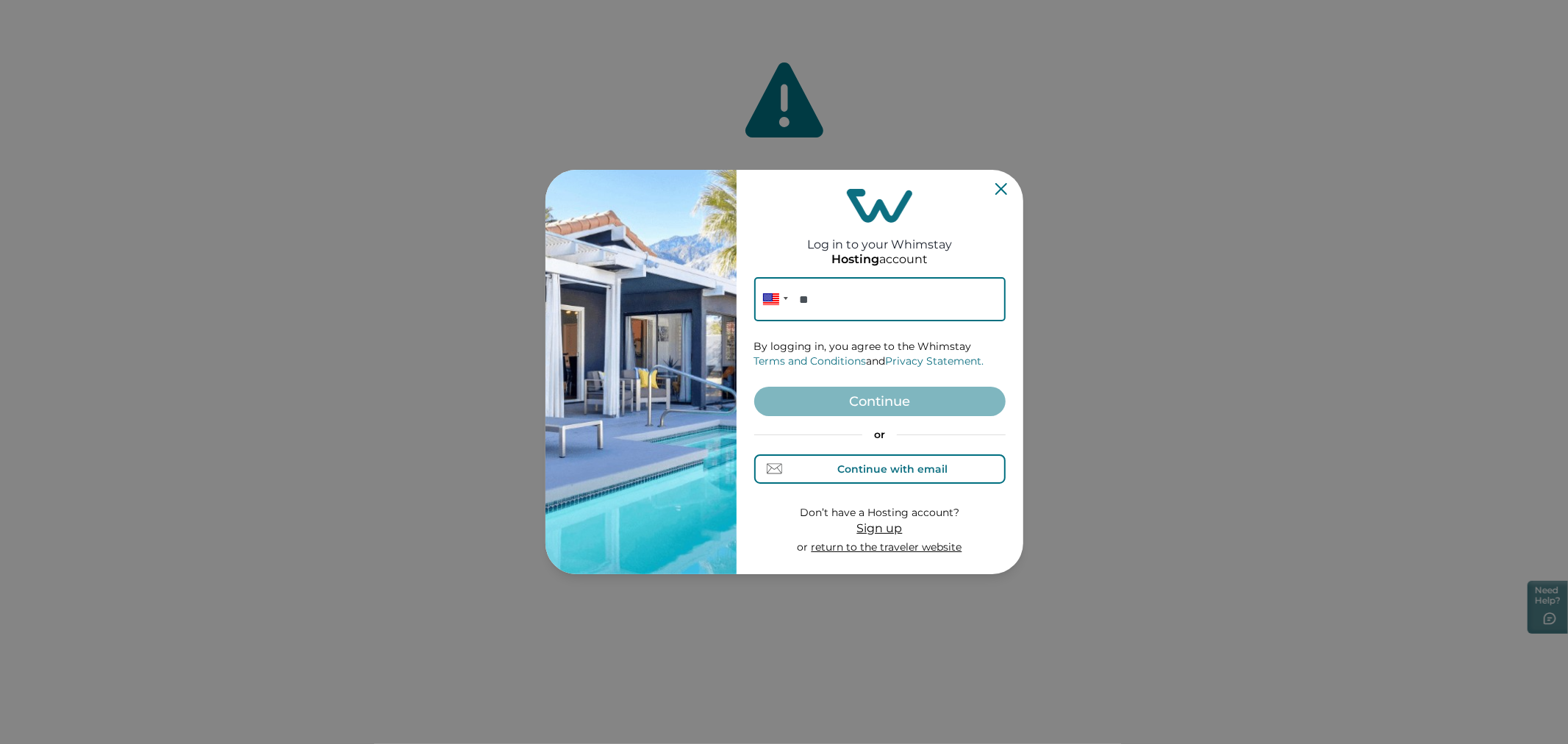
click at [796, 473] on button "Continue with email" at bounding box center [880, 469] width 252 height 30
click at [857, 304] on input at bounding box center [880, 299] width 252 height 44
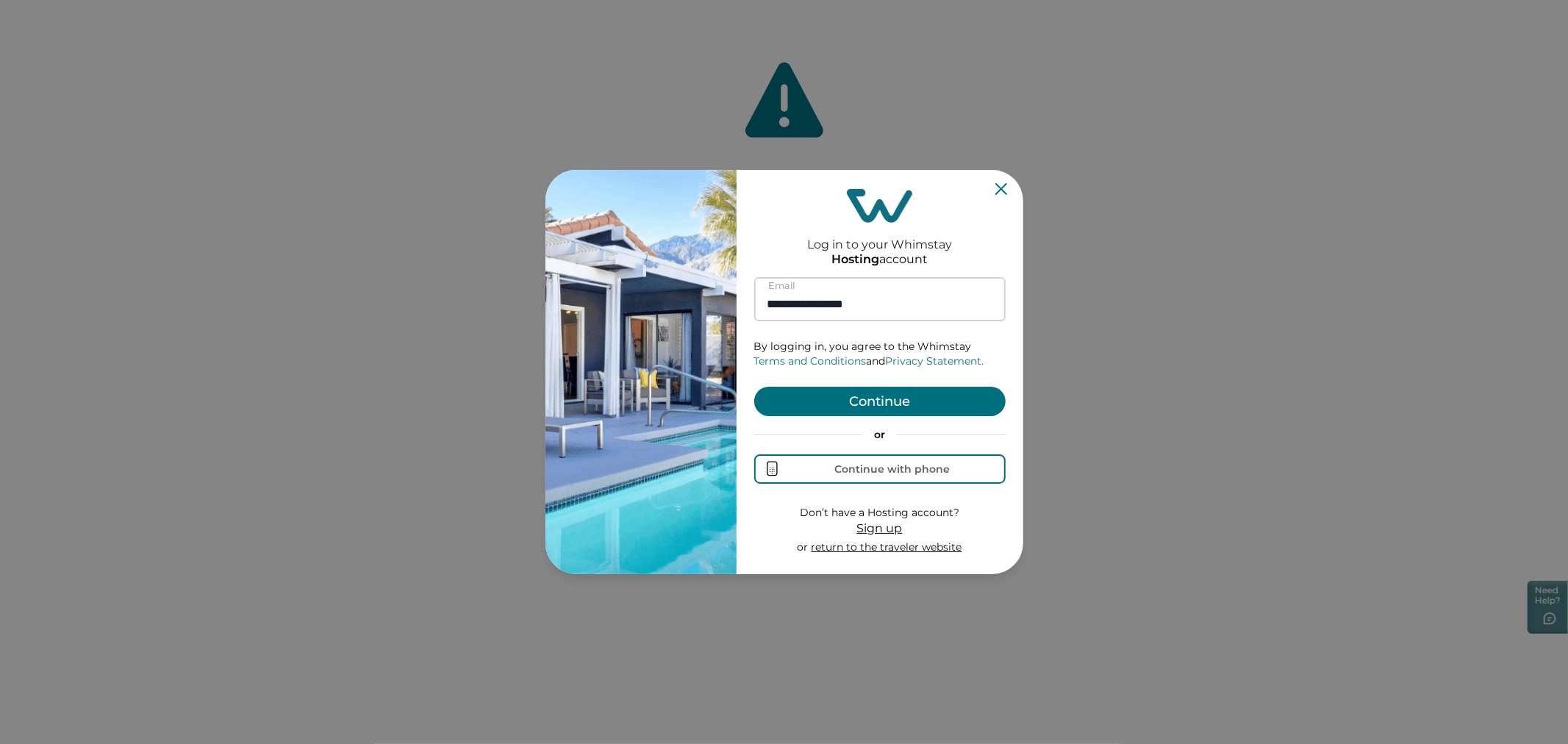
type input "**********"
click at [754, 386] on button "Continue" at bounding box center [880, 401] width 252 height 30
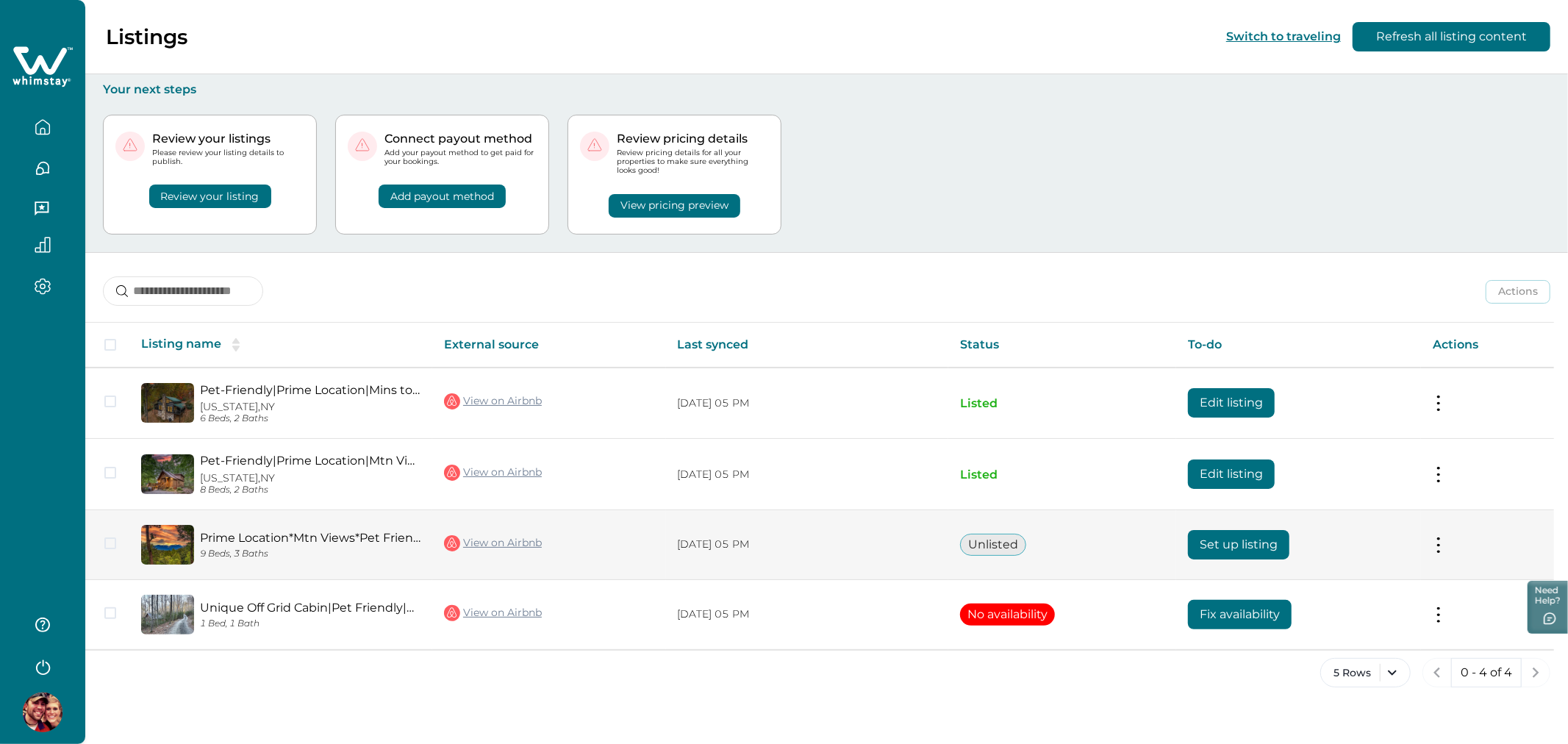
click at [1233, 534] on button "Set up listing" at bounding box center [1239, 544] width 102 height 30
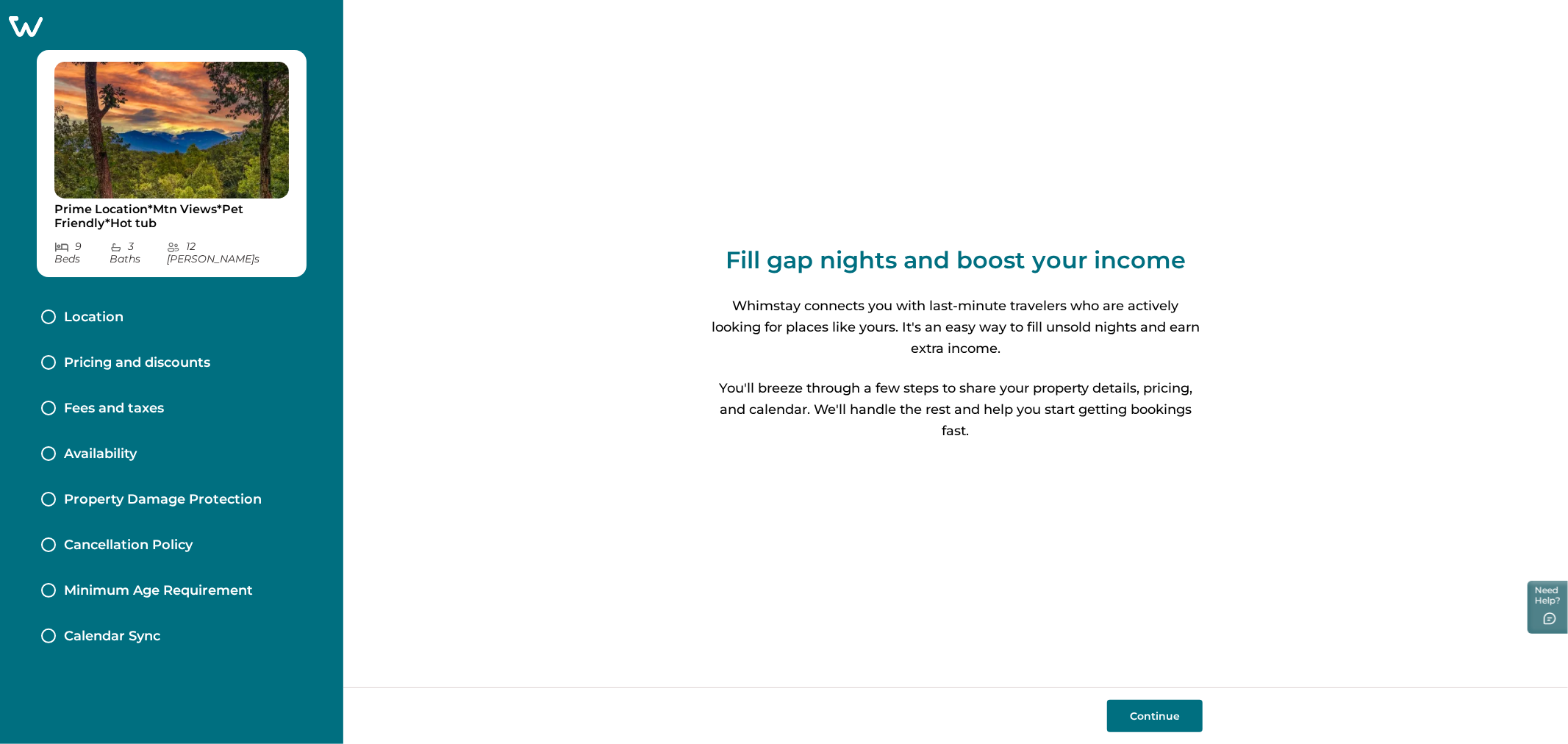
click at [25, 25] on icon at bounding box center [25, 26] width 34 height 20
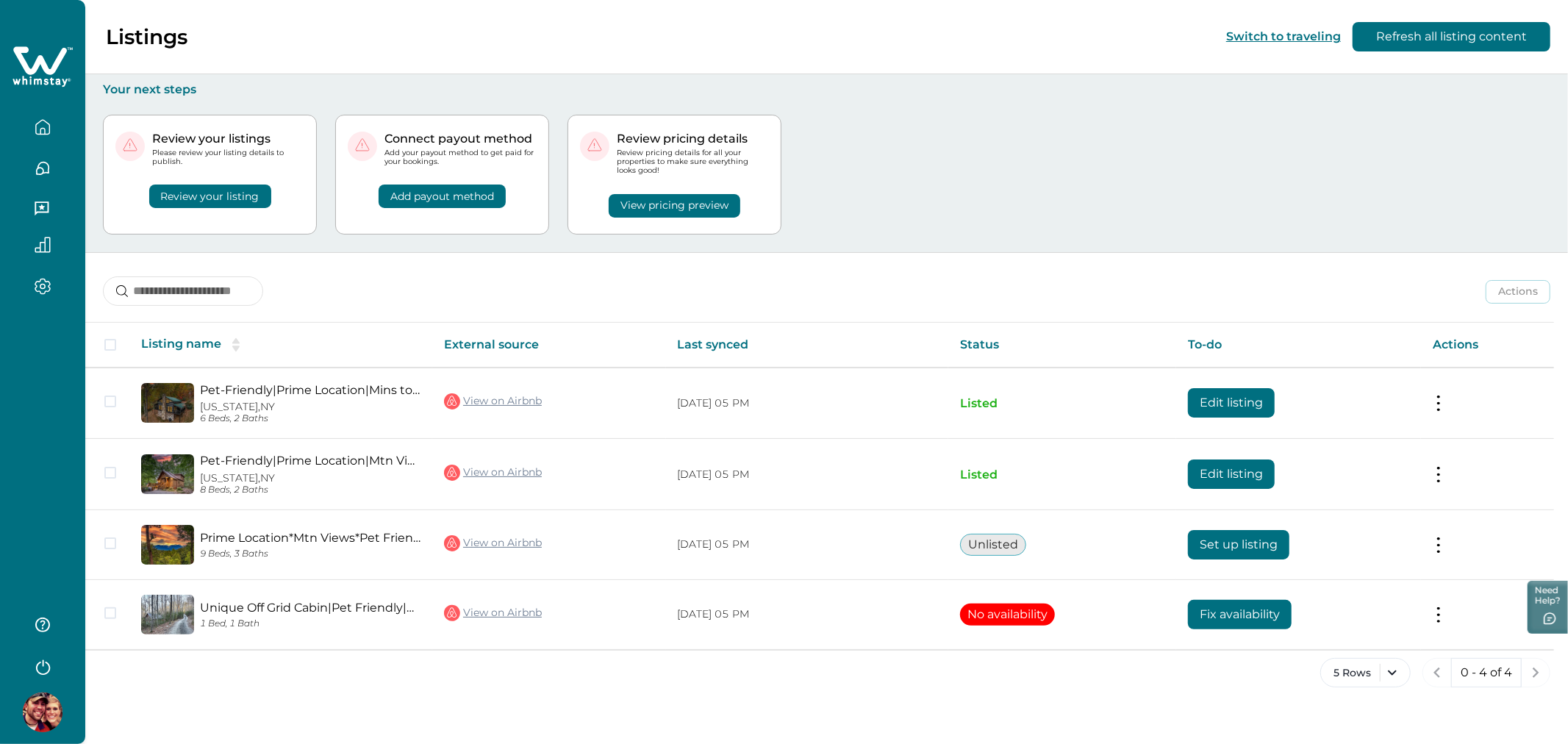
click at [971, 250] on div "Review your listings Please review your listing details to publish. Review your…" at bounding box center [826, 175] width 1448 height 155
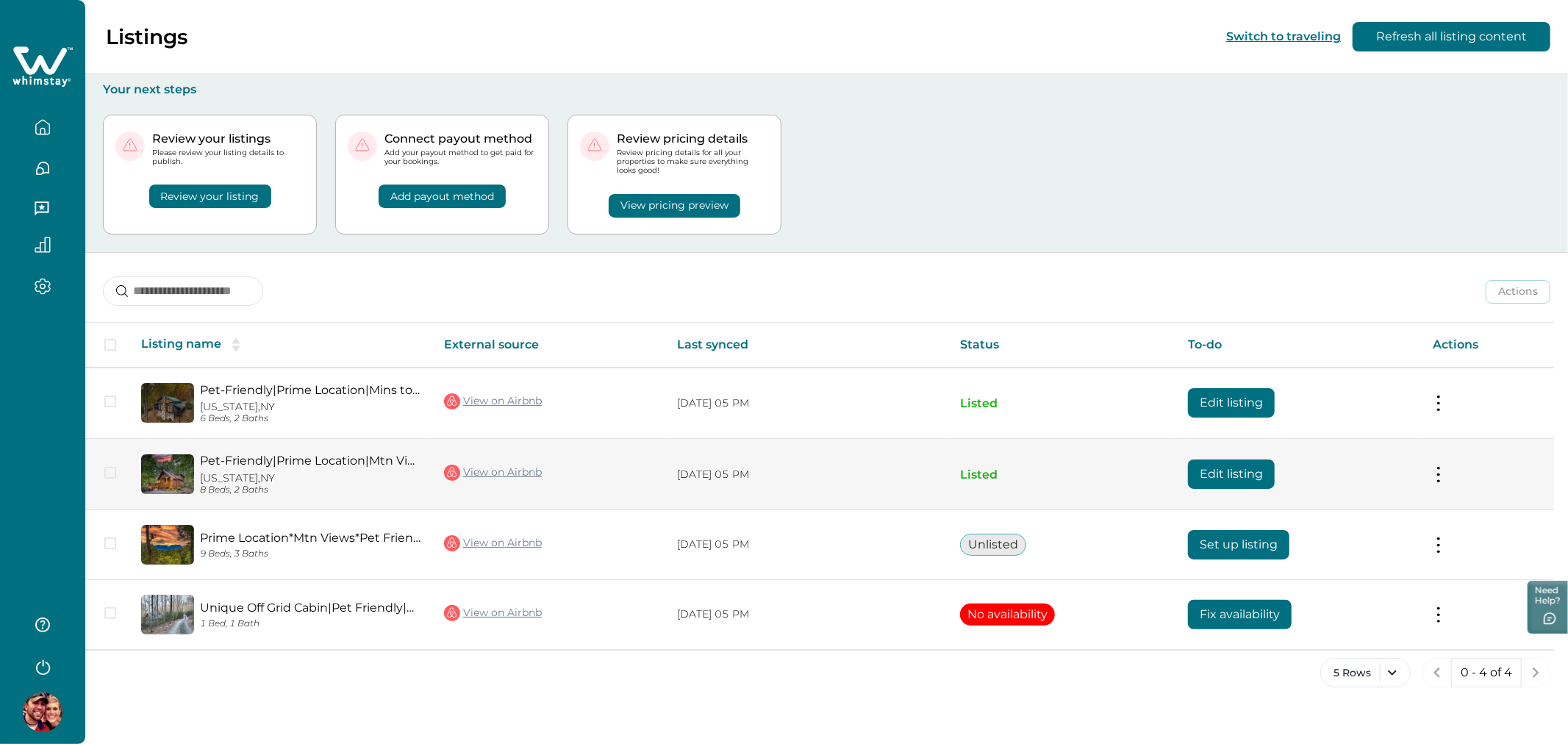
click at [1229, 480] on button "Edit listing" at bounding box center [1232, 474] width 86 height 30
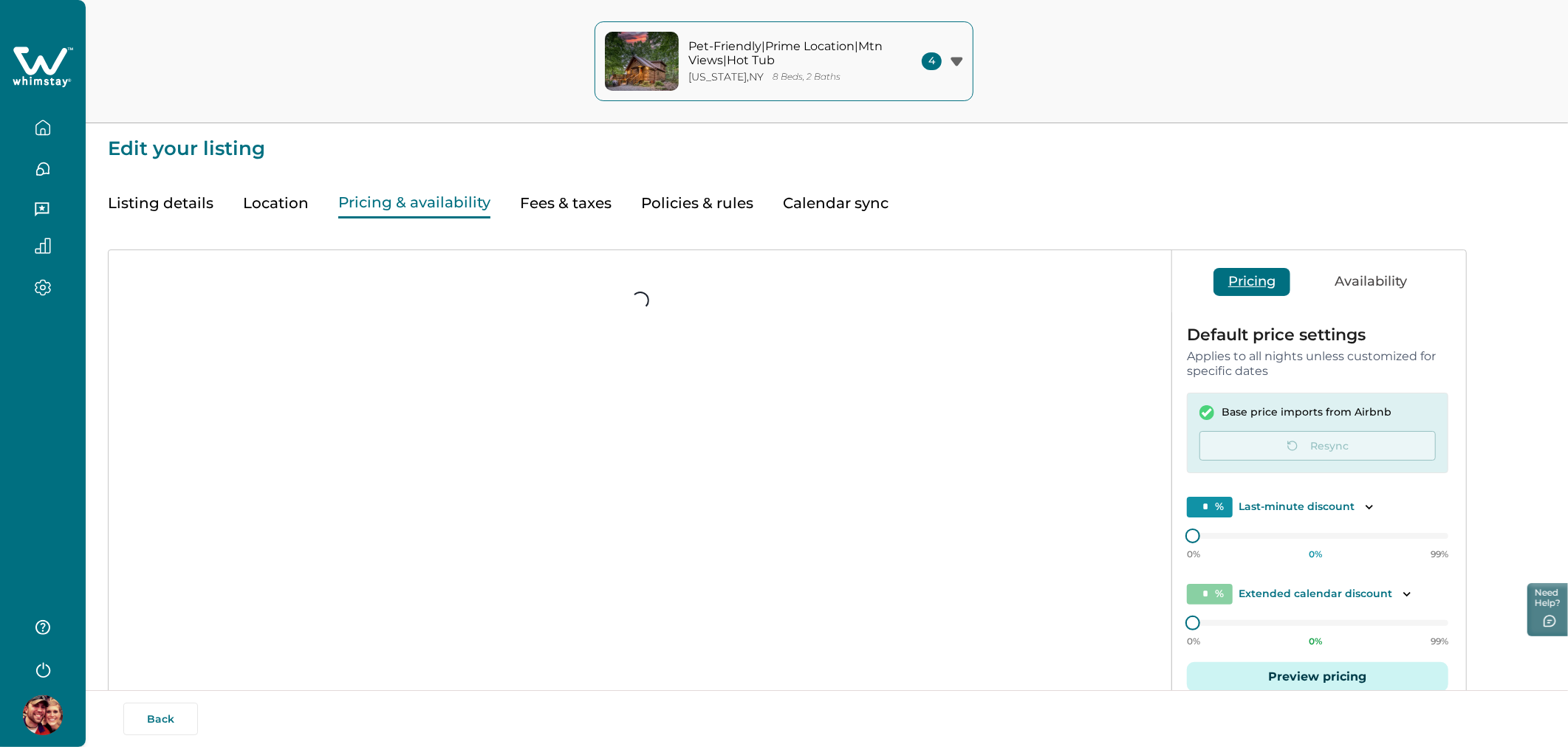
click at [469, 203] on button "Pricing & availability" at bounding box center [414, 203] width 152 height 31
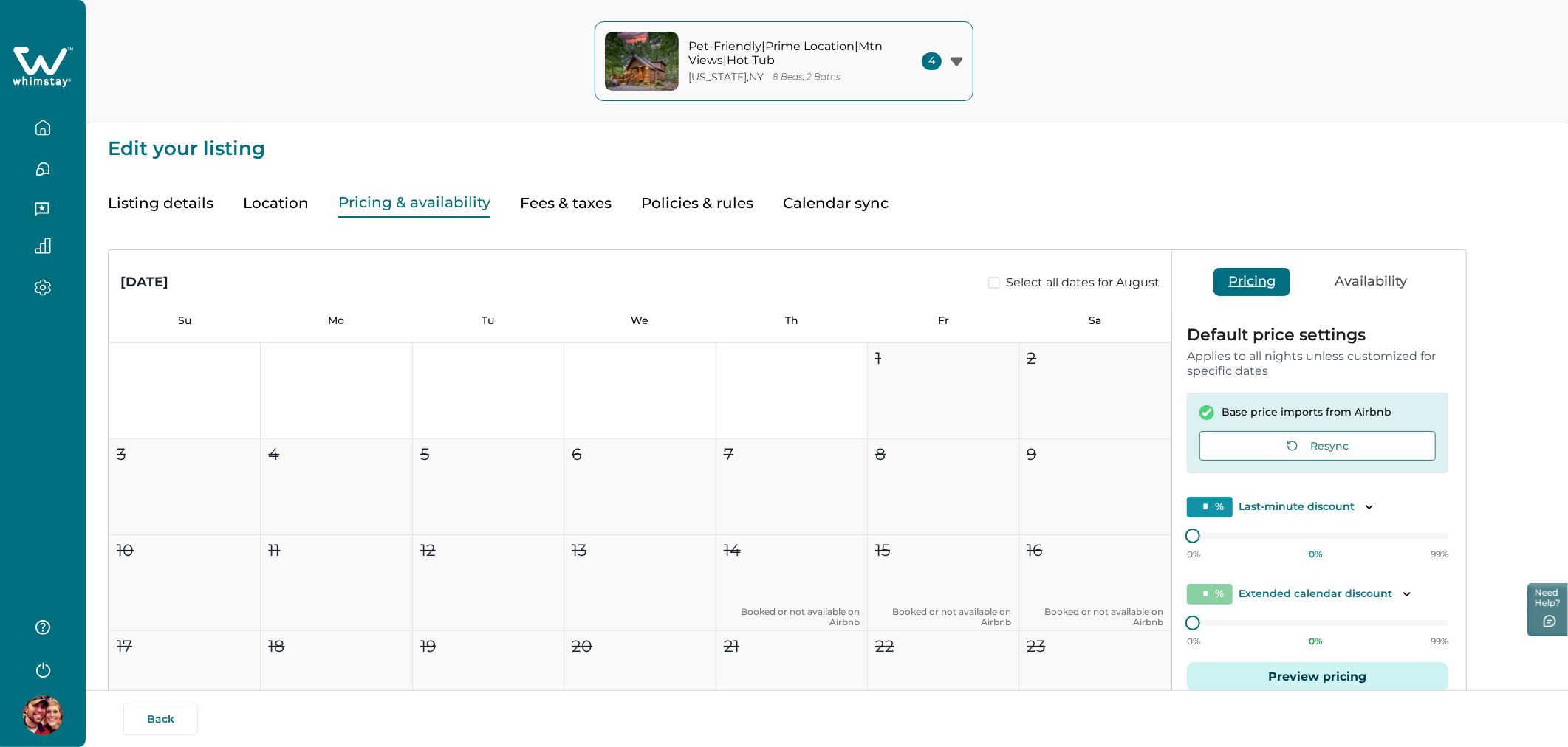
click at [600, 214] on button "Fees & taxes" at bounding box center [566, 203] width 92 height 31
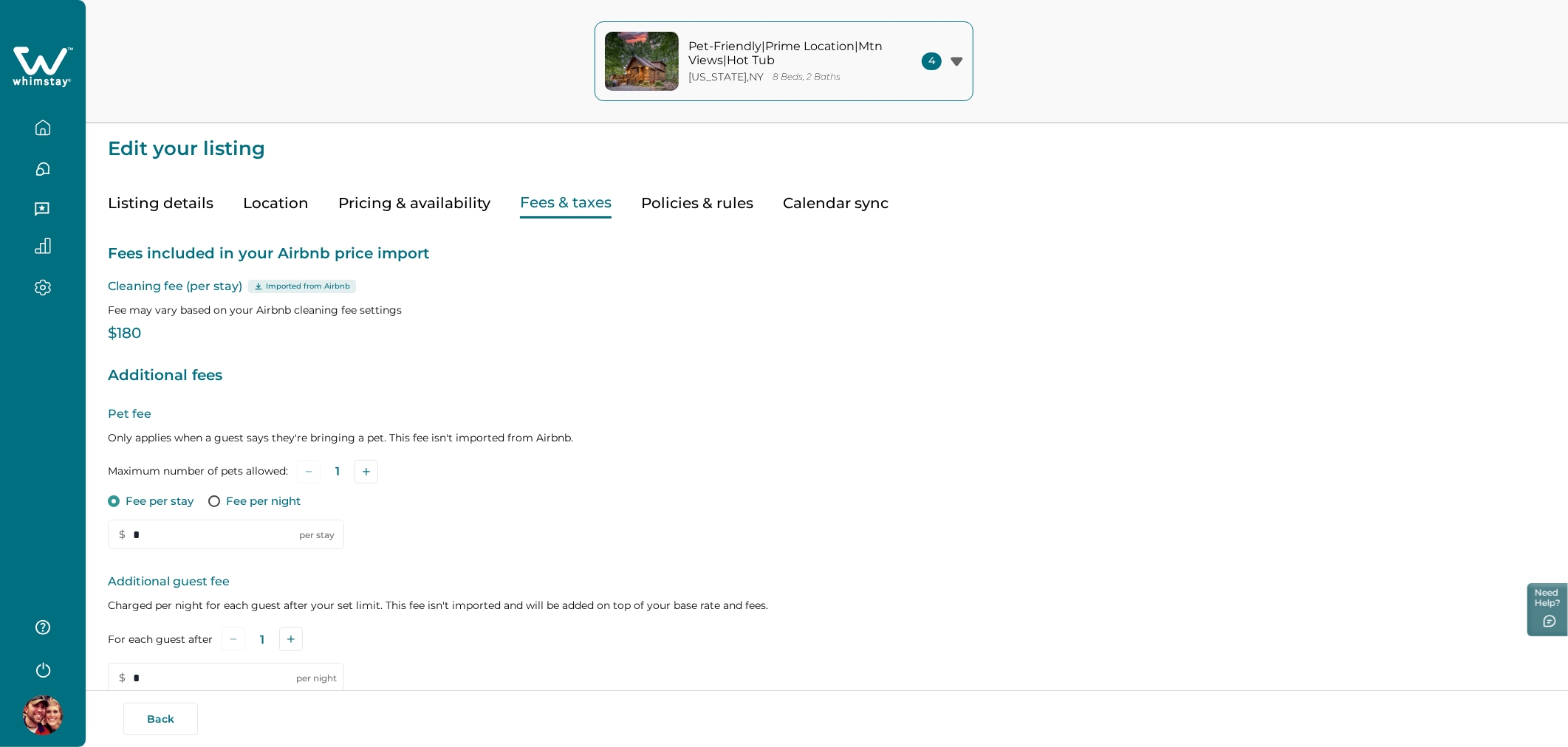
click at [47, 133] on icon "button" at bounding box center [43, 128] width 16 height 16
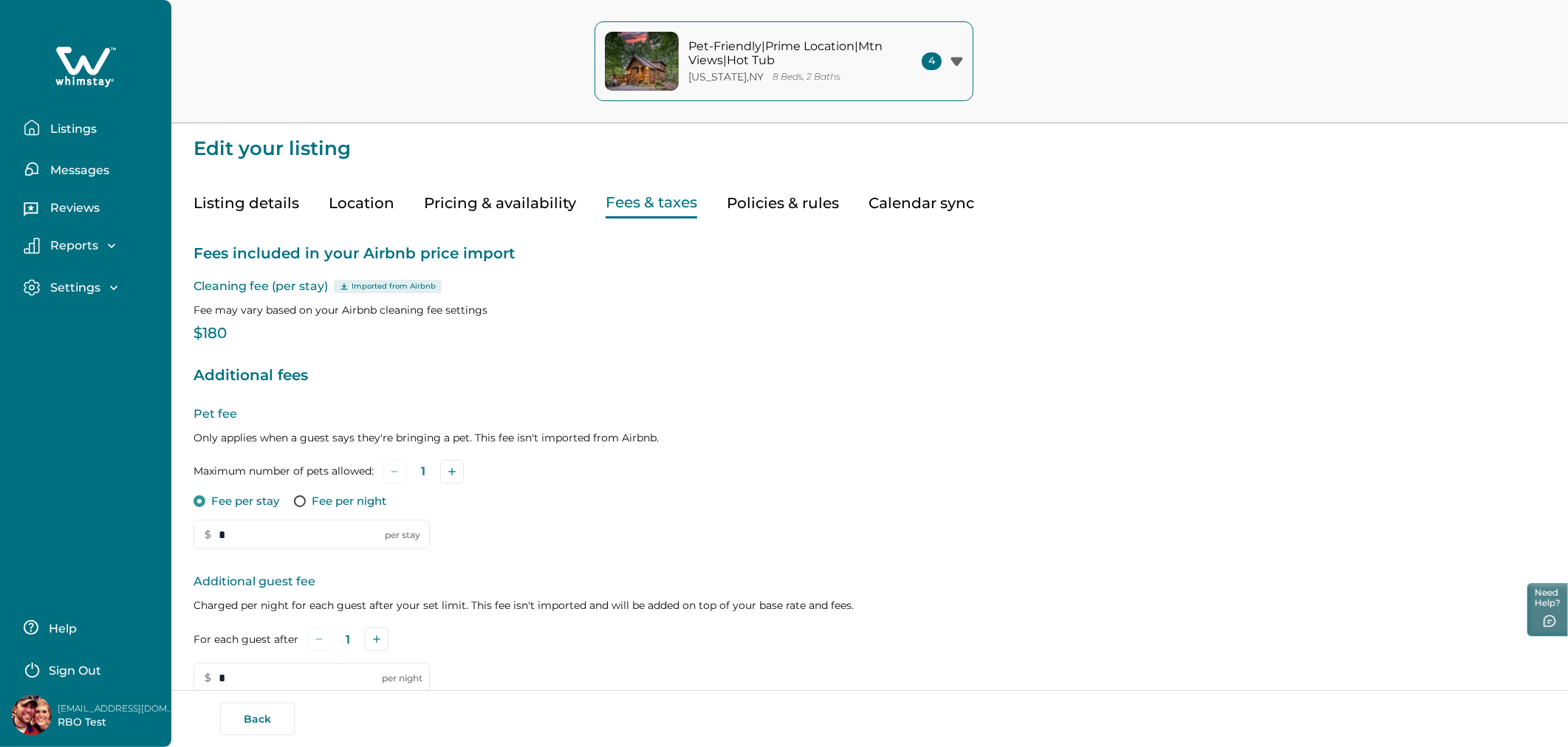
click at [72, 136] on button "Listings" at bounding box center [92, 128] width 136 height 30
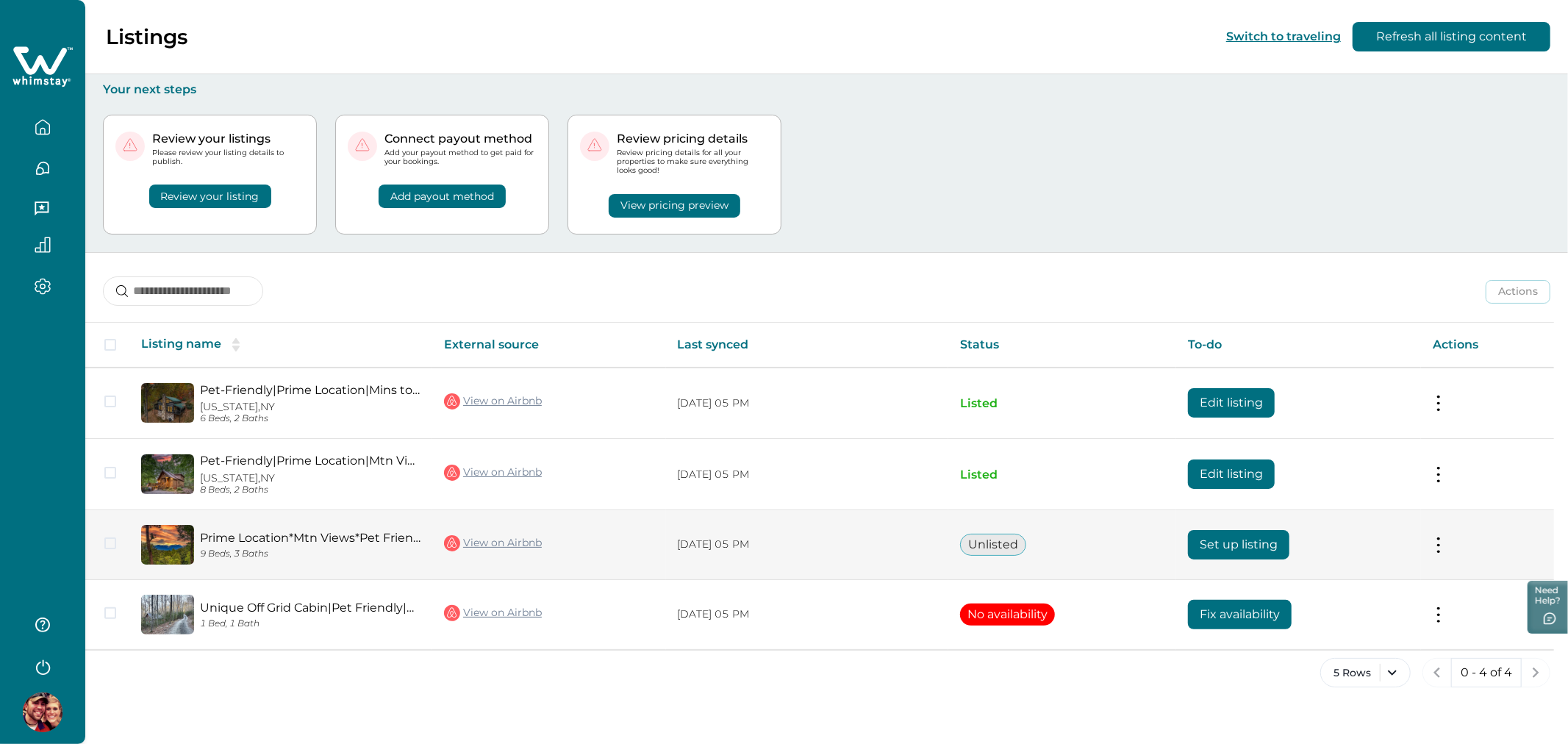
click at [1248, 532] on button "Set up listing" at bounding box center [1239, 544] width 102 height 30
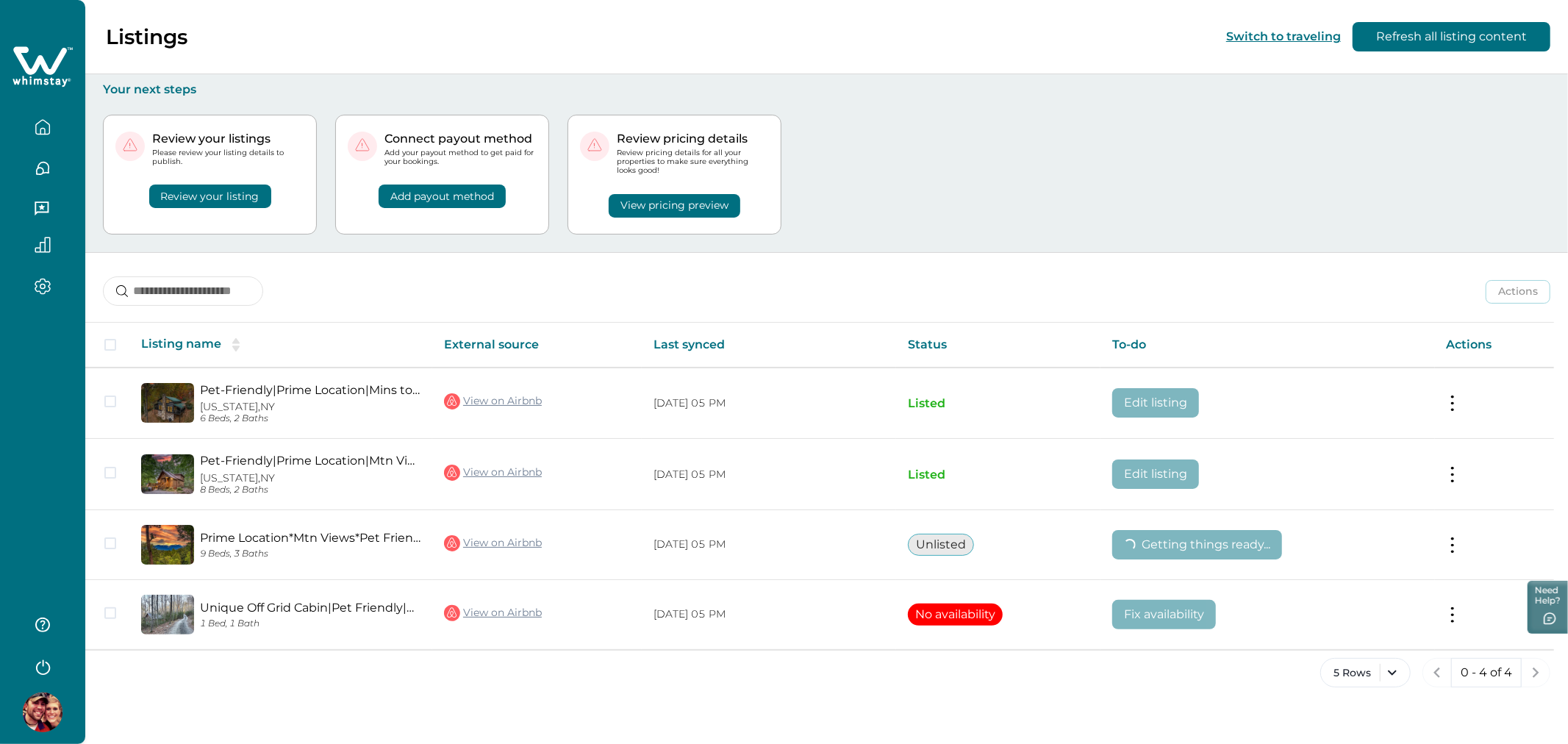
drag, startPoint x: 857, startPoint y: 208, endPoint x: 991, endPoint y: 152, distance: 145.2
click at [991, 152] on div "Review your listings Please review your listing details to publish. Review your…" at bounding box center [826, 175] width 1448 height 155
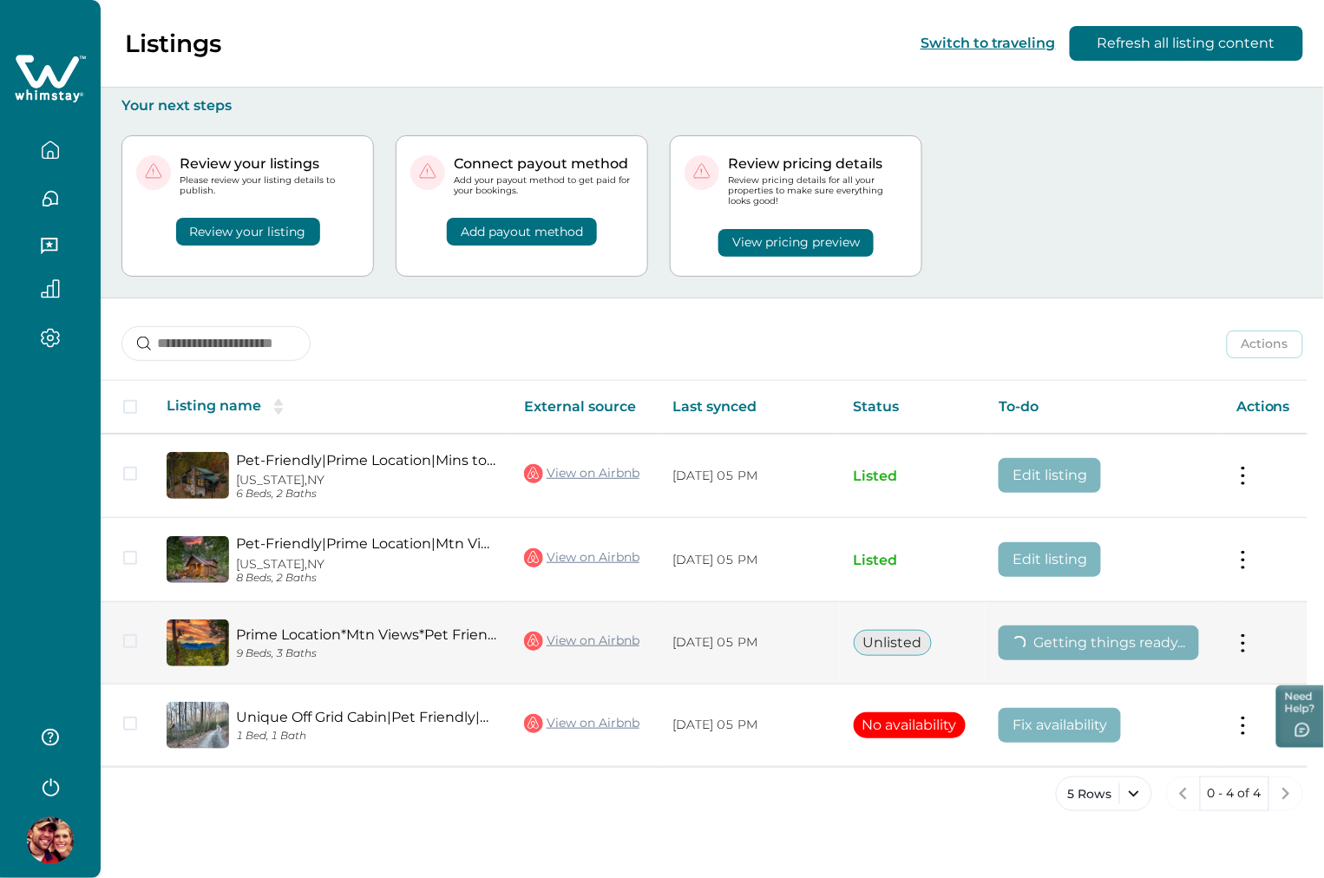
click at [620, 646] on link "View on Airbnb" at bounding box center [581, 641] width 115 height 23
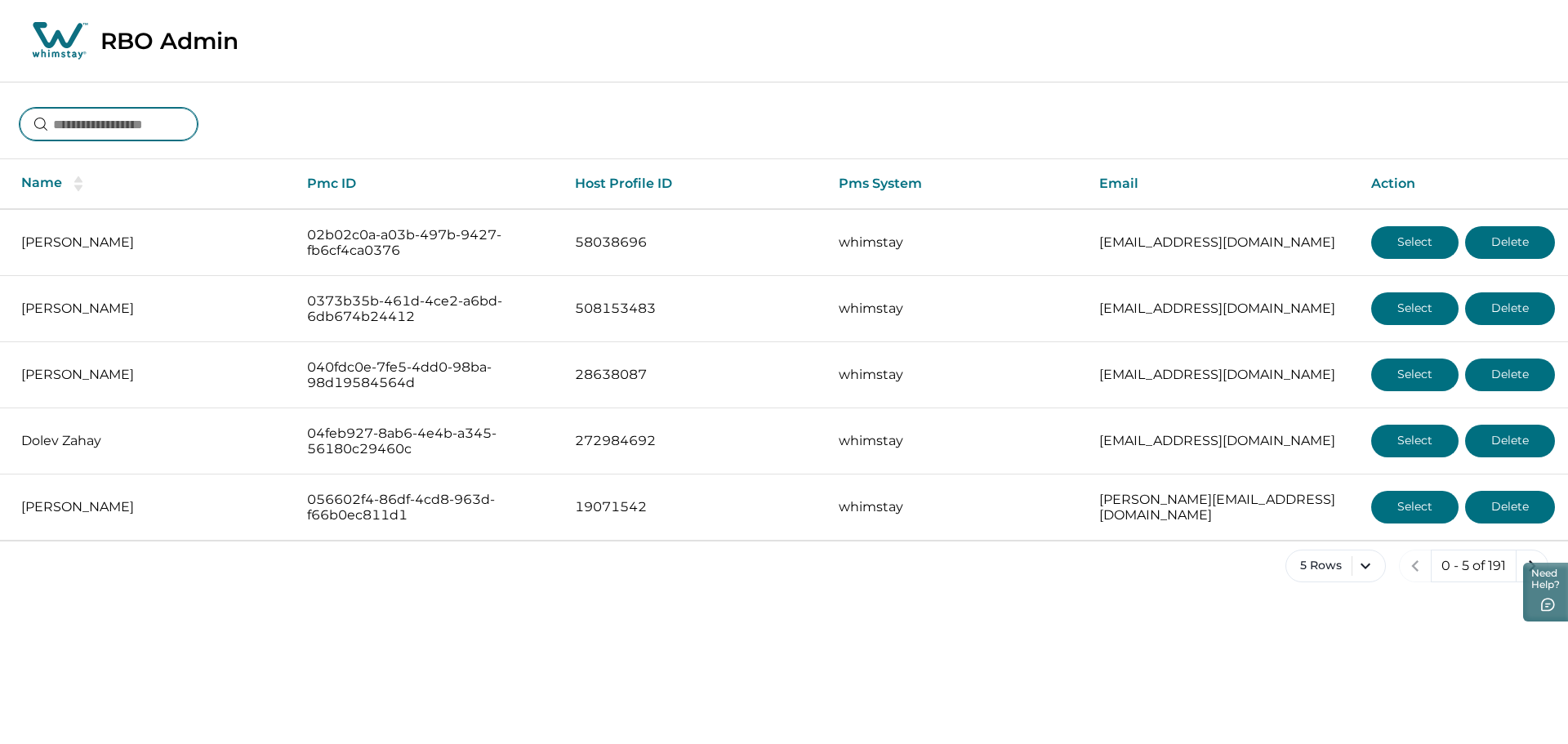
click at [134, 129] on input at bounding box center [108, 124] width 178 height 33
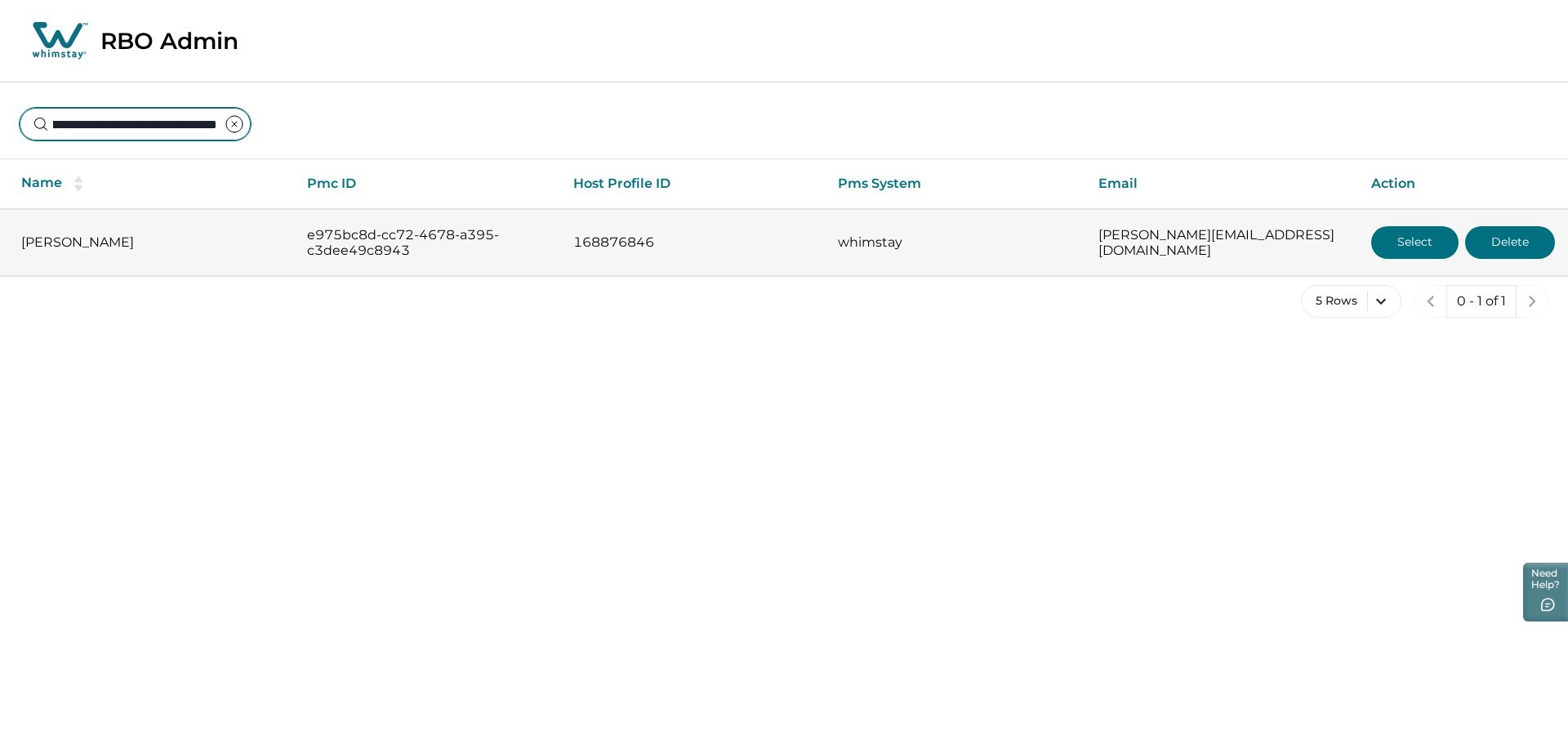
type input "**********"
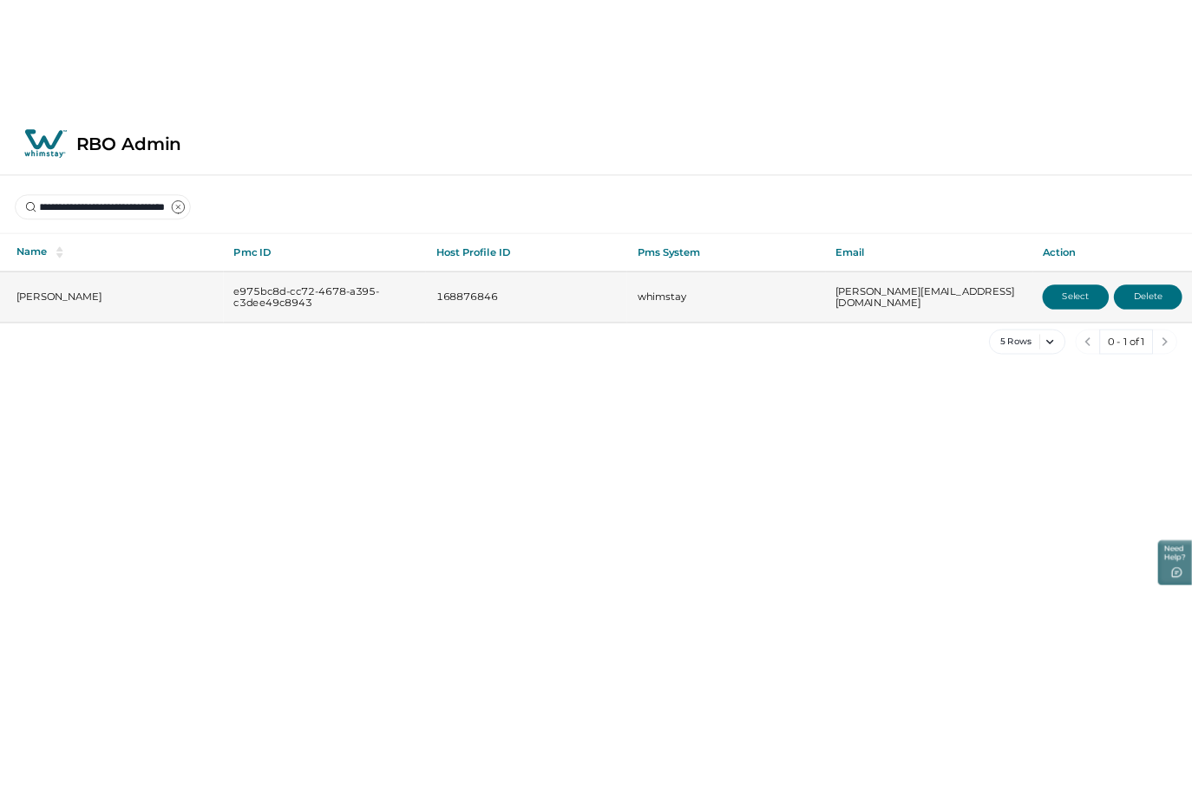
scroll to position [0, 0]
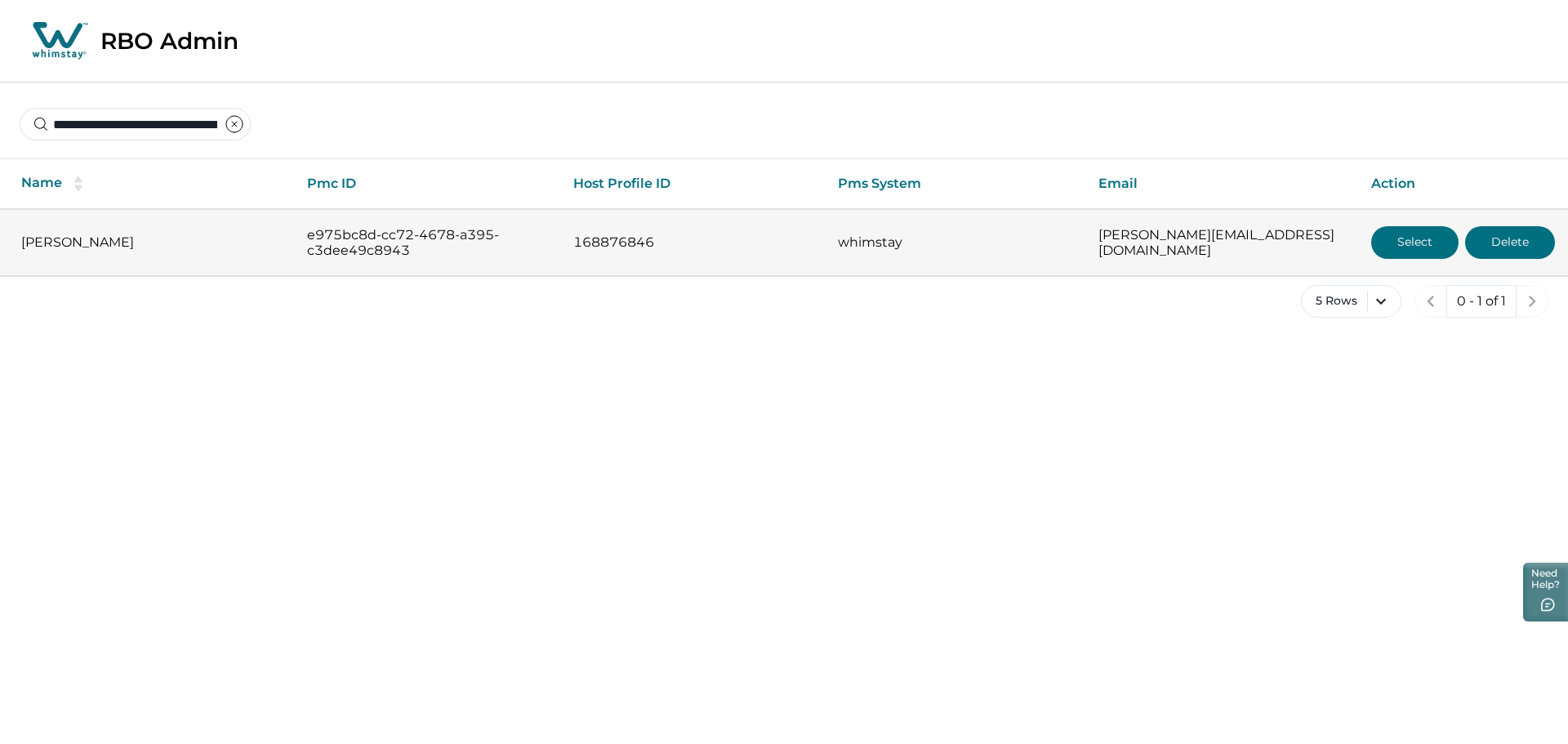
click at [1396, 244] on button "Select" at bounding box center [1414, 242] width 88 height 33
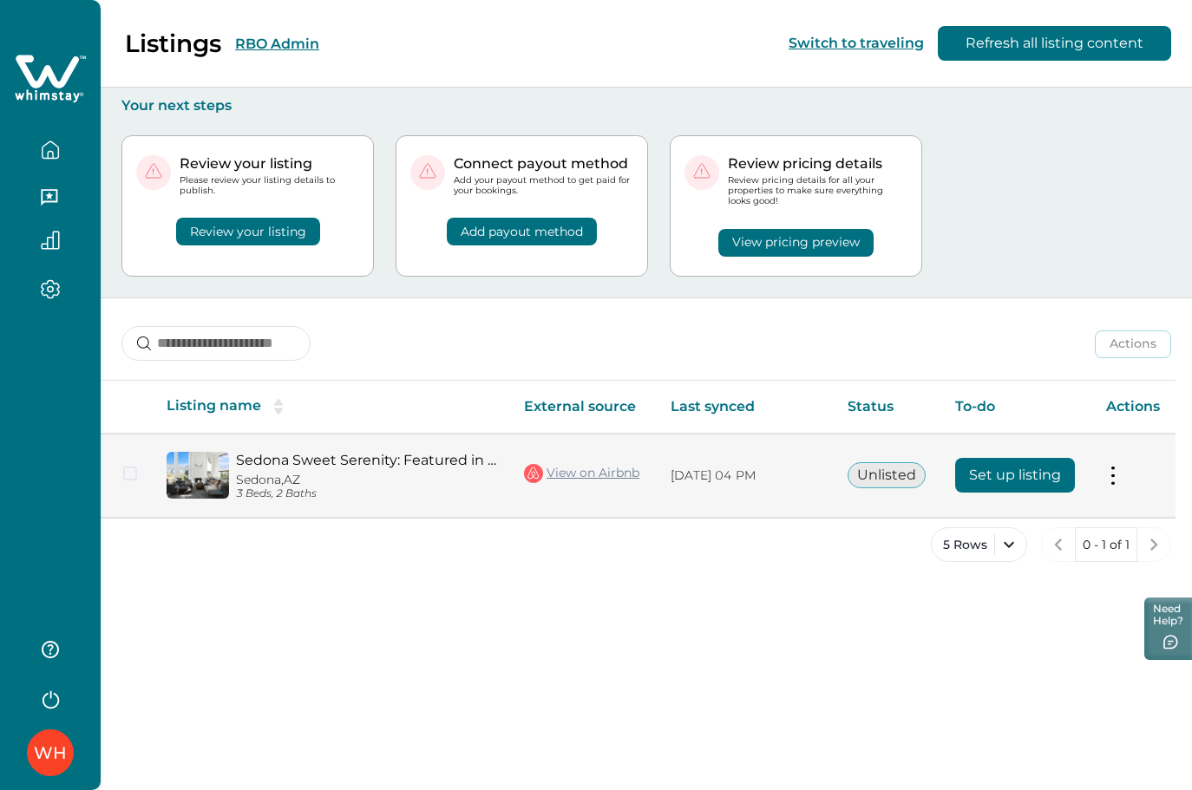
click at [1015, 461] on button "Set up listing" at bounding box center [1015, 475] width 120 height 35
click at [572, 477] on link "View on Airbnb" at bounding box center [581, 473] width 115 height 23
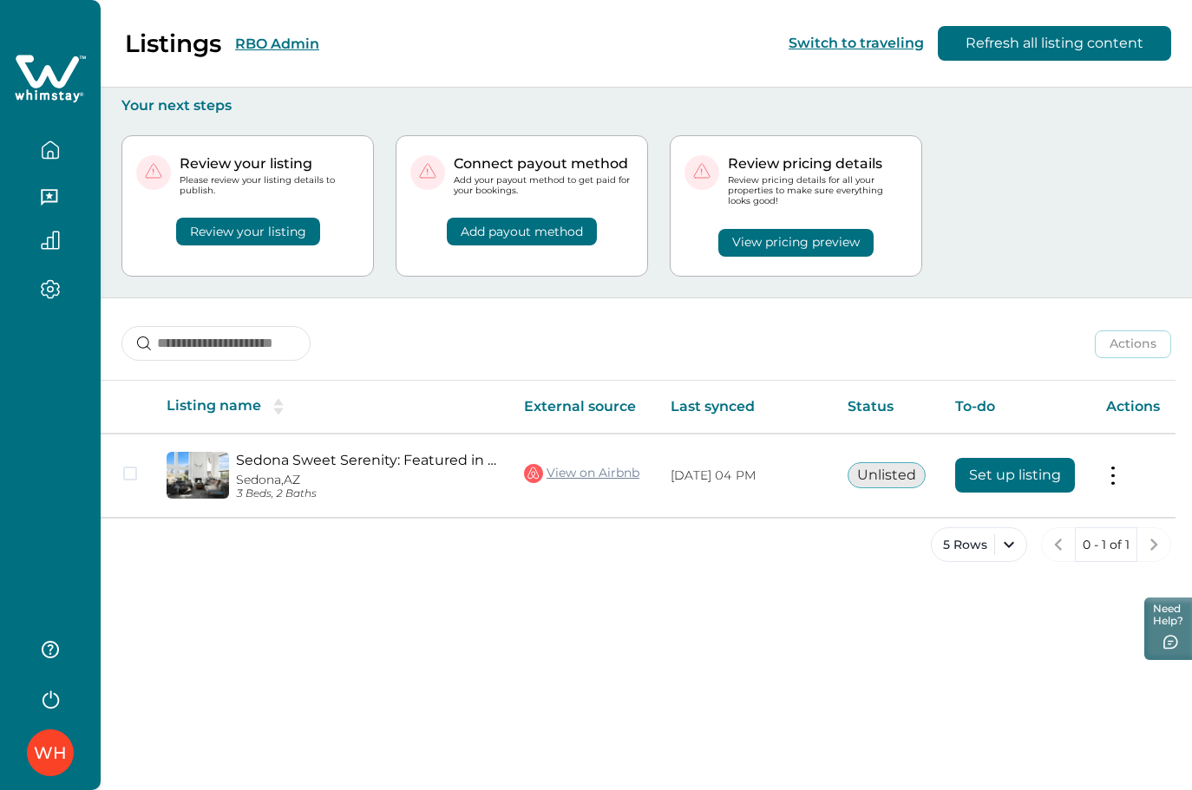
click at [274, 32] on div "Listings RBO Admin" at bounding box center [170, 43] width 298 height 29
click at [315, 49] on button "RBO Admin" at bounding box center [277, 44] width 84 height 16
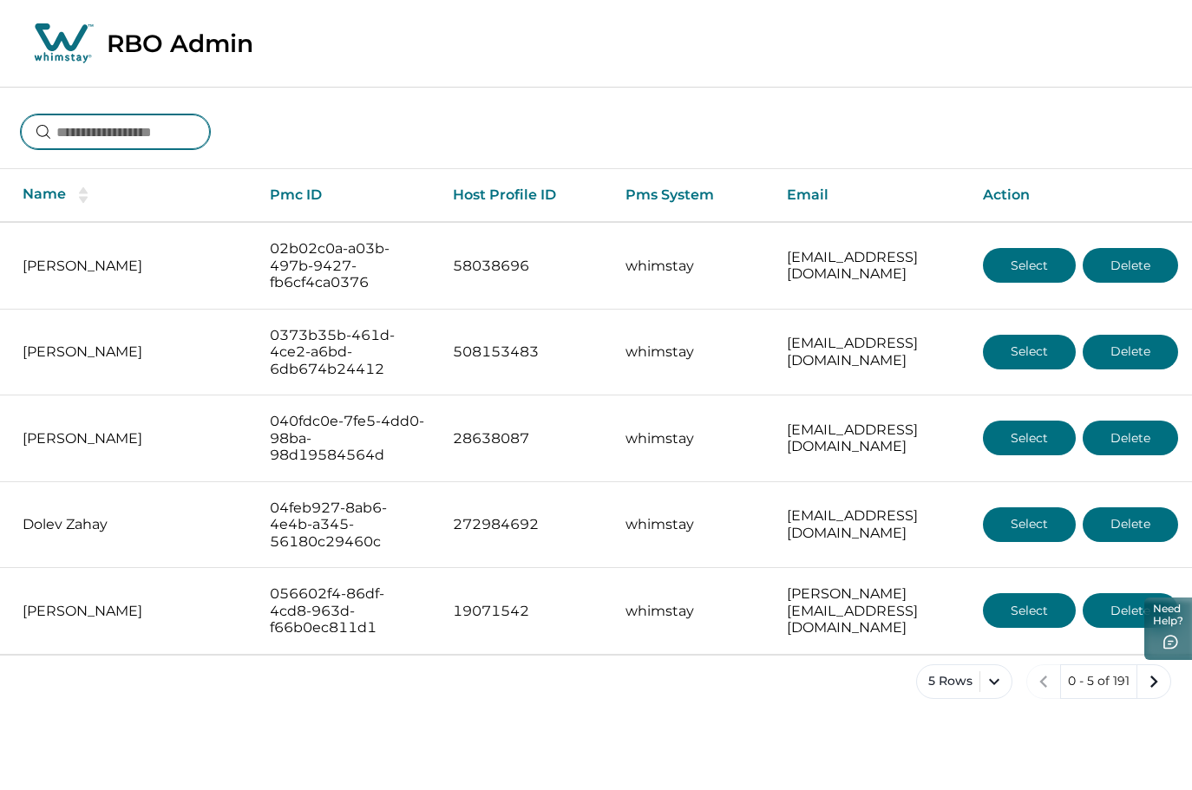
click at [162, 124] on input at bounding box center [115, 132] width 189 height 35
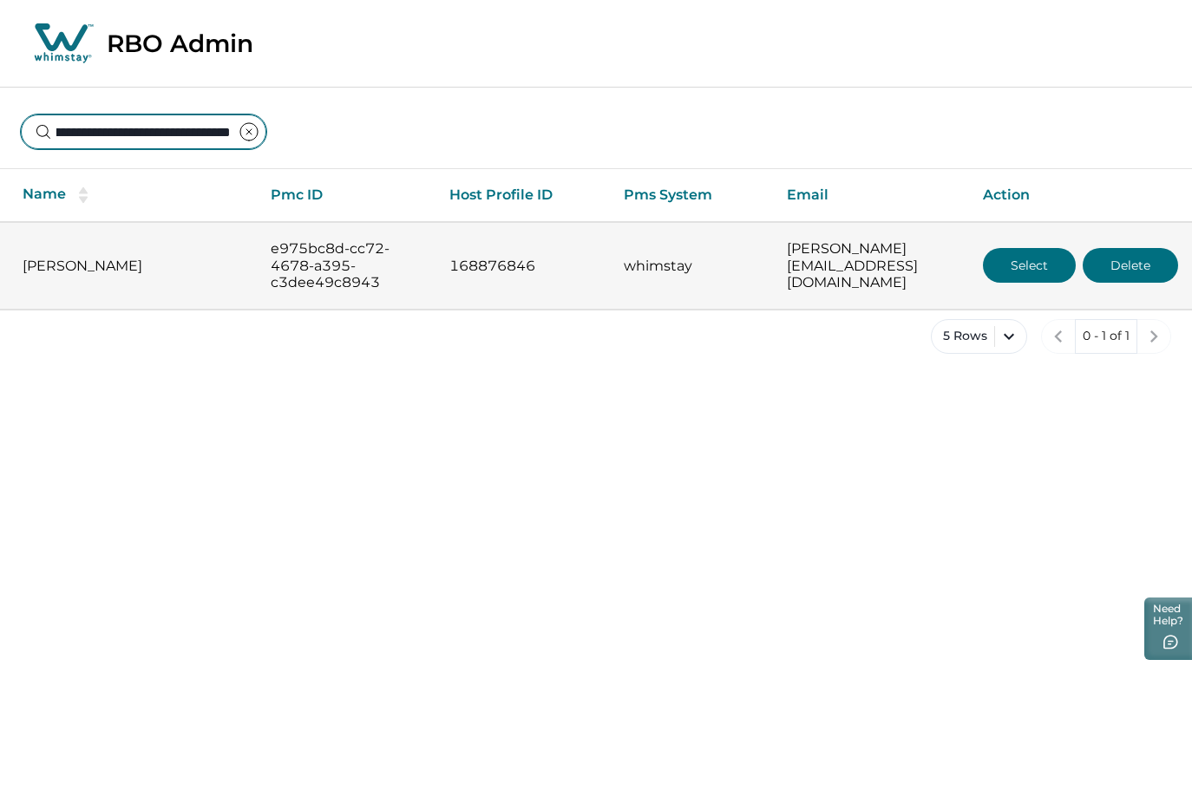
type input "**********"
click at [1037, 266] on button "Select" at bounding box center [1029, 265] width 93 height 35
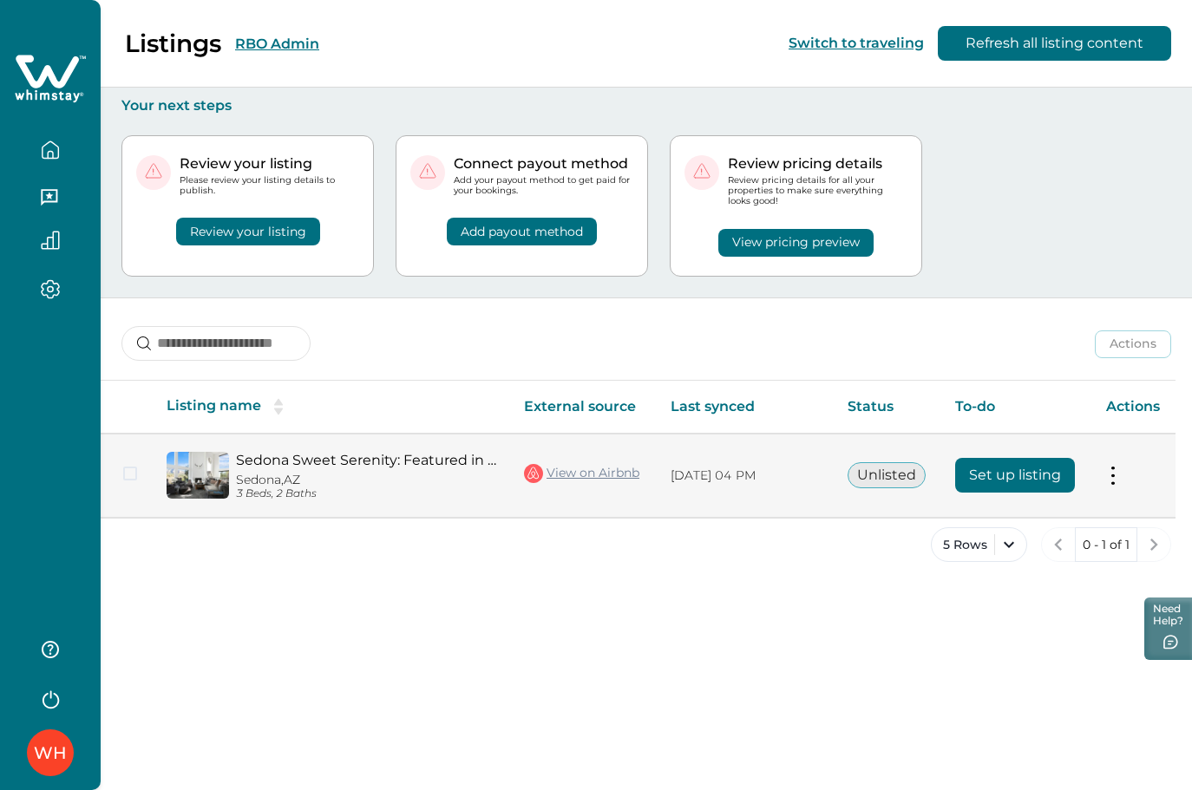
click at [1012, 460] on button "Set up listing" at bounding box center [1015, 475] width 120 height 35
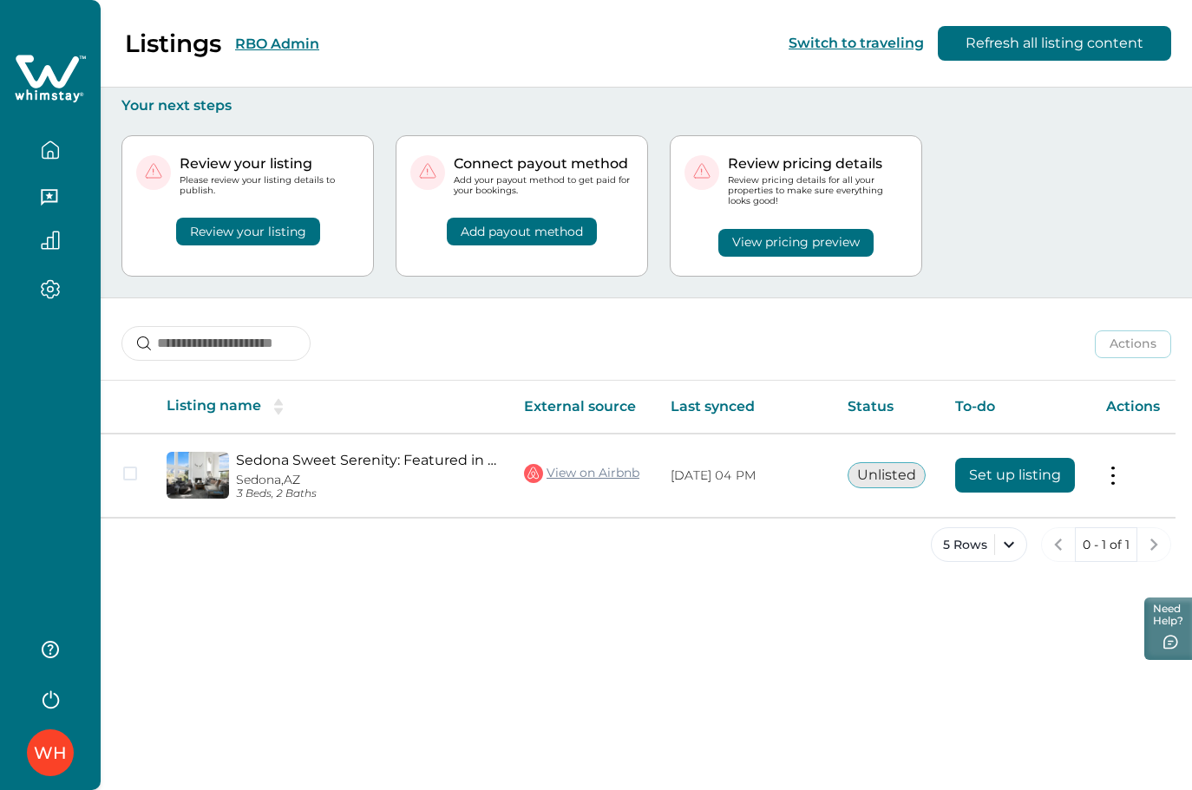
click at [302, 51] on button "RBO Admin" at bounding box center [277, 44] width 84 height 16
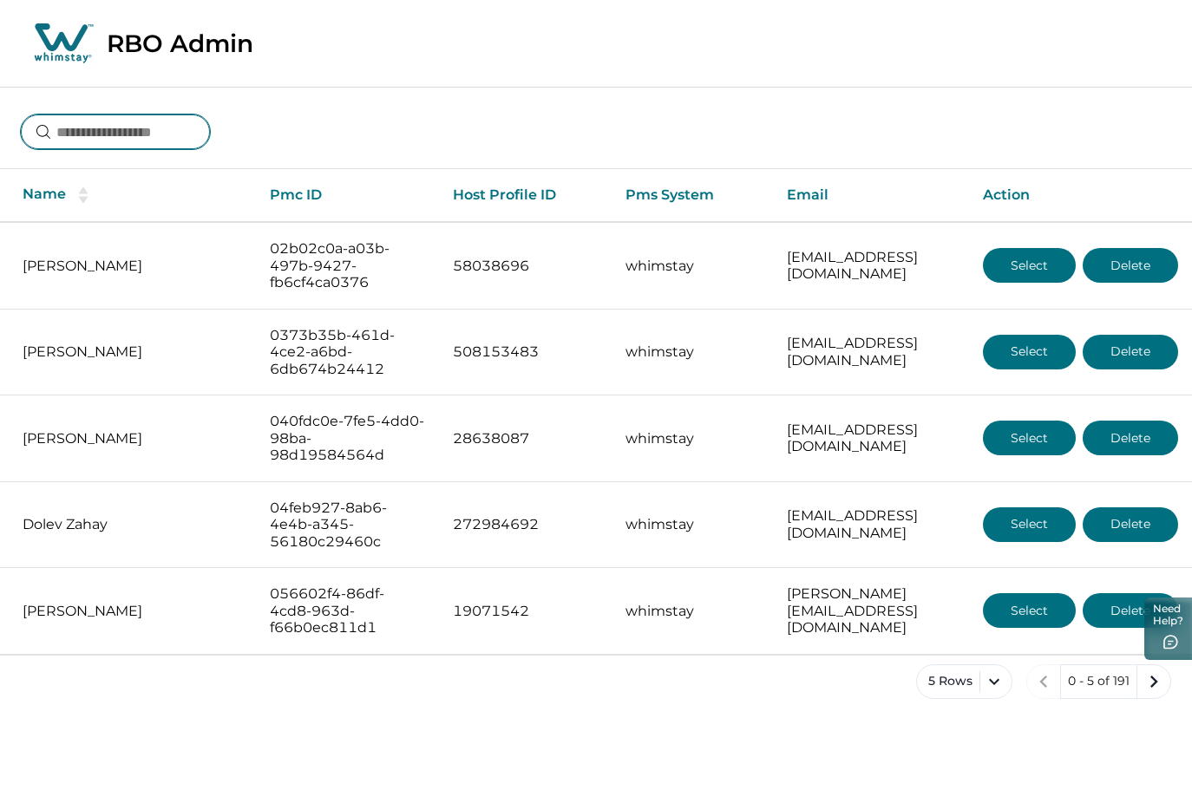
click at [183, 122] on input at bounding box center [115, 132] width 189 height 35
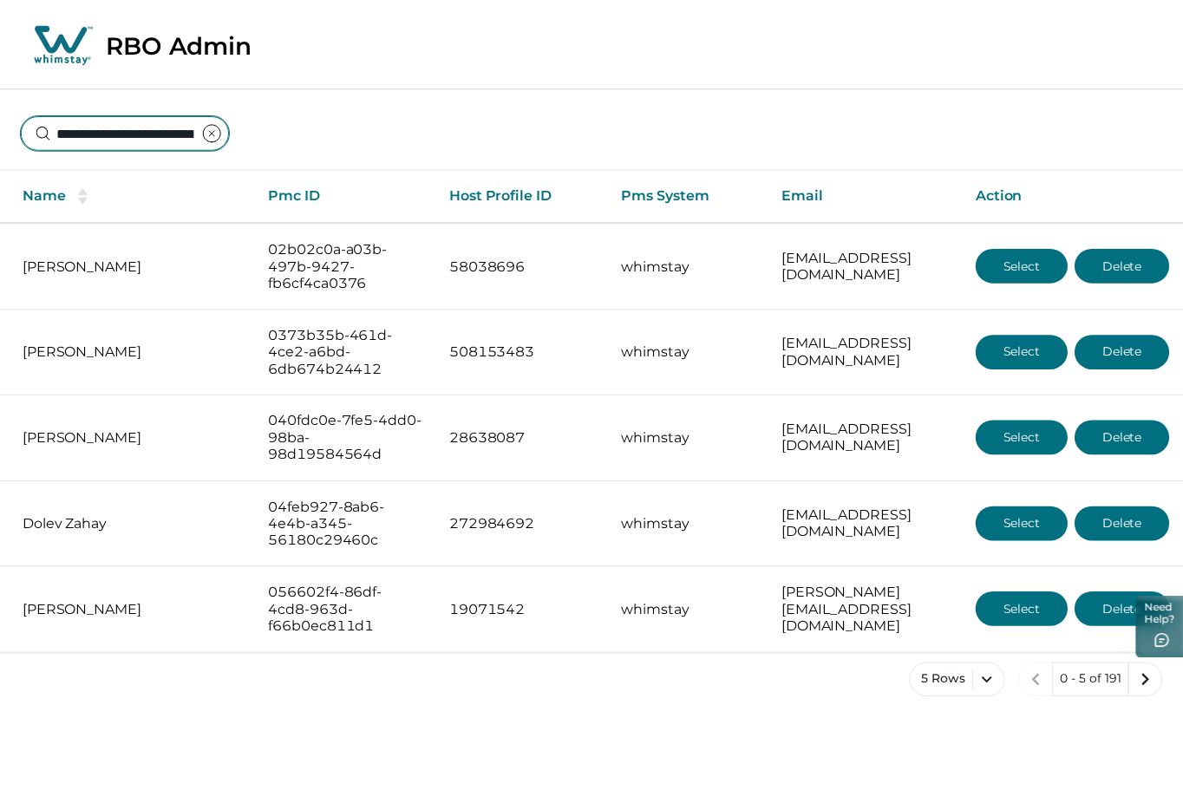
scroll to position [0, 104]
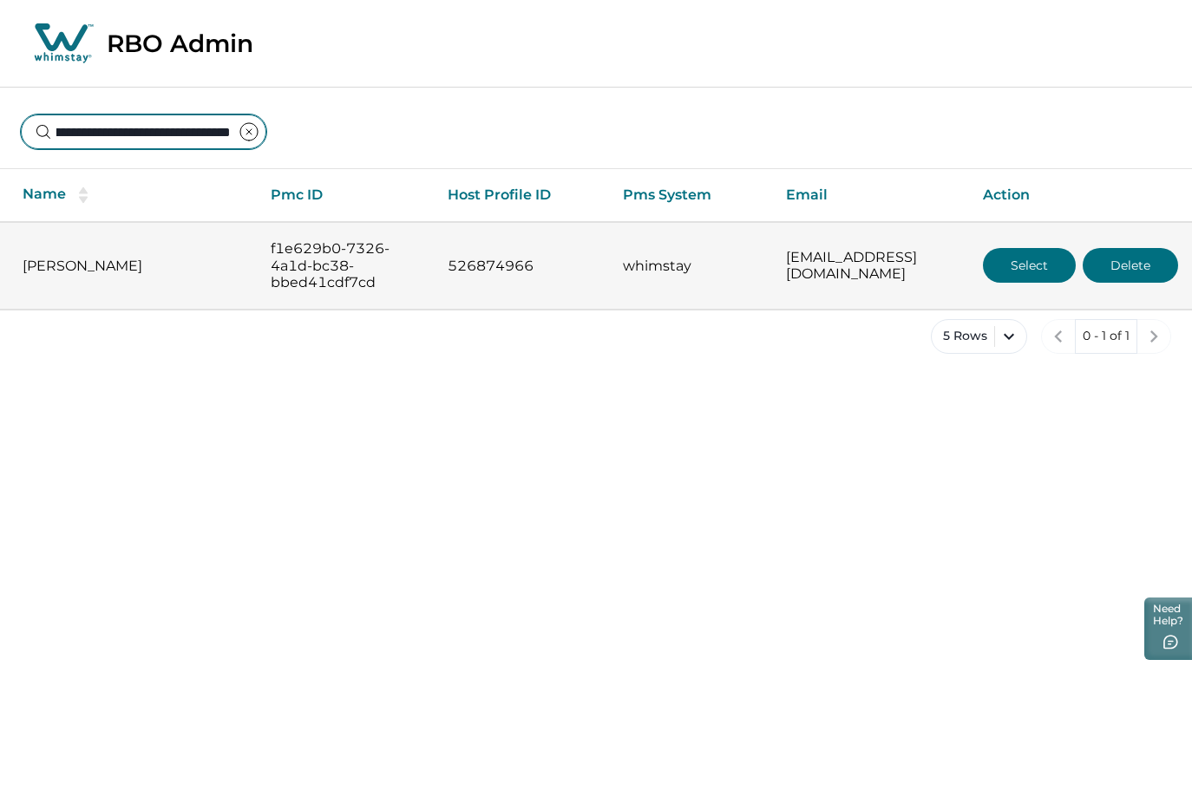
type input "**********"
click at [1001, 272] on button "Select" at bounding box center [1029, 265] width 93 height 35
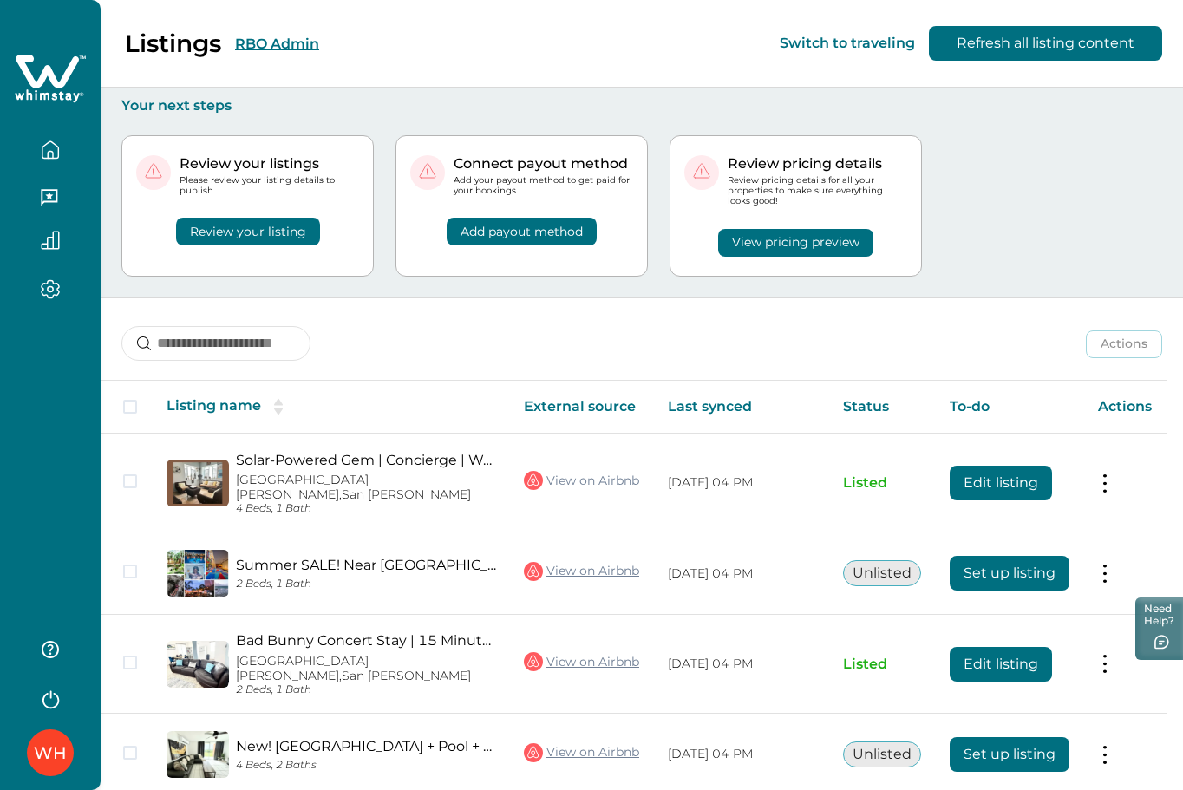
click at [288, 44] on button "RBO Admin" at bounding box center [277, 44] width 84 height 16
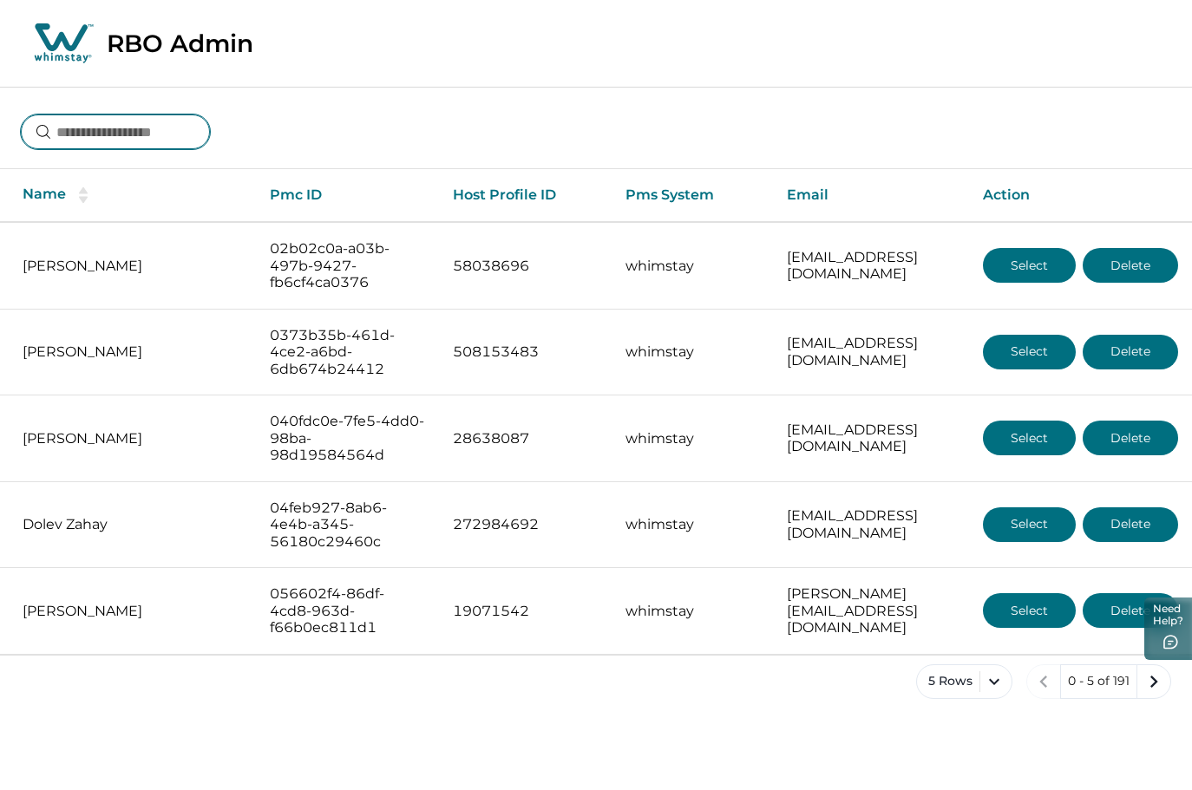
click at [198, 134] on input at bounding box center [115, 132] width 189 height 35
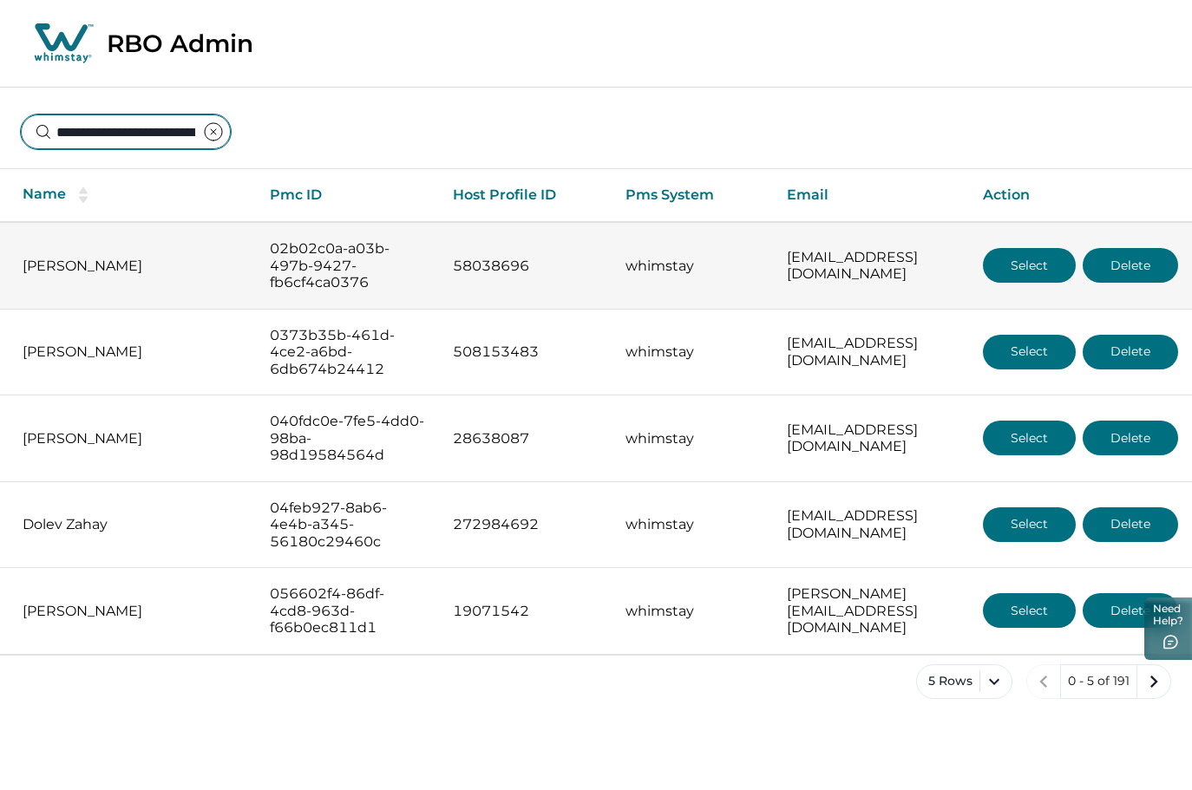
scroll to position [0, 101]
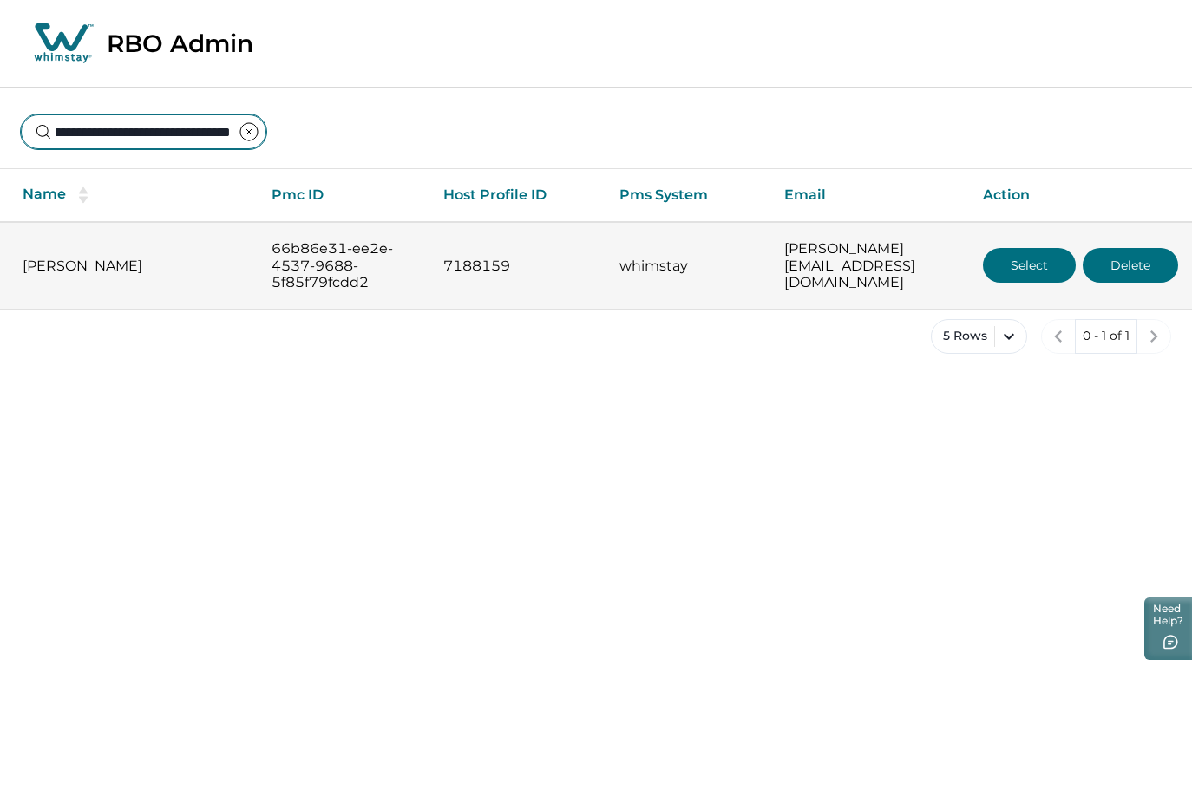
type input "**********"
click at [1001, 268] on button "Select" at bounding box center [1029, 265] width 93 height 35
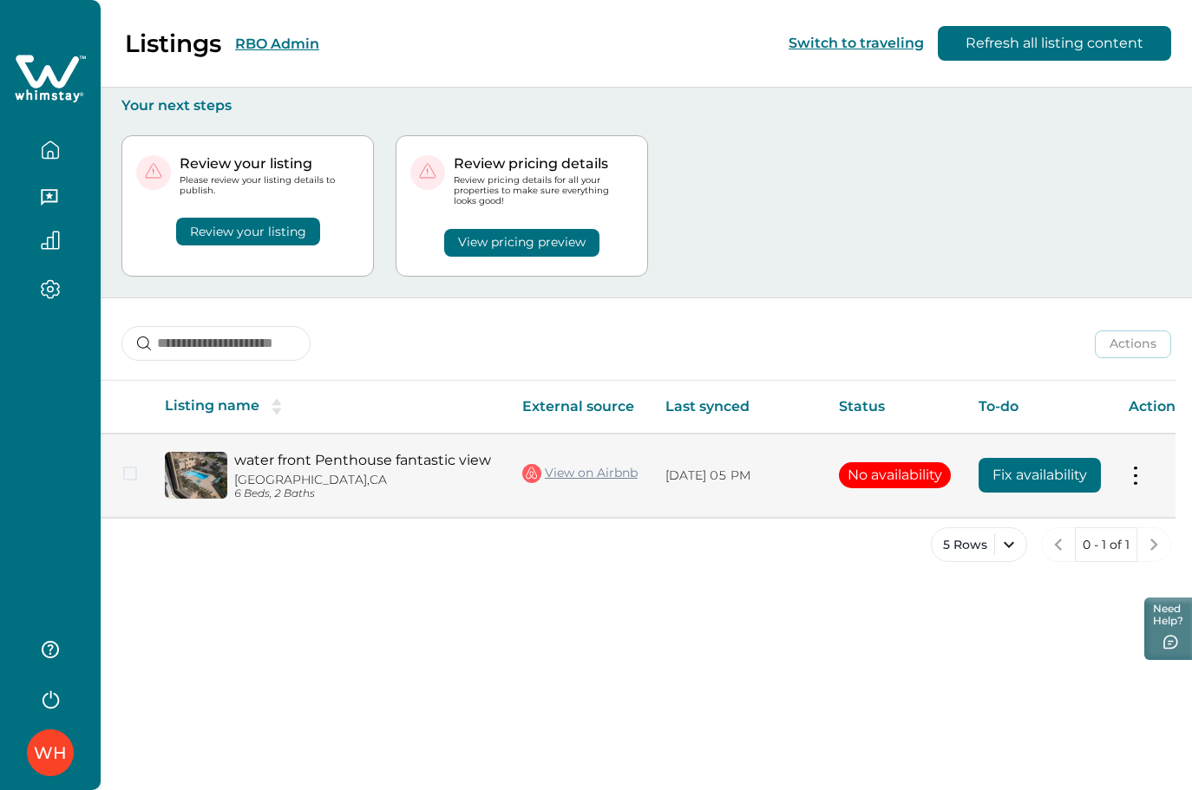
click at [1046, 479] on button "Fix availability" at bounding box center [1039, 475] width 122 height 35
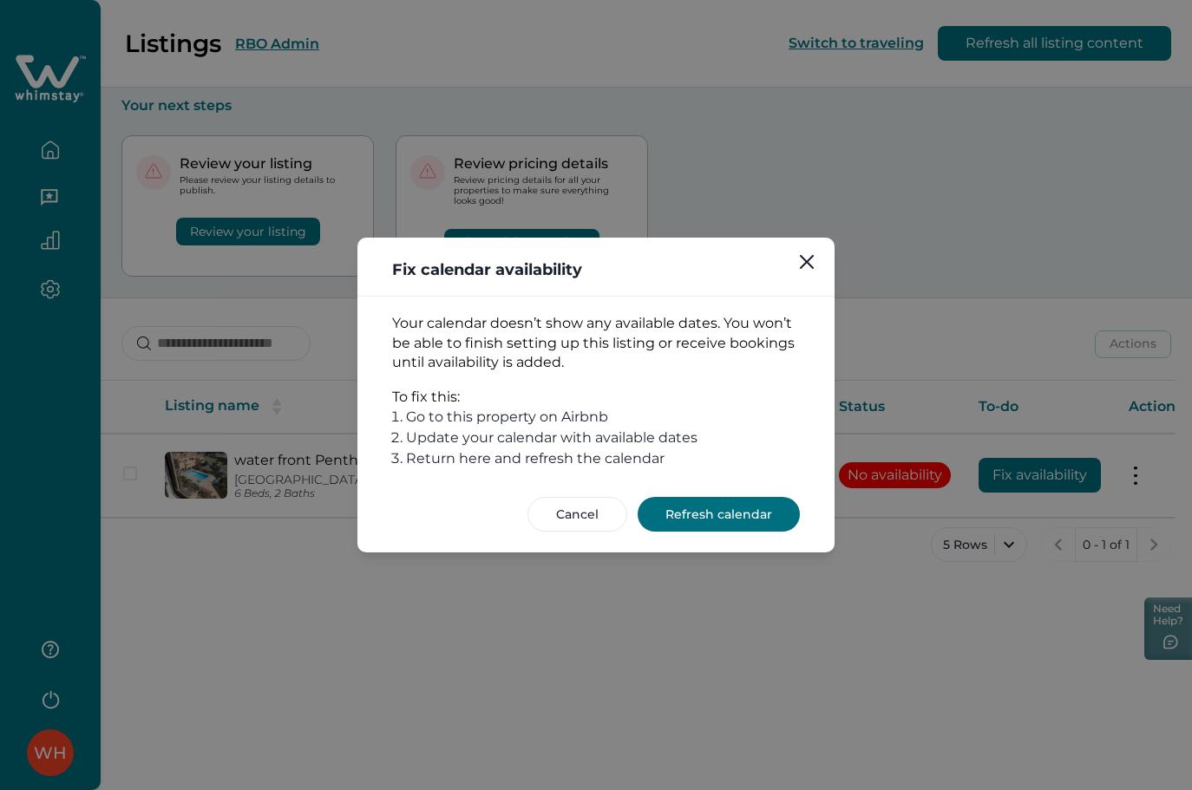
click at [760, 514] on button "Refresh calendar" at bounding box center [719, 514] width 162 height 35
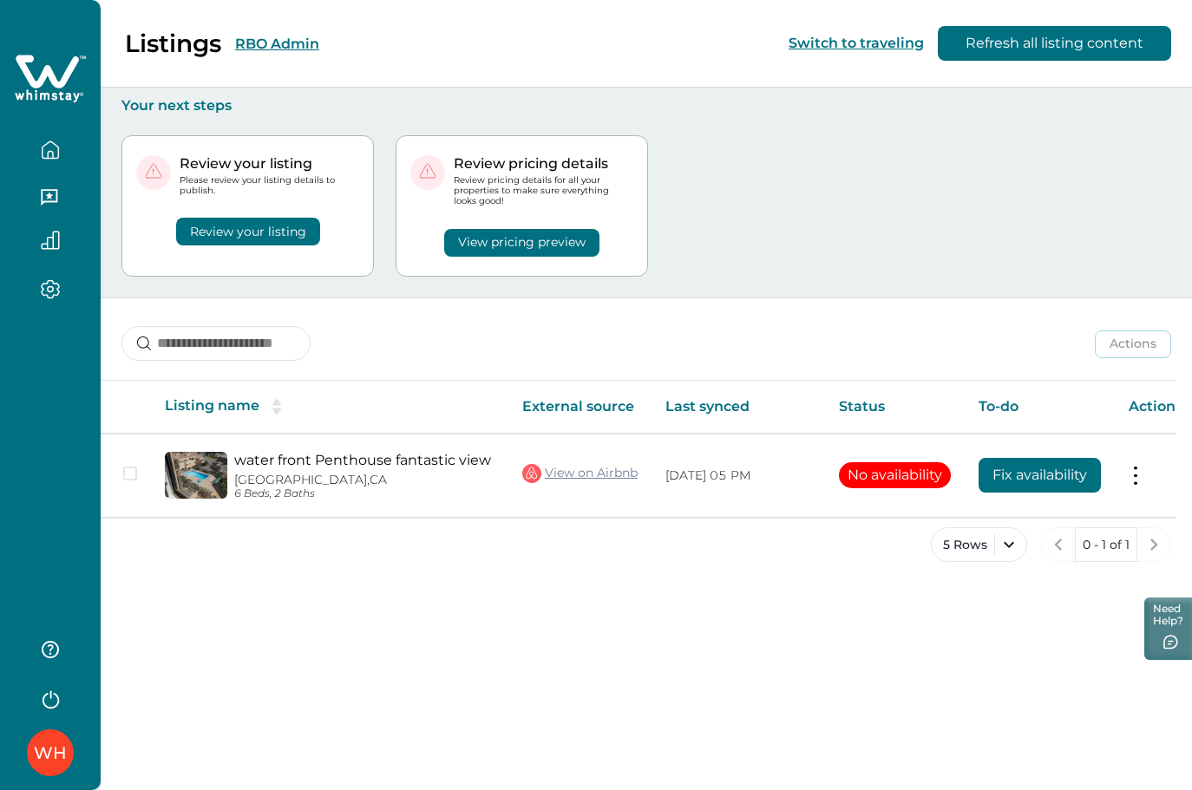
click at [291, 39] on button "RBO Admin" at bounding box center [277, 44] width 84 height 16
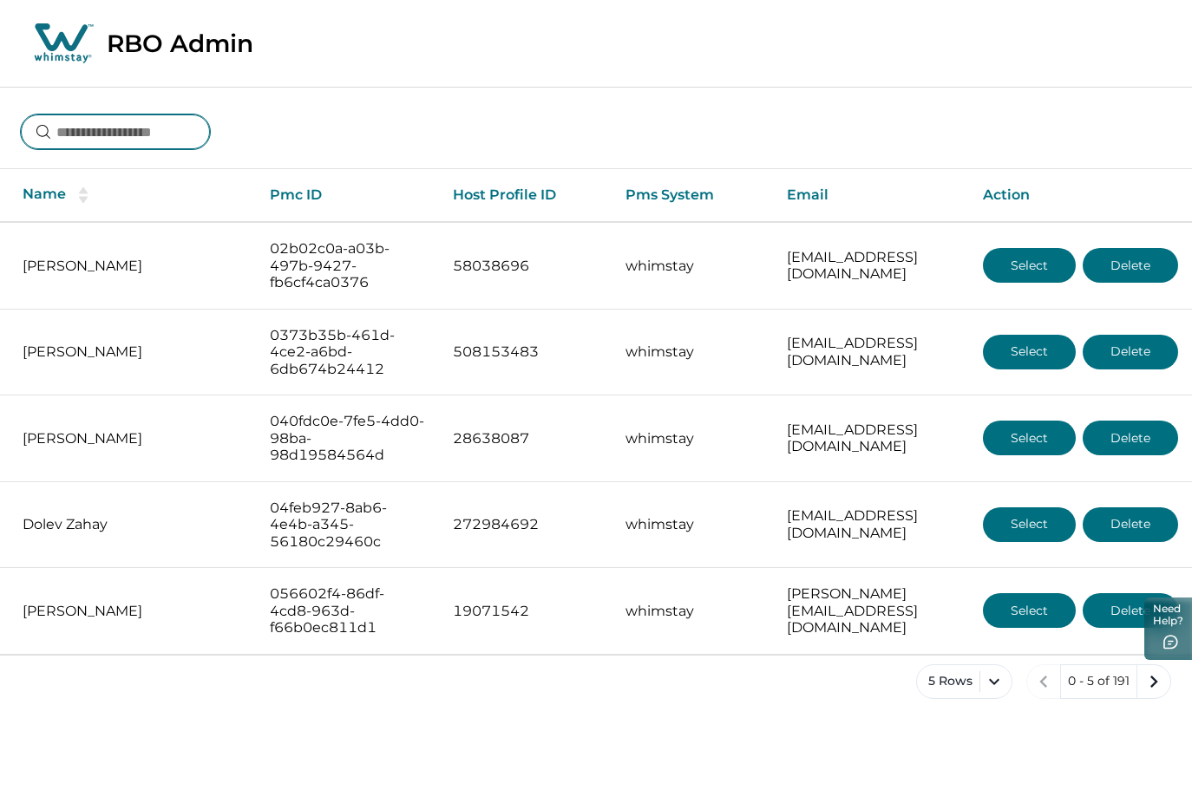
click at [124, 121] on input at bounding box center [115, 132] width 189 height 35
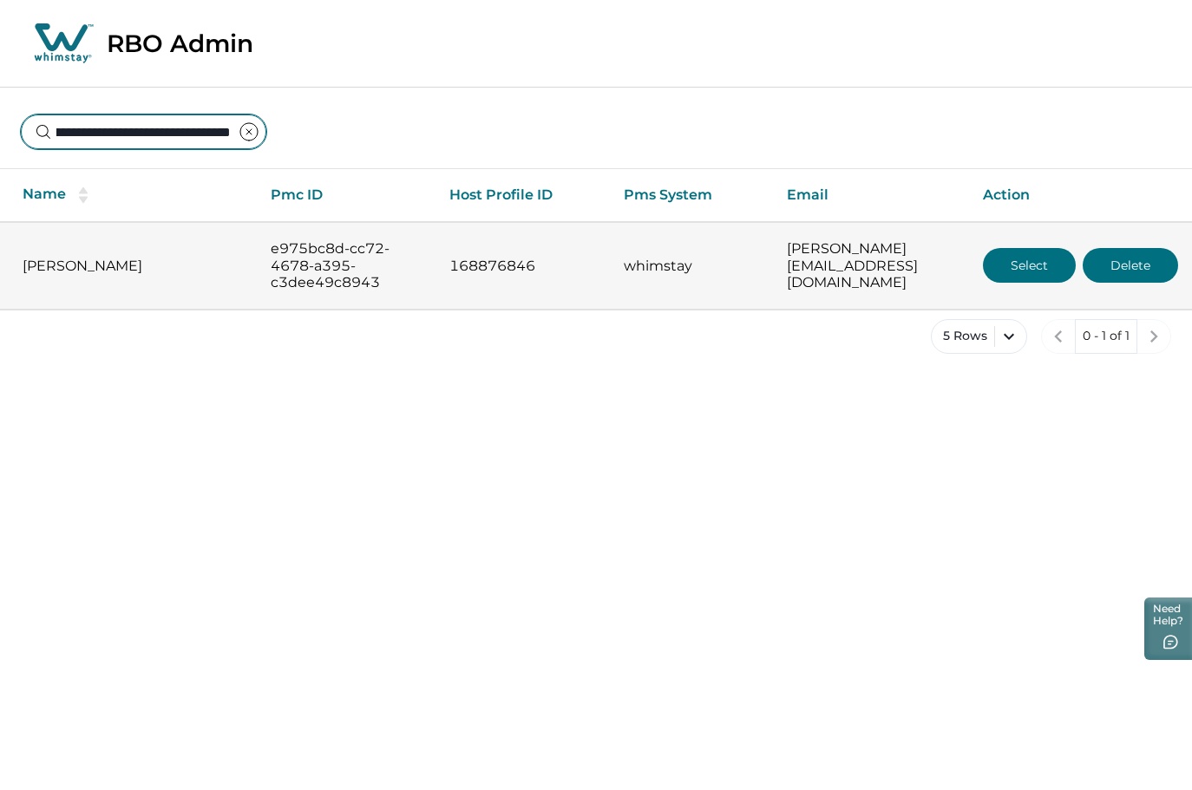
type input "**********"
click at [1021, 259] on button "Select" at bounding box center [1029, 265] width 93 height 35
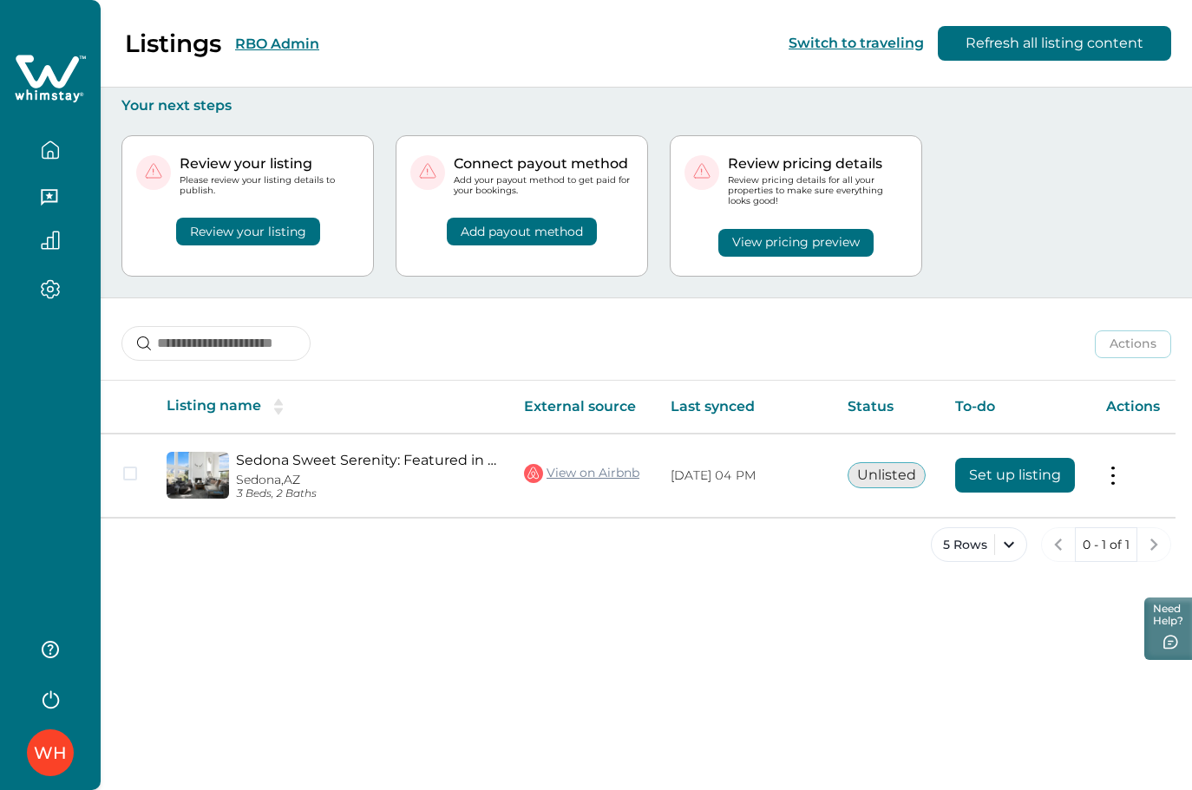
click at [1142, 193] on div "Review your listing Please review your listing details to publish. Review your …" at bounding box center [646, 206] width 1050 height 183
click at [919, 618] on div "Listings RBO Admin Switch to traveling Refresh all listing content Your next st…" at bounding box center [646, 395] width 1091 height 790
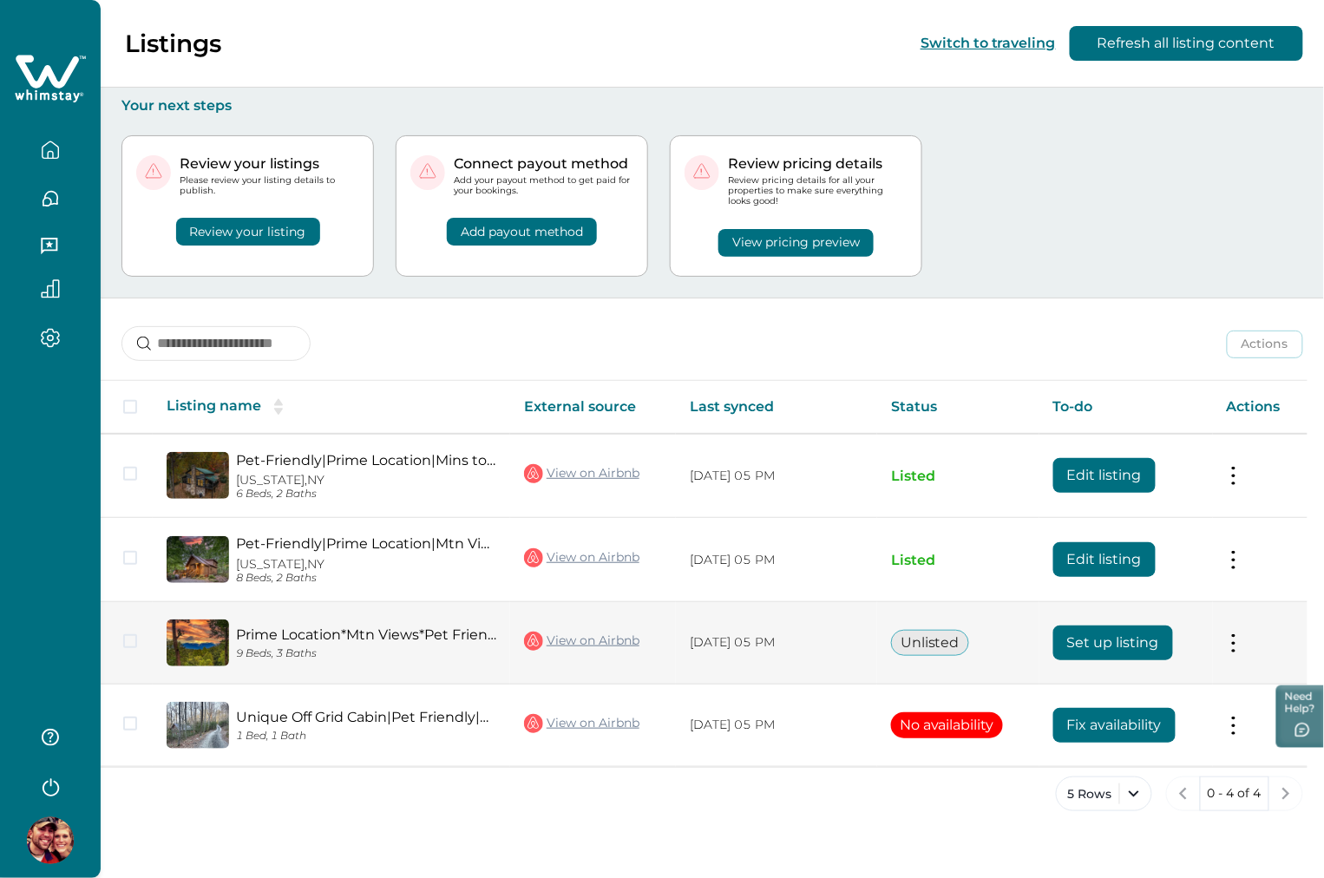
click at [1106, 645] on button "Set up listing" at bounding box center [1113, 642] width 120 height 35
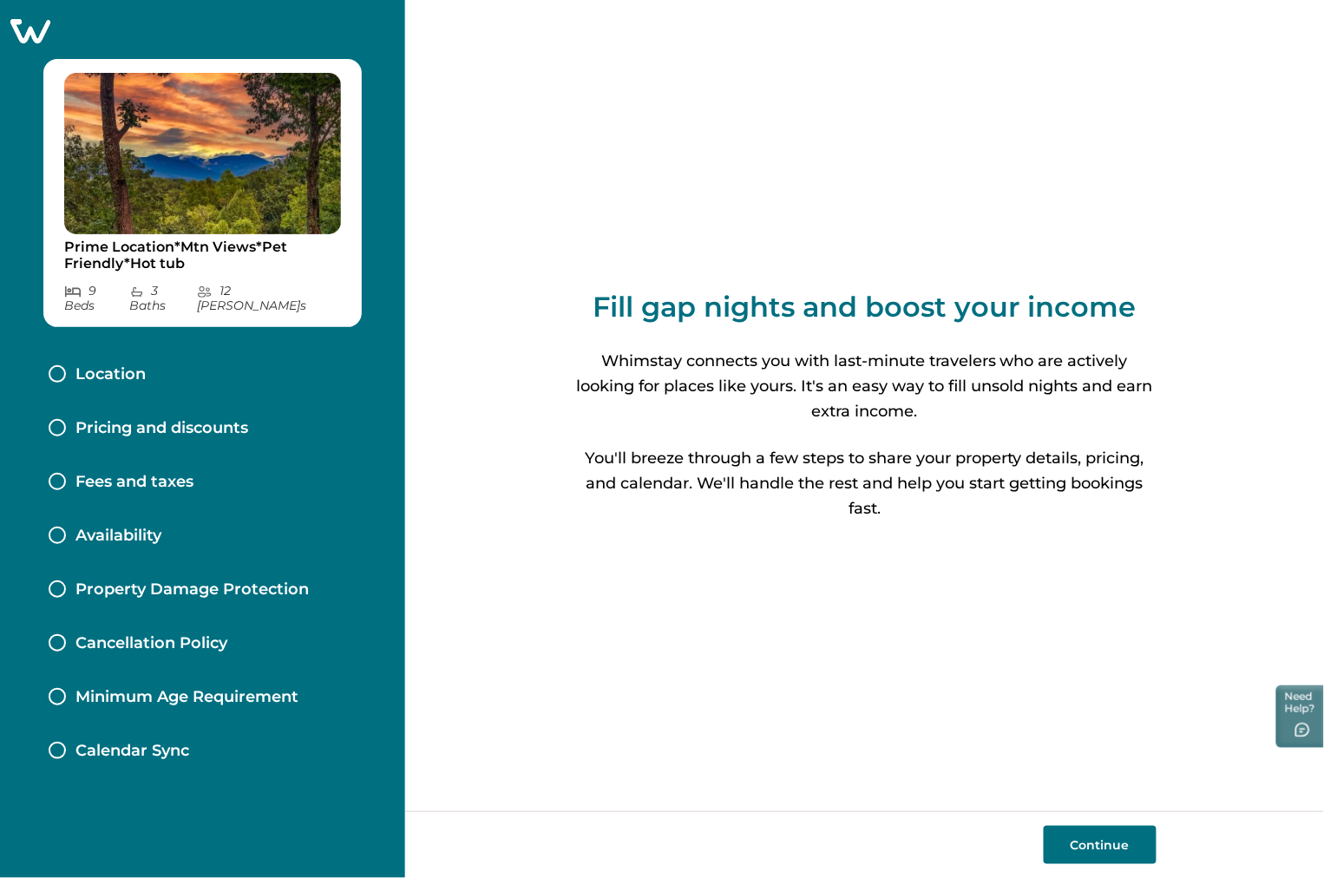
click at [32, 24] on icon at bounding box center [30, 31] width 40 height 24
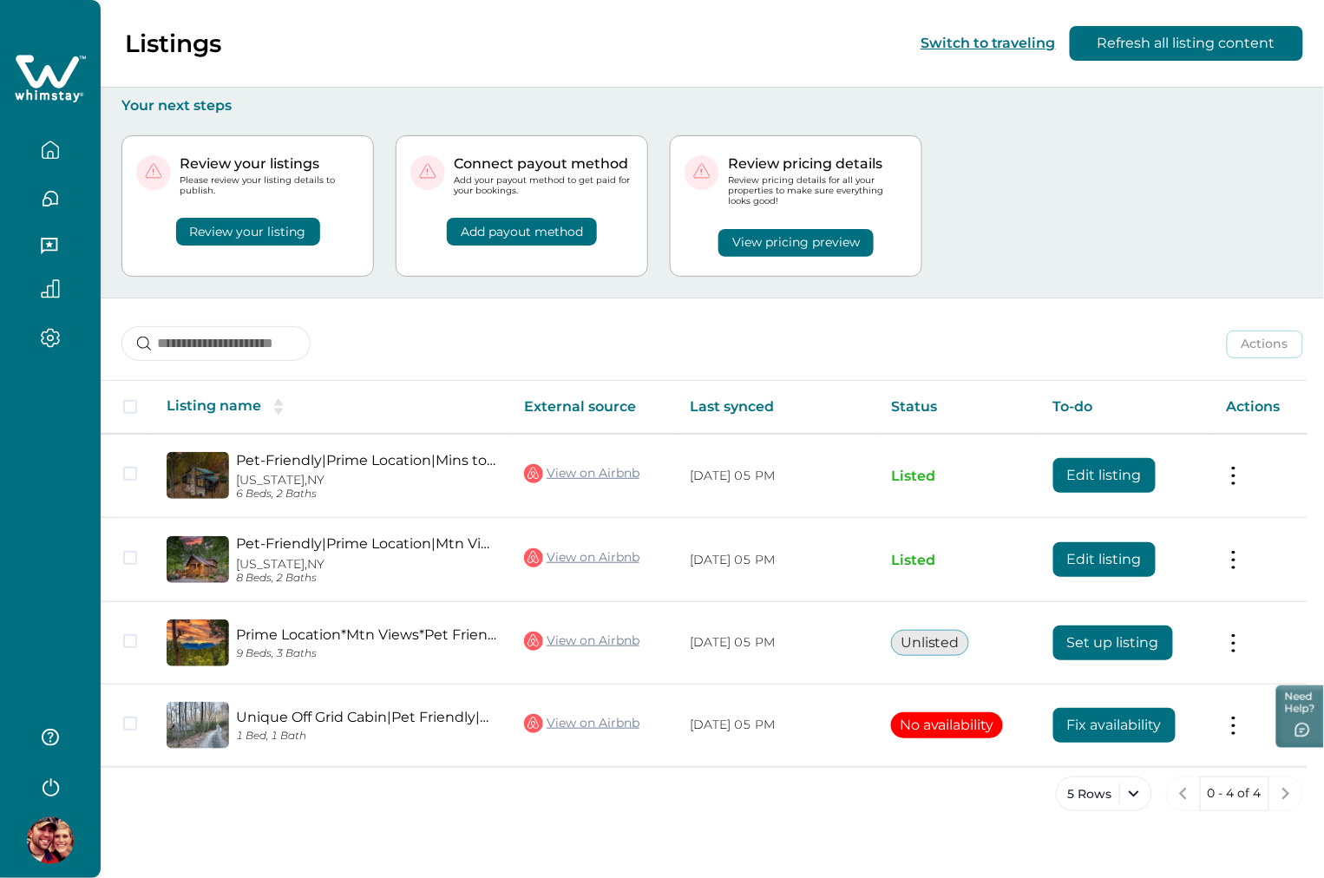
click at [1060, 250] on div "Review your listings Please review your listing details to publish. Review your…" at bounding box center [711, 206] width 1181 height 183
